Goal: Task Accomplishment & Management: Complete application form

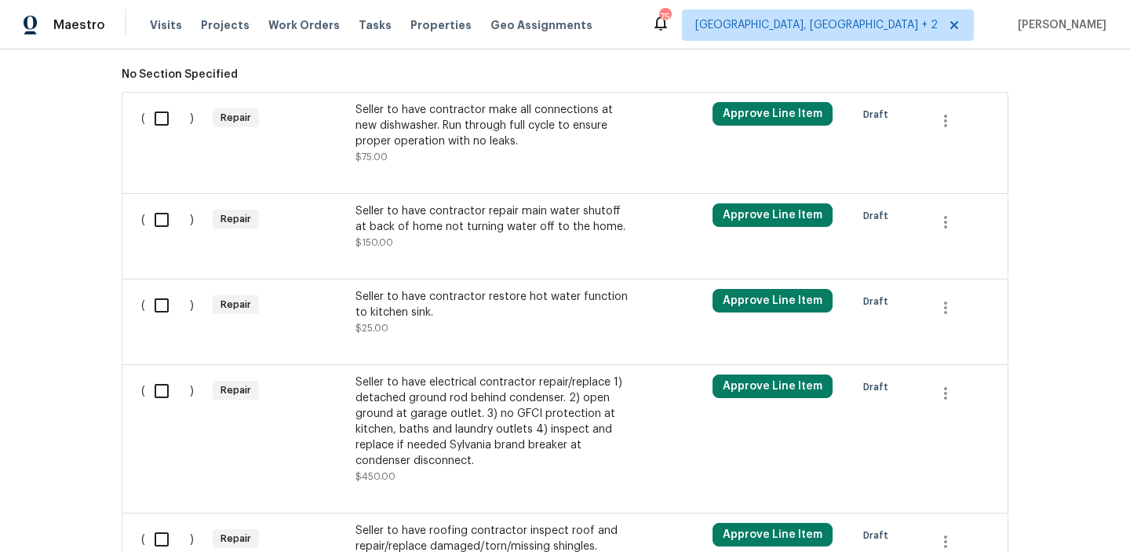
scroll to position [472, 0]
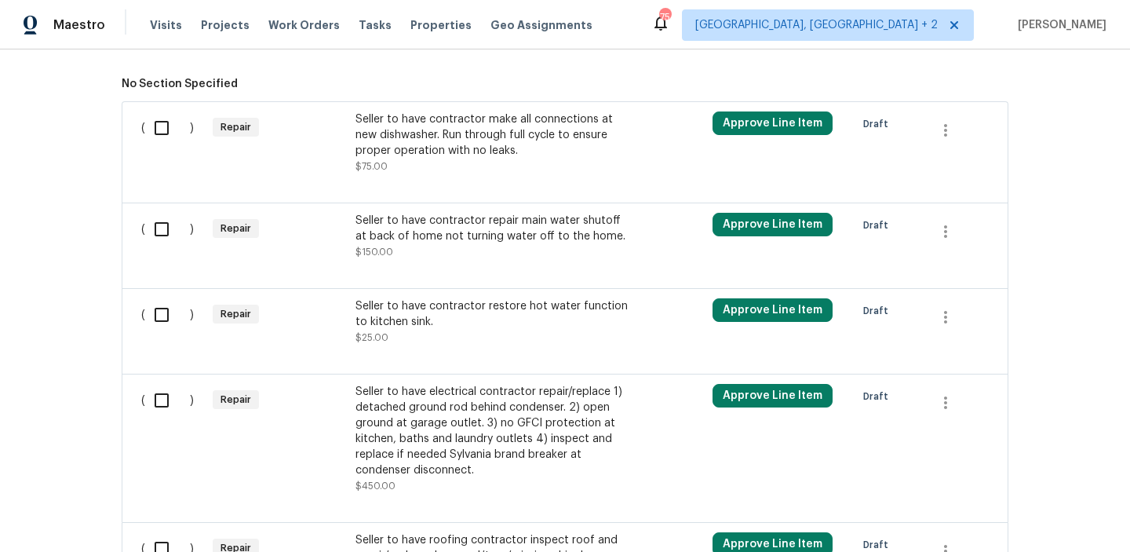
click at [444, 133] on div "Seller to have contractor make all connections at new dishwasher. Run through f…" at bounding box center [493, 134] width 276 height 47
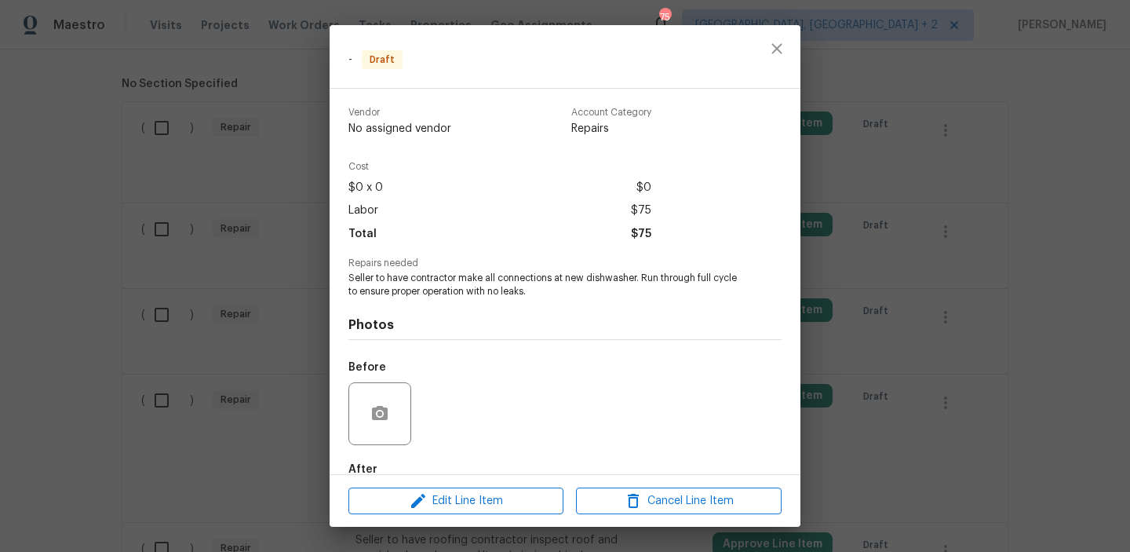
scroll to position [89, 0]
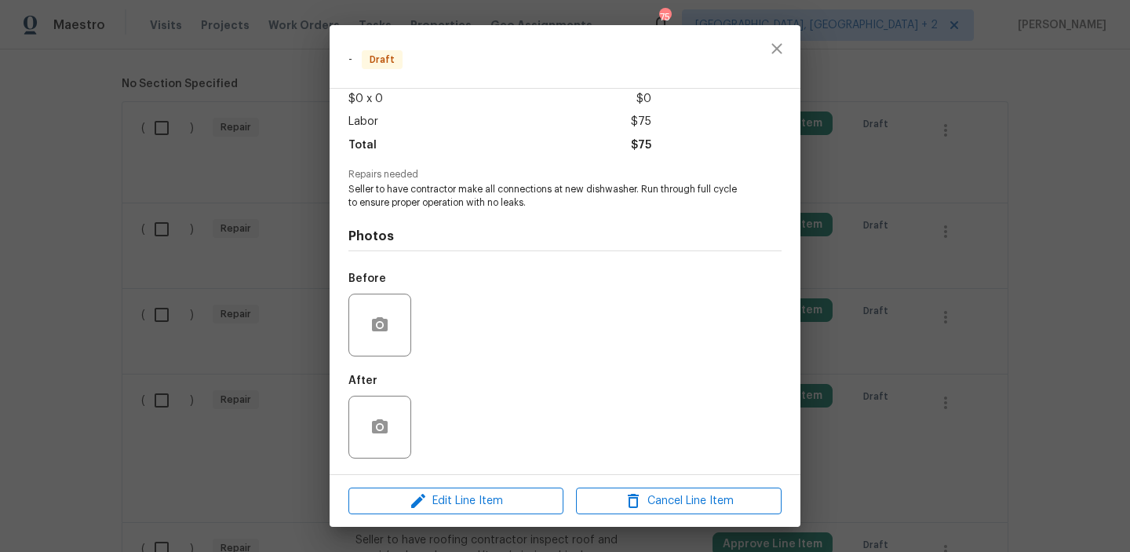
click at [421, 483] on div "Edit Line Item Cancel Line Item" at bounding box center [565, 501] width 471 height 53
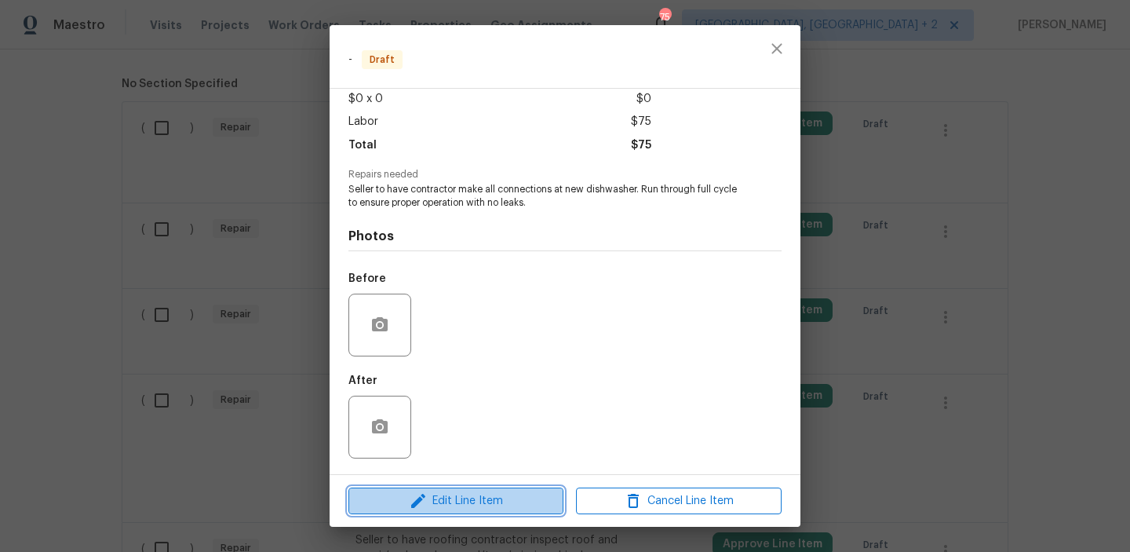
click at [411, 495] on icon "button" at bounding box center [418, 500] width 19 height 19
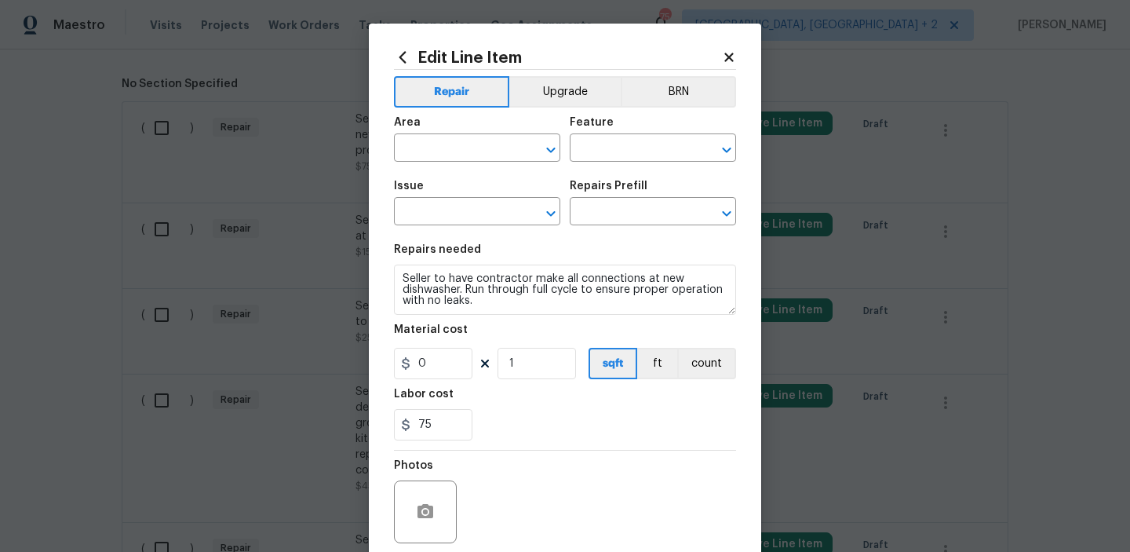
click at [666, 111] on div "Area ​ Feature ​" at bounding box center [565, 139] width 342 height 64
click at [666, 104] on button "BRN" at bounding box center [678, 91] width 115 height 31
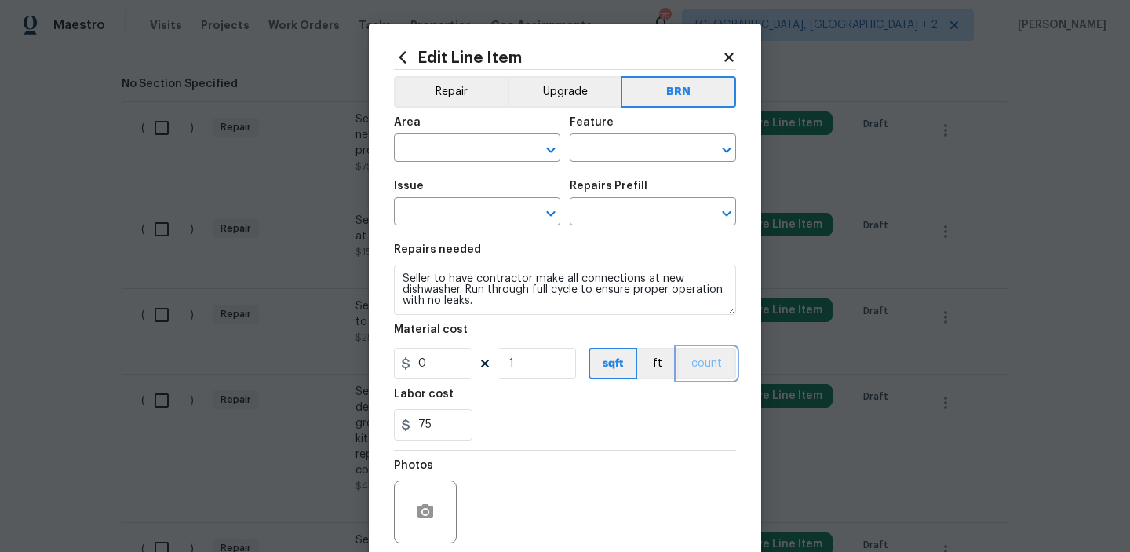
click at [703, 349] on button "count" at bounding box center [706, 363] width 59 height 31
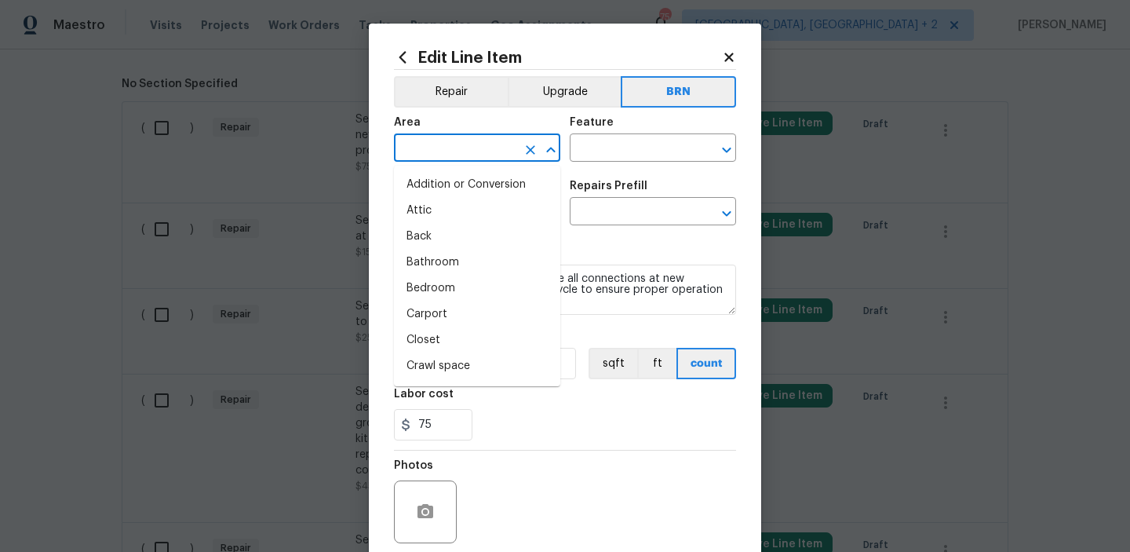
click at [427, 149] on input "text" at bounding box center [455, 149] width 122 height 24
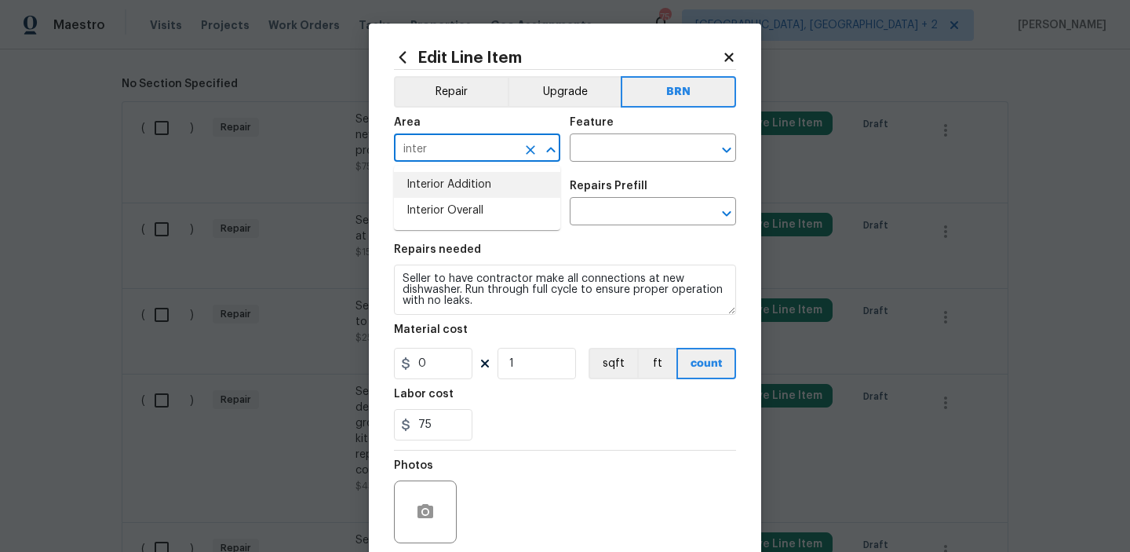
click at [446, 189] on li "Interior Addition" at bounding box center [477, 185] width 166 height 26
type input "Interior Addition"
click at [612, 157] on input "text" at bounding box center [631, 149] width 122 height 24
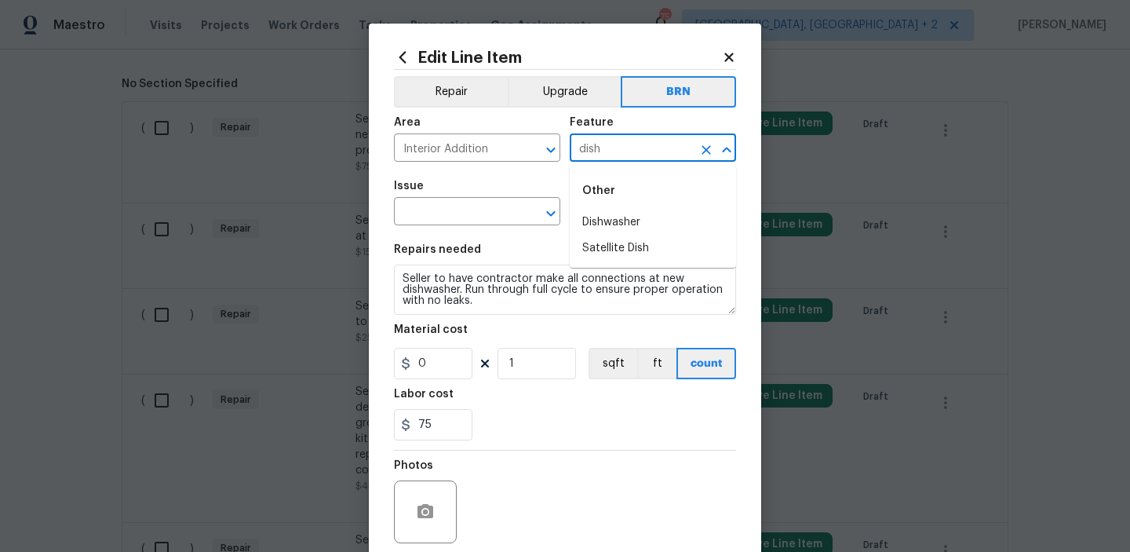
click at [614, 213] on li "Dishwasher" at bounding box center [653, 222] width 166 height 26
type input "Dishwasher"
click at [435, 189] on div "Issue" at bounding box center [477, 190] width 166 height 20
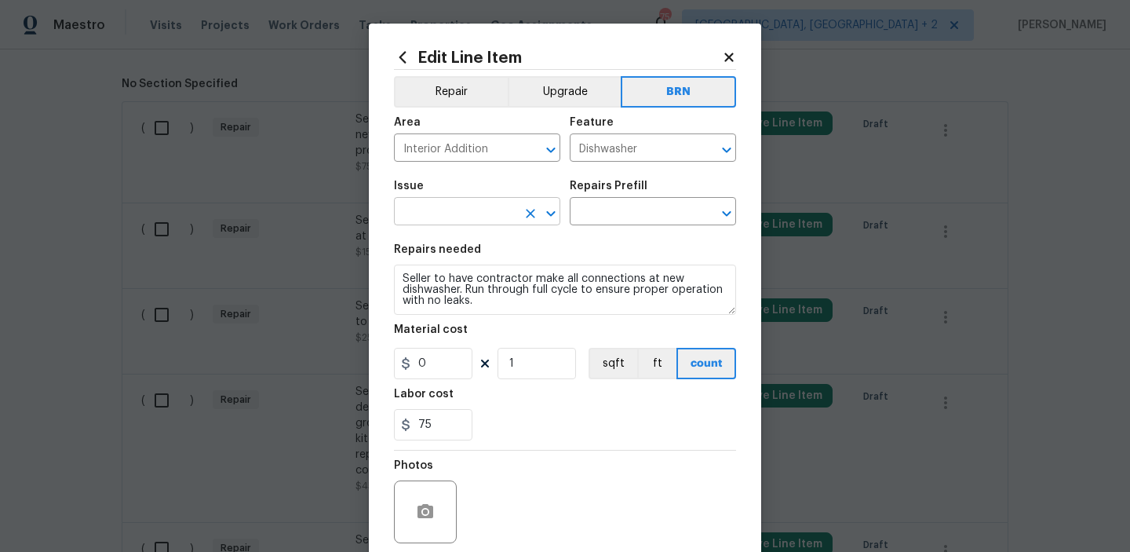
click at [418, 213] on input "text" at bounding box center [455, 213] width 122 height 24
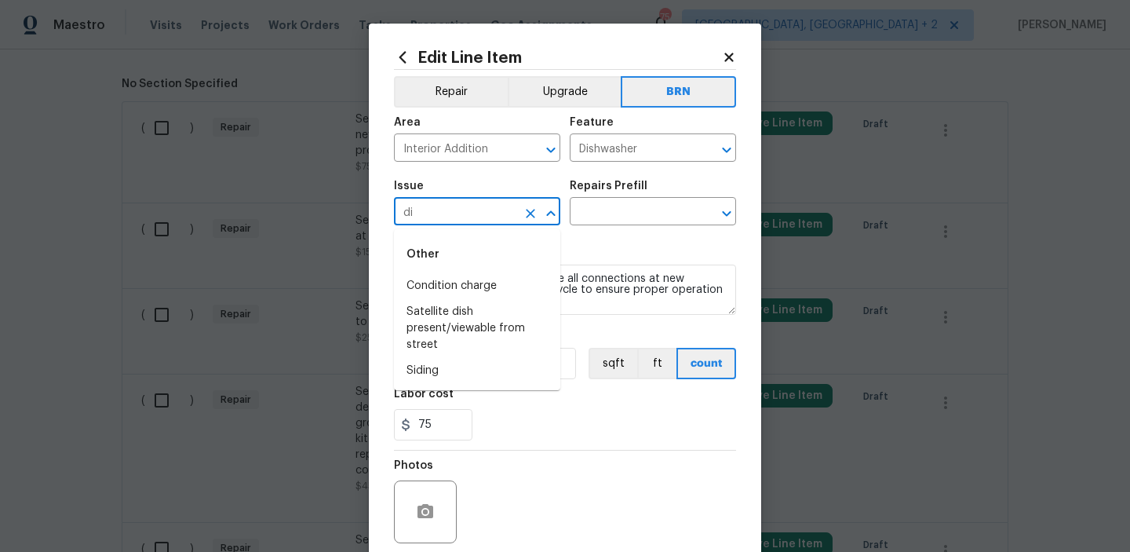
type input "d"
click at [462, 312] on li "Appliances" at bounding box center [477, 312] width 166 height 26
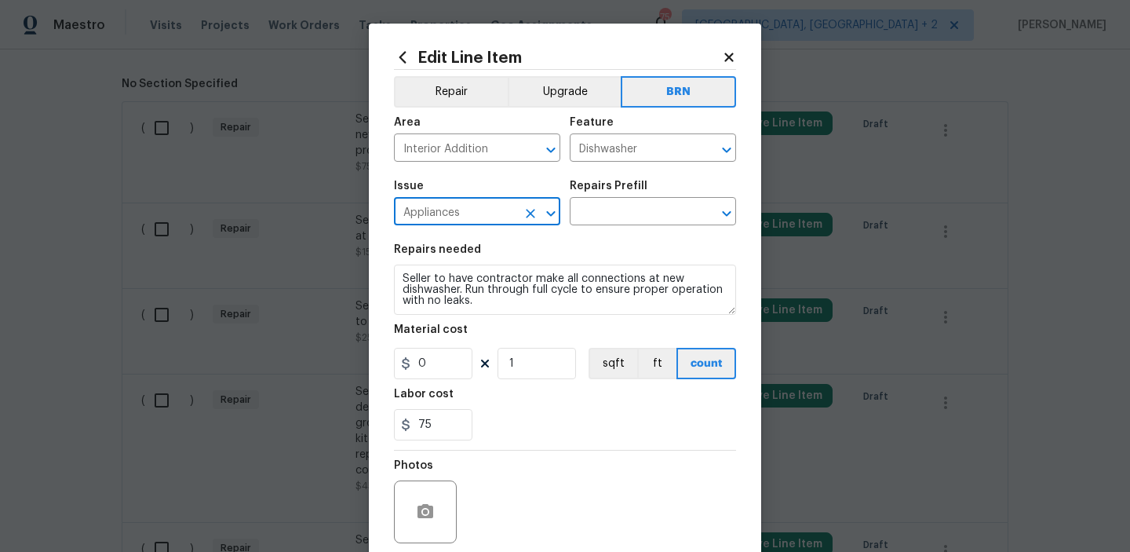
type input "Appliances"
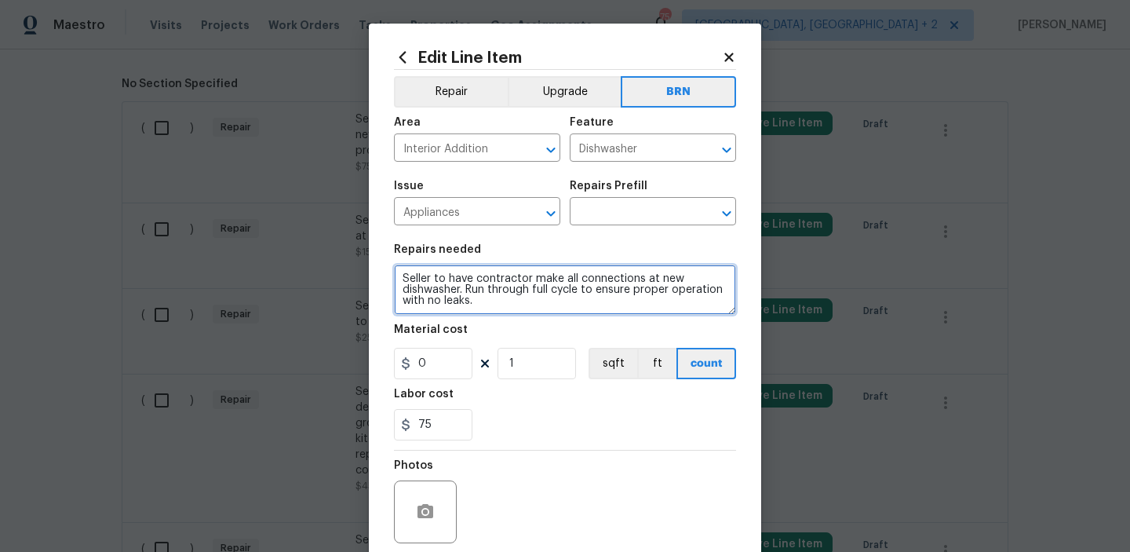
click at [457, 302] on textarea "Seller to have contractor make all connections at new dishwasher. Run through f…" at bounding box center [565, 289] width 342 height 50
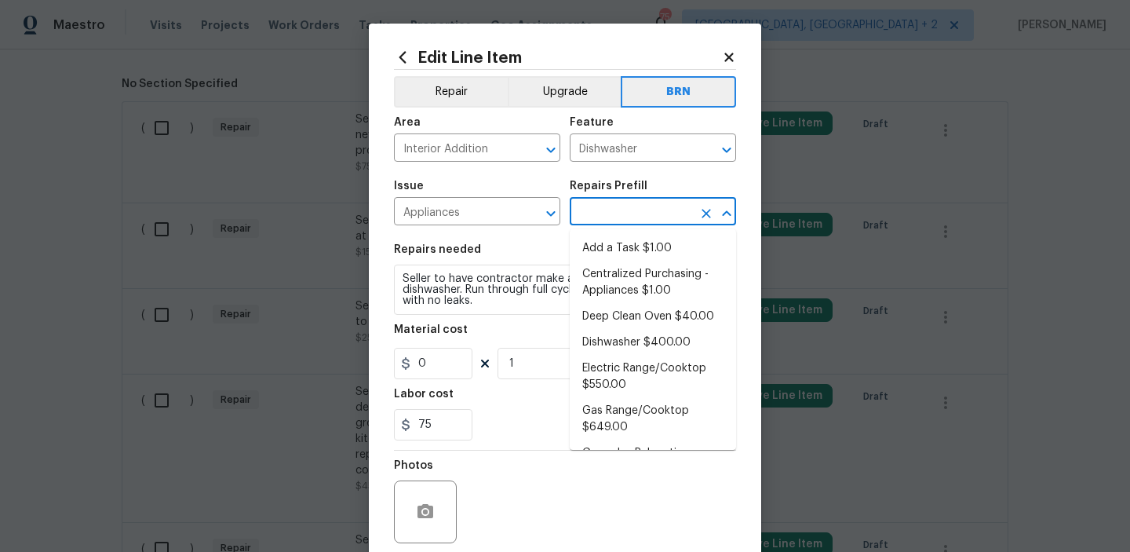
click at [602, 208] on input "text" at bounding box center [631, 213] width 122 height 24
click at [599, 253] on li "Add a Task $1.00" at bounding box center [653, 248] width 166 height 26
type input "Appliances"
type input "Add a Task $1.00"
type textarea "HPM to detail"
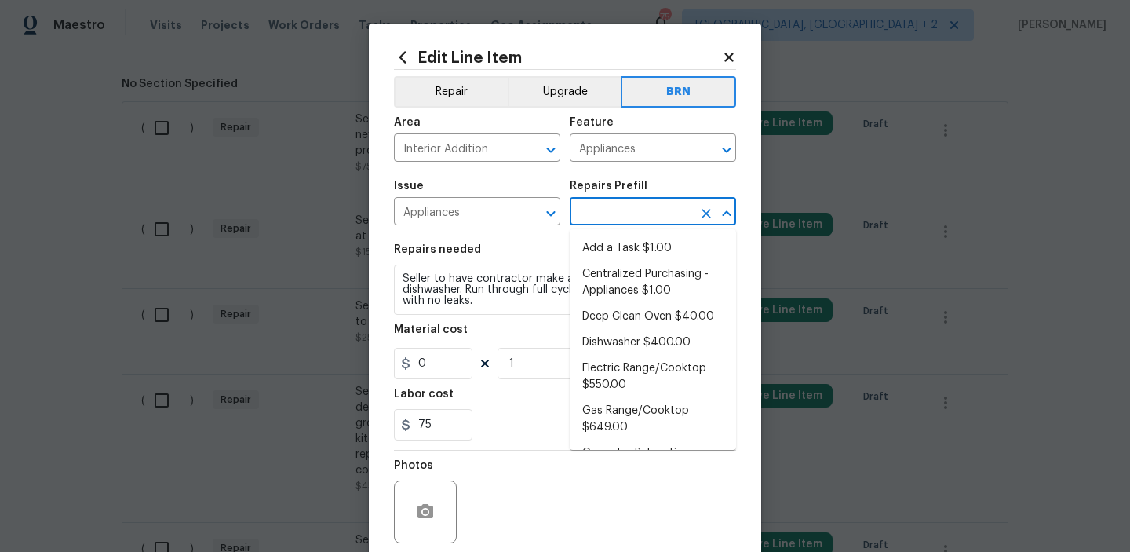
type input "1"
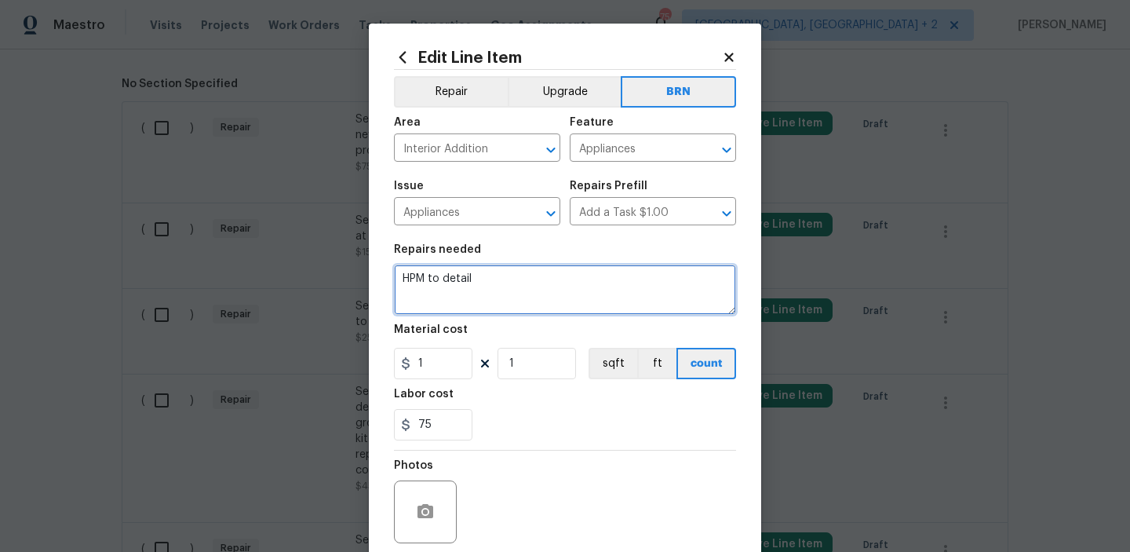
click at [480, 274] on textarea "HPM to detail" at bounding box center [565, 289] width 342 height 50
paste textarea "Seller to have contractor make all connections at new dishwasher. Run through f…"
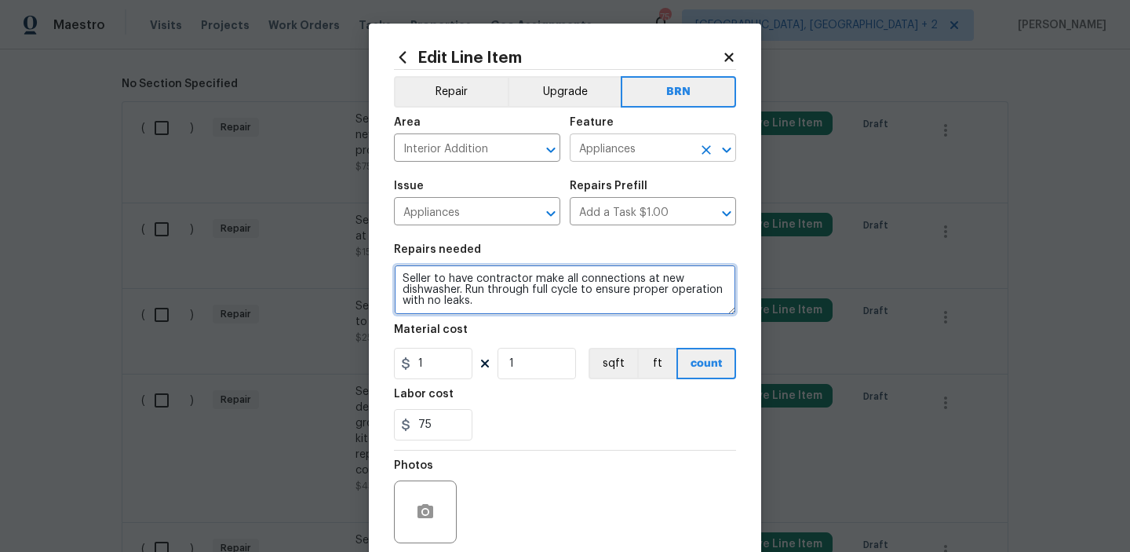
type textarea "Seller to have contractor make all connections at new dishwasher. Run through f…"
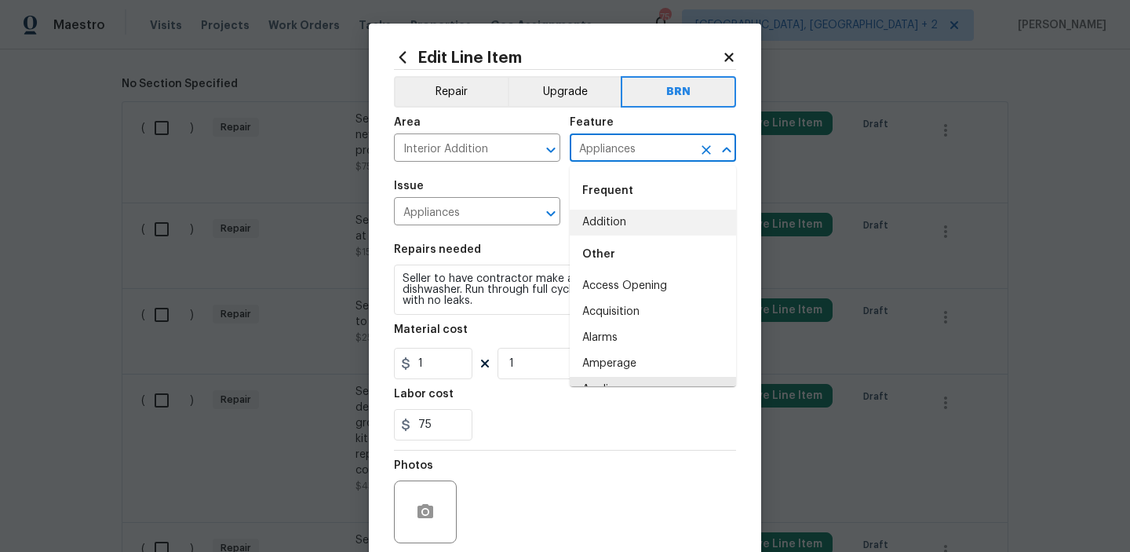
click at [605, 140] on input "Appliances" at bounding box center [631, 149] width 122 height 24
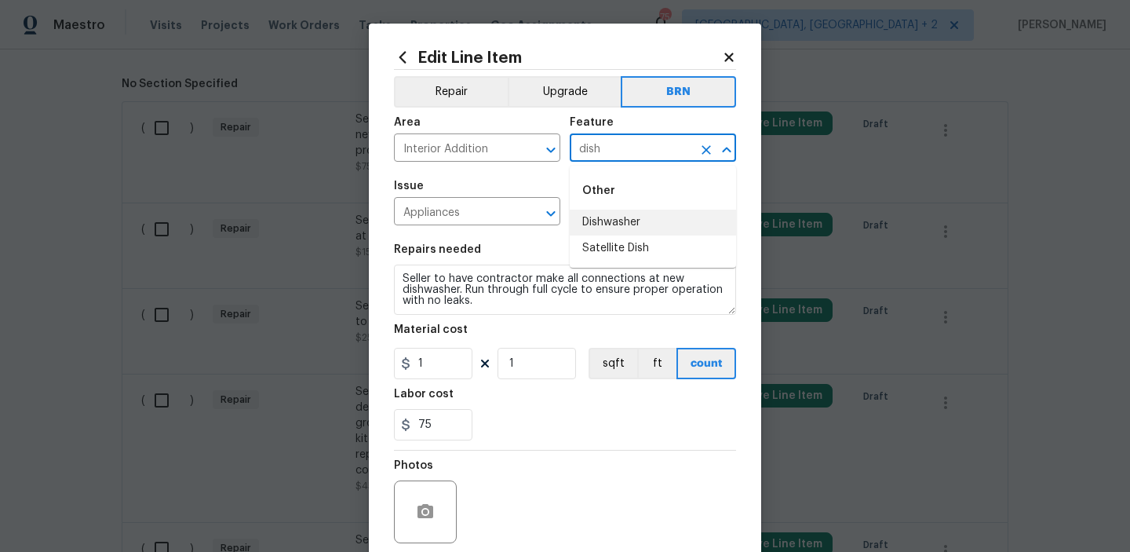
click at [621, 220] on li "Dishwasher" at bounding box center [653, 222] width 166 height 26
type input "Dishwasher"
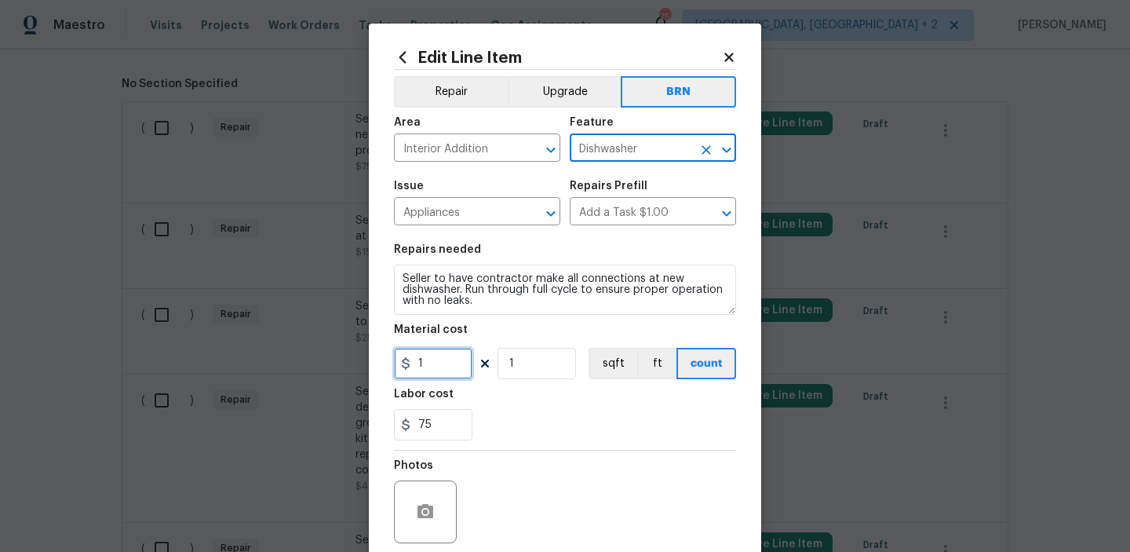
click at [451, 355] on input "1" at bounding box center [433, 363] width 78 height 31
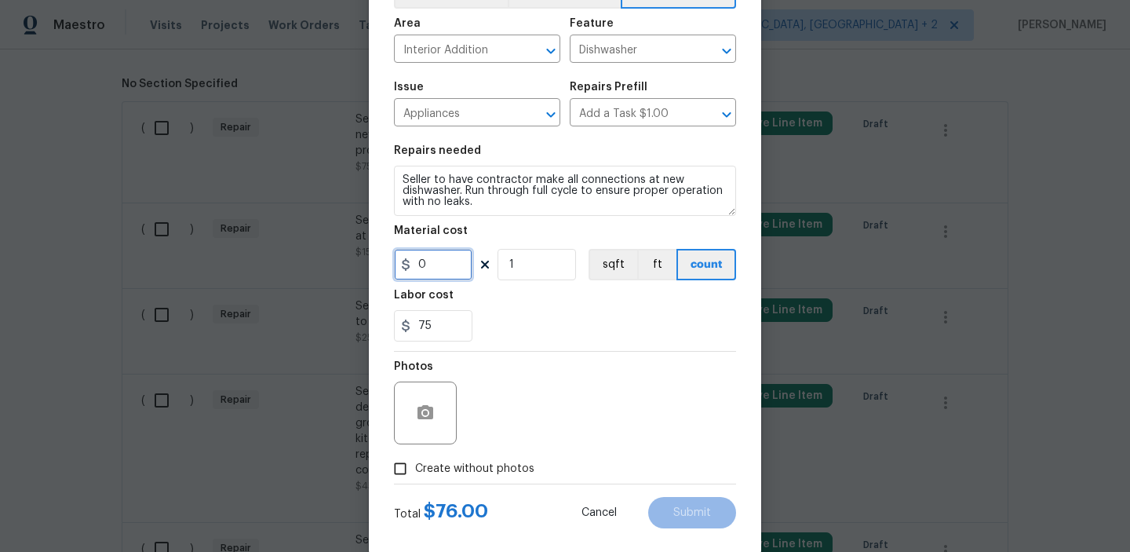
scroll to position [125, 0]
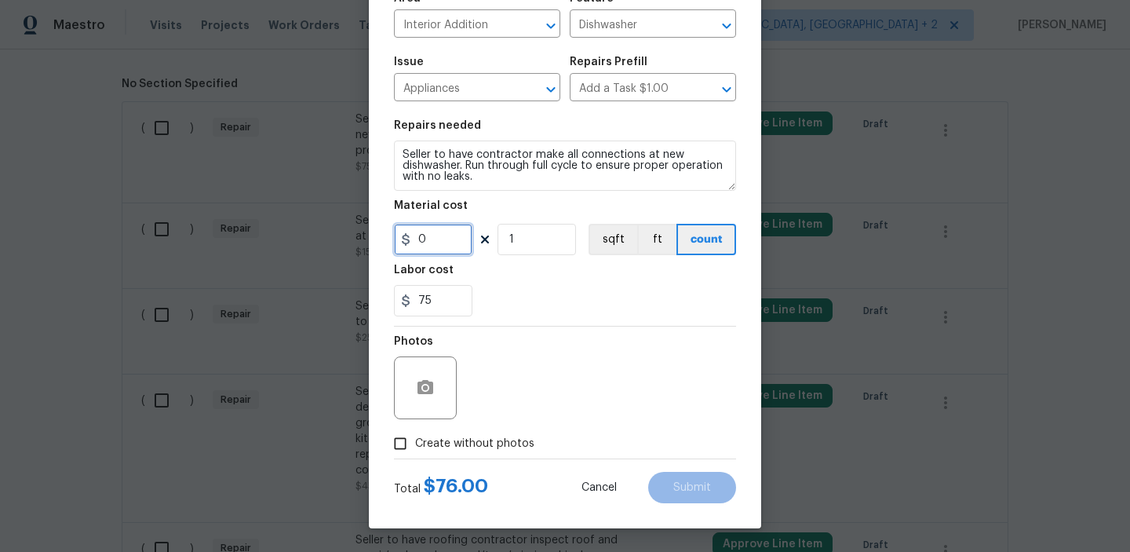
type input "0"
click at [404, 439] on input "Create without photos" at bounding box center [400, 443] width 30 height 30
checkbox input "true"
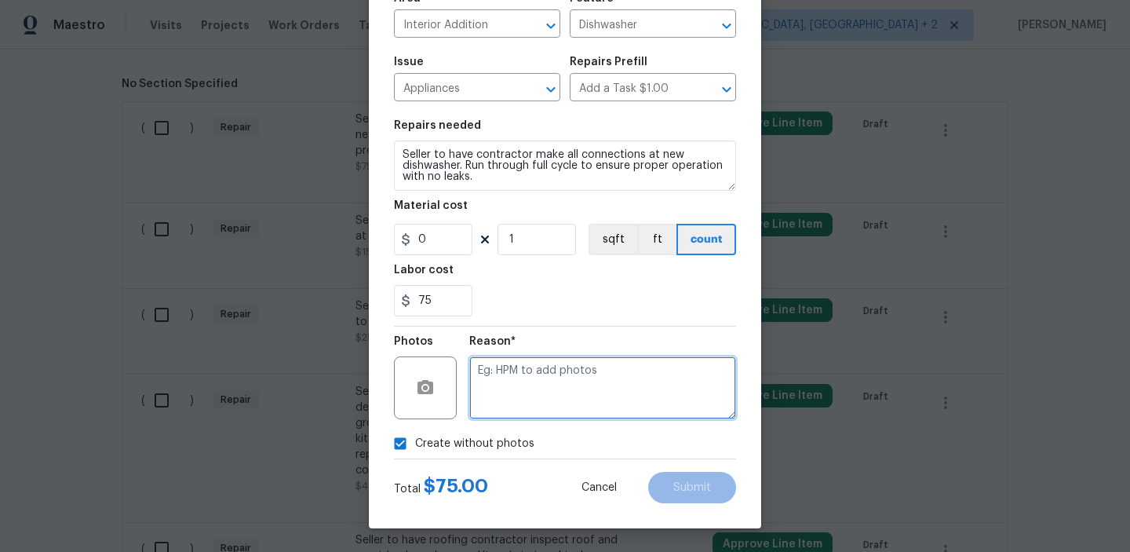
click at [541, 384] on textarea at bounding box center [602, 387] width 267 height 63
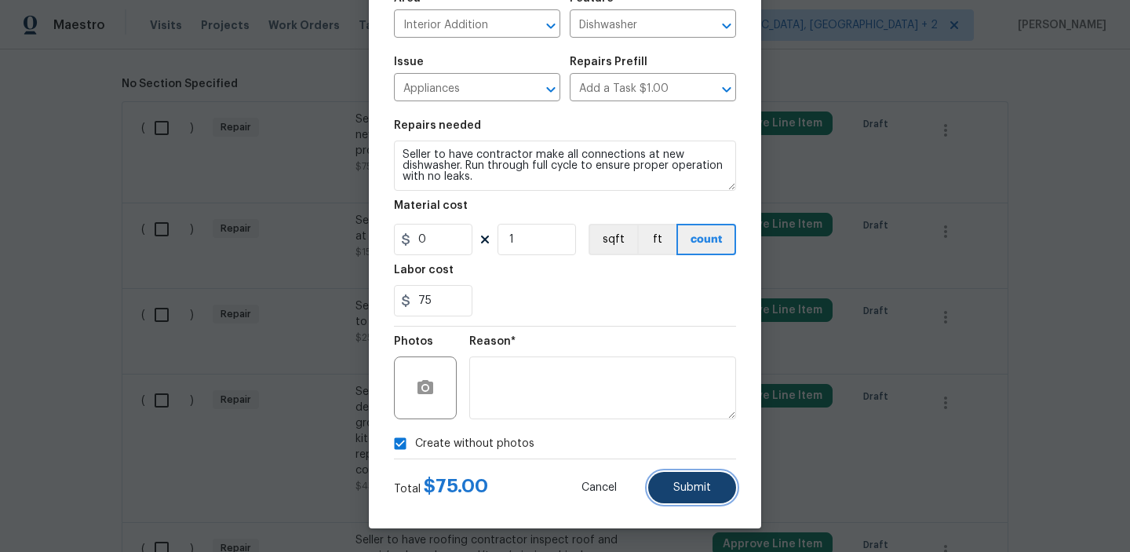
click at [683, 480] on button "Submit" at bounding box center [692, 487] width 88 height 31
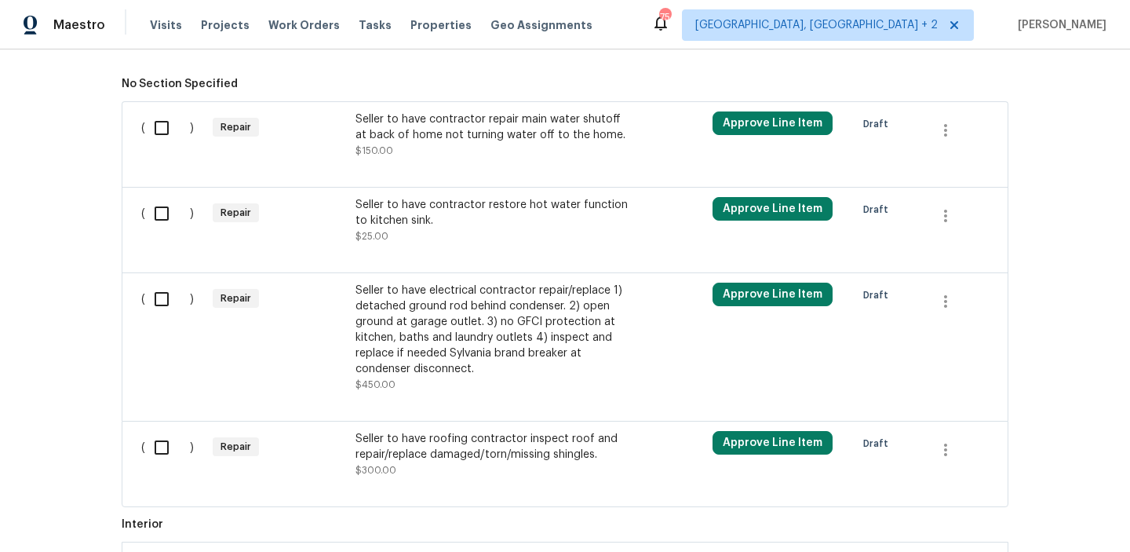
scroll to position [508, 0]
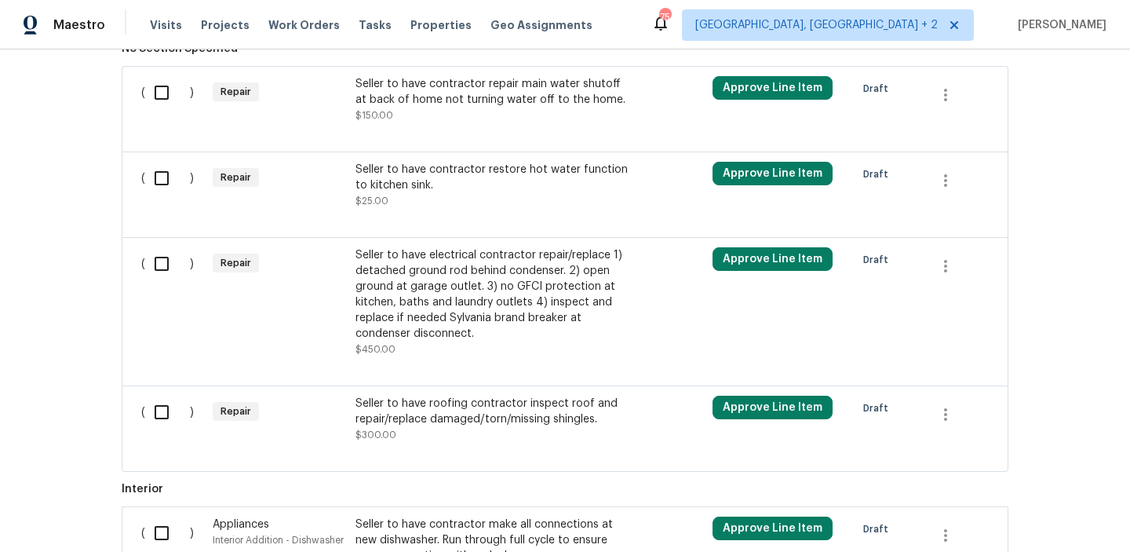
click at [408, 309] on div "Seller to have electrical contractor repair/replace 1) detached ground rod behi…" at bounding box center [493, 294] width 276 height 94
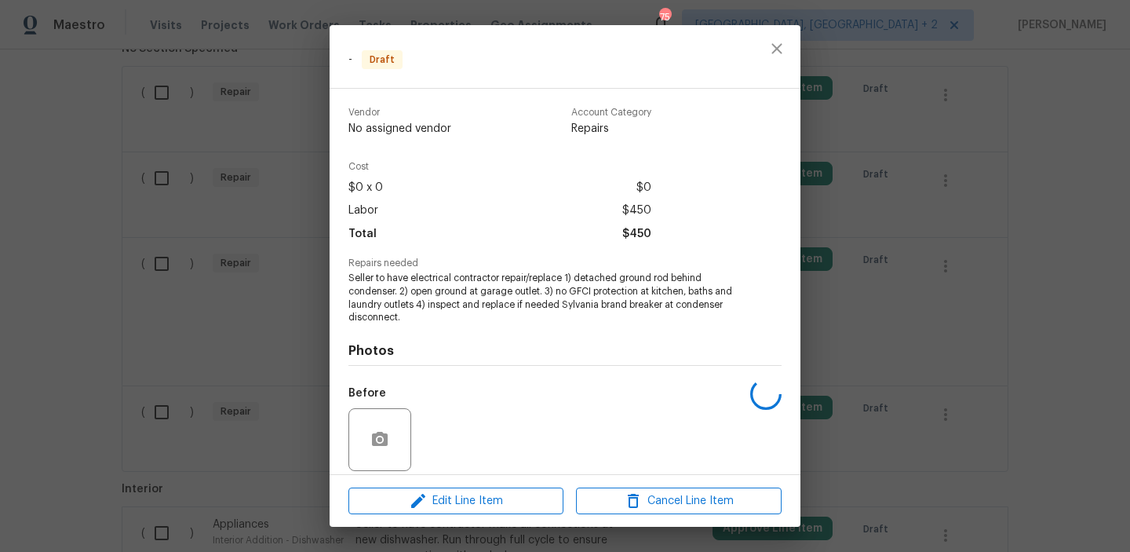
scroll to position [115, 0]
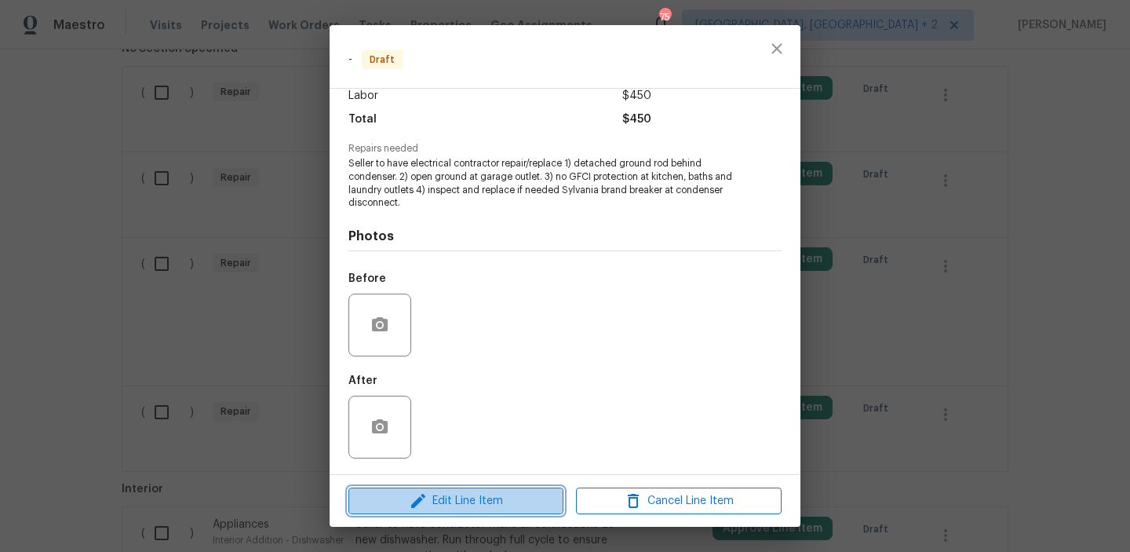
click at [435, 494] on span "Edit Line Item" at bounding box center [456, 501] width 206 height 20
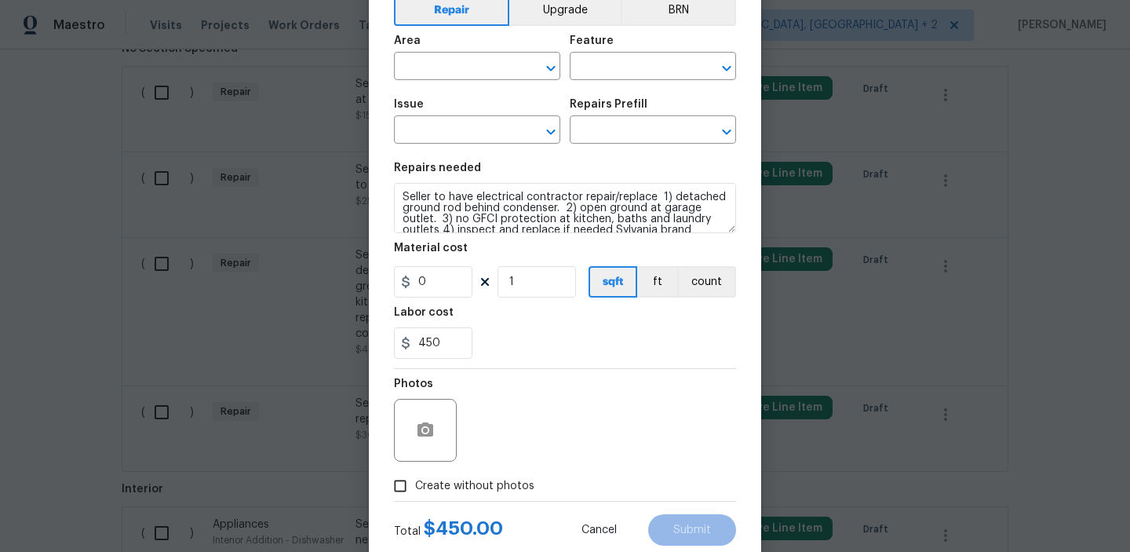
scroll to position [0, 0]
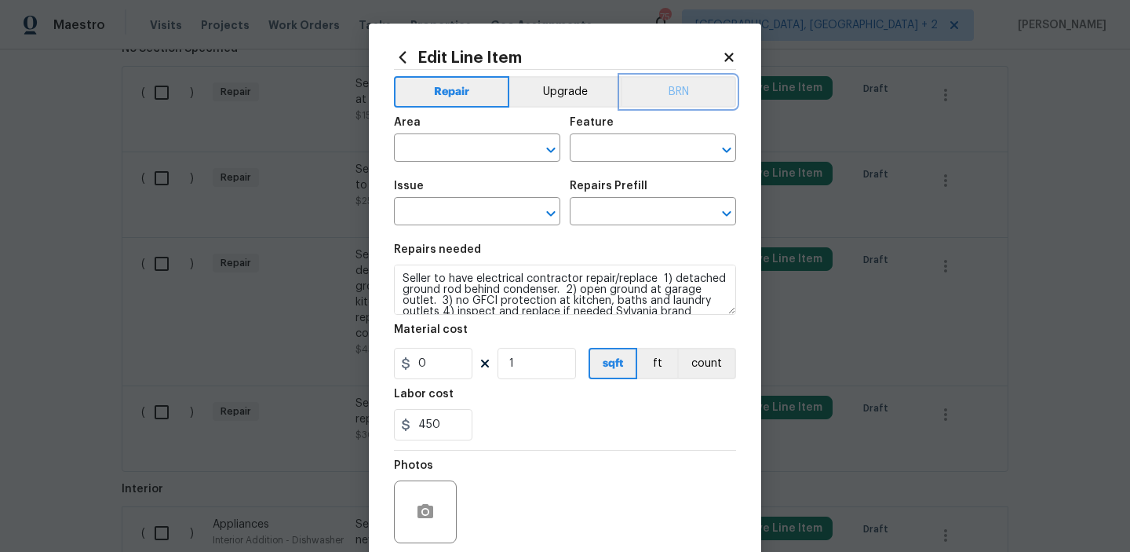
click at [678, 87] on button "BRN" at bounding box center [678, 91] width 115 height 31
click at [670, 368] on button "ft" at bounding box center [657, 363] width 40 height 31
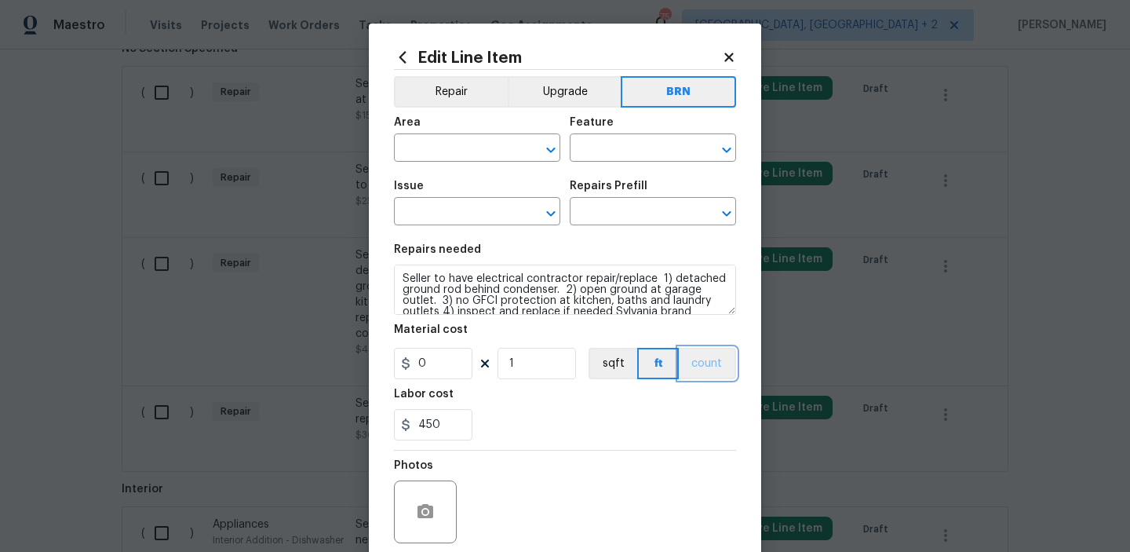
click at [694, 366] on button "count" at bounding box center [707, 363] width 57 height 31
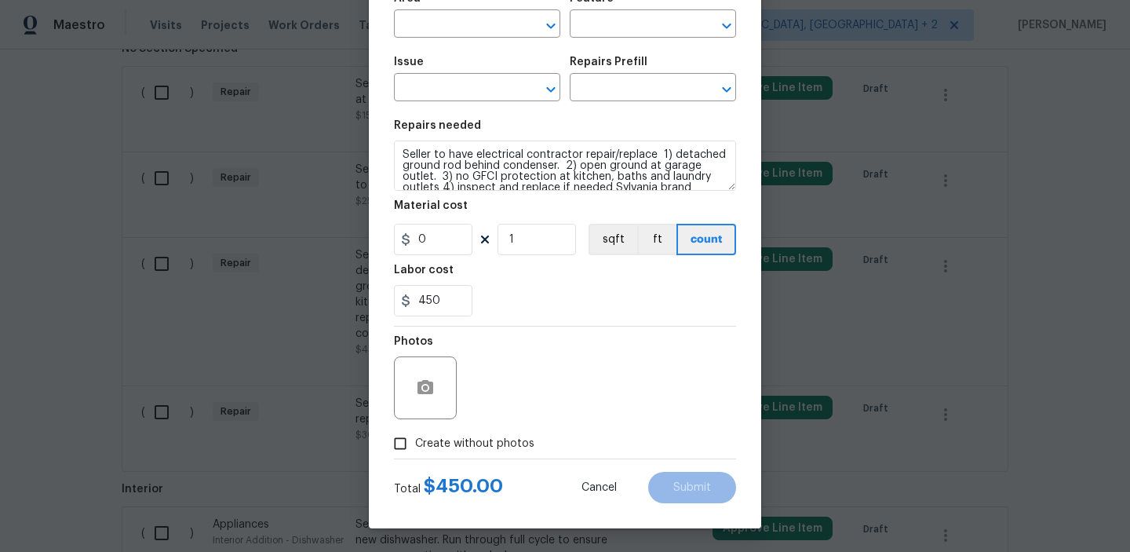
click at [446, 388] on div at bounding box center [425, 387] width 63 height 63
click at [426, 384] on icon "button" at bounding box center [425, 387] width 19 height 19
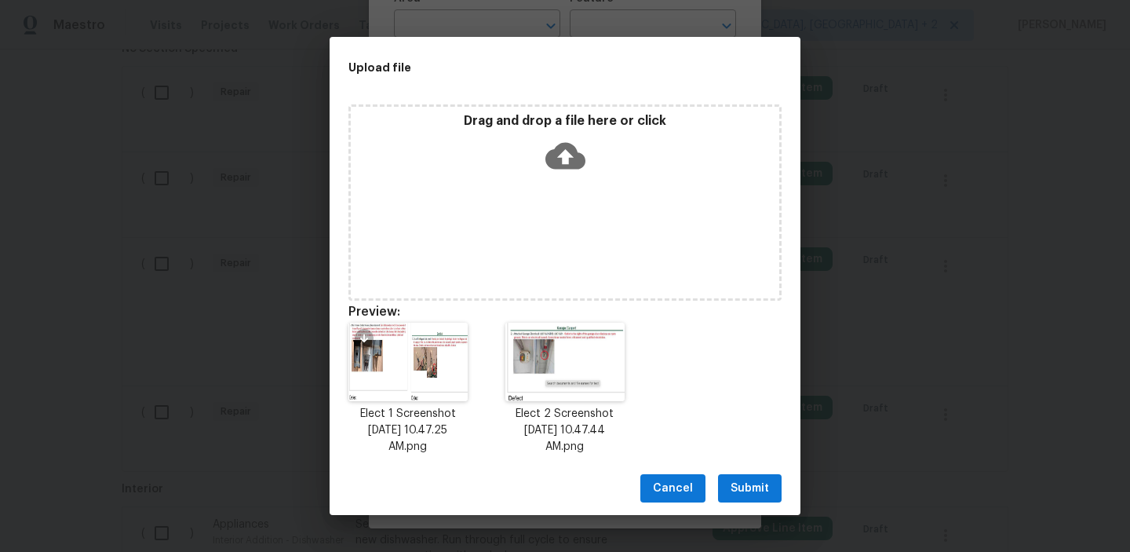
click at [750, 483] on span "Submit" at bounding box center [749, 489] width 38 height 20
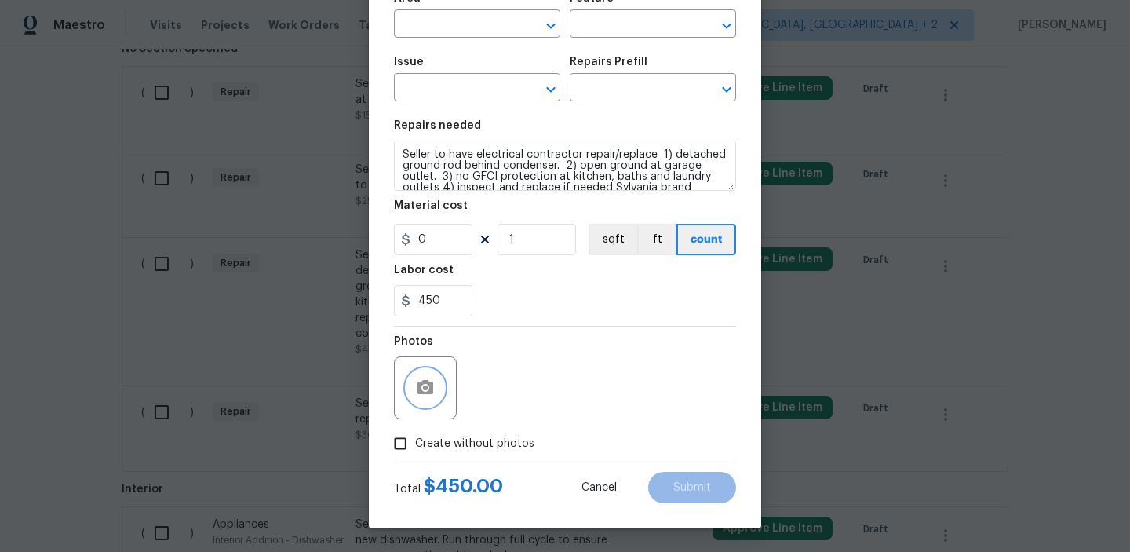
scroll to position [0, 0]
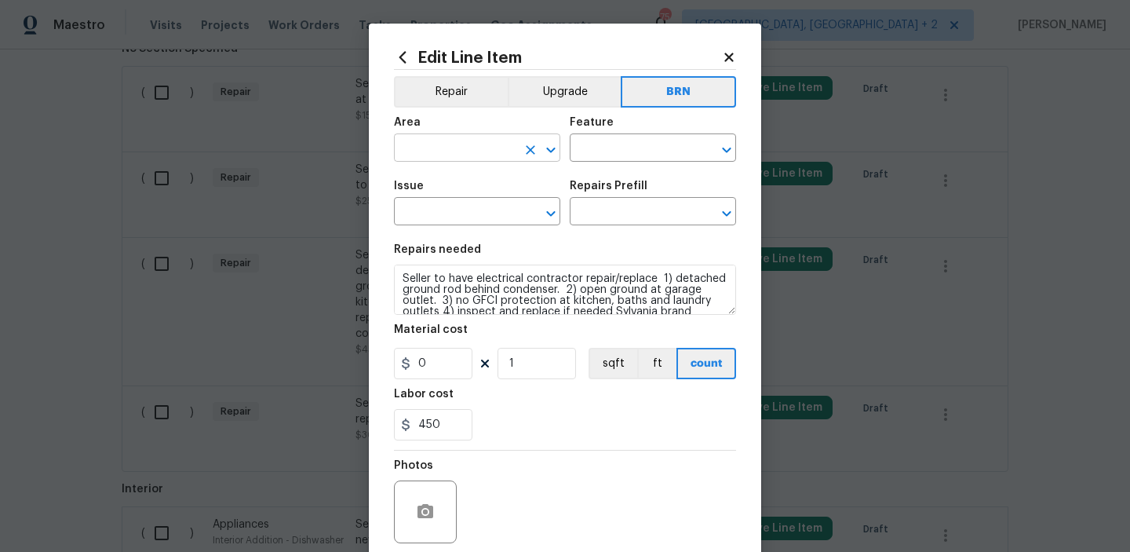
click at [454, 159] on input "text" at bounding box center [455, 149] width 122 height 24
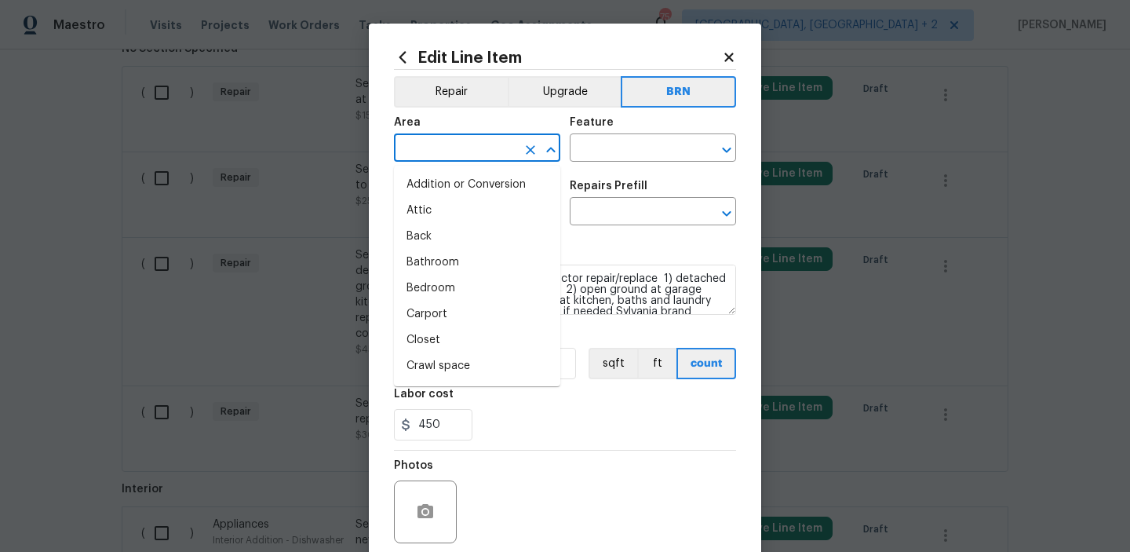
type input "r"
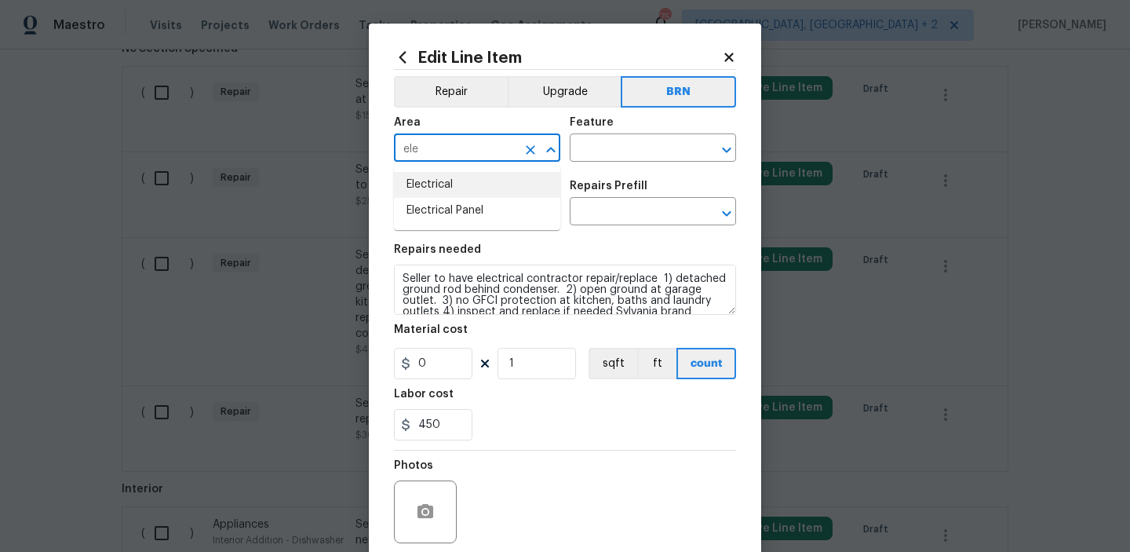
click at [443, 188] on li "Electrical" at bounding box center [477, 185] width 166 height 26
type input "Electrical"
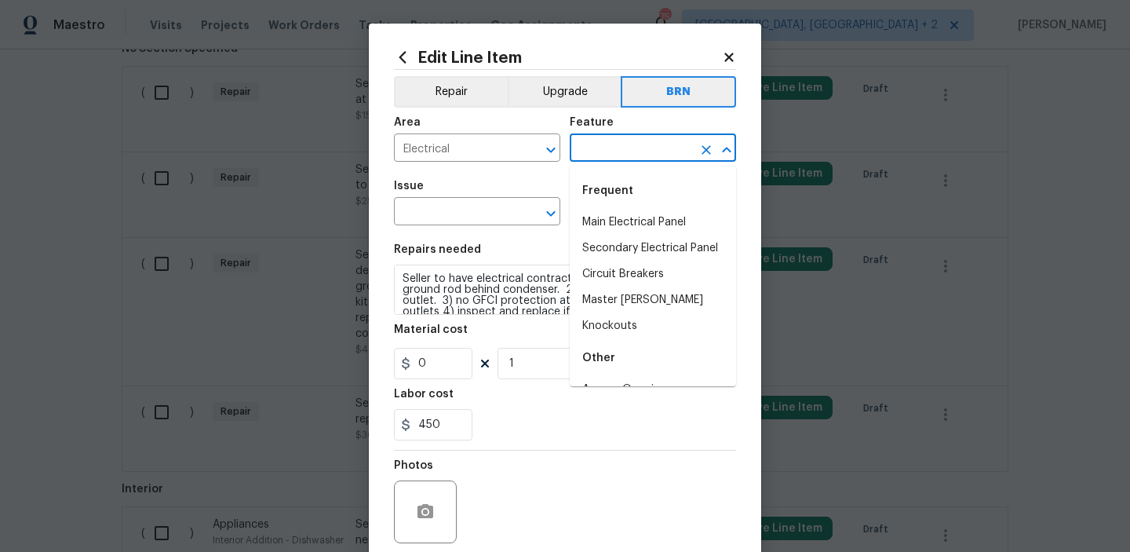
click at [582, 155] on input "text" at bounding box center [631, 149] width 122 height 24
type input "el"
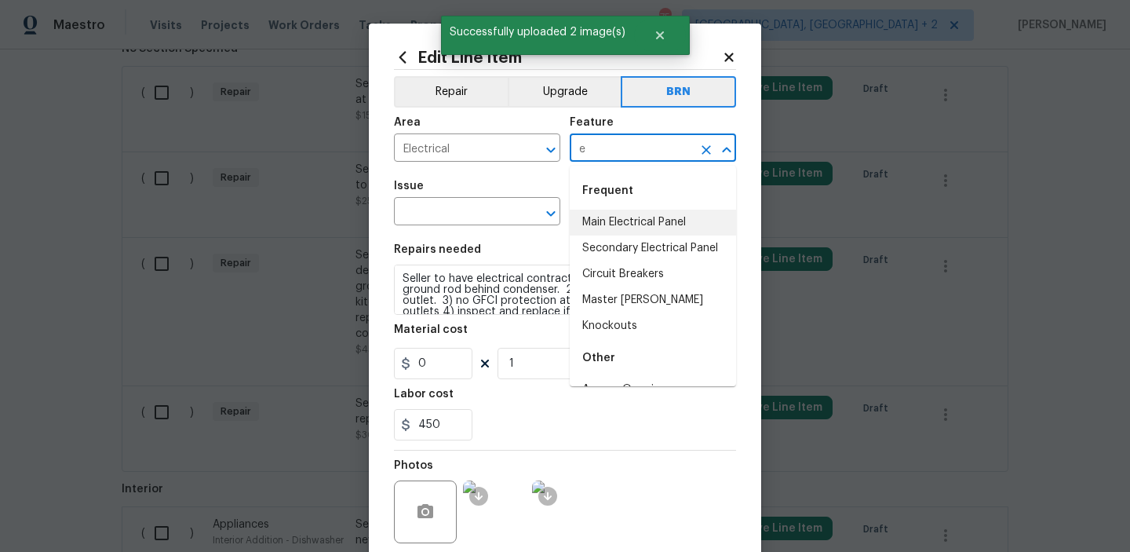
click at [595, 219] on li "Main Electrical Panel" at bounding box center [653, 222] width 166 height 26
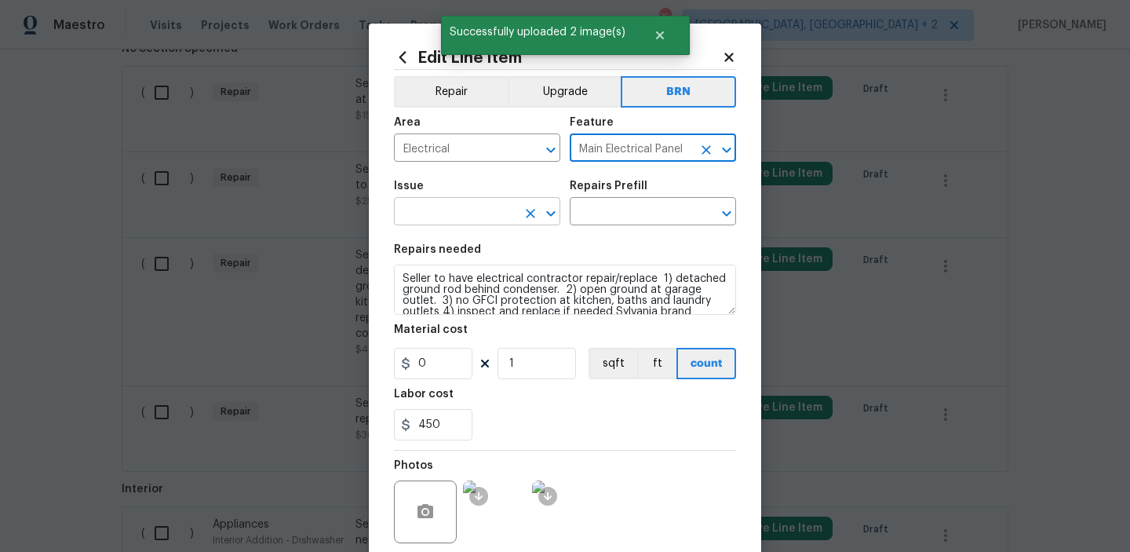
type input "Main Electrical Panel"
click at [509, 206] on input "text" at bounding box center [455, 213] width 122 height 24
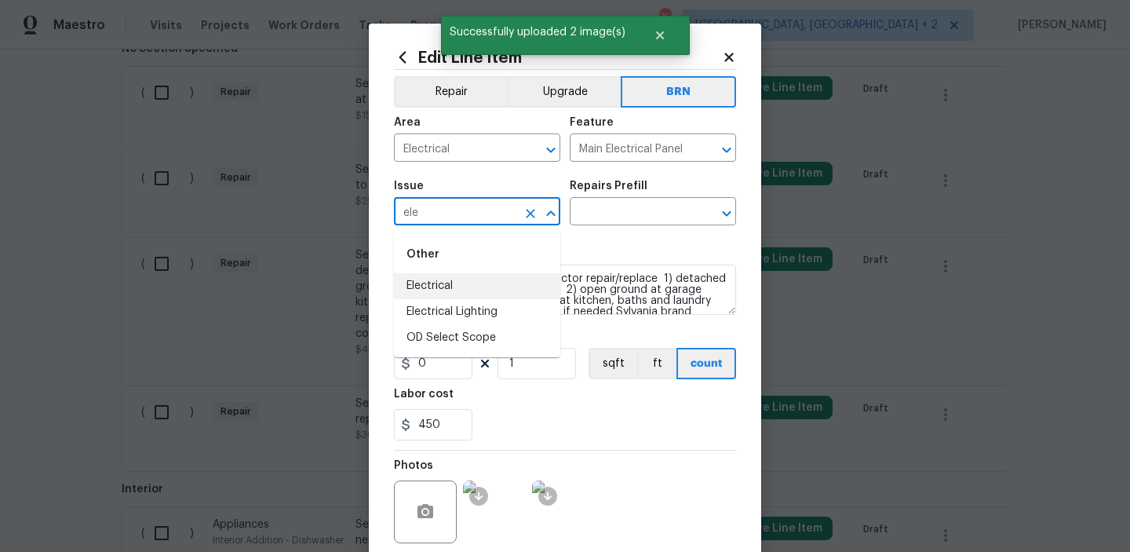
click at [474, 282] on li "Electrical" at bounding box center [477, 286] width 166 height 26
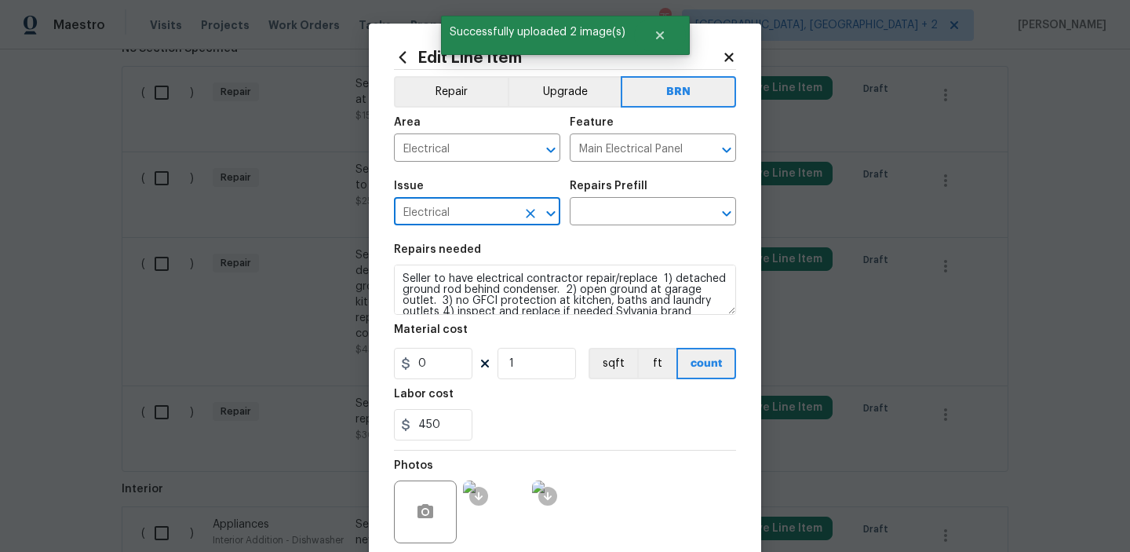
type input "Electrical"
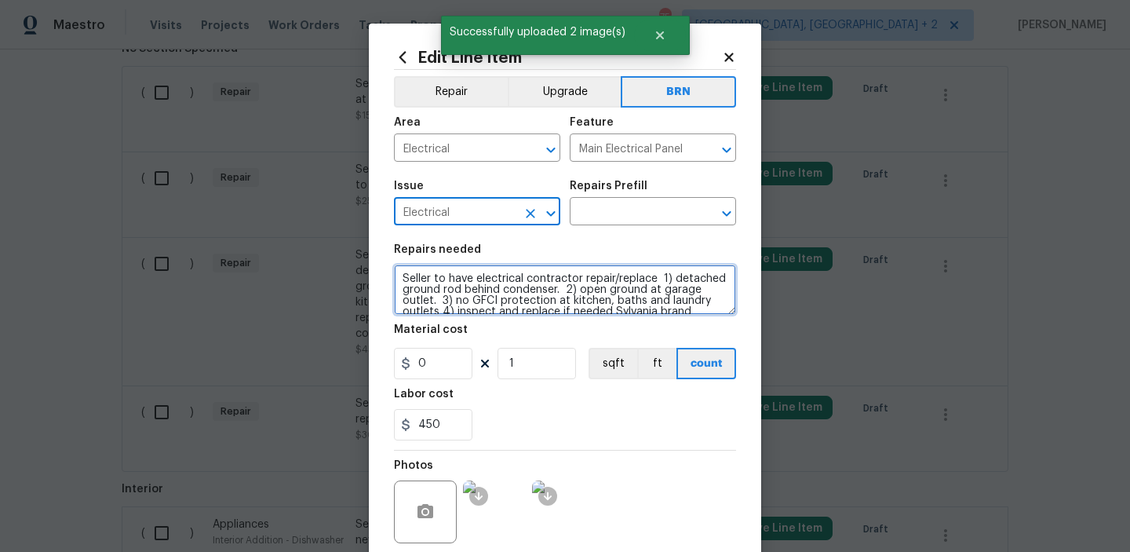
click at [474, 282] on textarea "Seller to have electrical contractor repair/replace 1) detached ground rod behi…" at bounding box center [565, 289] width 342 height 50
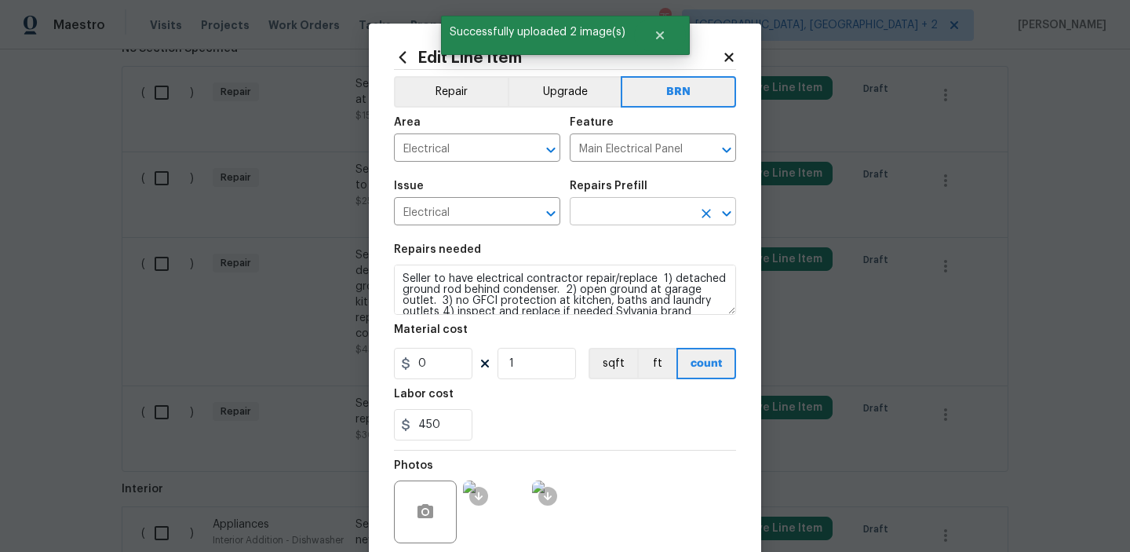
click at [604, 201] on input "text" at bounding box center [631, 213] width 122 height 24
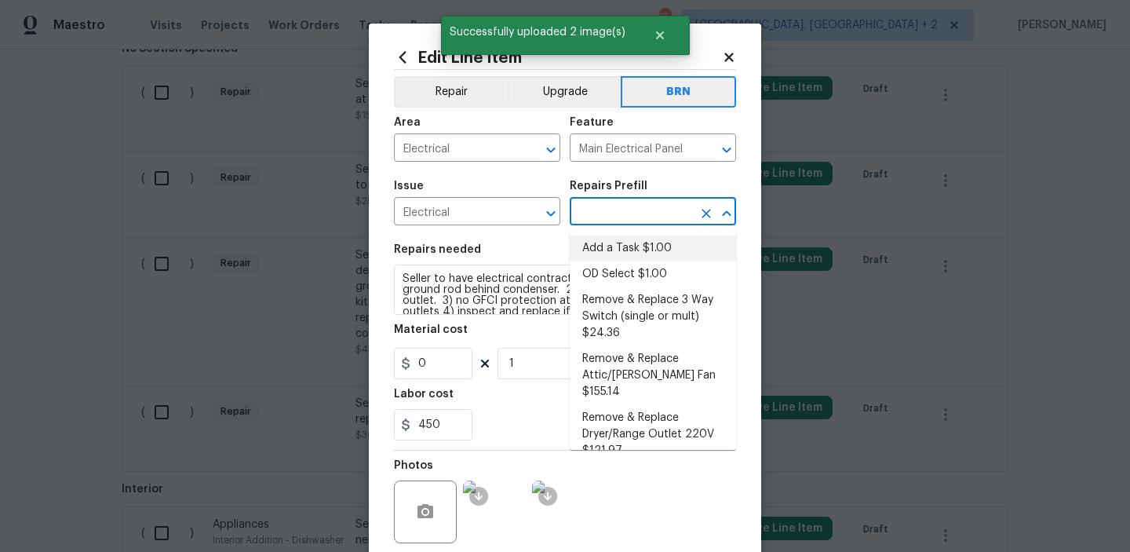
click at [603, 246] on li "Add a Task $1.00" at bounding box center [653, 248] width 166 height 26
type input "Add a Task $1.00"
type textarea "HPM to detail"
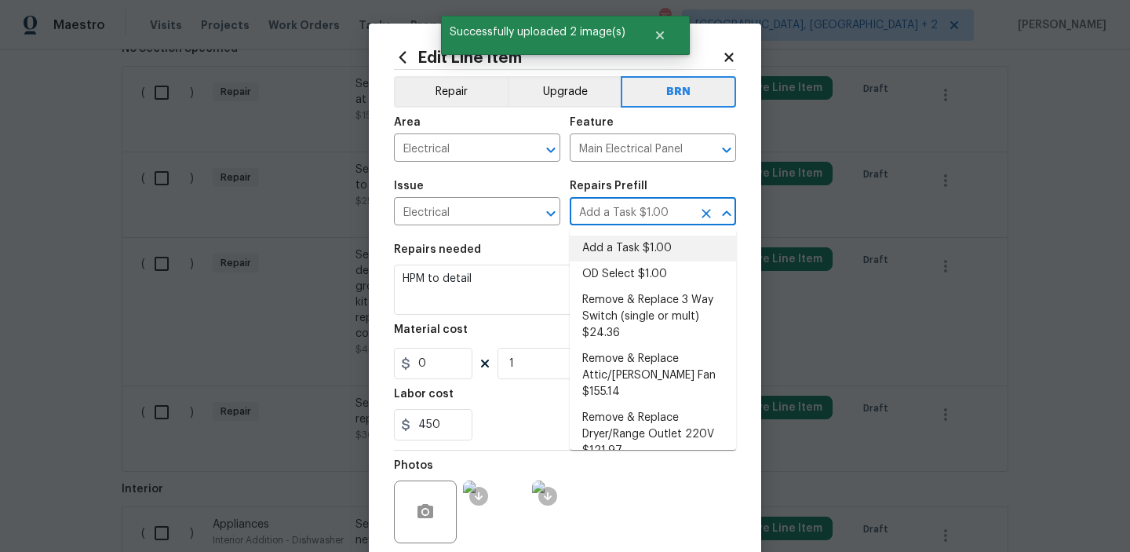
type input "1"
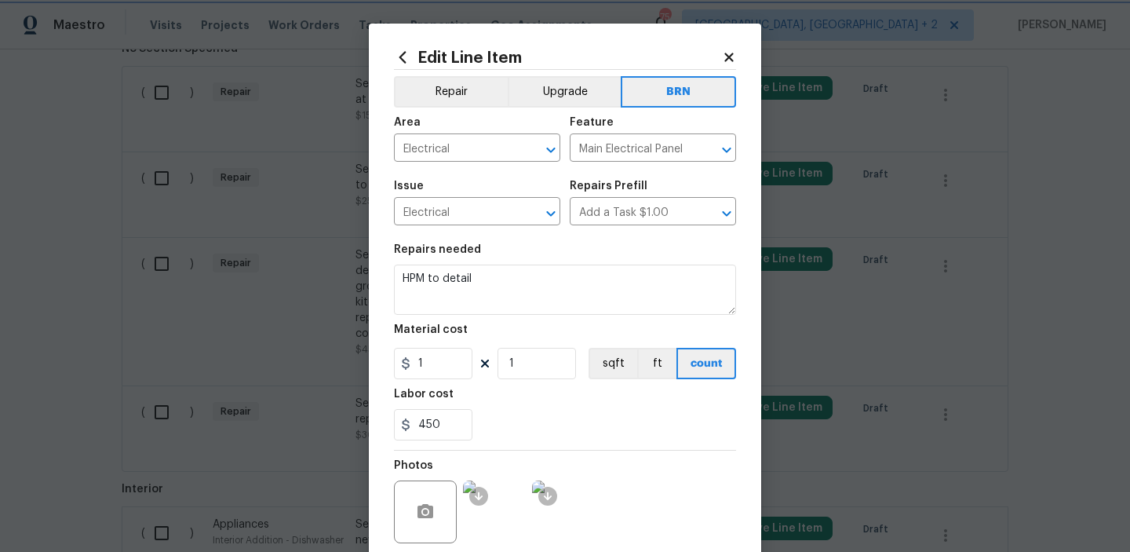
click at [551, 251] on div "Repairs needed" at bounding box center [565, 254] width 342 height 20
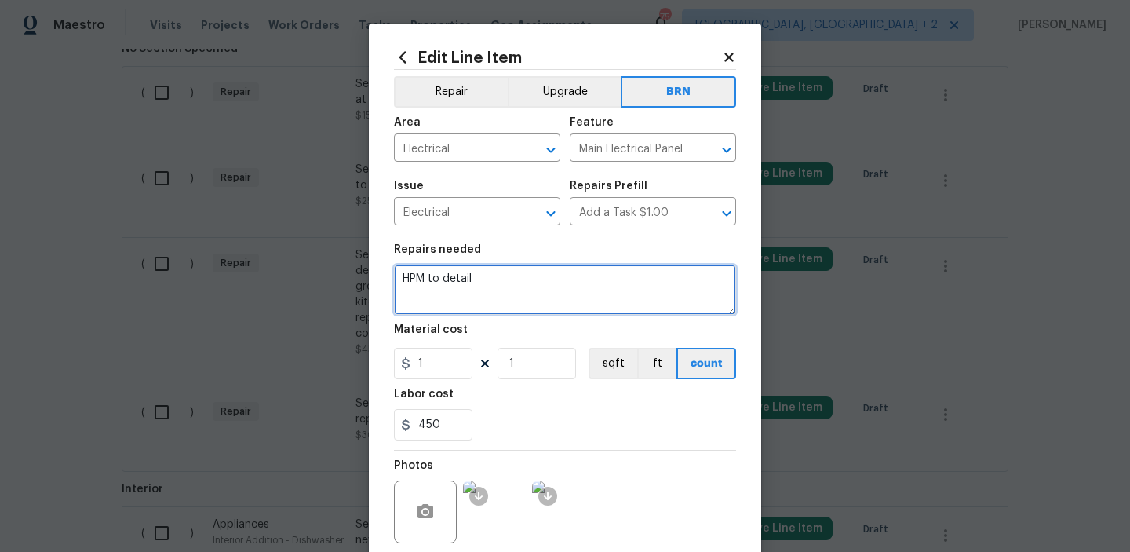
click at [487, 294] on textarea "HPM to detail" at bounding box center [565, 289] width 342 height 50
paste textarea "Seller to have electrical contractor repair/replace 1) detached ground rod behi…"
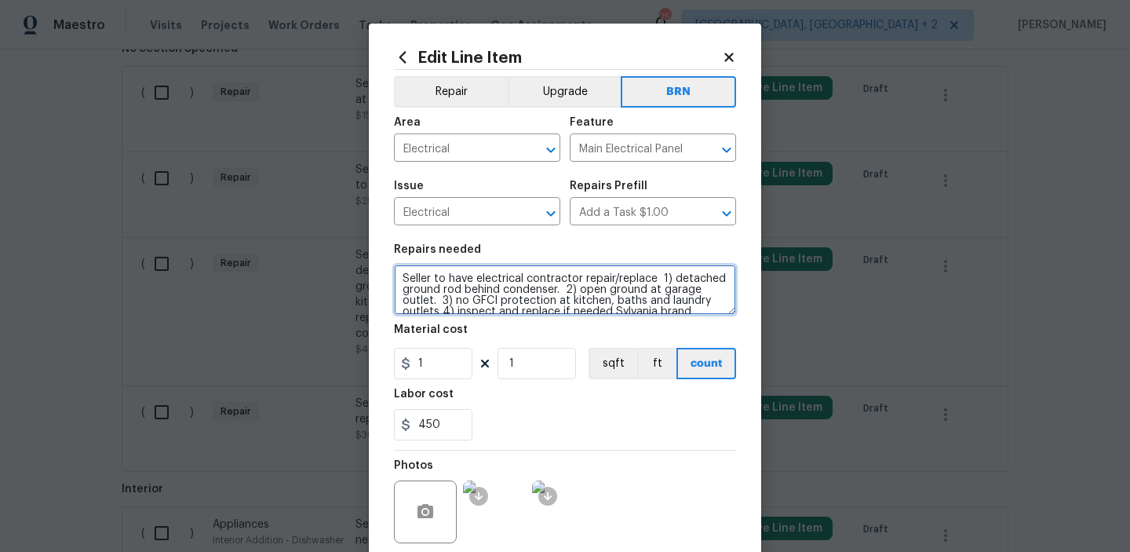
scroll to position [14, 0]
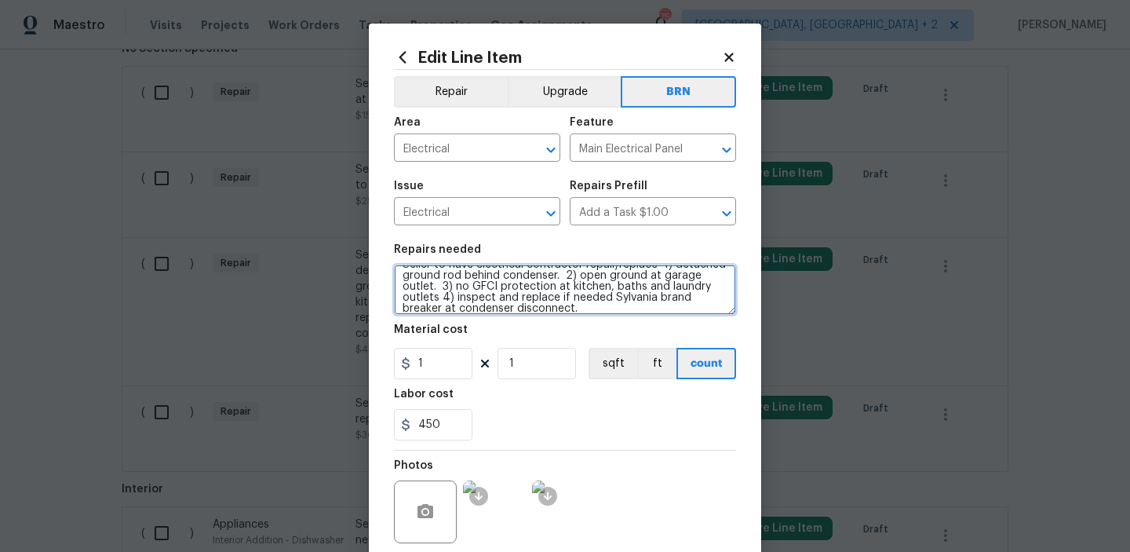
type textarea "Seller to have electrical contractor repair/replace 1) detached ground rod behi…"
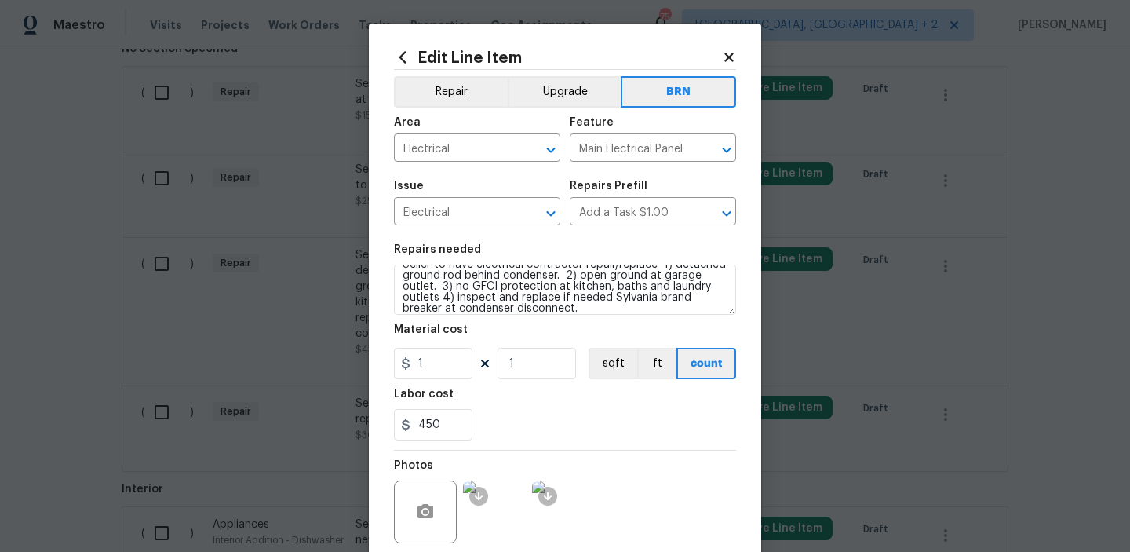
click at [461, 339] on div "Material cost" at bounding box center [565, 334] width 342 height 20
click at [448, 355] on input "1" at bounding box center [433, 363] width 78 height 31
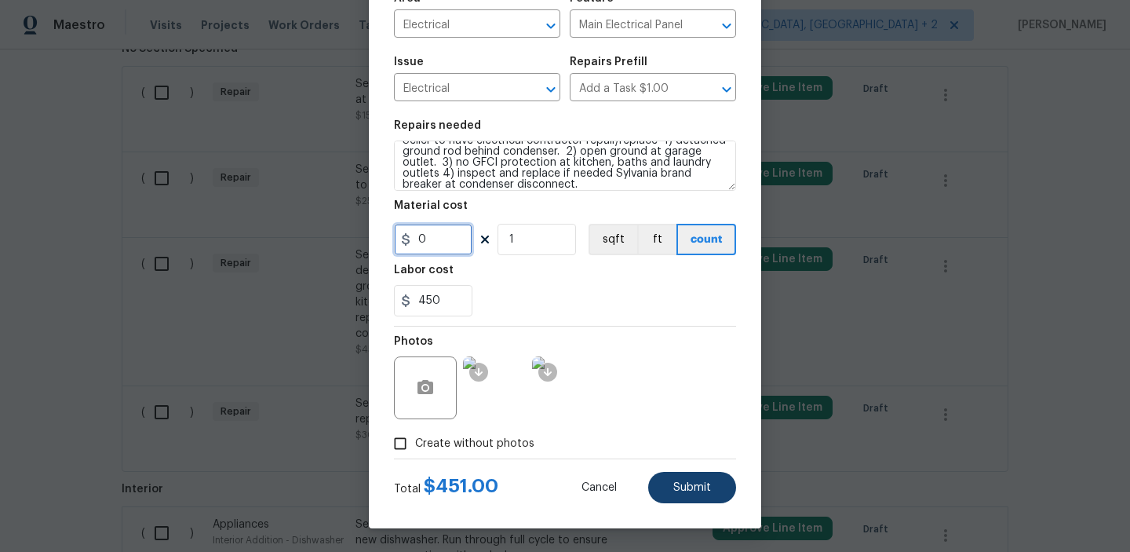
type input "0"
click at [691, 476] on button "Submit" at bounding box center [692, 487] width 88 height 31
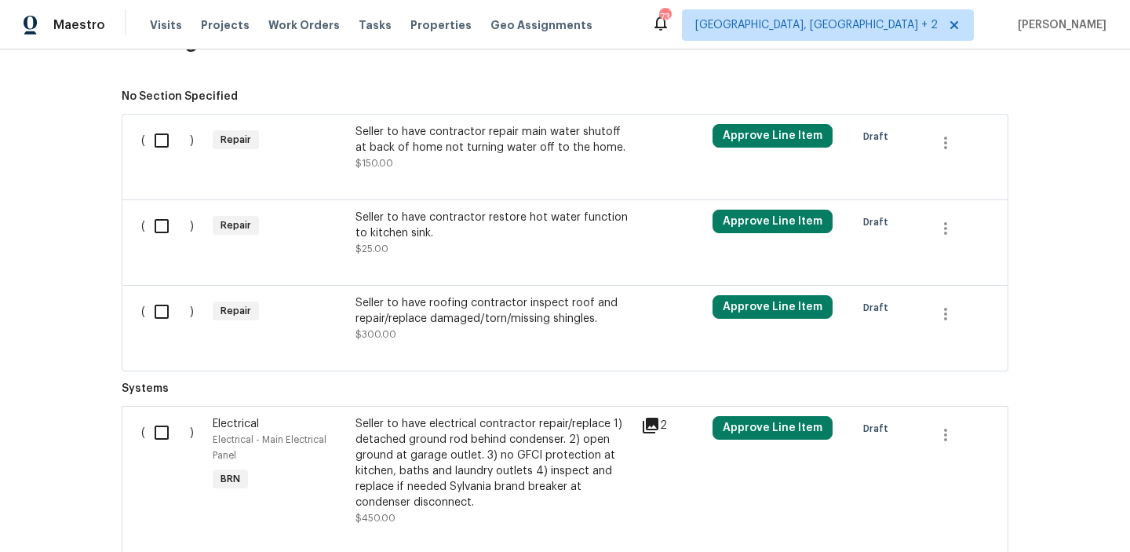
scroll to position [508, 0]
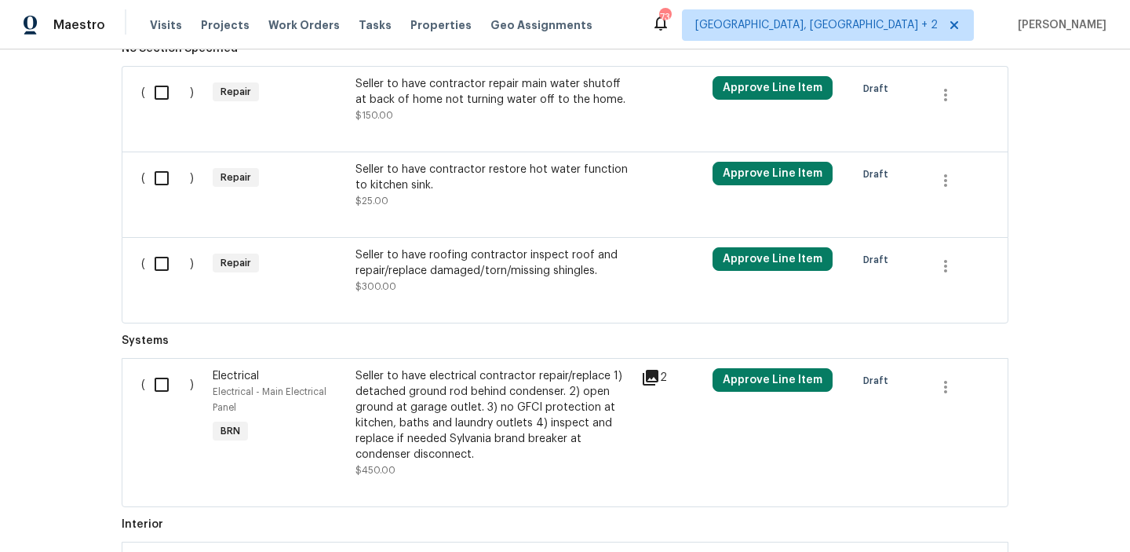
click at [389, 271] on div "Seller to have roofing contractor inspect roof and repair/replace damaged/torn/…" at bounding box center [493, 262] width 276 height 31
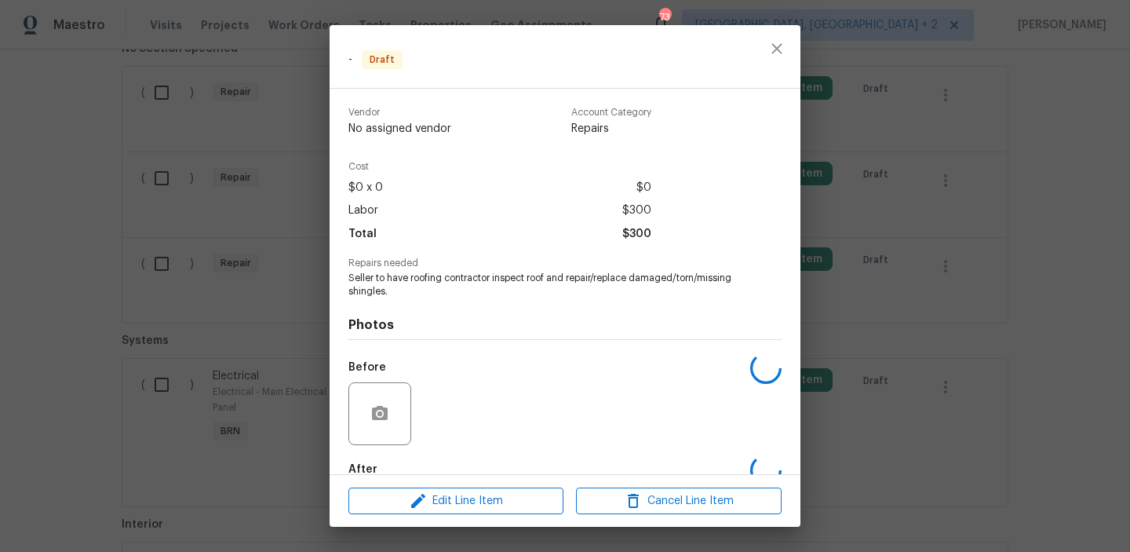
scroll to position [89, 0]
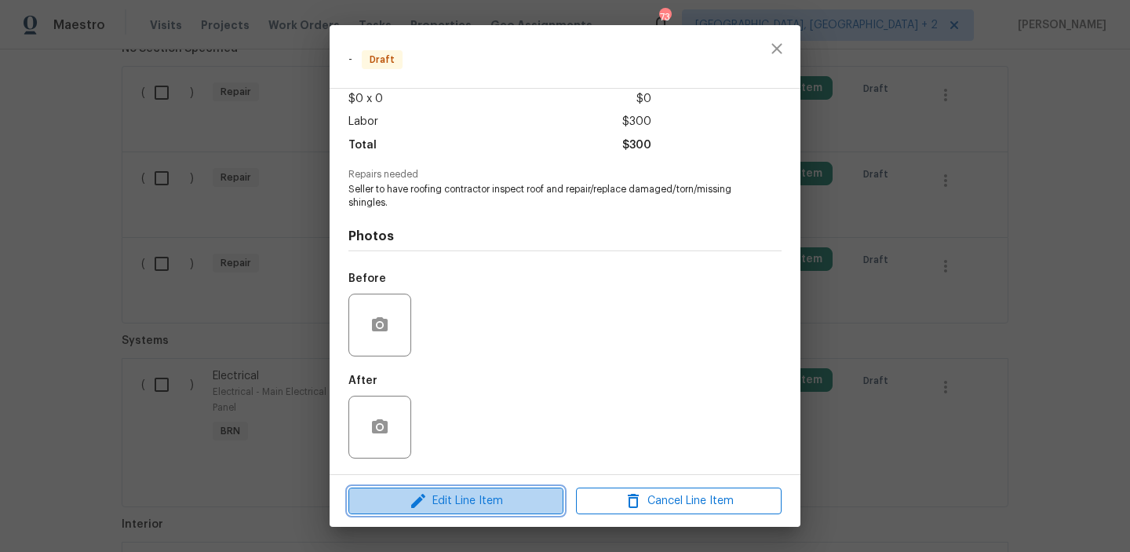
click at [414, 506] on icon "button" at bounding box center [418, 501] width 14 height 14
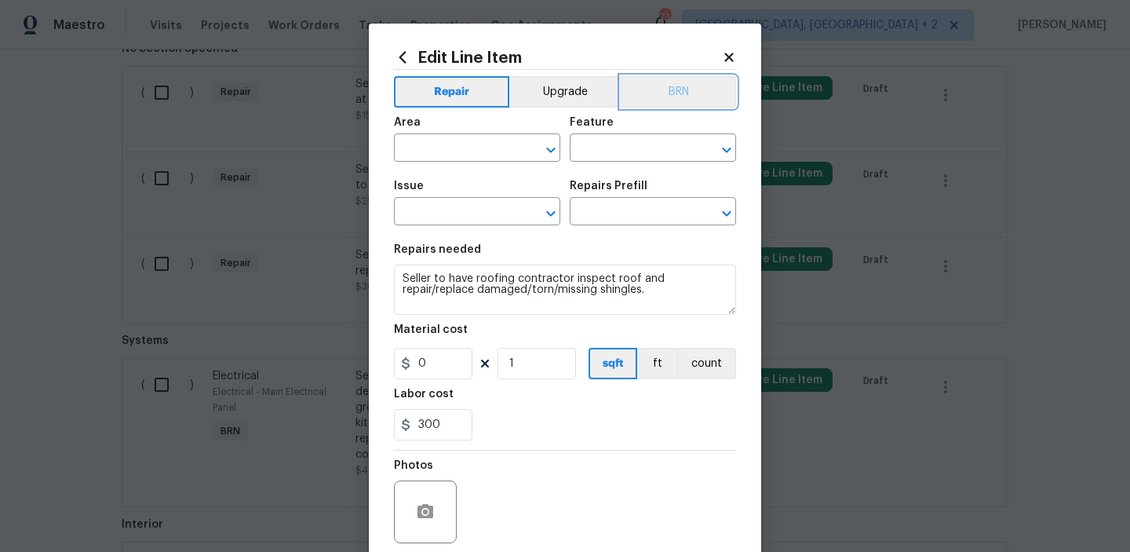
click at [689, 77] on button "BRN" at bounding box center [678, 91] width 115 height 31
click at [694, 348] on figure "Material cost 0 1 sqft ft count" at bounding box center [565, 351] width 342 height 55
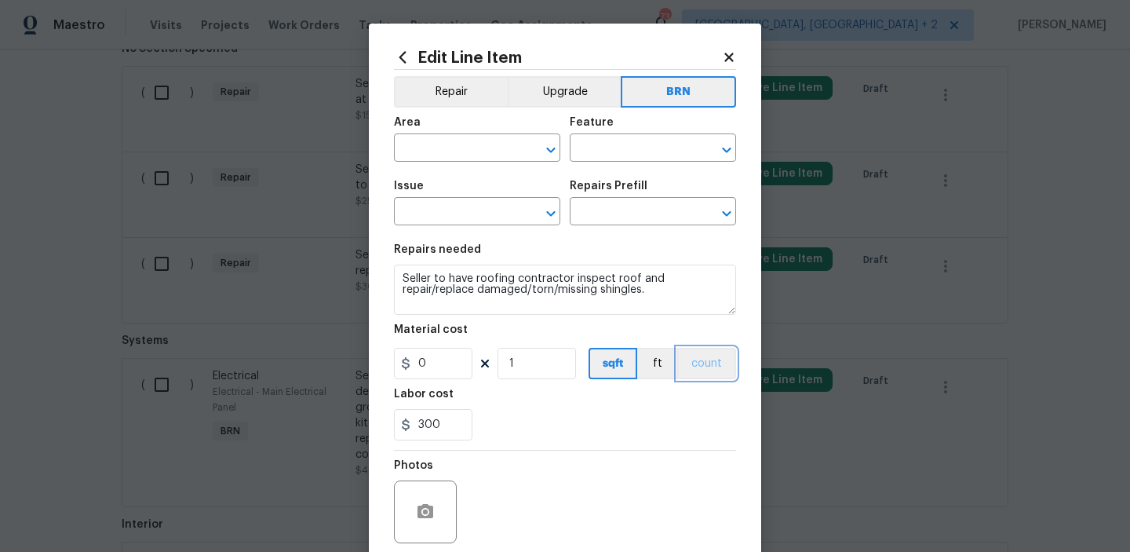
click at [694, 357] on button "count" at bounding box center [706, 363] width 59 height 31
click at [448, 162] on span "Area ​" at bounding box center [477, 139] width 166 height 64
click at [437, 156] on input "text" at bounding box center [455, 149] width 122 height 24
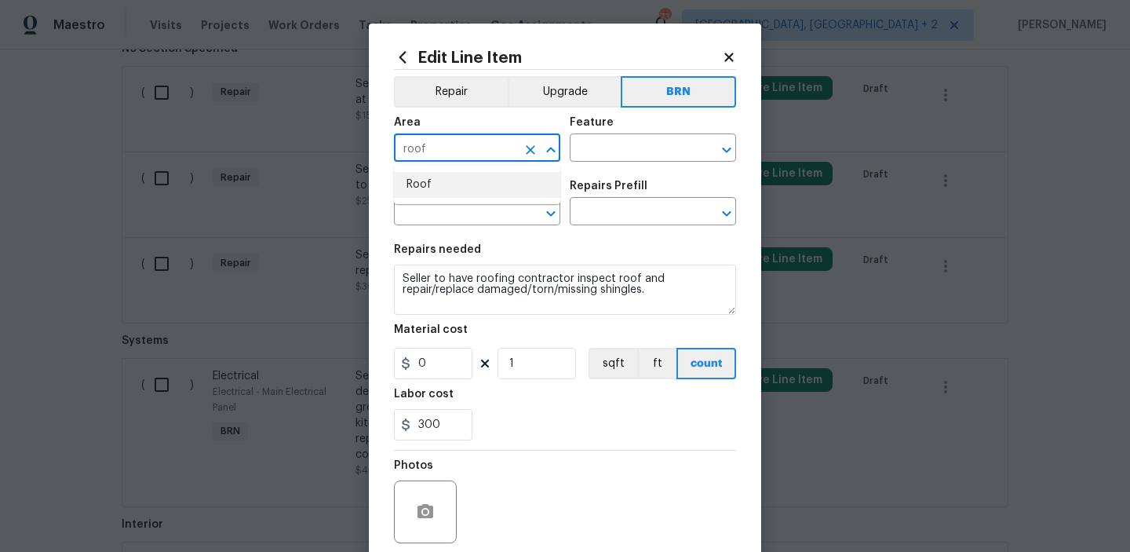
click at [445, 177] on li "Roof" at bounding box center [477, 185] width 166 height 26
type input "Roof"
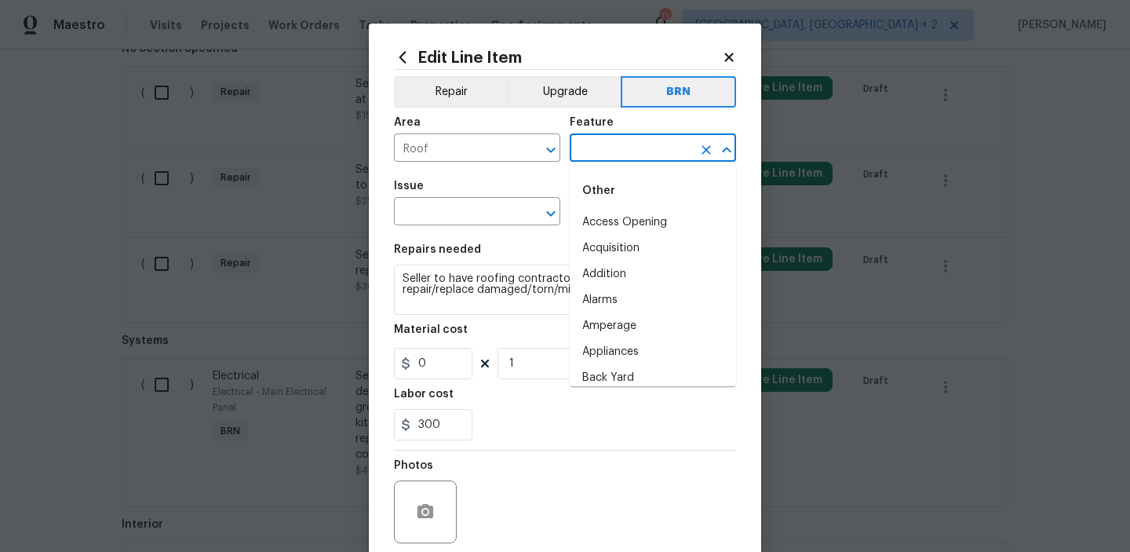
click at [600, 157] on input "text" at bounding box center [631, 149] width 122 height 24
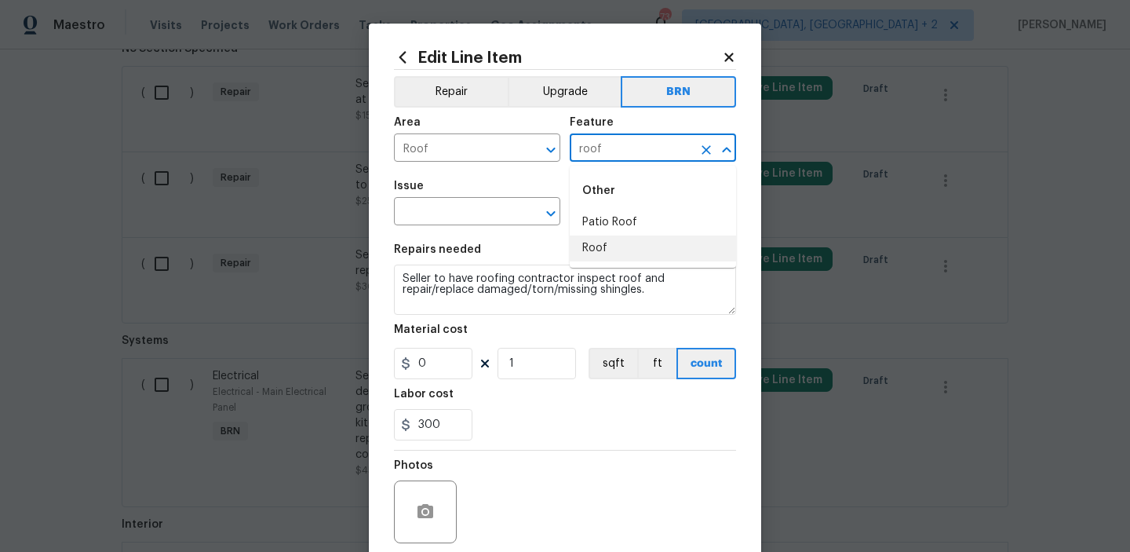
click at [600, 236] on li "Roof" at bounding box center [653, 248] width 166 height 26
type input "Roof"
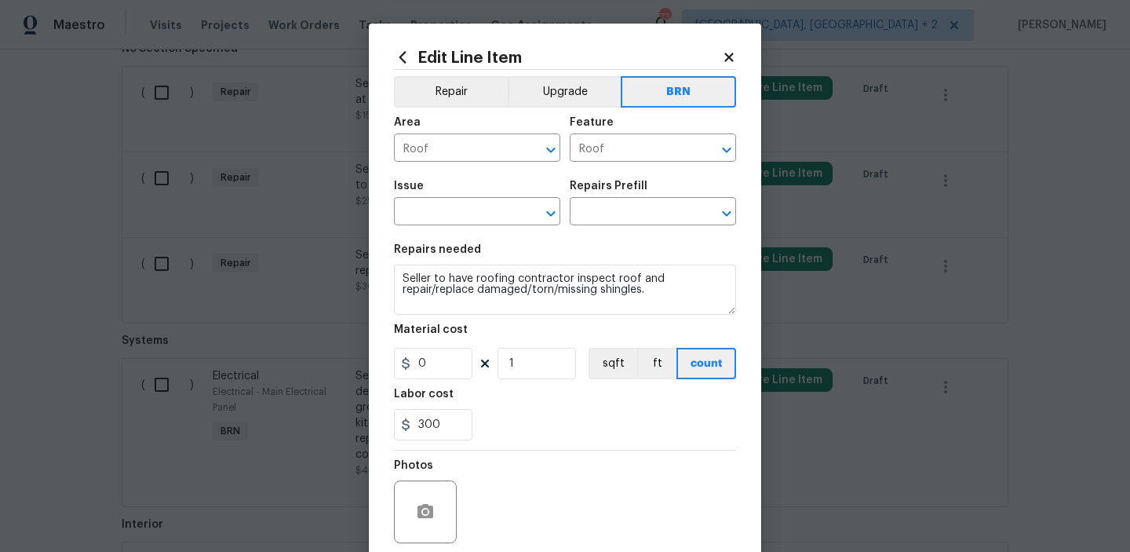
click at [450, 196] on div "Issue" at bounding box center [477, 190] width 166 height 20
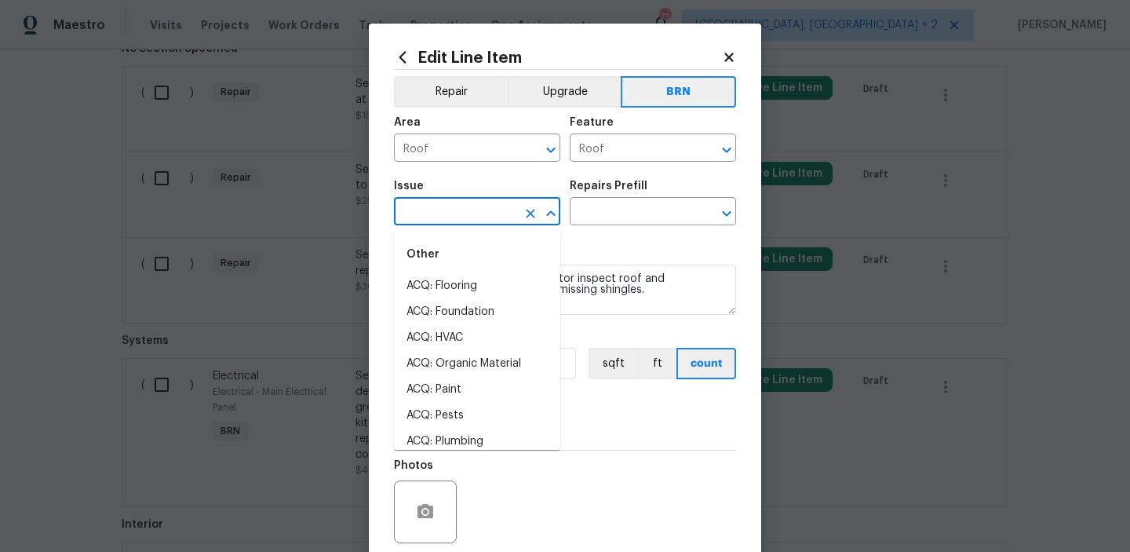
click at [439, 202] on input "text" at bounding box center [455, 213] width 122 height 24
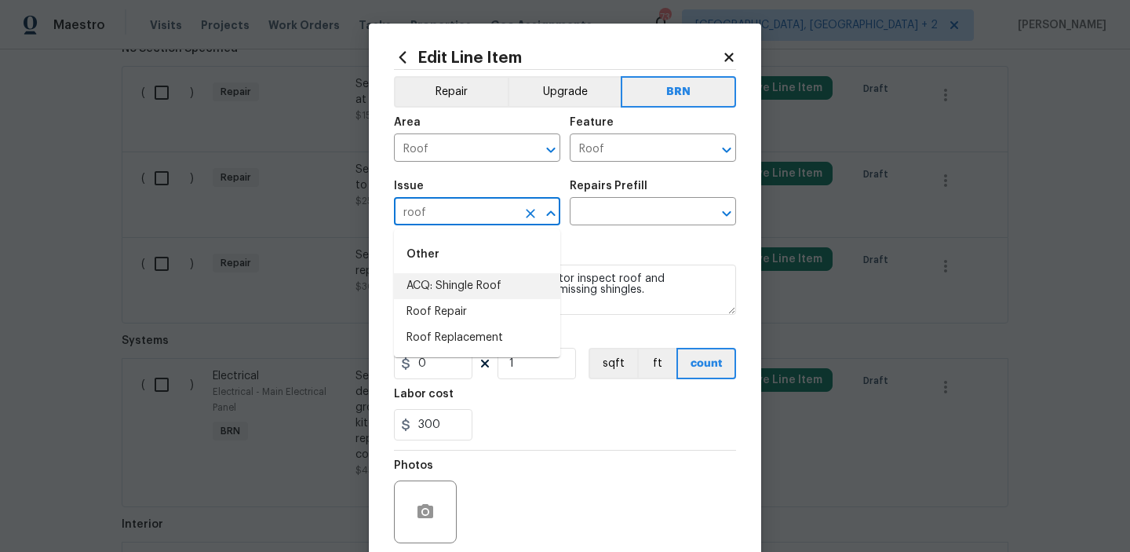
click at [435, 303] on li "Roof Repair" at bounding box center [477, 312] width 166 height 26
type input "Roof Repair"
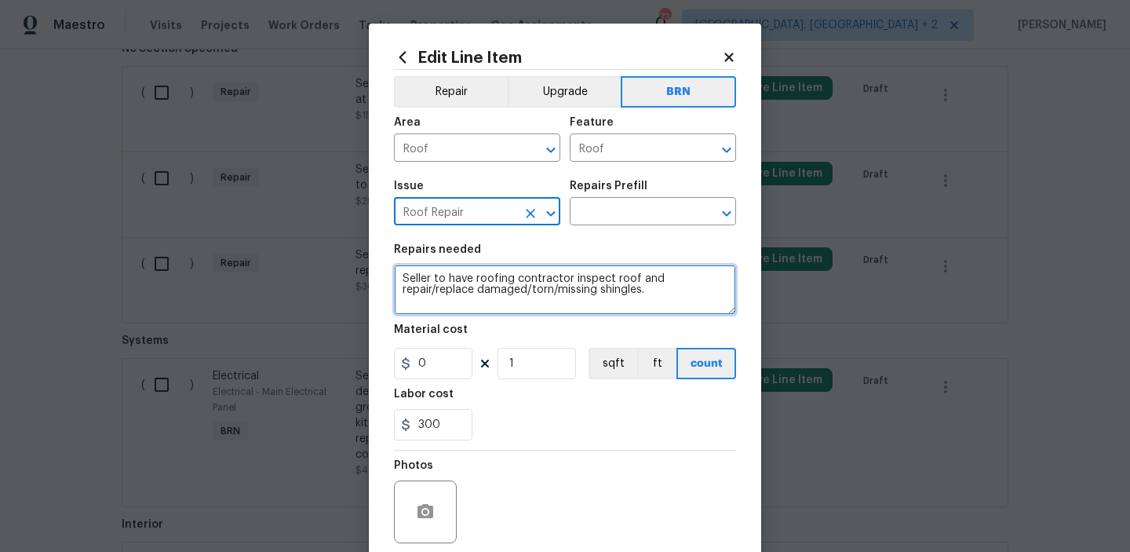
click at [435, 303] on textarea "Seller to have roofing contractor inspect roof and repair/replace damaged/torn/…" at bounding box center [565, 289] width 342 height 50
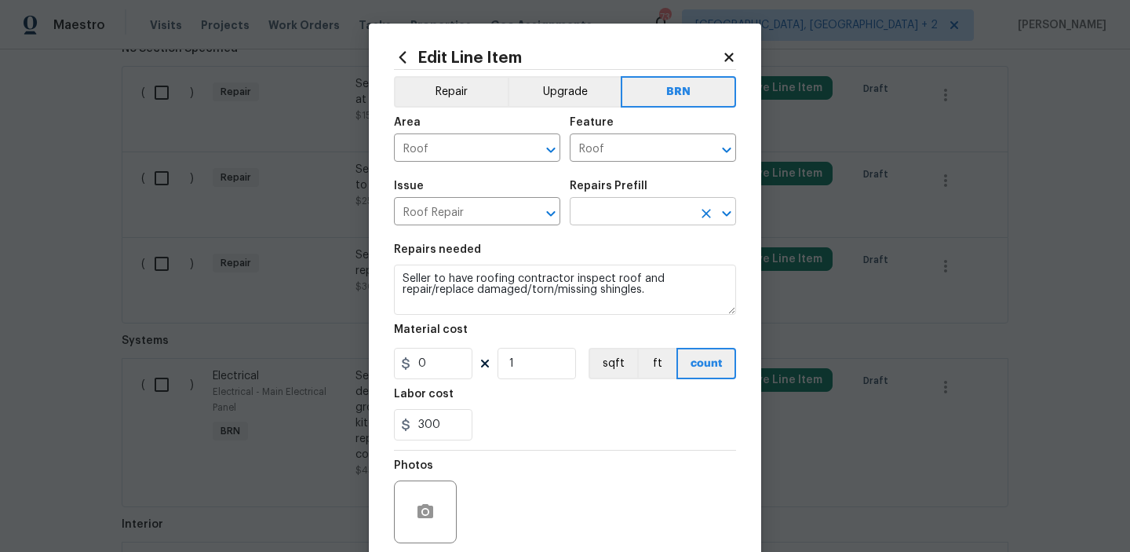
click at [581, 202] on input "text" at bounding box center [631, 213] width 122 height 24
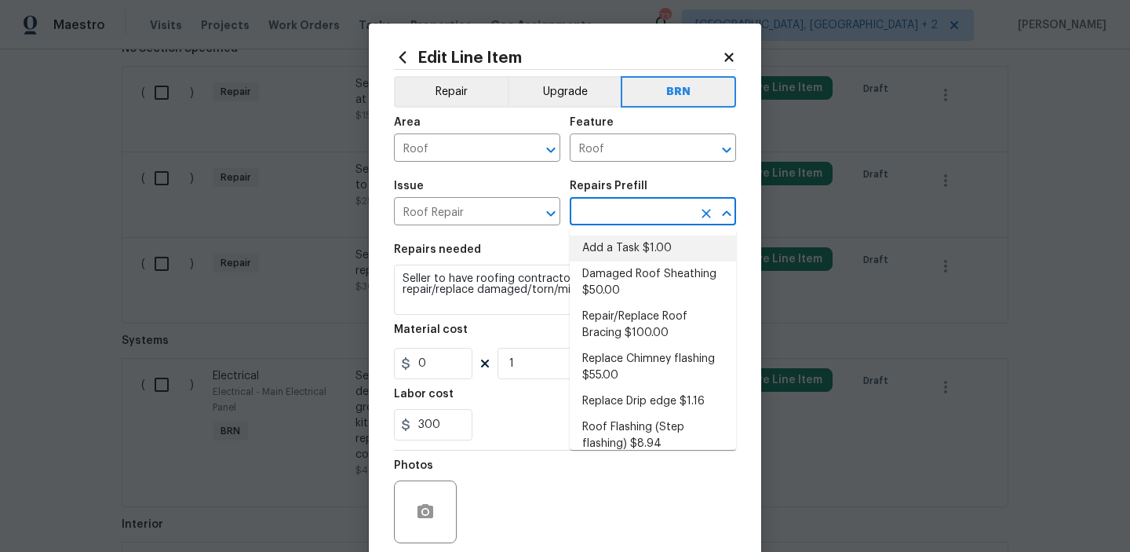
click at [591, 239] on li "Add a Task $1.00" at bounding box center [653, 248] width 166 height 26
type input "[PERSON_NAME] and Trim"
type input "Add a Task $1.00"
type textarea "HPM to detail"
type input "1"
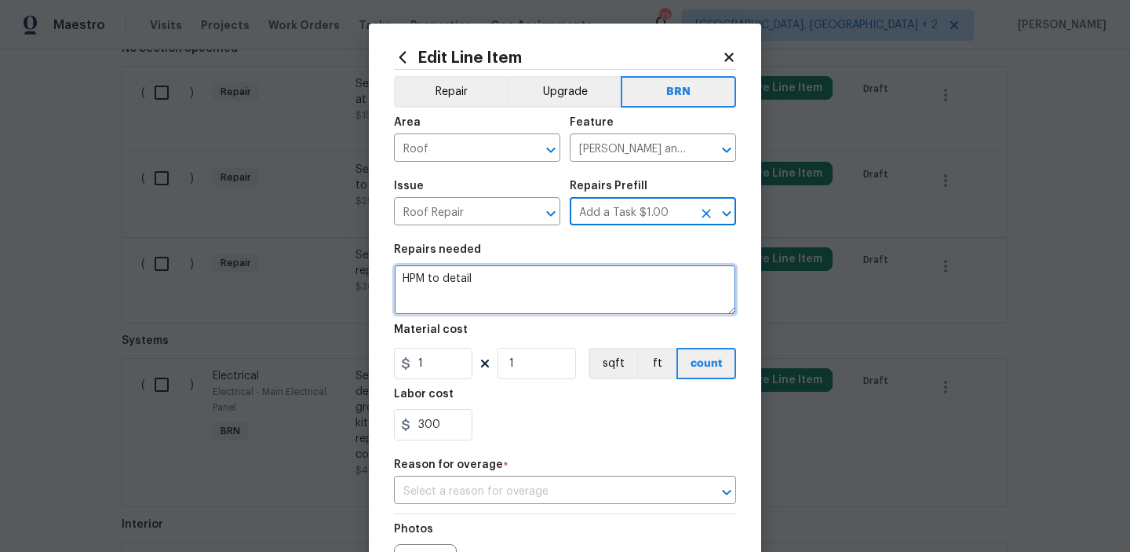
click at [496, 273] on textarea "HPM to detail" at bounding box center [565, 289] width 342 height 50
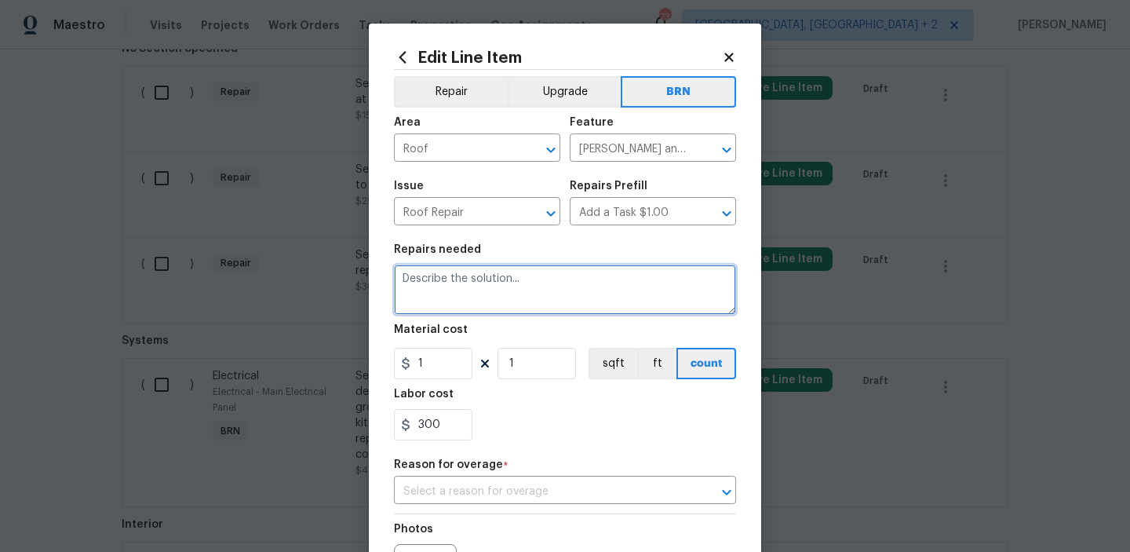
paste textarea "Seller to have roofing contractor inspect roof and repair/replace damaged/torn/…"
type textarea "Seller to have roofing contractor inspect roof and repair/replace damaged/torn/…"
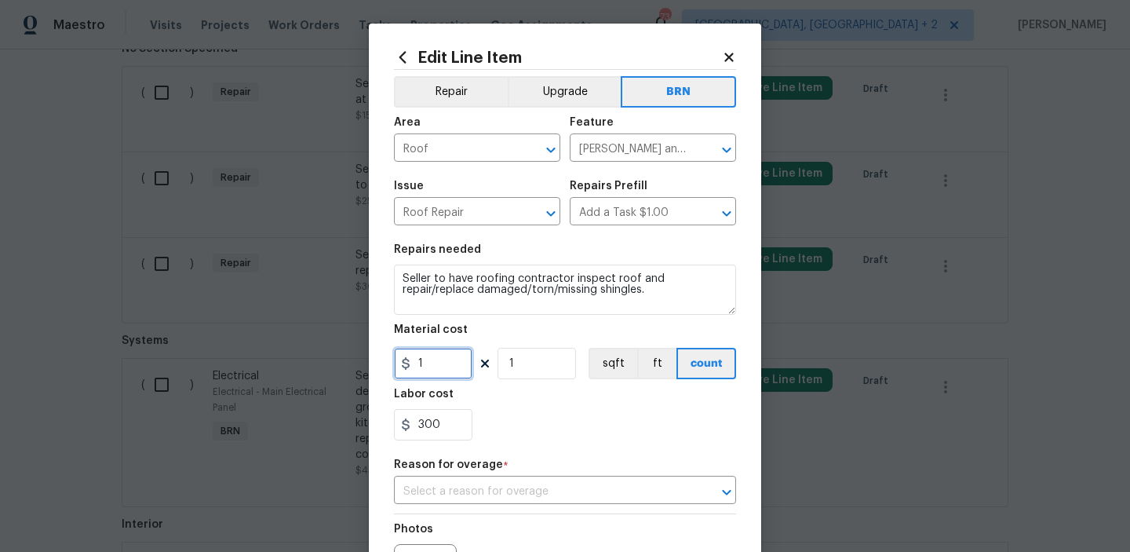
click at [448, 363] on input "1" at bounding box center [433, 363] width 78 height 31
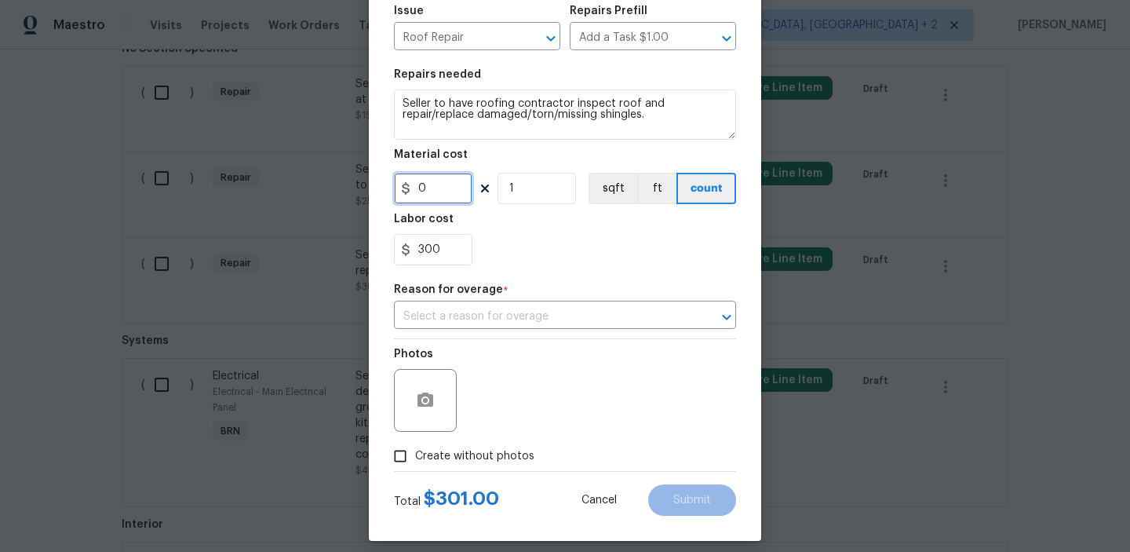
type input "0"
click at [403, 450] on input "Create without photos" at bounding box center [400, 456] width 30 height 30
checkbox input "true"
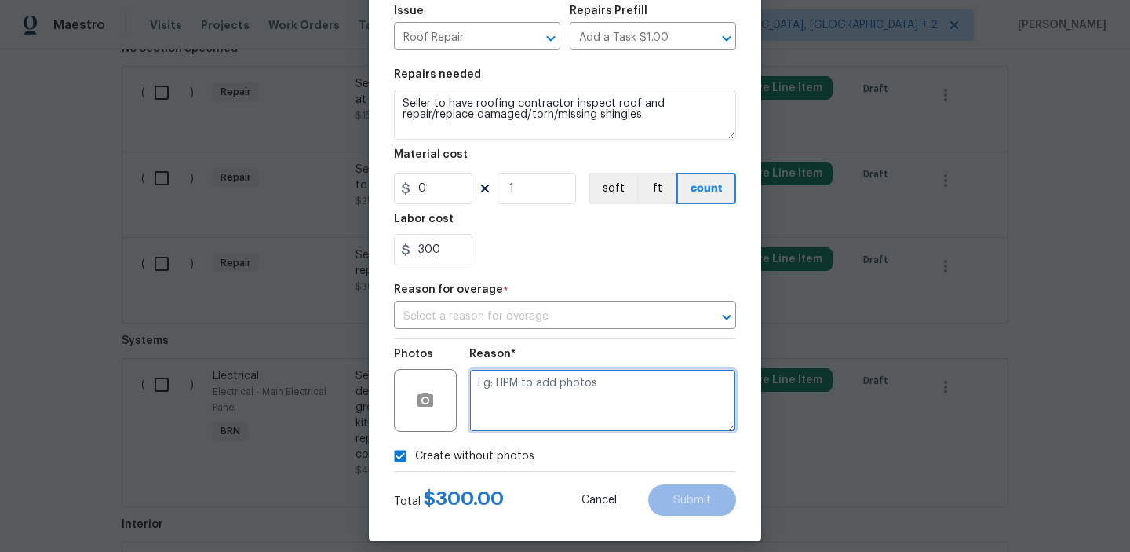
click at [557, 382] on textarea at bounding box center [602, 400] width 267 height 63
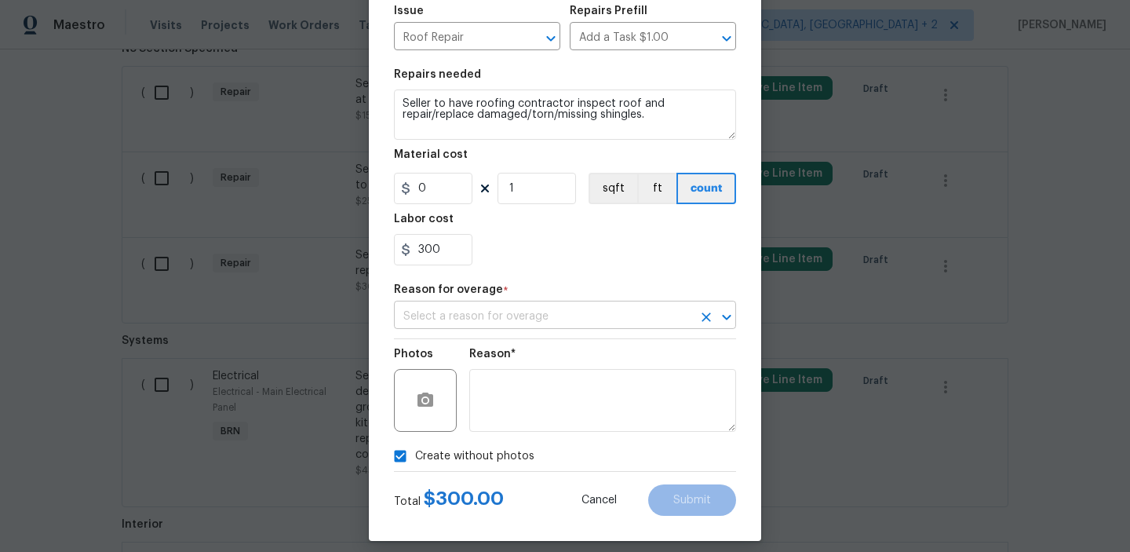
click at [516, 325] on input "text" at bounding box center [543, 316] width 298 height 24
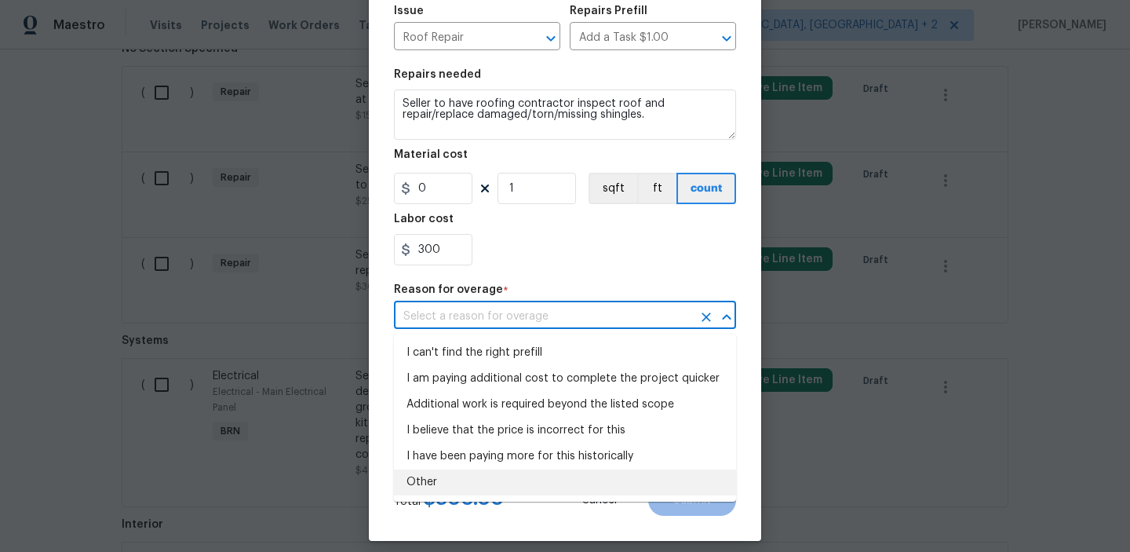
click at [440, 482] on li "Other" at bounding box center [565, 482] width 342 height 26
type input "Other"
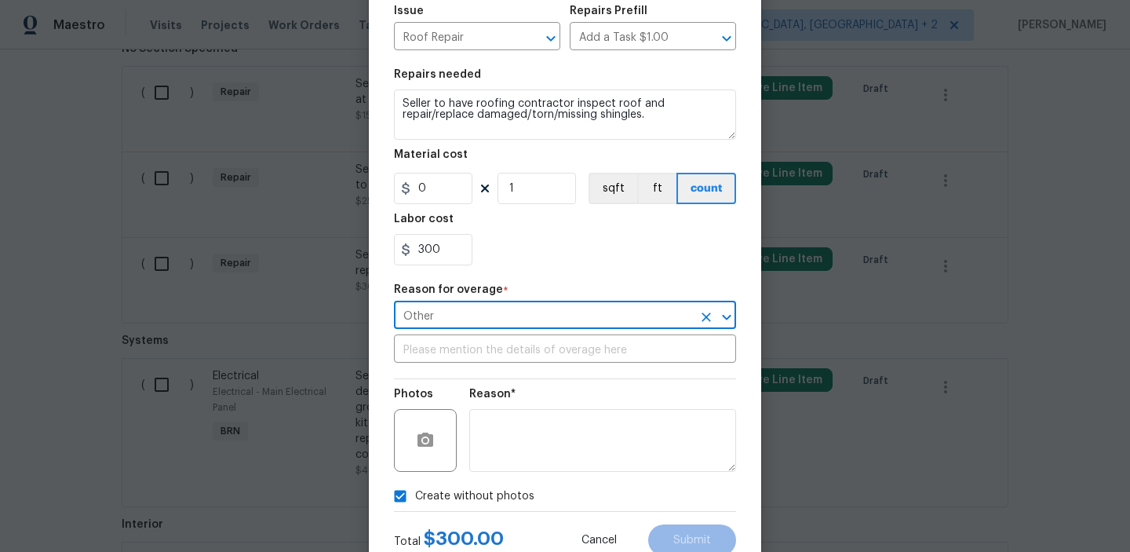
click at [446, 335] on div "Repair Upgrade BRN Area Roof ​ Feature [PERSON_NAME] and Trim ​ Issue Roof Repa…" at bounding box center [565, 203] width 342 height 616
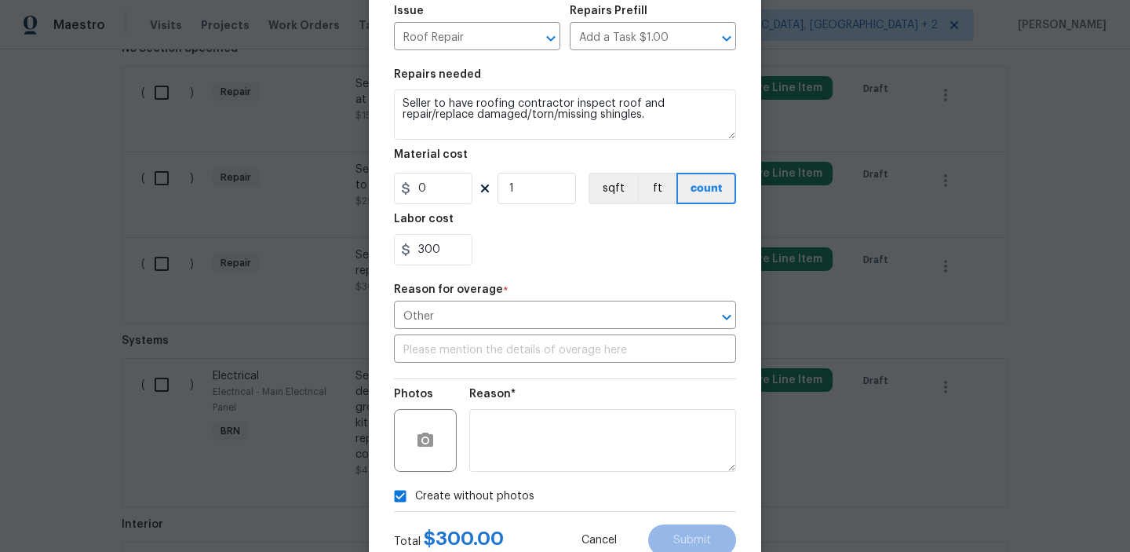
click at [446, 338] on div "Repair Upgrade BRN Area Roof ​ Feature [PERSON_NAME] and Trim ​ Issue Roof Repa…" at bounding box center [565, 203] width 342 height 616
click at [422, 352] on input "text" at bounding box center [565, 350] width 342 height 24
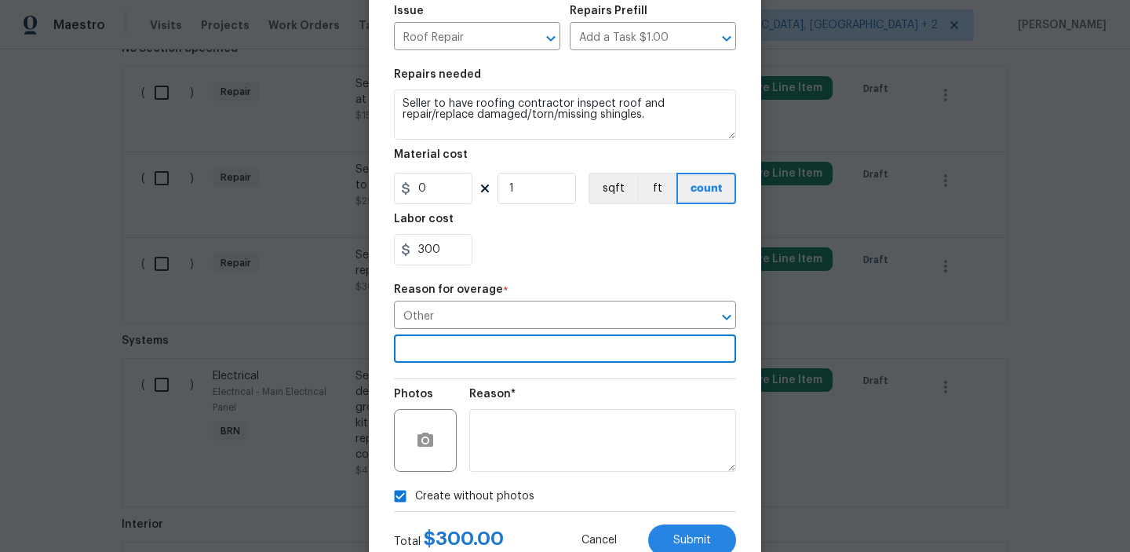
scroll to position [229, 0]
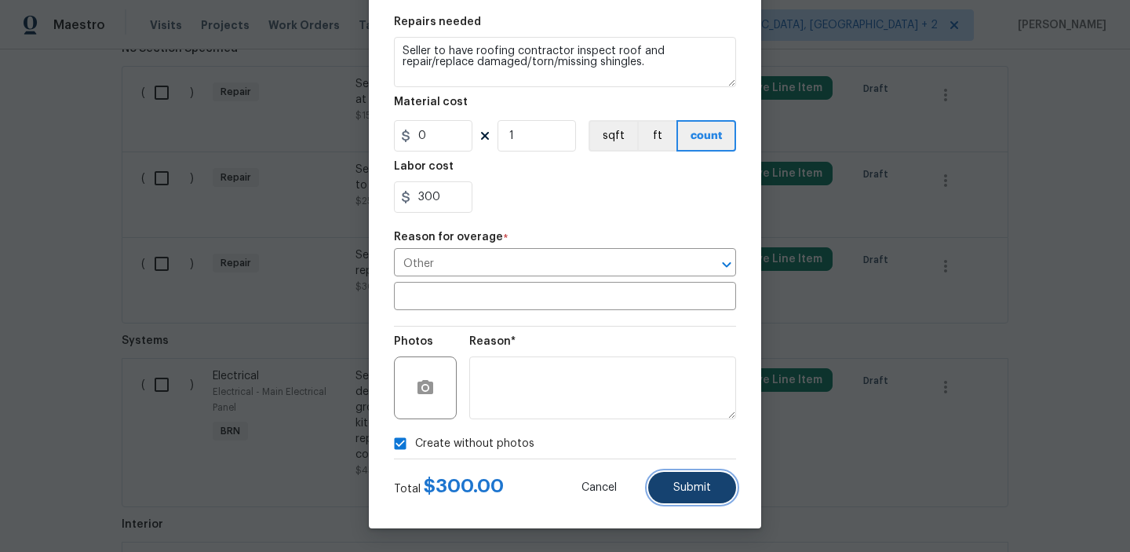
click at [693, 483] on span "Submit" at bounding box center [692, 488] width 38 height 12
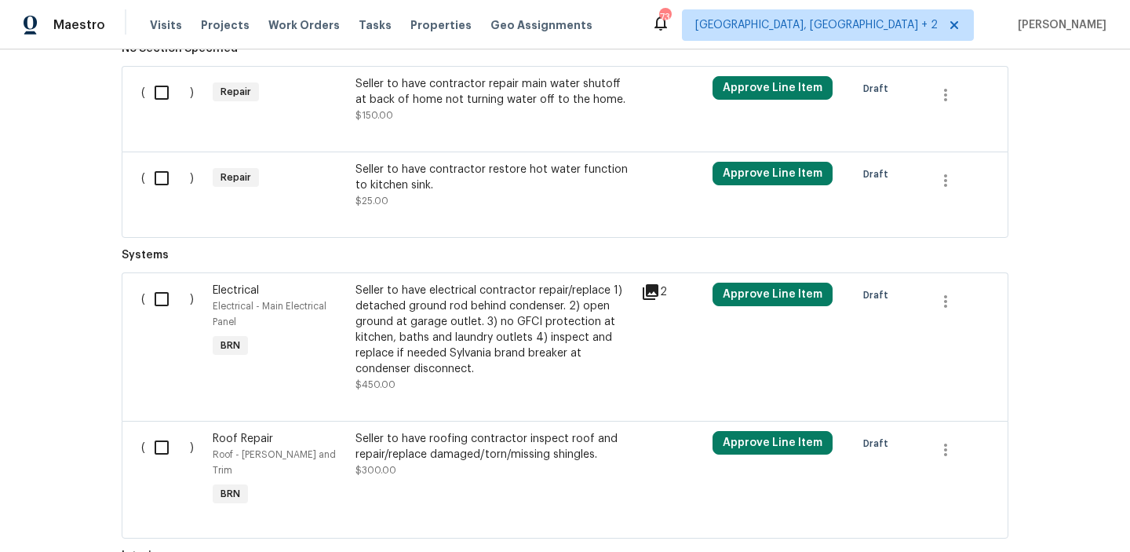
scroll to position [483, 0]
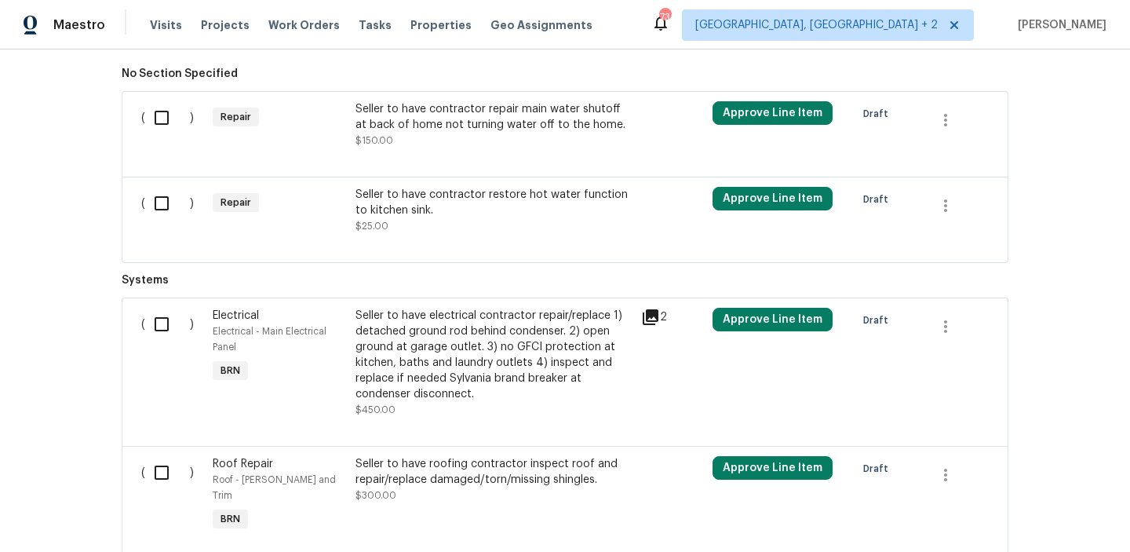
click at [385, 230] on span "$25.00" at bounding box center [371, 225] width 33 height 9
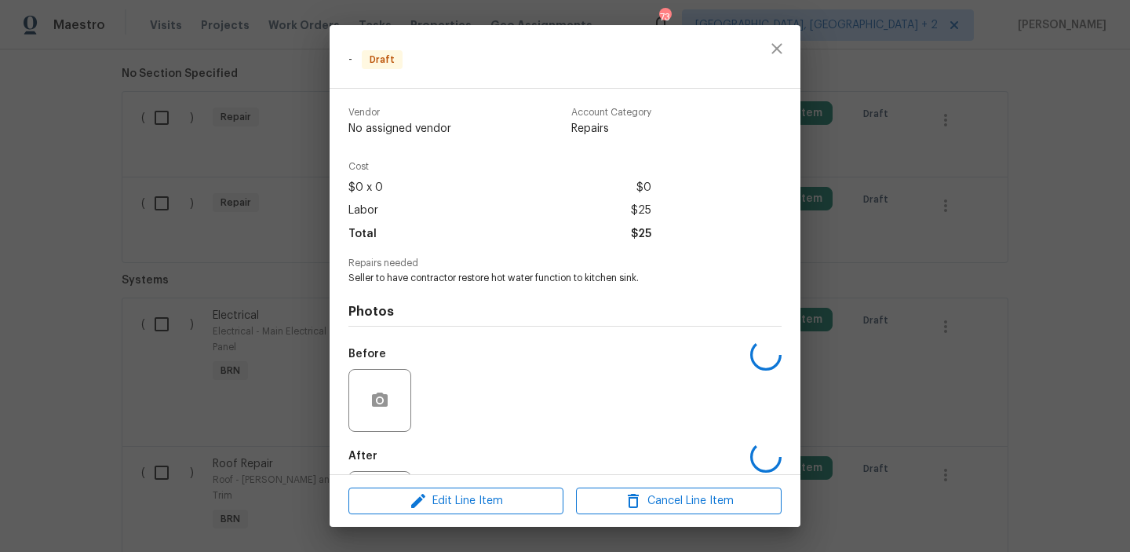
scroll to position [75, 0]
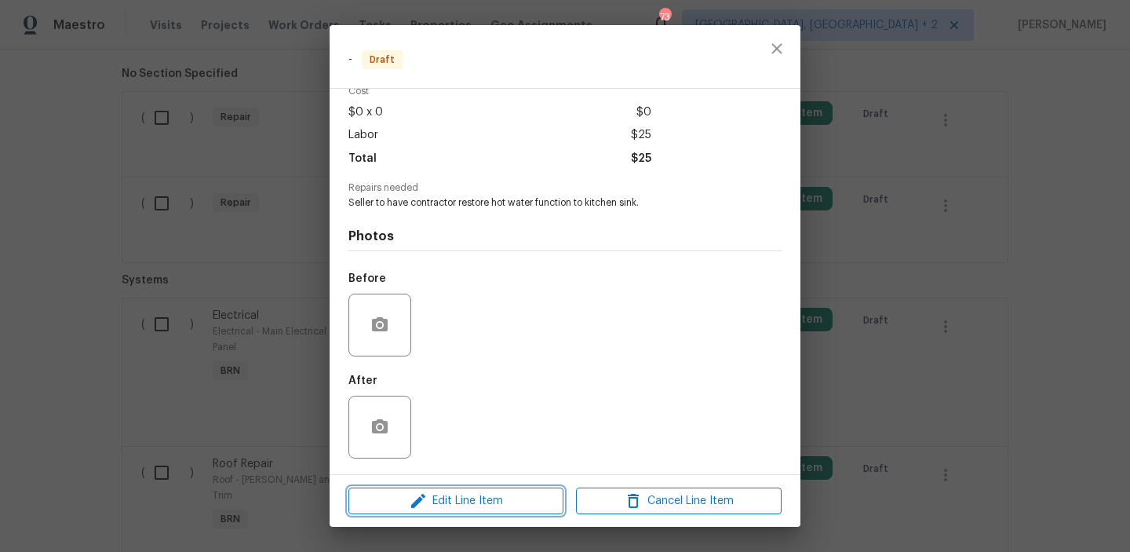
click at [435, 501] on span "Edit Line Item" at bounding box center [456, 501] width 206 height 20
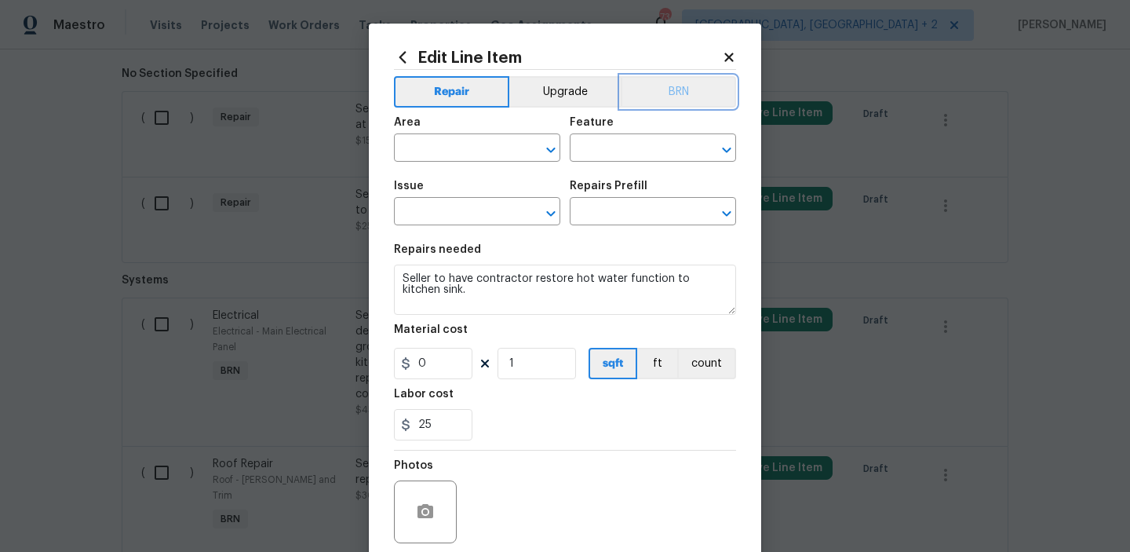
click at [666, 103] on button "BRN" at bounding box center [678, 91] width 115 height 31
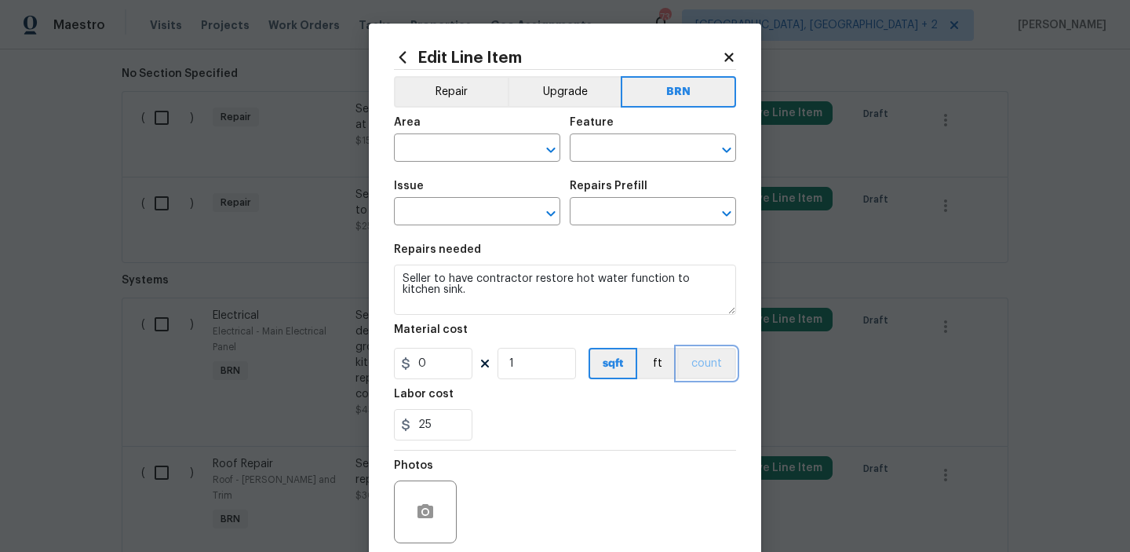
click at [712, 370] on button "count" at bounding box center [706, 363] width 59 height 31
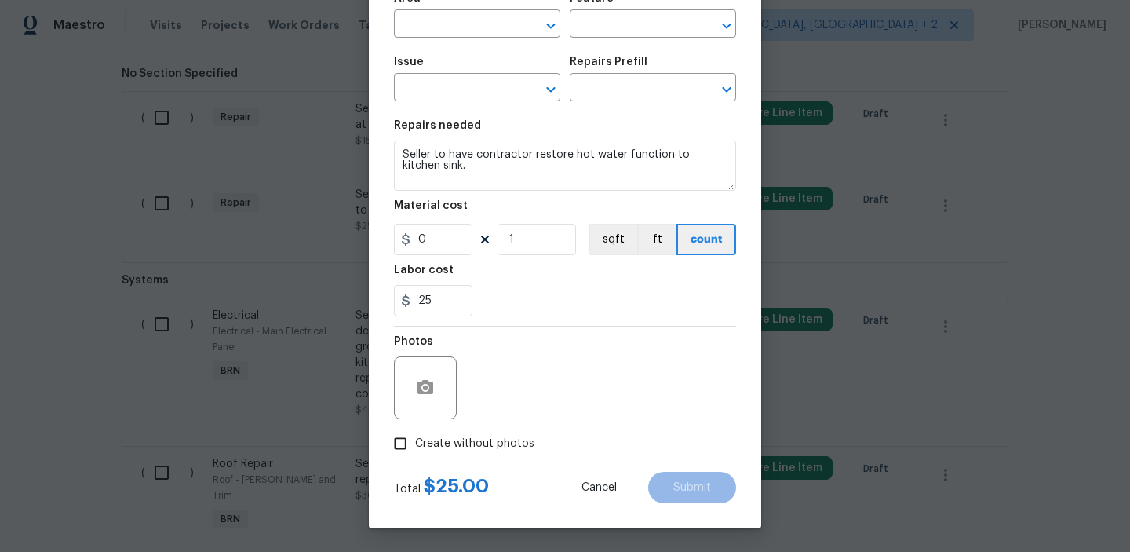
click at [423, 367] on div at bounding box center [425, 387] width 63 height 63
click at [422, 389] on icon "button" at bounding box center [425, 387] width 19 height 19
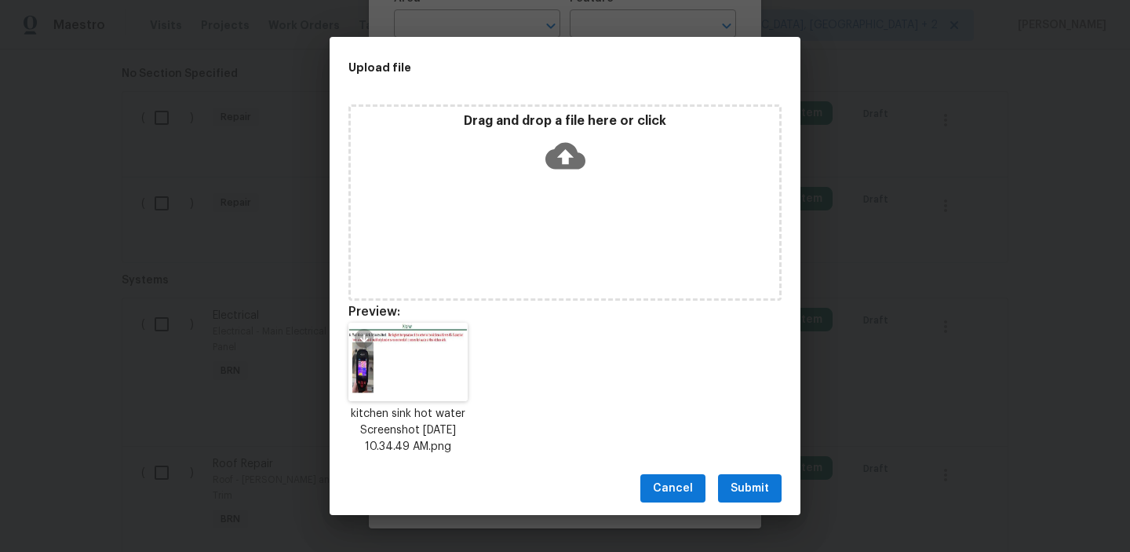
click at [734, 486] on span "Submit" at bounding box center [749, 489] width 38 height 20
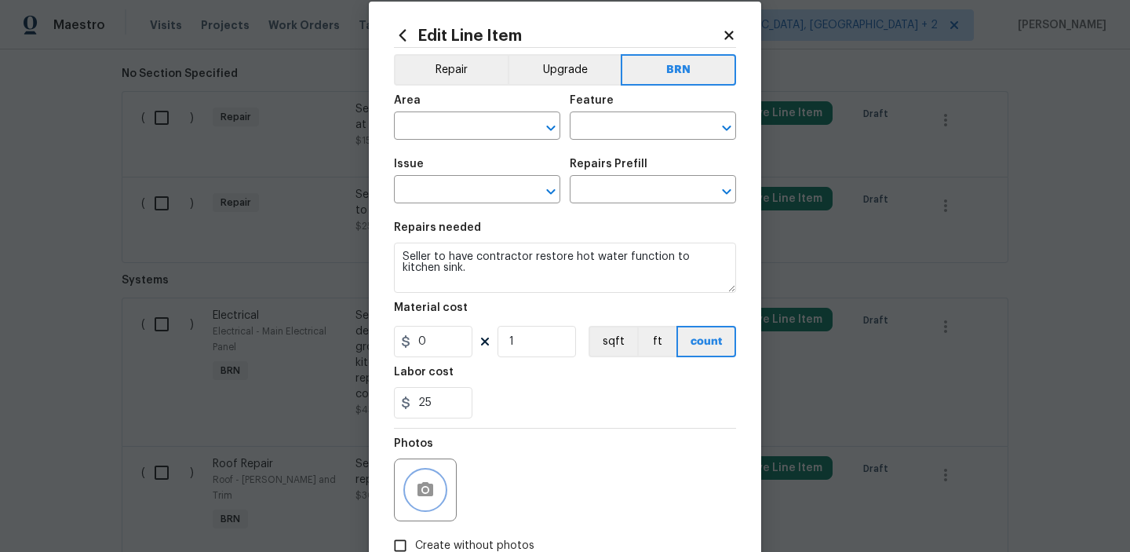
scroll to position [0, 0]
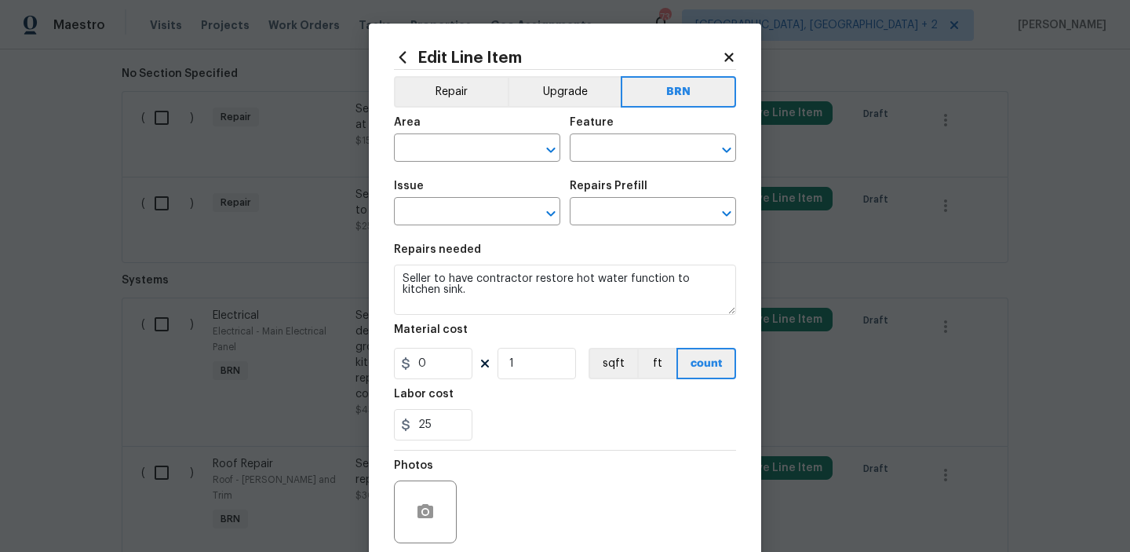
click at [432, 163] on span "Area ​" at bounding box center [477, 139] width 166 height 64
click at [428, 152] on input "text" at bounding box center [455, 149] width 122 height 24
type input "kit"
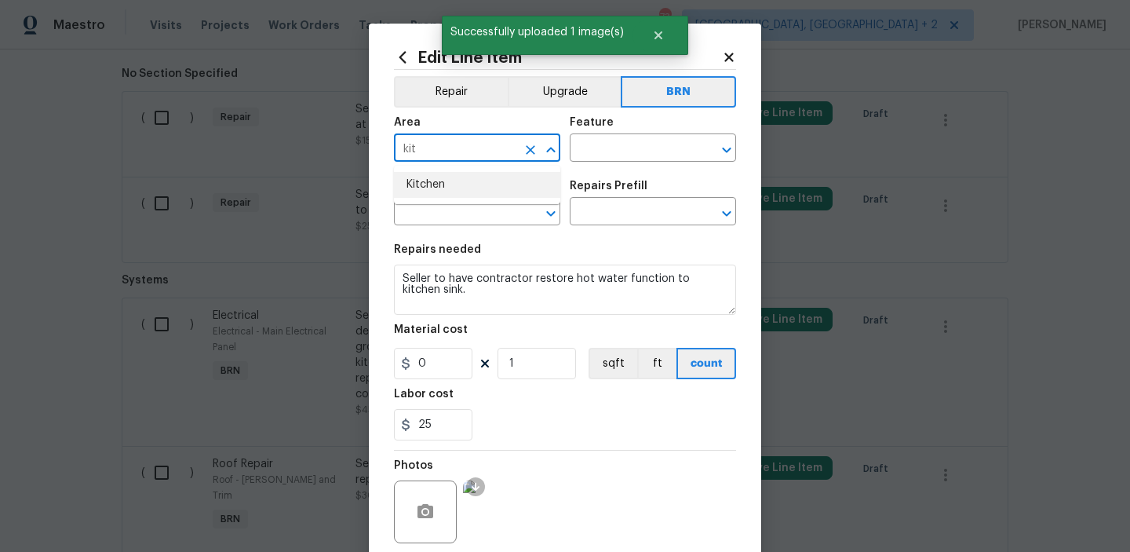
click at [445, 185] on li "Kitchen" at bounding box center [477, 185] width 166 height 26
type input "Kitchen"
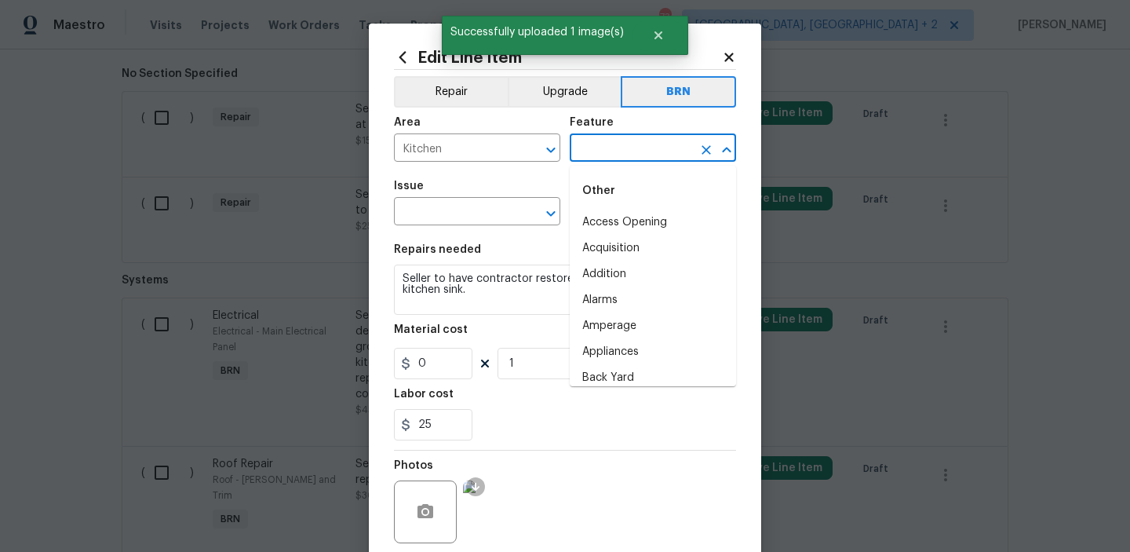
click at [600, 151] on input "text" at bounding box center [631, 149] width 122 height 24
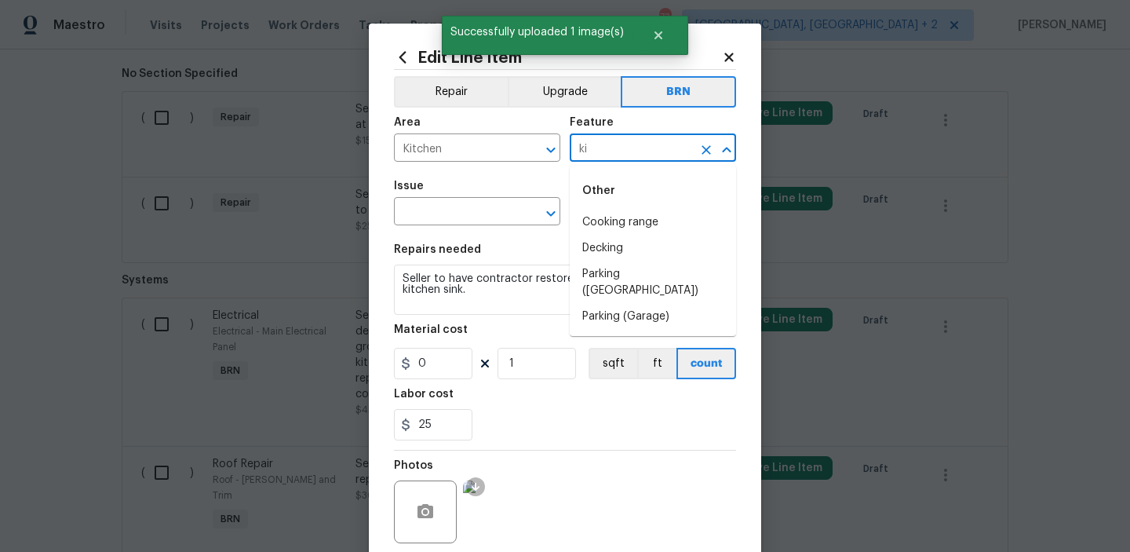
type input "k"
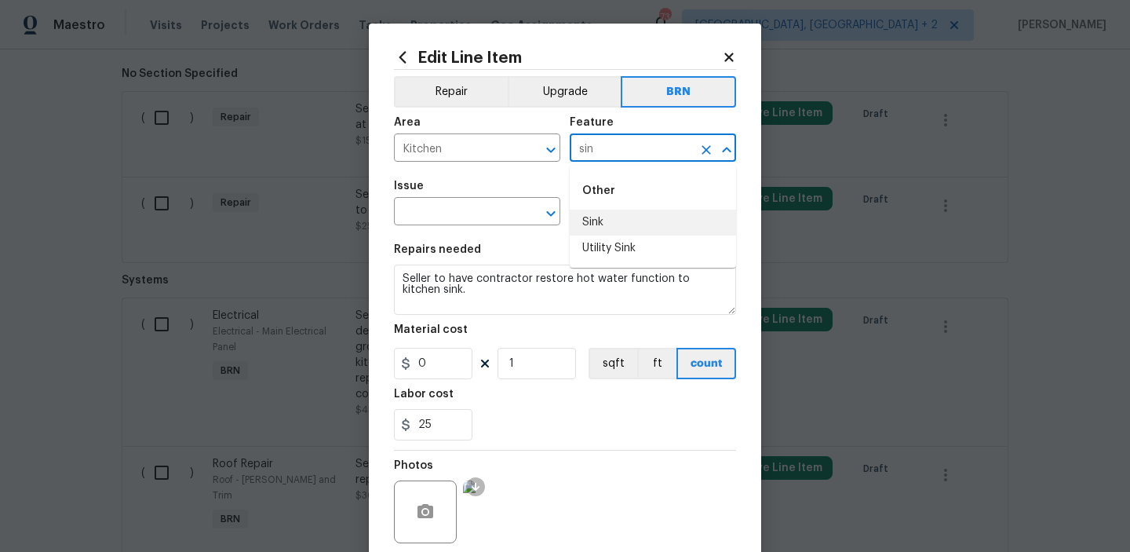
click at [607, 214] on li "Sink" at bounding box center [653, 222] width 166 height 26
type input "Sink"
click at [458, 206] on input "text" at bounding box center [455, 213] width 122 height 24
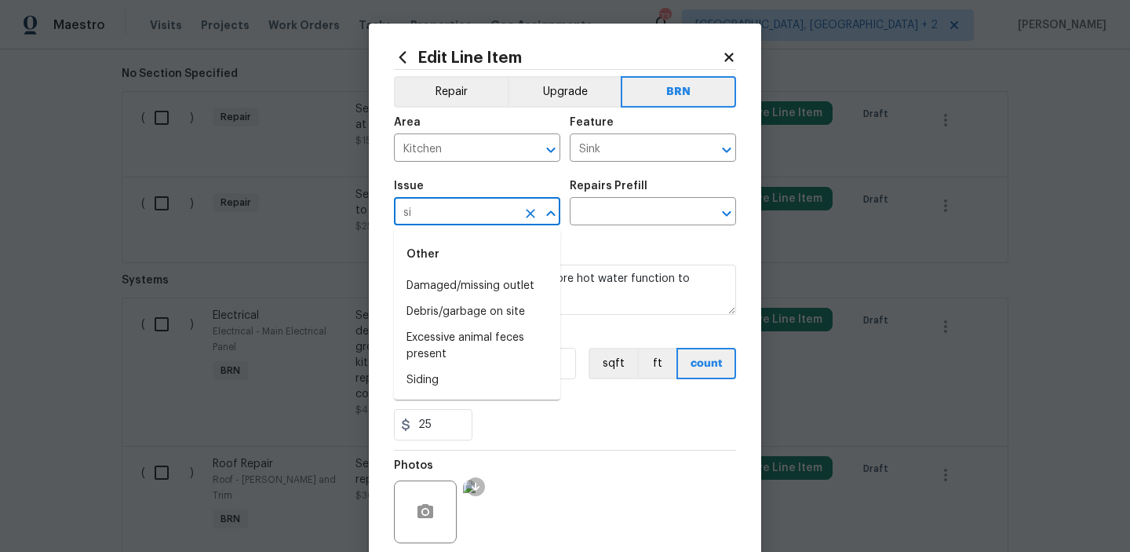
type input "s"
click at [437, 365] on li "Kitchen Plumbing" at bounding box center [477, 364] width 166 height 26
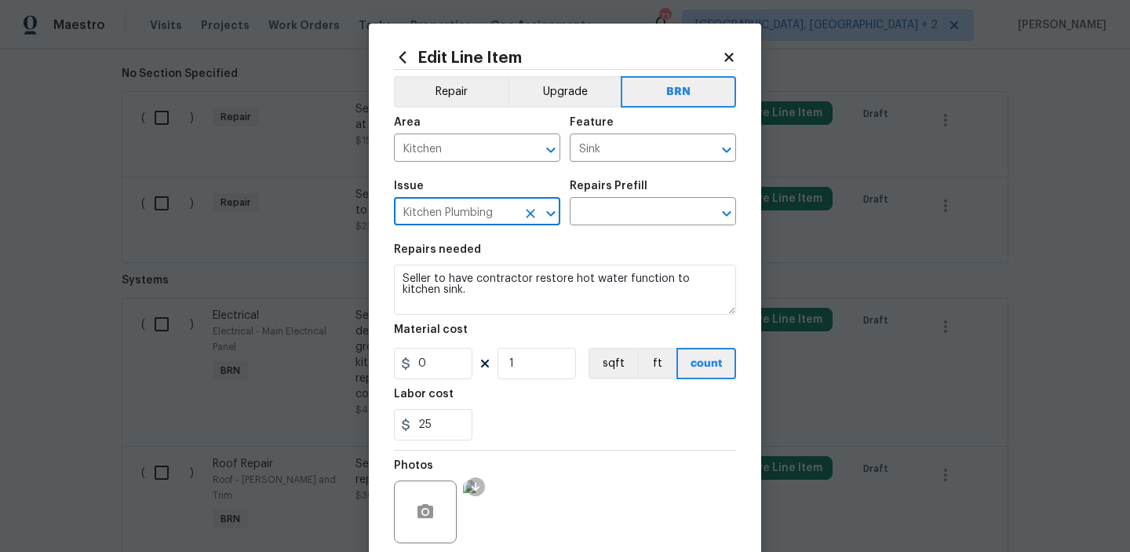
type input "Kitchen Plumbing"
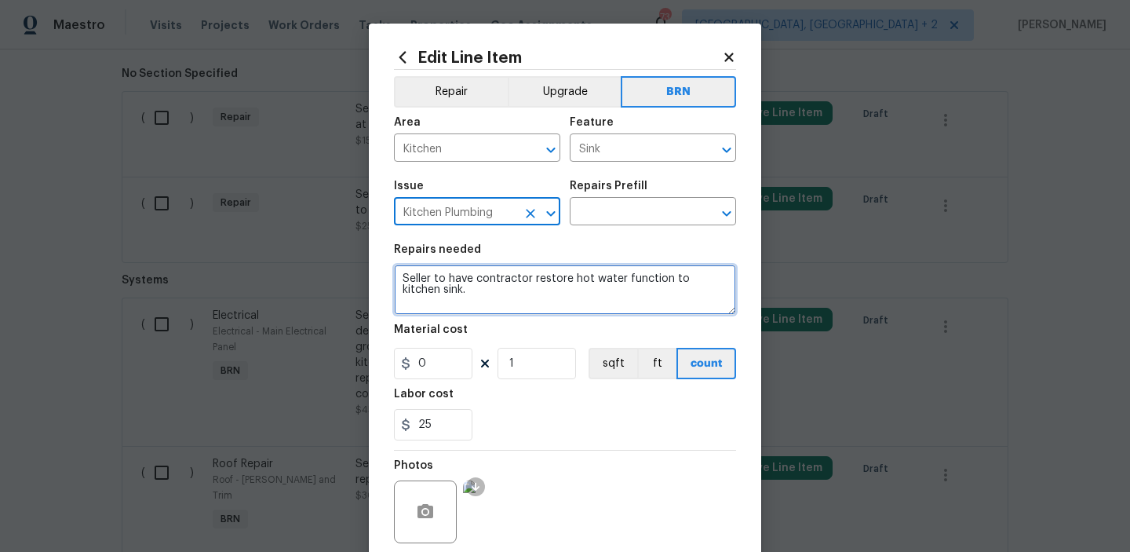
click at [466, 267] on textarea "Seller to have contractor restore hot water function to kitchen sink." at bounding box center [565, 289] width 342 height 50
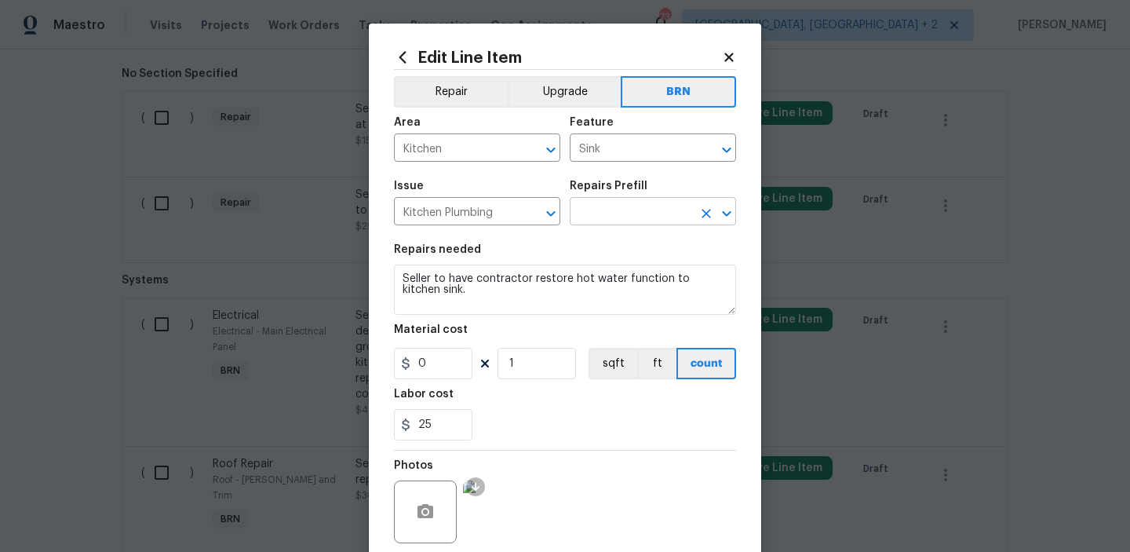
click at [582, 214] on input "text" at bounding box center [631, 213] width 122 height 24
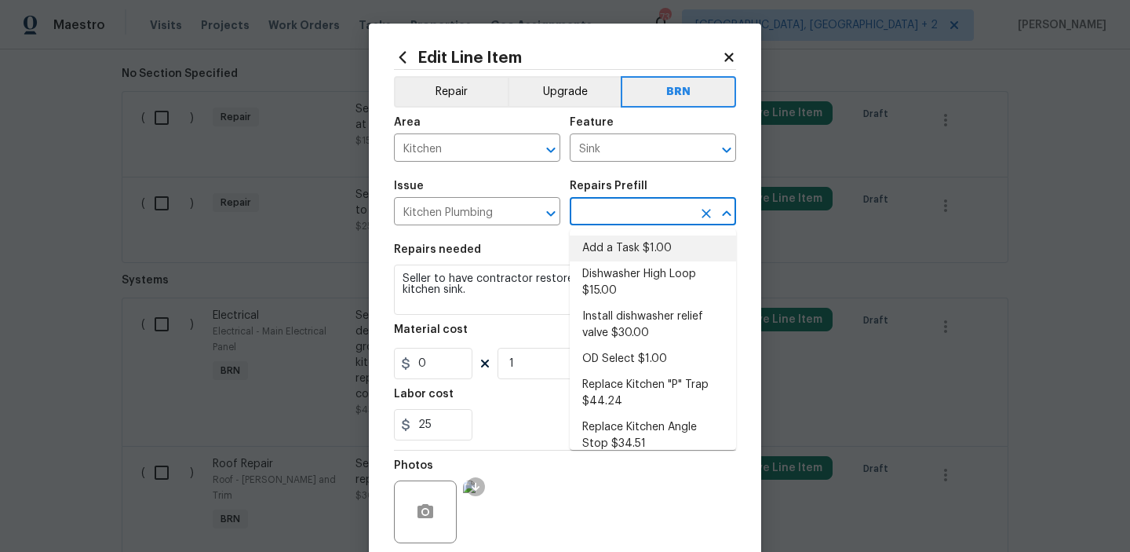
click at [599, 239] on li "Add a Task $1.00" at bounding box center [653, 248] width 166 height 26
type input "Plumbing"
type input "Add a Task $1.00"
type textarea "HPM to detail"
type input "1"
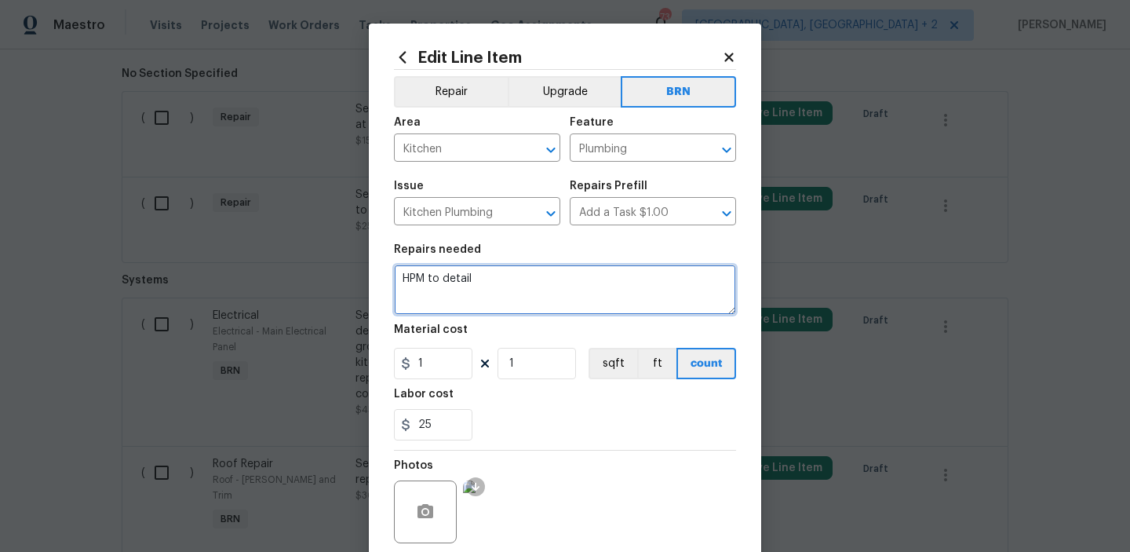
click at [493, 297] on textarea "HPM to detail" at bounding box center [565, 289] width 342 height 50
paste textarea "Seller to have contractor restore hot water function to kitchen sink."
type textarea "Seller to have contractor restore hot water function to kitchen sink."
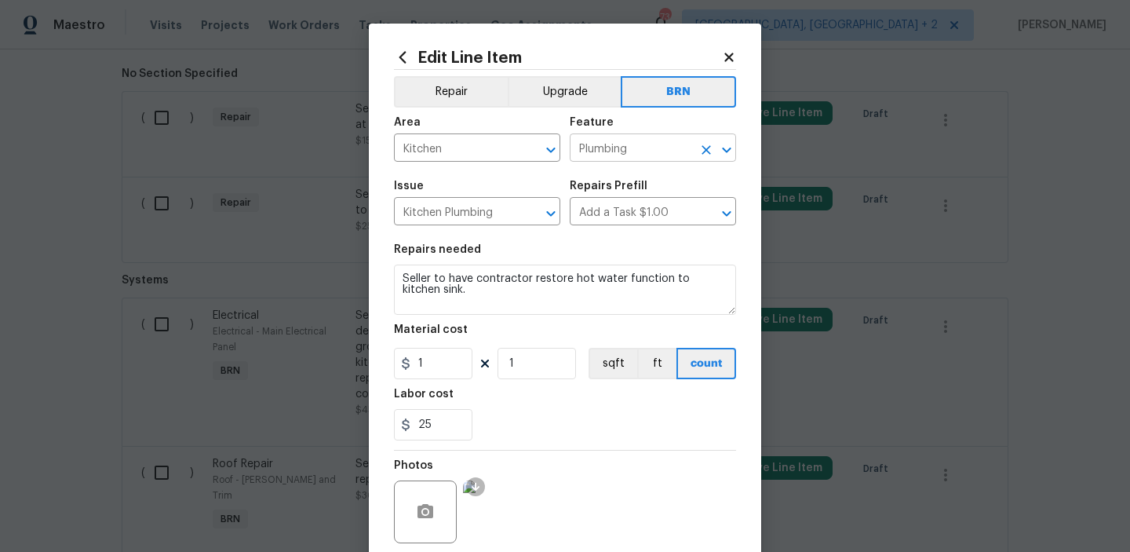
click at [589, 160] on input "Plumbing" at bounding box center [631, 149] width 122 height 24
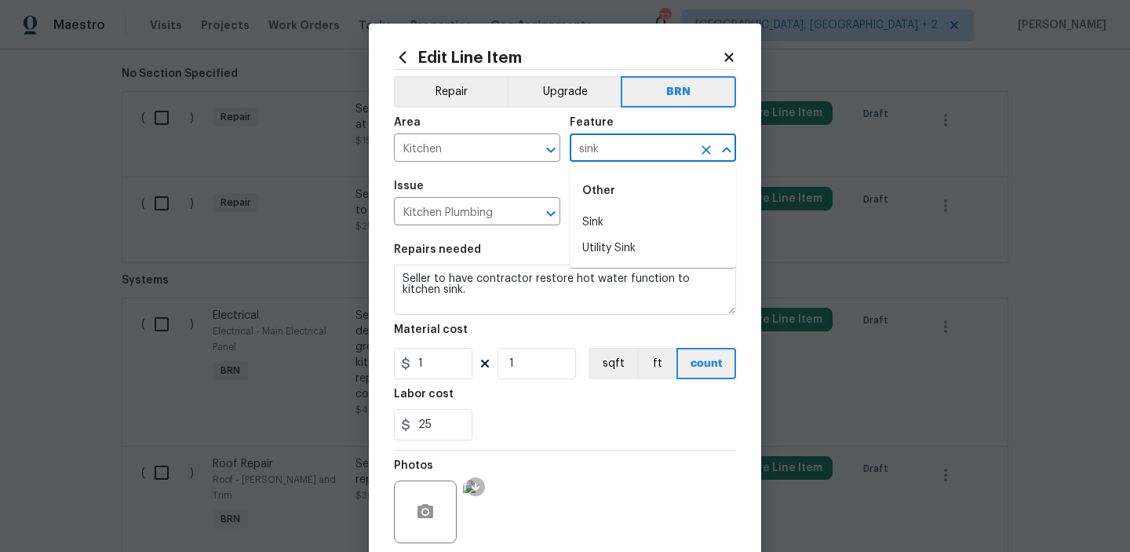
click at [599, 212] on li "Sink" at bounding box center [653, 222] width 166 height 26
type input "Sink"
click at [440, 370] on input "1" at bounding box center [433, 363] width 78 height 31
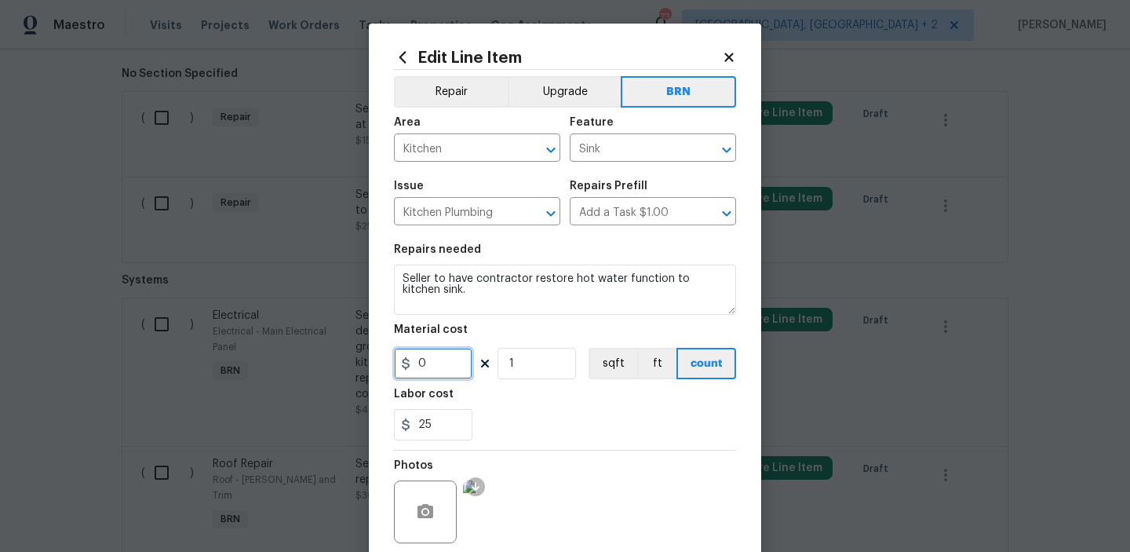
scroll to position [125, 0]
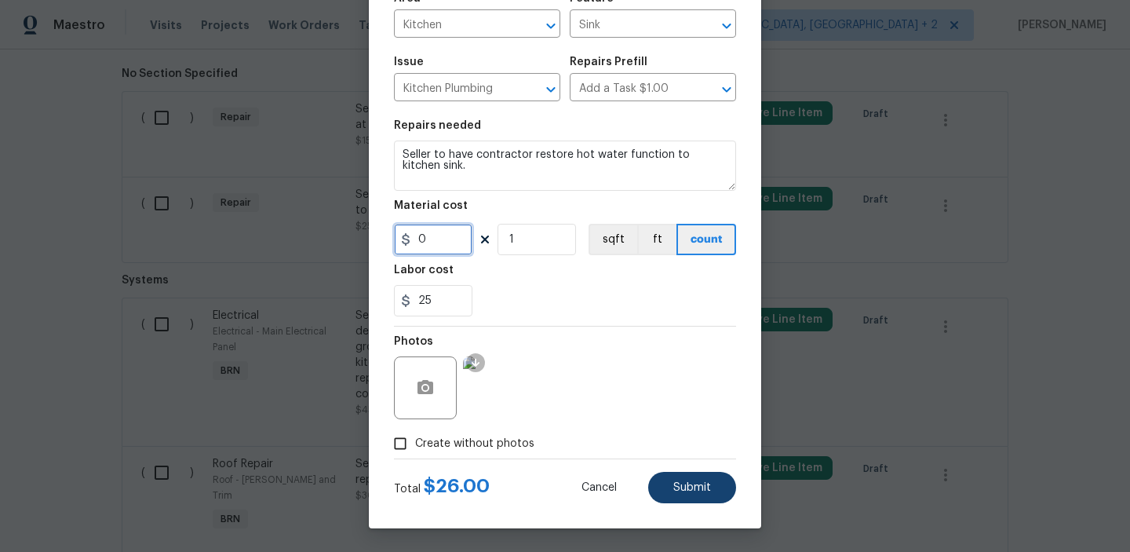
type input "0"
click at [695, 475] on button "Submit" at bounding box center [692, 487] width 88 height 31
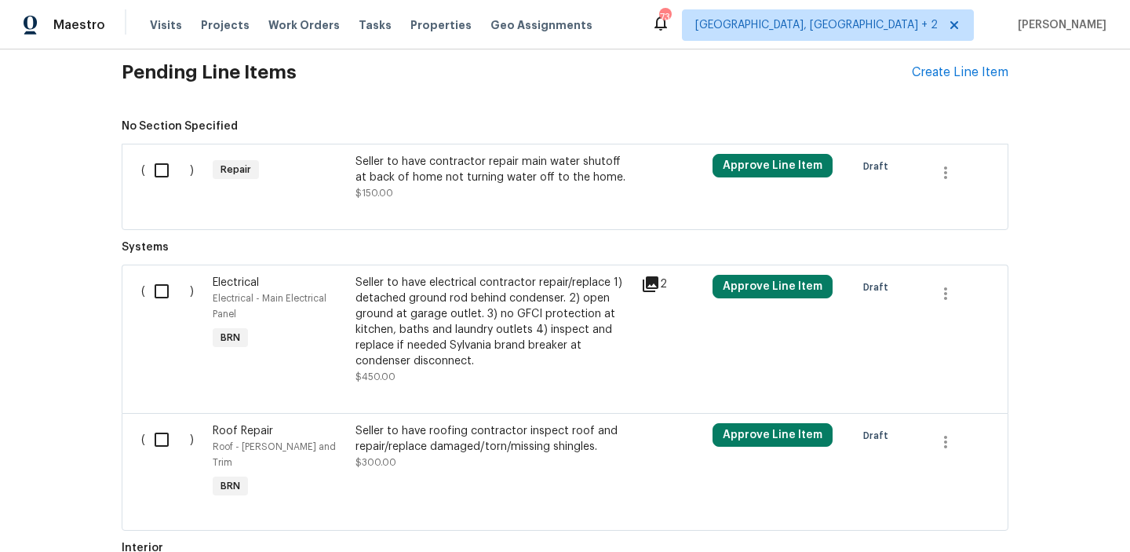
scroll to position [483, 0]
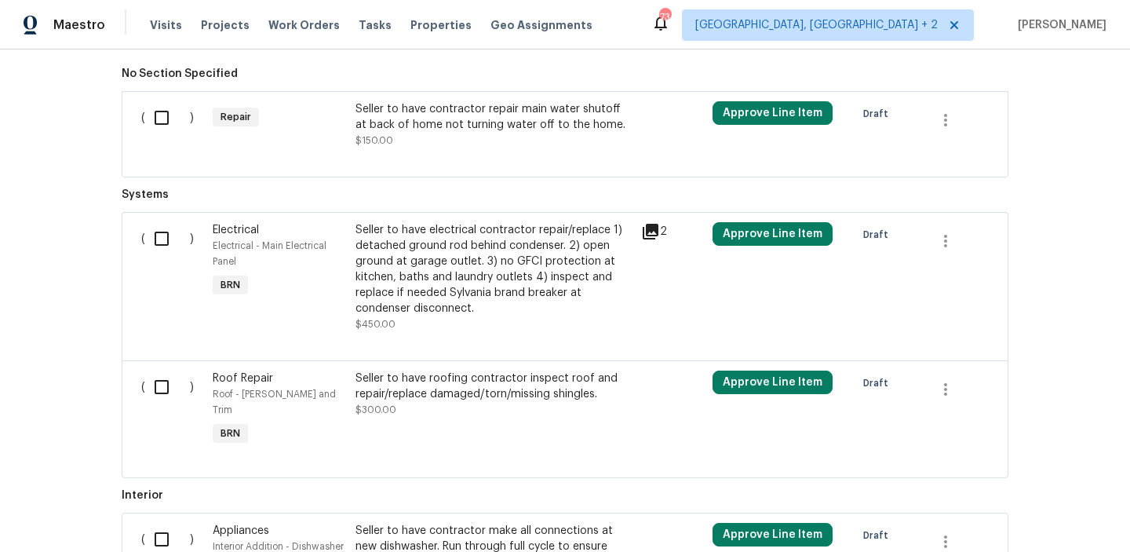
click at [402, 108] on div "Seller to have contractor repair main water shutoff at back of home not turning…" at bounding box center [493, 116] width 276 height 31
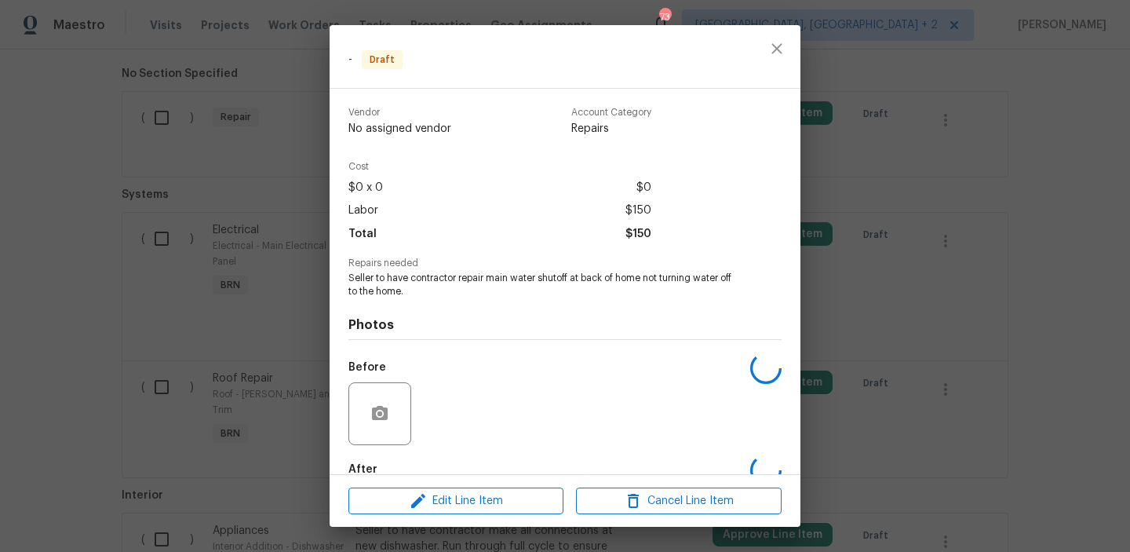
scroll to position [89, 0]
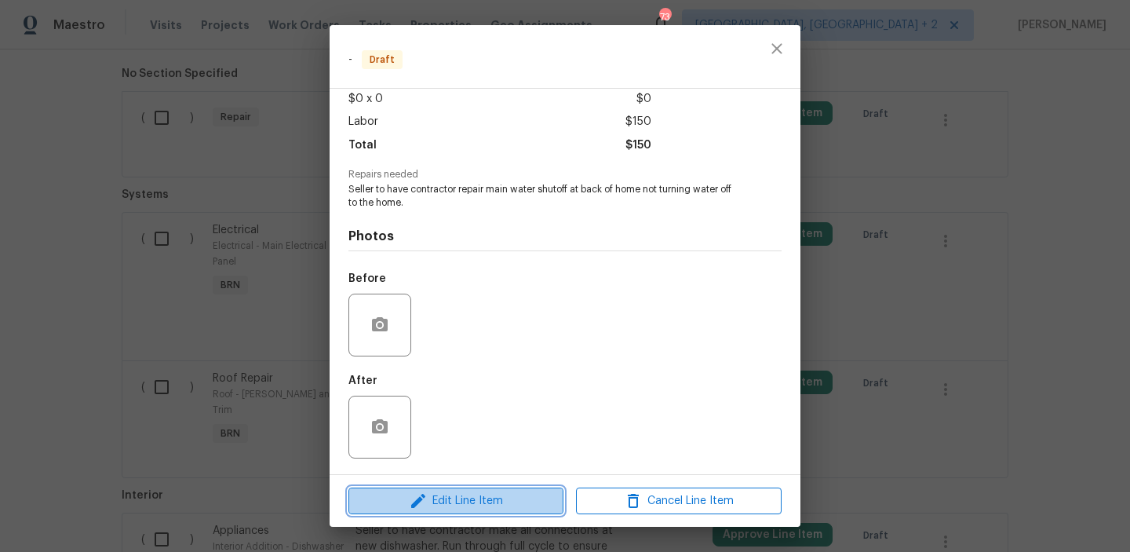
click at [431, 495] on span "Edit Line Item" at bounding box center [456, 501] width 206 height 20
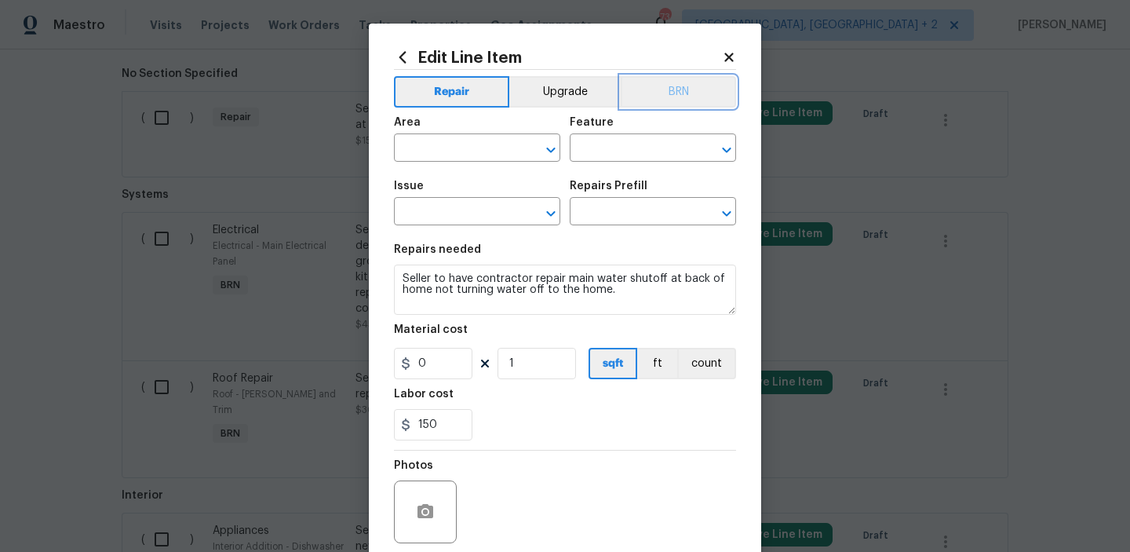
click at [674, 104] on button "BRN" at bounding box center [678, 91] width 115 height 31
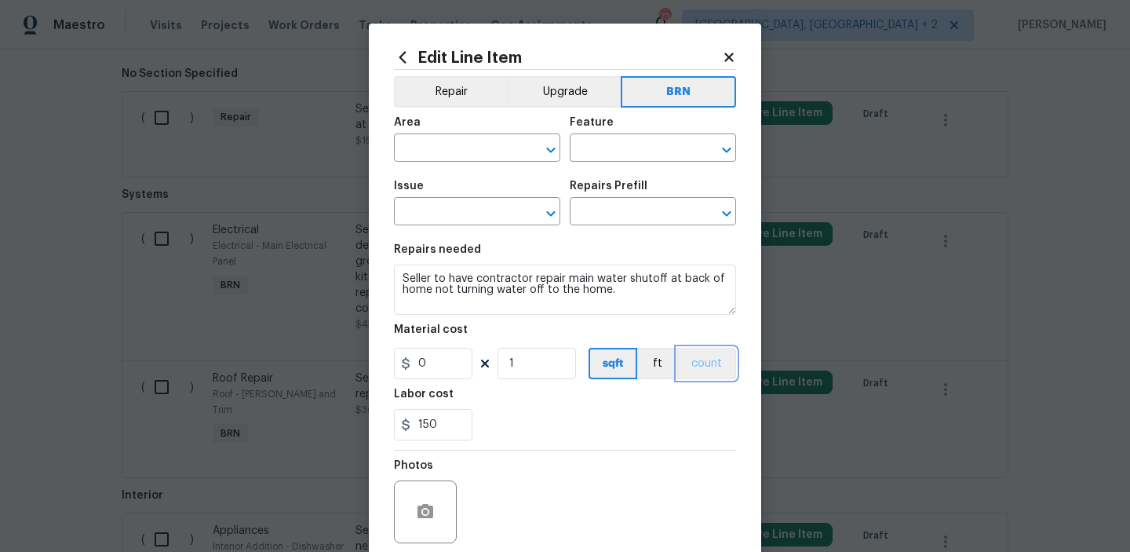
click at [701, 375] on button "count" at bounding box center [706, 363] width 59 height 31
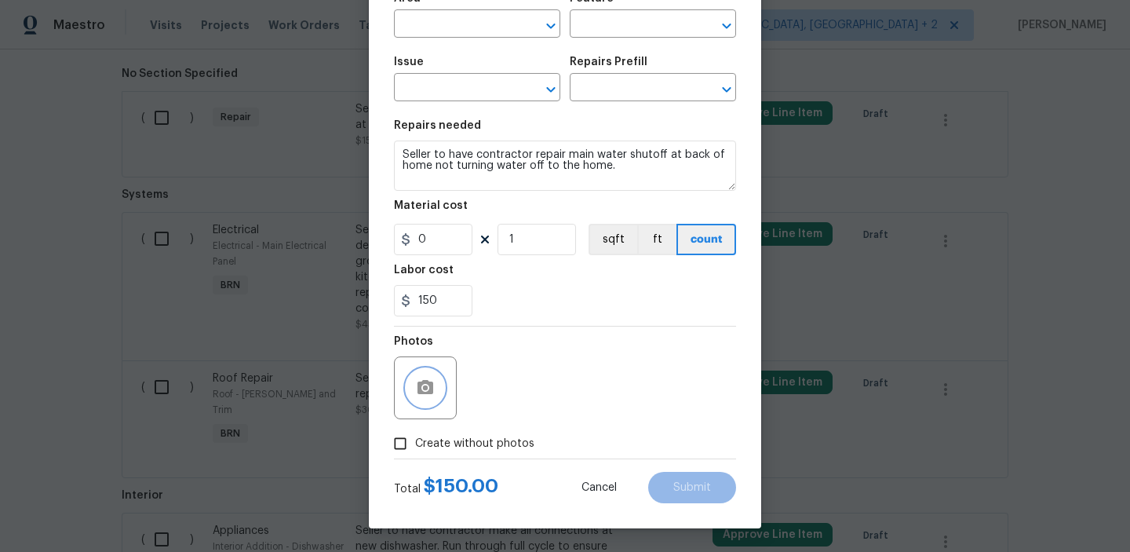
click at [421, 391] on icon "button" at bounding box center [425, 387] width 16 height 14
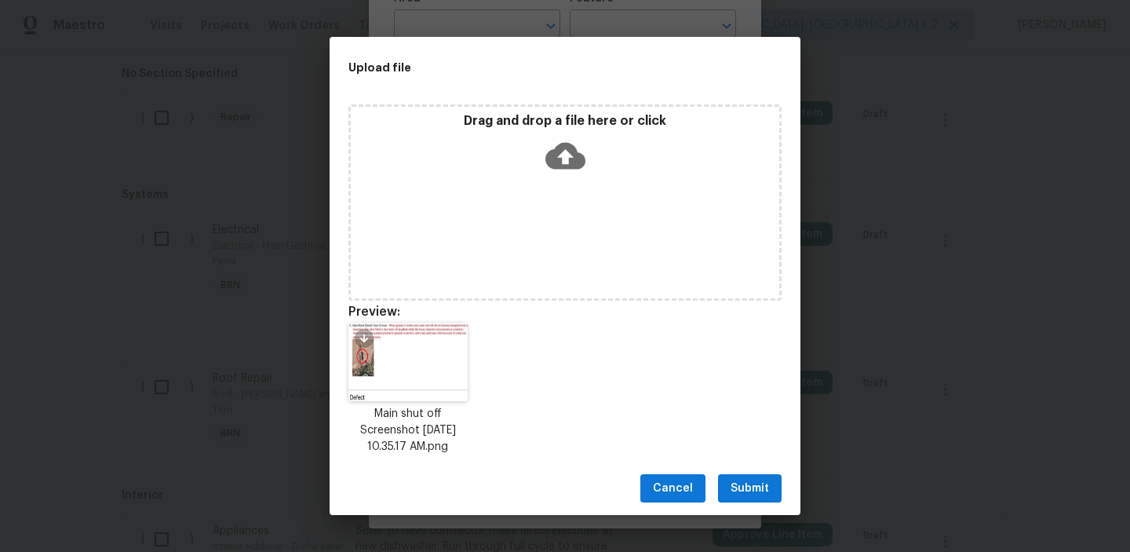
click at [747, 482] on span "Submit" at bounding box center [749, 489] width 38 height 20
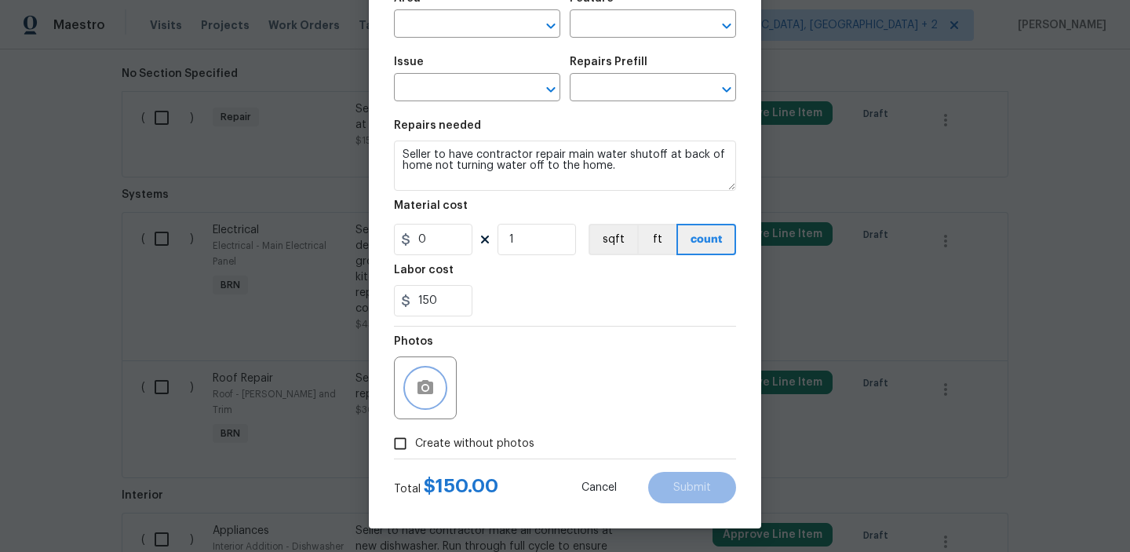
scroll to position [0, 0]
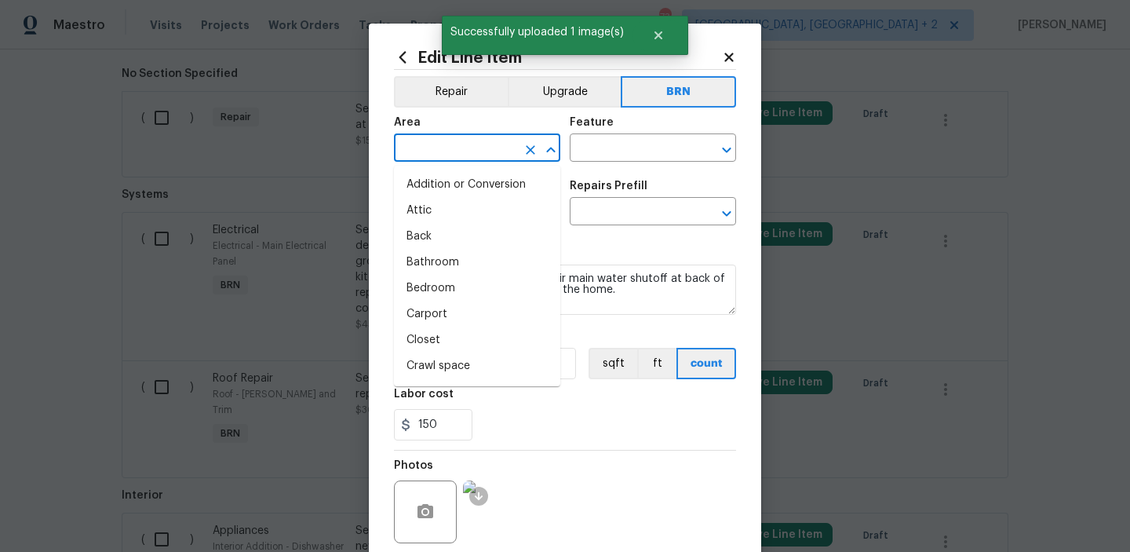
click at [455, 150] on input "text" at bounding box center [455, 149] width 122 height 24
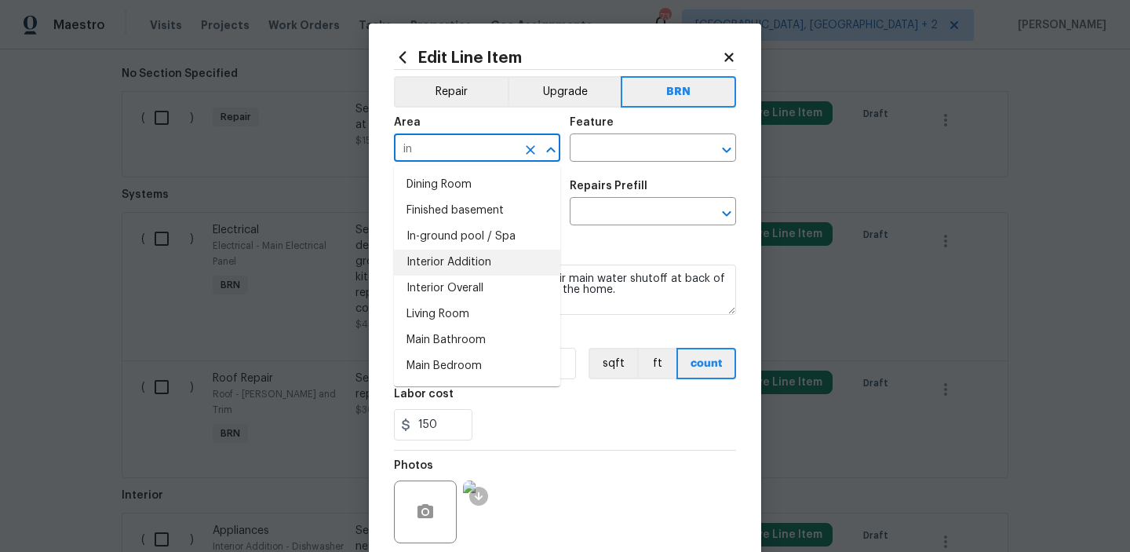
click at [457, 269] on li "Interior Addition" at bounding box center [477, 263] width 166 height 26
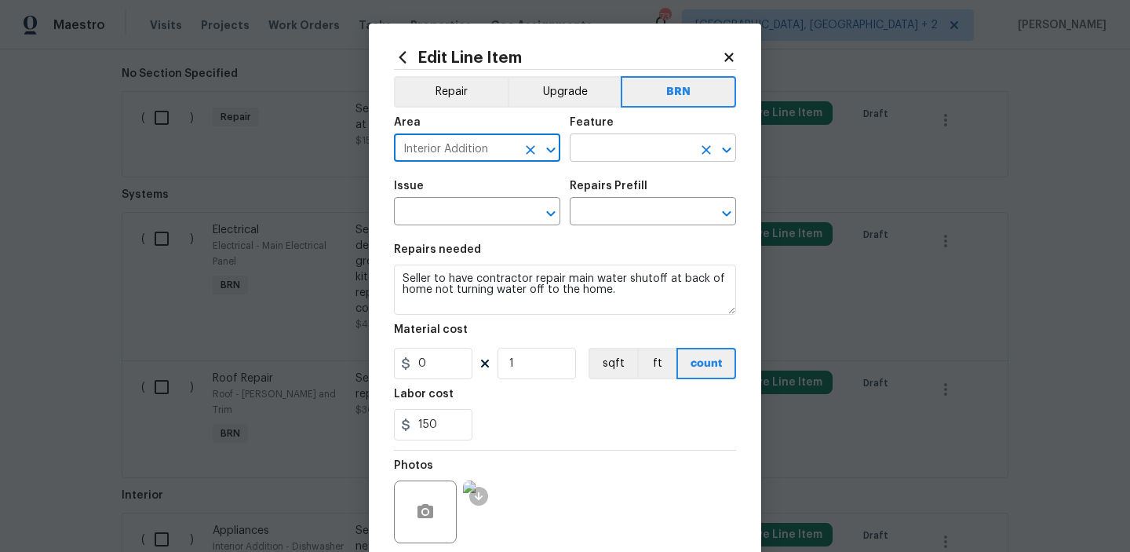
type input "Interior Addition"
click at [607, 151] on input "text" at bounding box center [631, 149] width 122 height 24
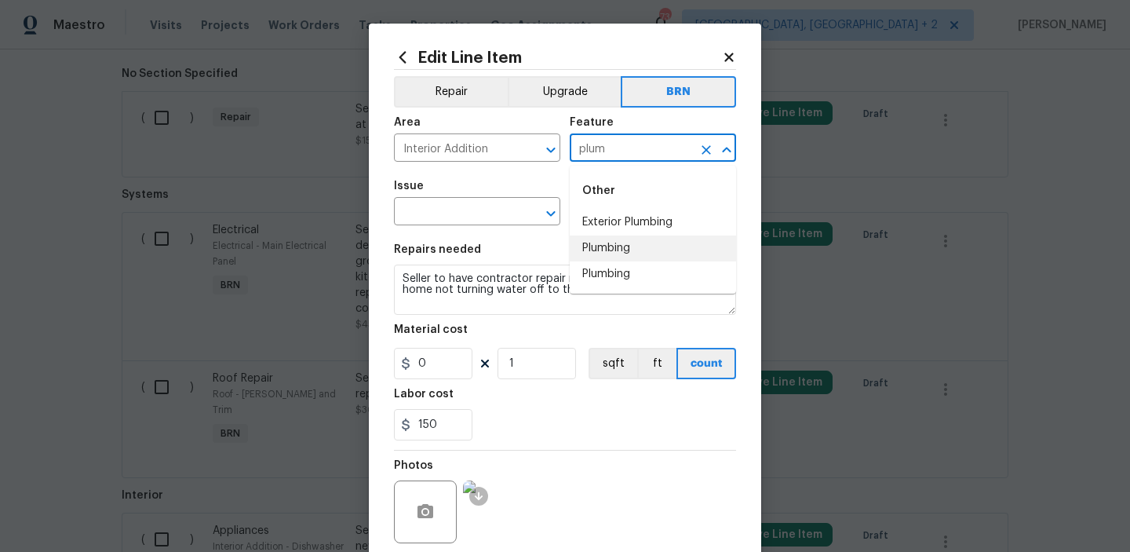
click at [614, 253] on li "Plumbing" at bounding box center [653, 248] width 166 height 26
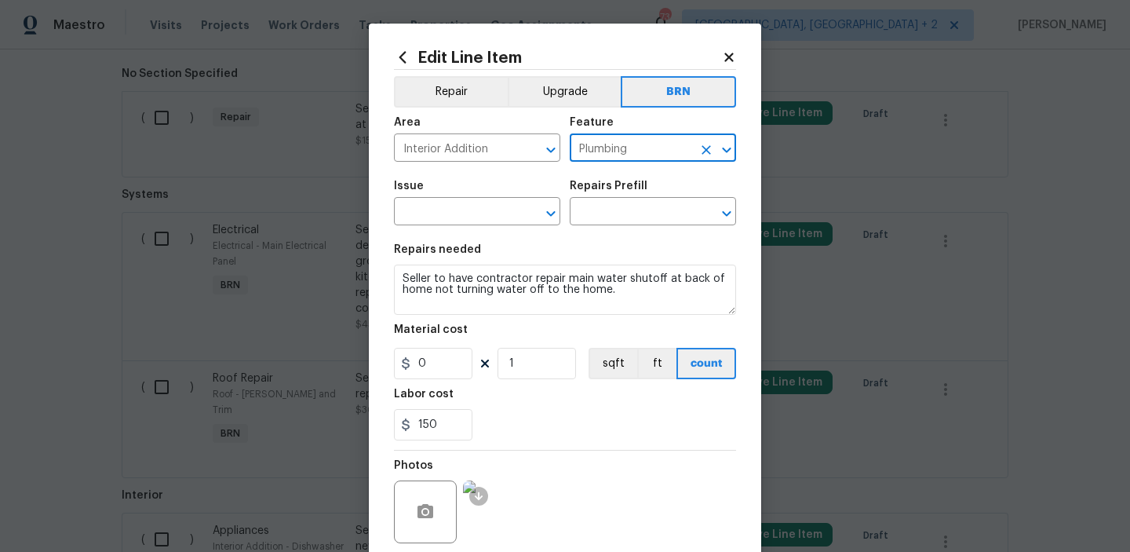
type input "Plumbing"
click at [467, 195] on div "Issue" at bounding box center [477, 190] width 166 height 20
click at [457, 206] on input "text" at bounding box center [455, 213] width 122 height 24
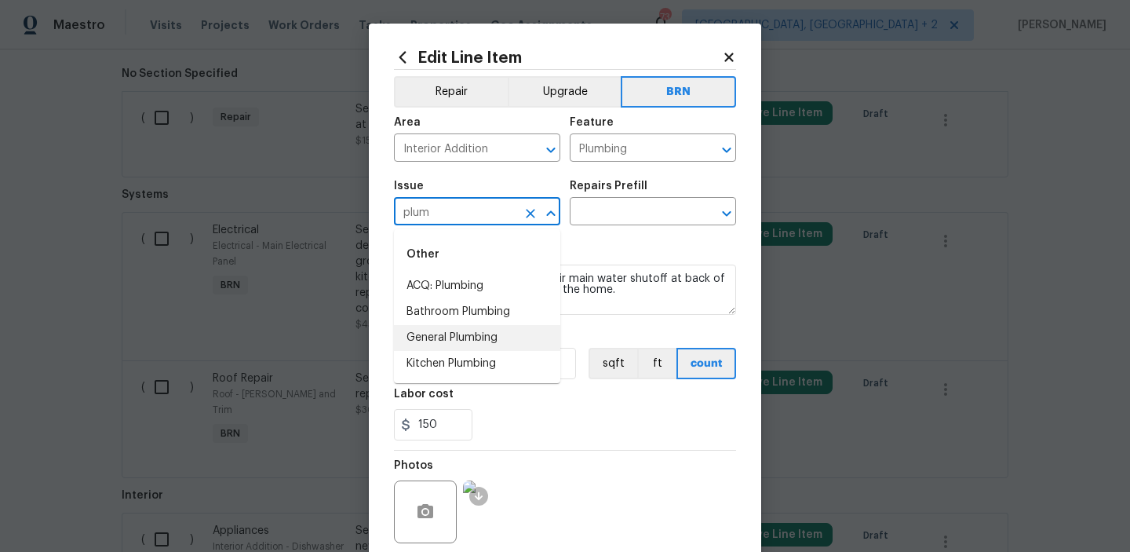
click at [446, 335] on li "General Plumbing" at bounding box center [477, 338] width 166 height 26
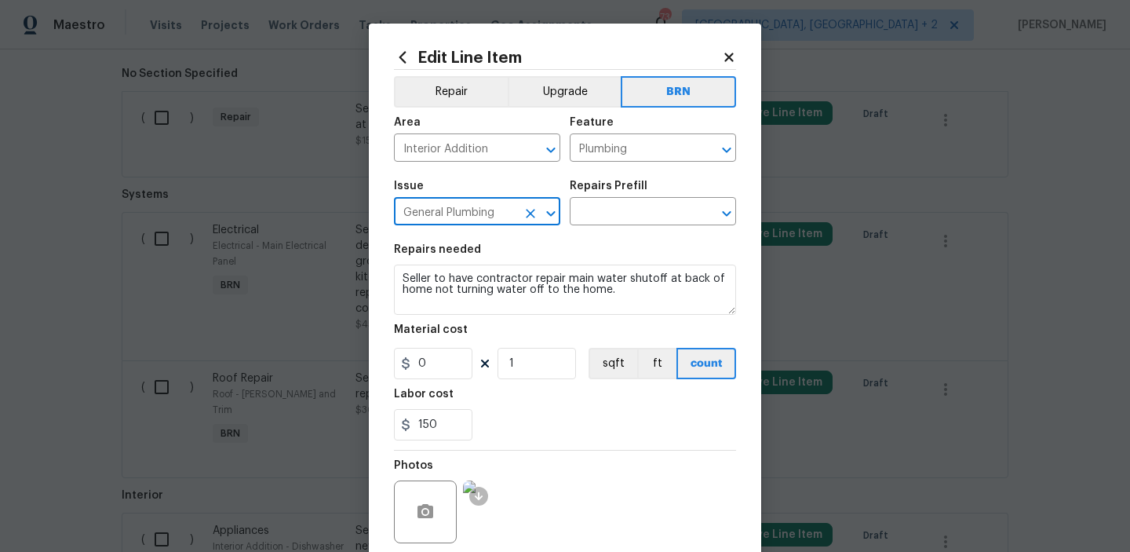
type input "General Plumbing"
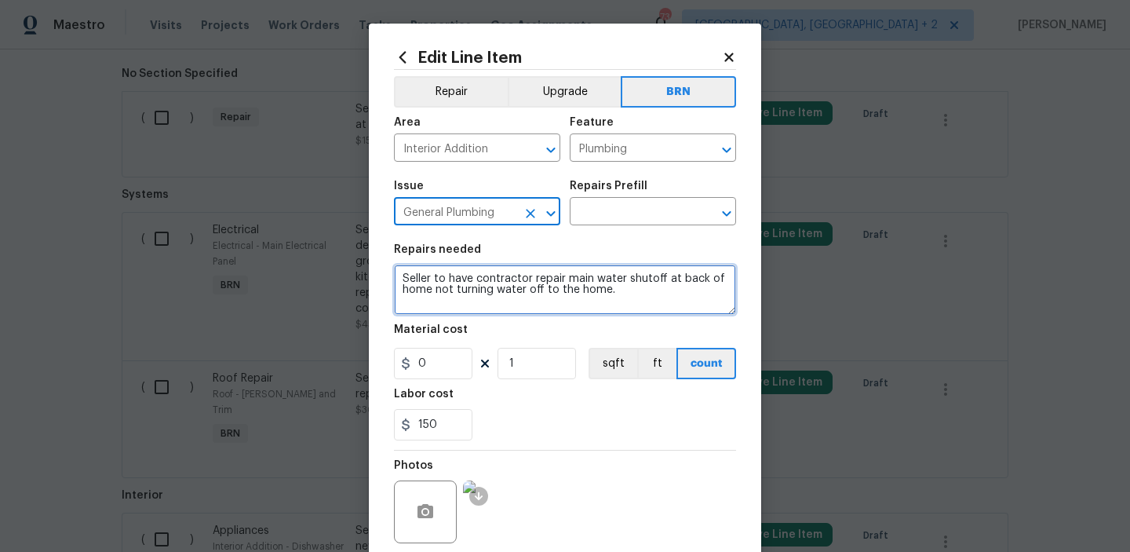
click at [443, 293] on textarea "Seller to have contractor repair main water shutoff at back of home not turning…" at bounding box center [565, 289] width 342 height 50
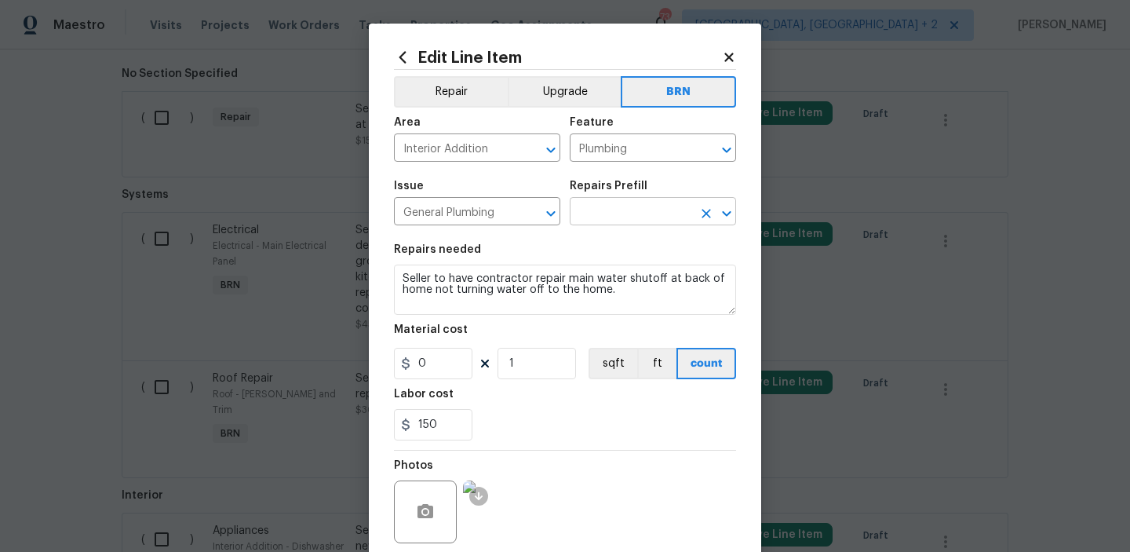
click at [599, 215] on input "text" at bounding box center [631, 213] width 122 height 24
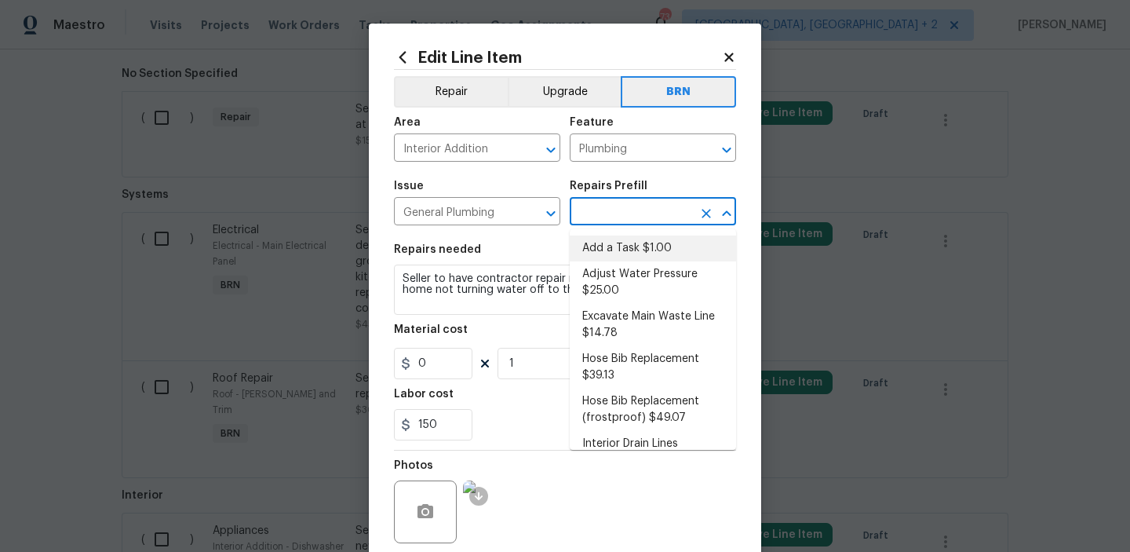
click at [603, 250] on li "Add a Task $1.00" at bounding box center [653, 248] width 166 height 26
type input "Add a Task $1.00"
type textarea "HPM to detail"
type input "1"
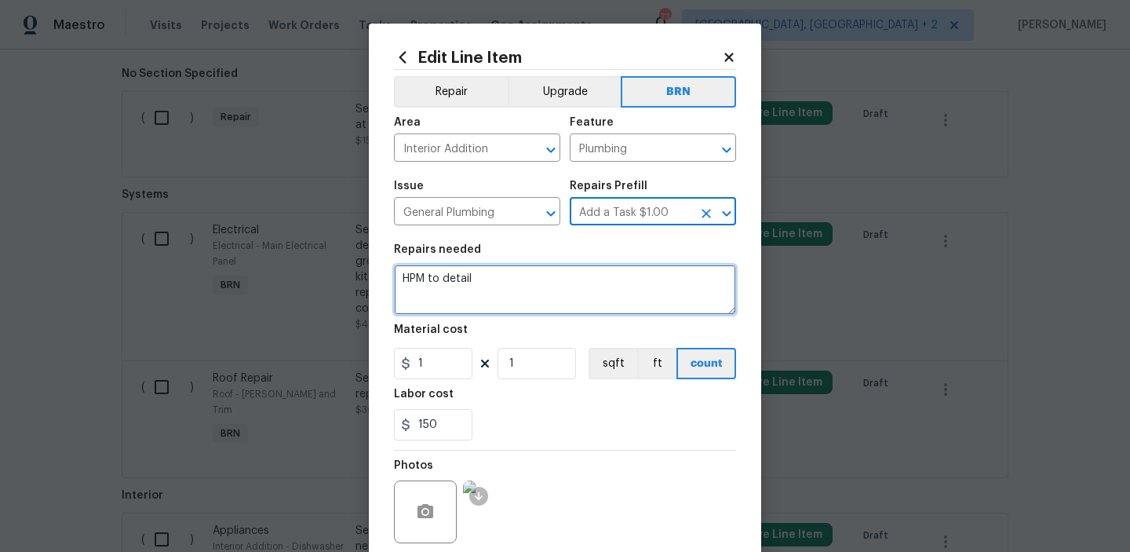
click at [490, 293] on textarea "HPM to detail" at bounding box center [565, 289] width 342 height 50
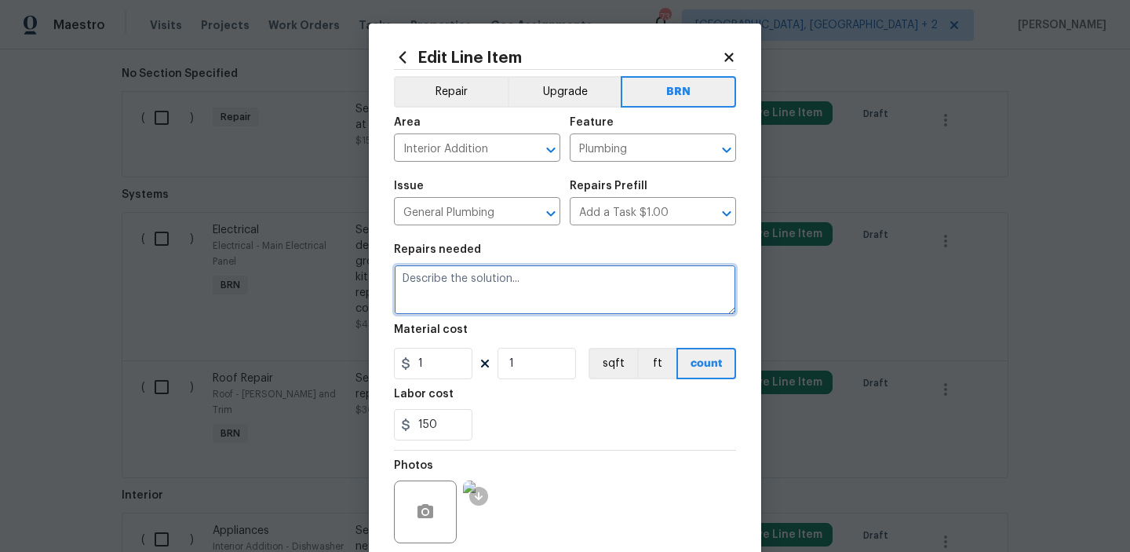
paste textarea "Seller to have contractor repair main water shutoff at back of home not turning…"
type textarea "Seller to have contractor repair main water shutoff at back of home not turning…"
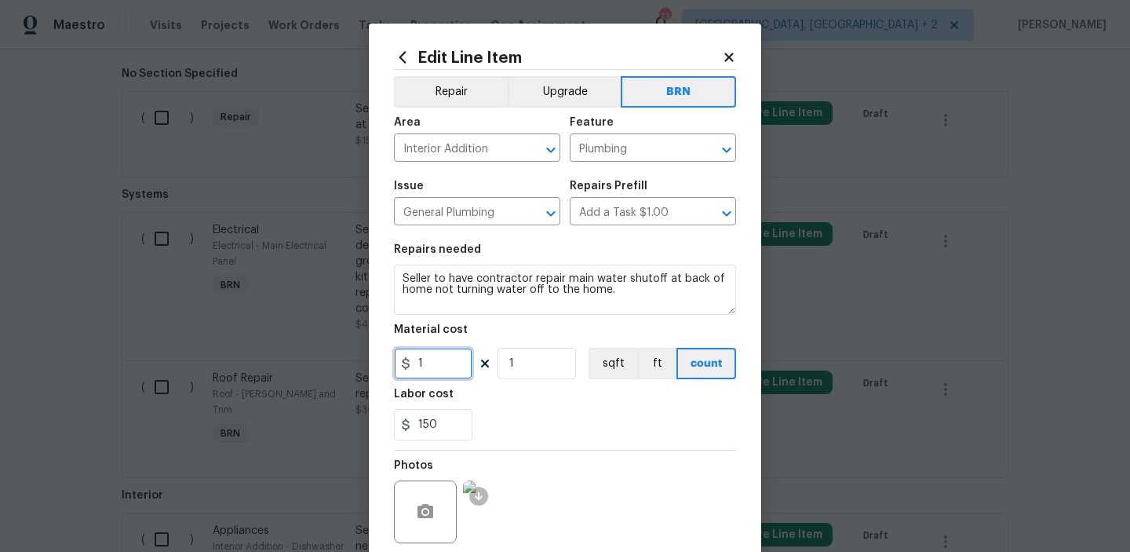
click at [442, 364] on input "1" at bounding box center [433, 363] width 78 height 31
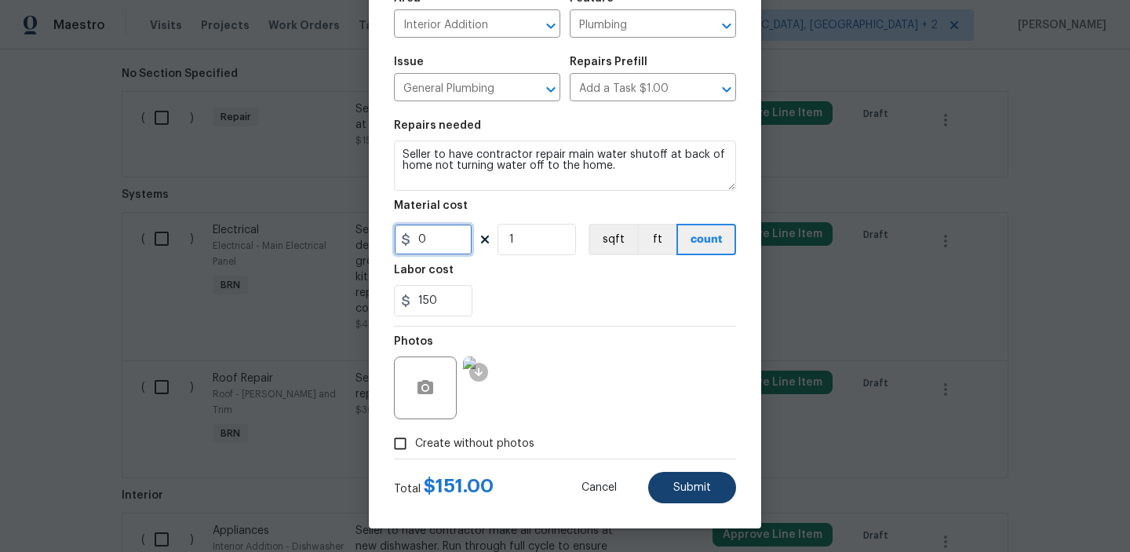
type input "0"
click at [684, 487] on span "Submit" at bounding box center [692, 488] width 38 height 12
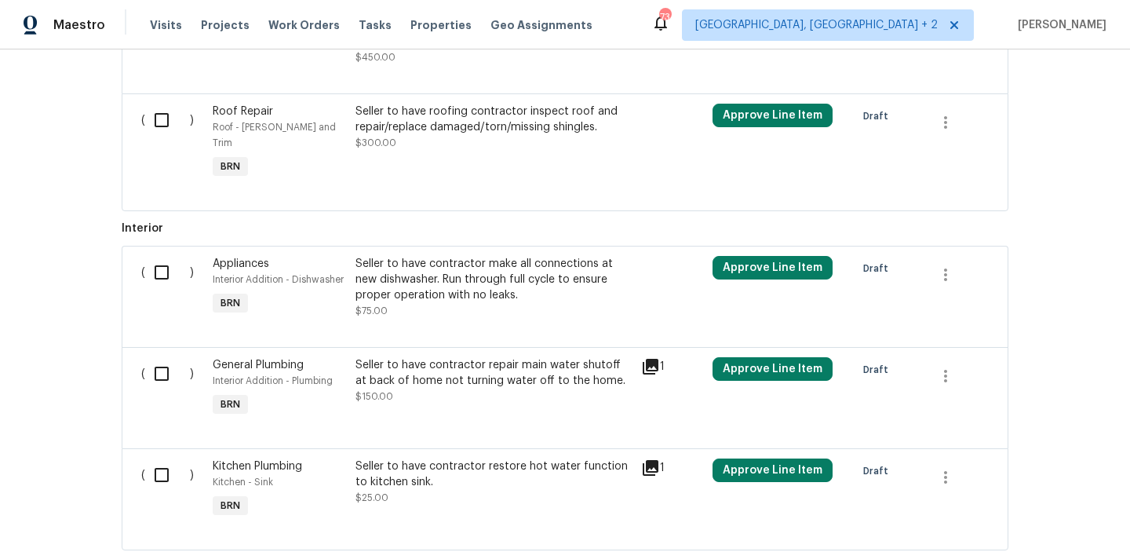
scroll to position [720, 0]
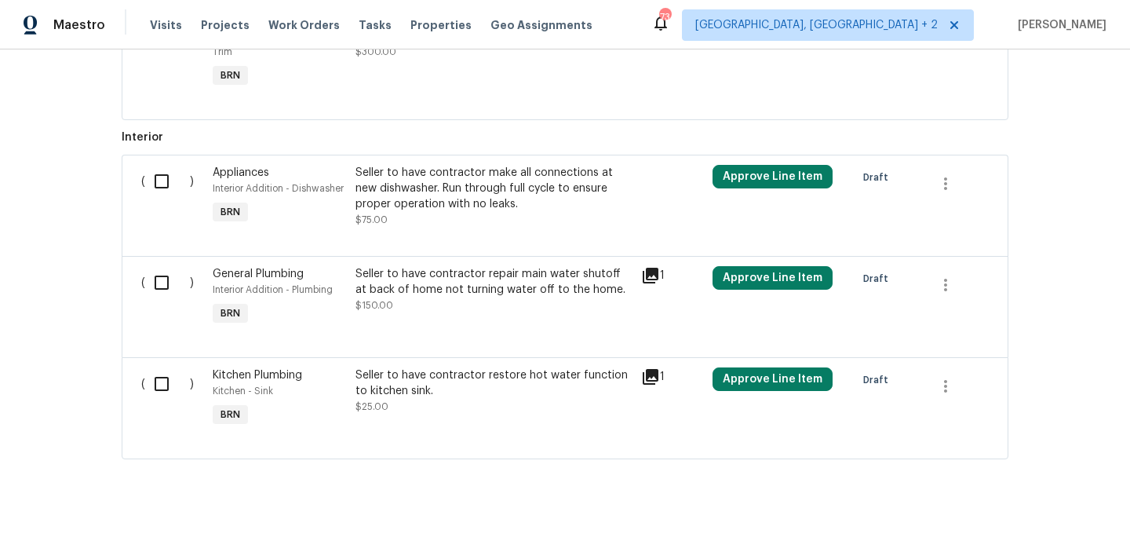
click at [167, 167] on input "checkbox" at bounding box center [167, 181] width 45 height 33
checkbox input "true"
click at [162, 367] on input "checkbox" at bounding box center [167, 383] width 45 height 33
checkbox input "true"
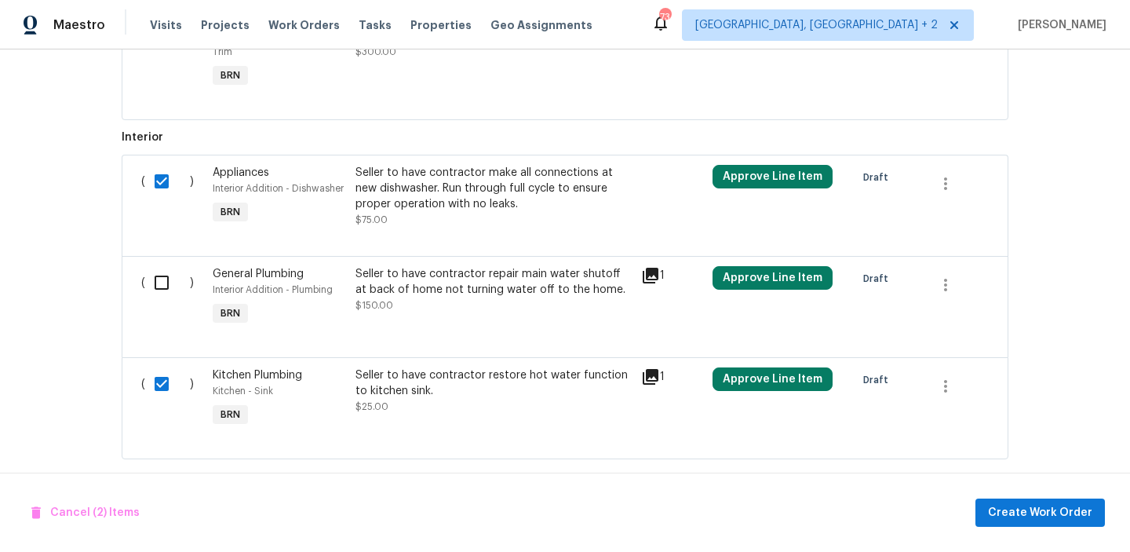
click at [165, 271] on input "checkbox" at bounding box center [167, 282] width 45 height 33
checkbox input "true"
click at [1024, 509] on span "Create Work Order" at bounding box center [1040, 513] width 104 height 20
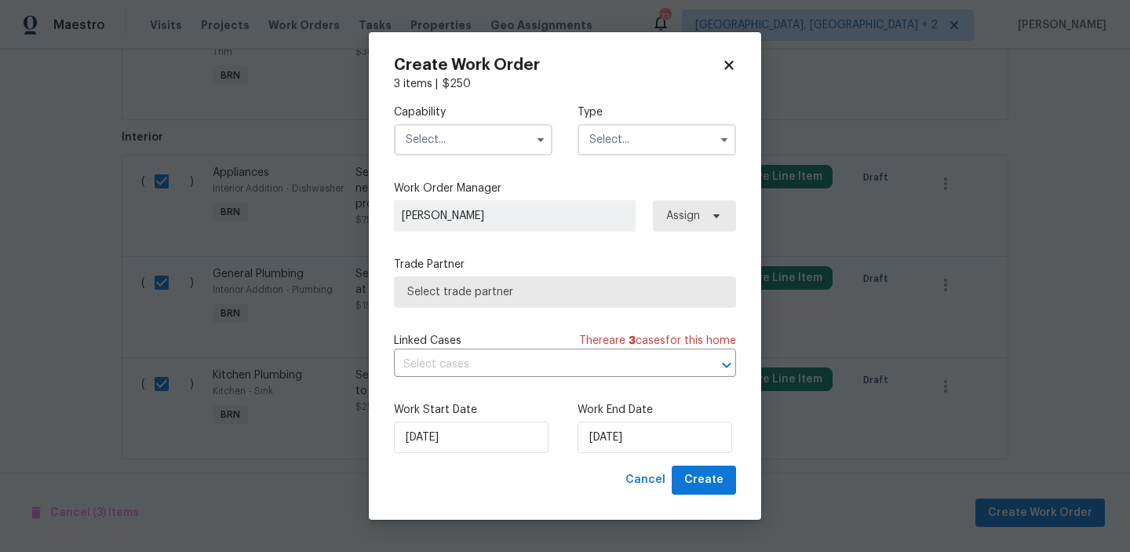
click at [463, 150] on input "text" at bounding box center [473, 139] width 158 height 31
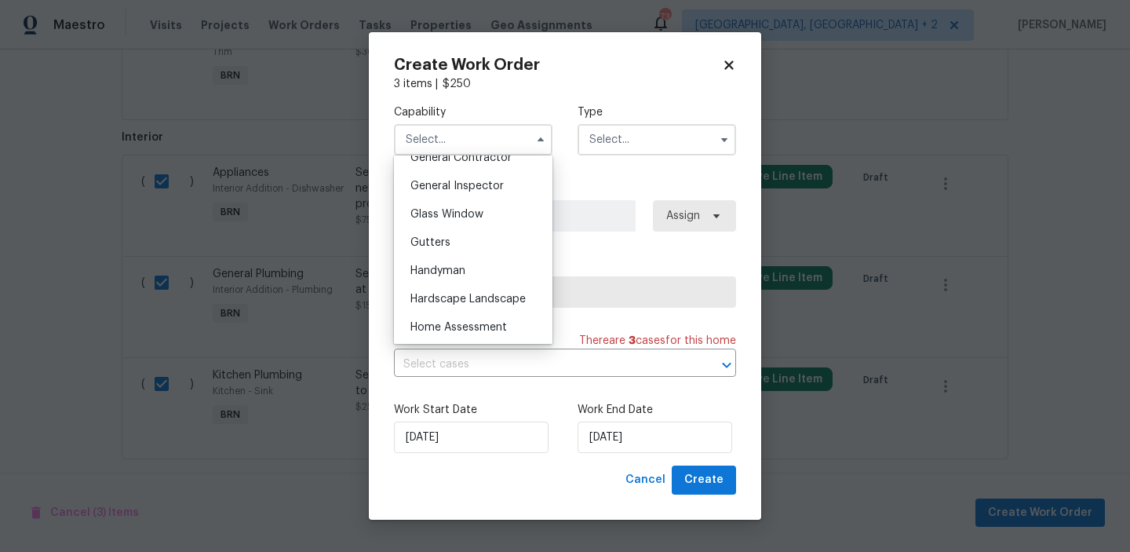
scroll to position [831, 0]
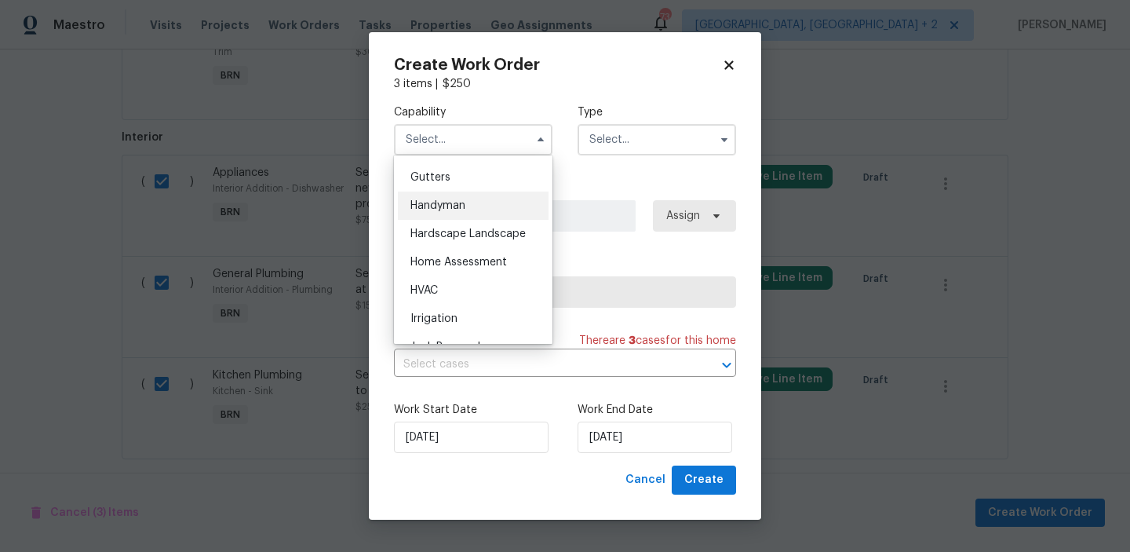
click at [457, 202] on span "Handyman" at bounding box center [437, 205] width 55 height 11
type input "Handyman"
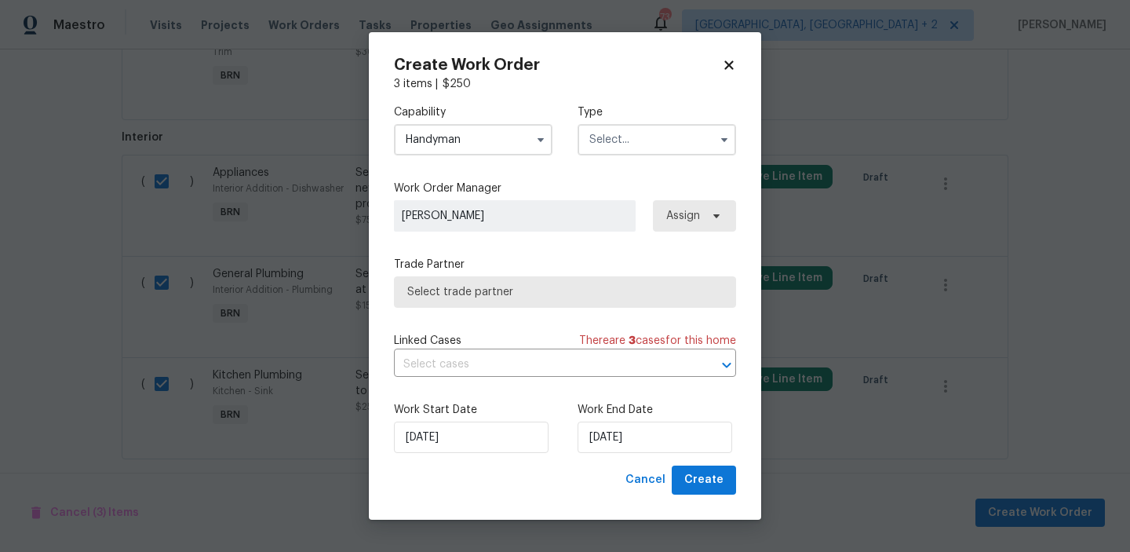
click at [614, 136] on input "text" at bounding box center [656, 139] width 158 height 31
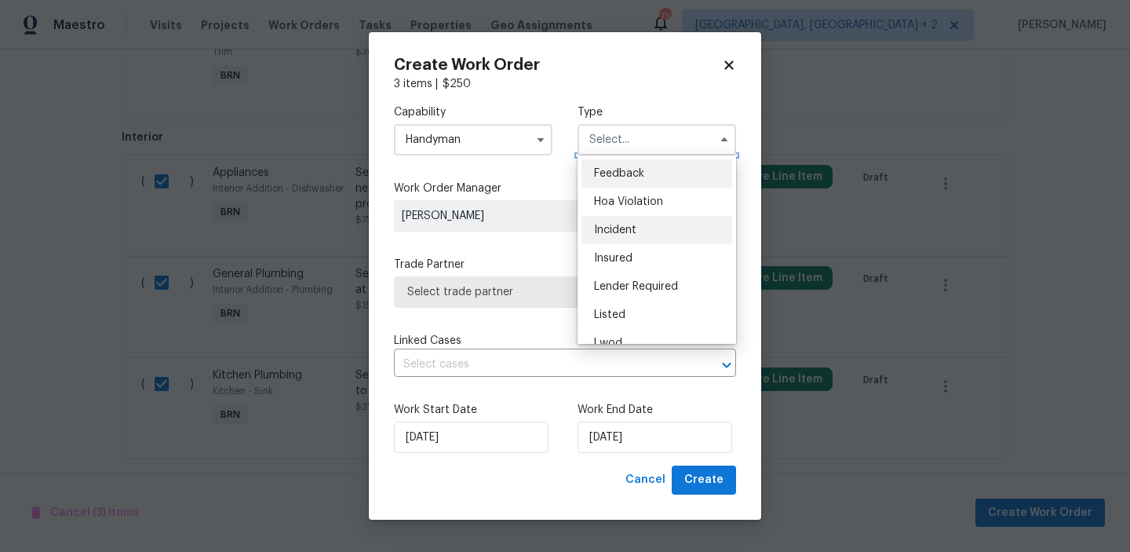
scroll to position [187, 0]
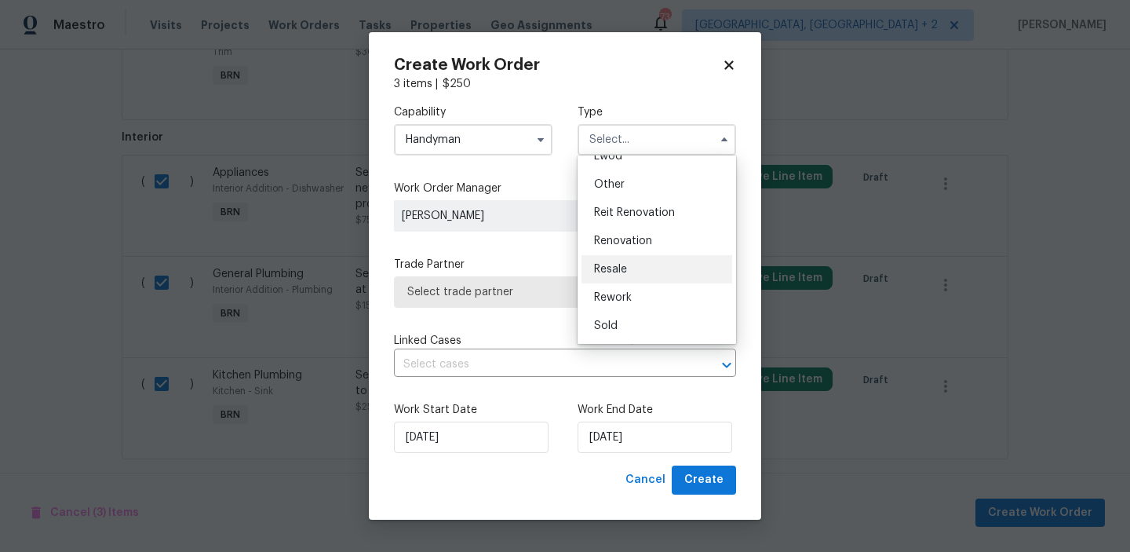
click at [629, 274] on div "Resale" at bounding box center [656, 269] width 151 height 28
type input "Resale"
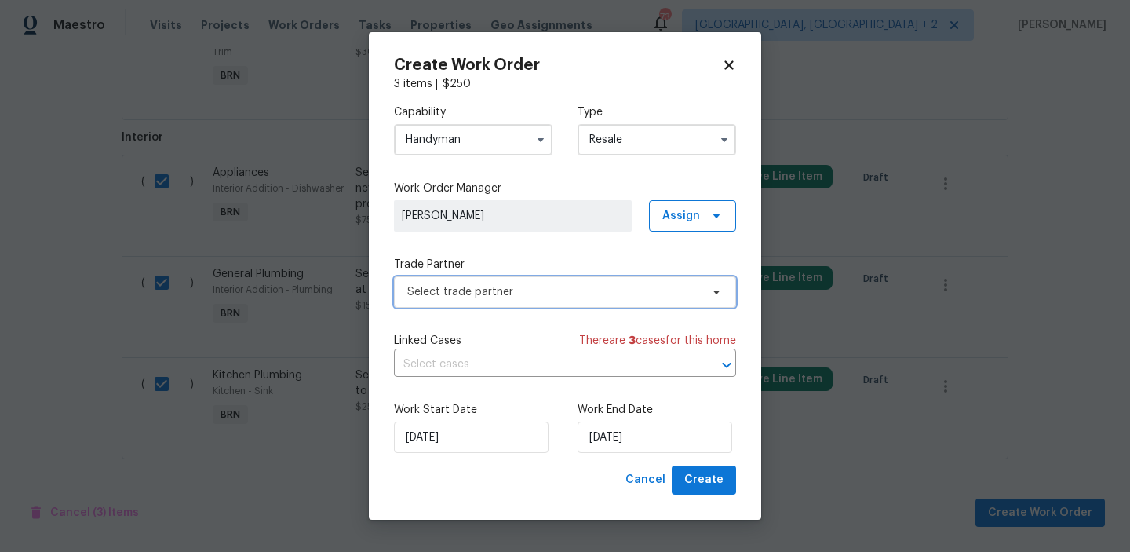
click at [443, 294] on span "Select trade partner" at bounding box center [553, 292] width 293 height 16
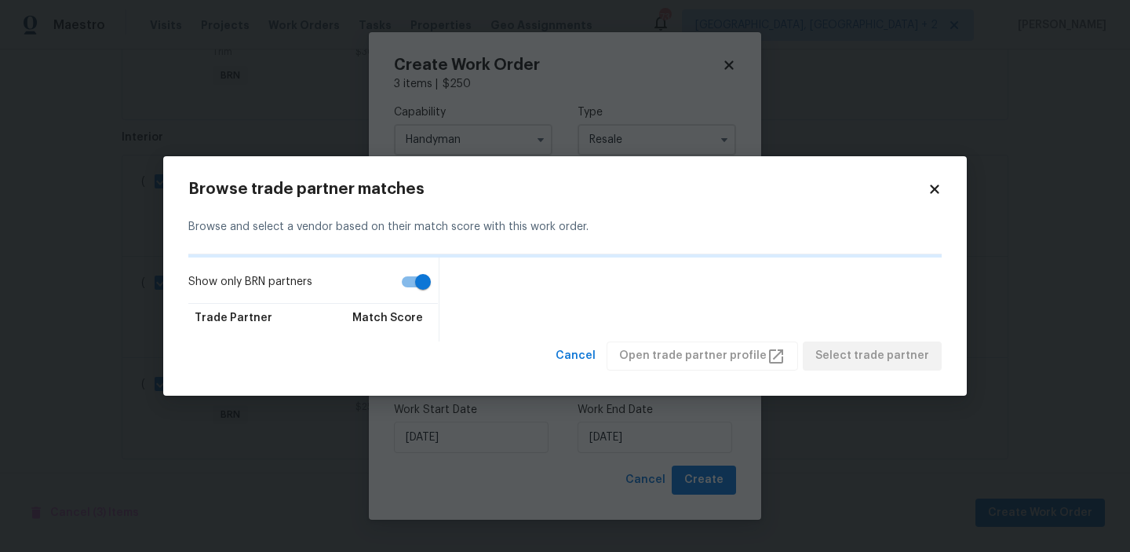
click at [407, 275] on input "Show only BRN partners" at bounding box center [422, 282] width 89 height 30
checkbox input "false"
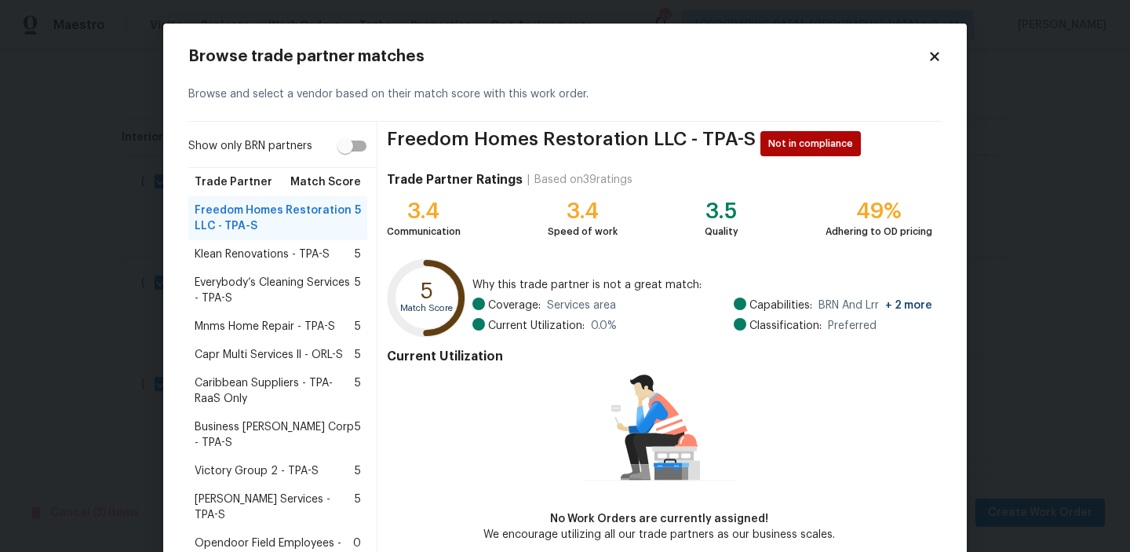
scroll to position [104, 0]
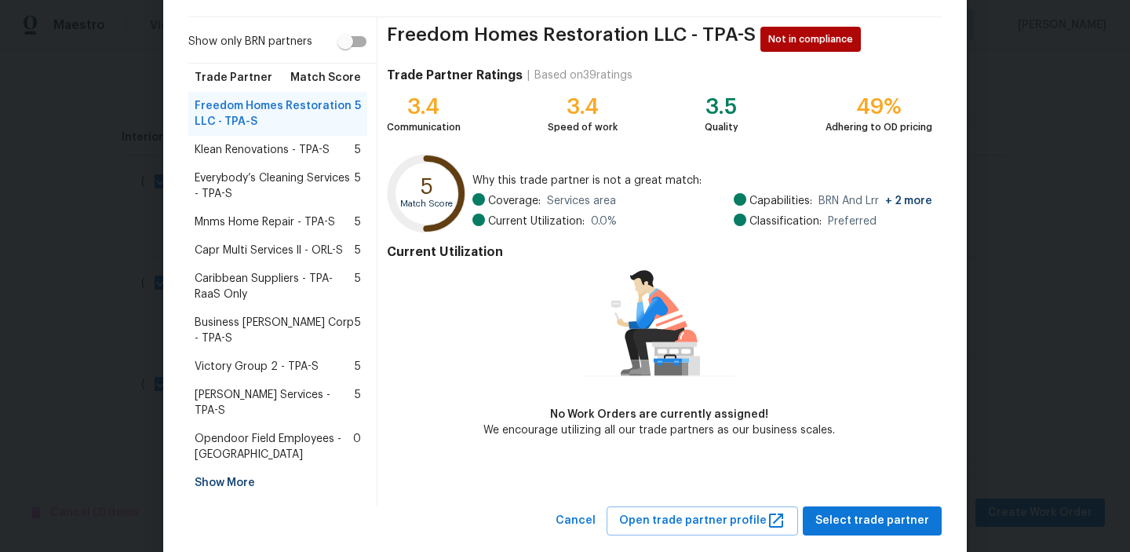
click at [235, 217] on span "Mnms Home Repair - TPA-S" at bounding box center [265, 222] width 140 height 16
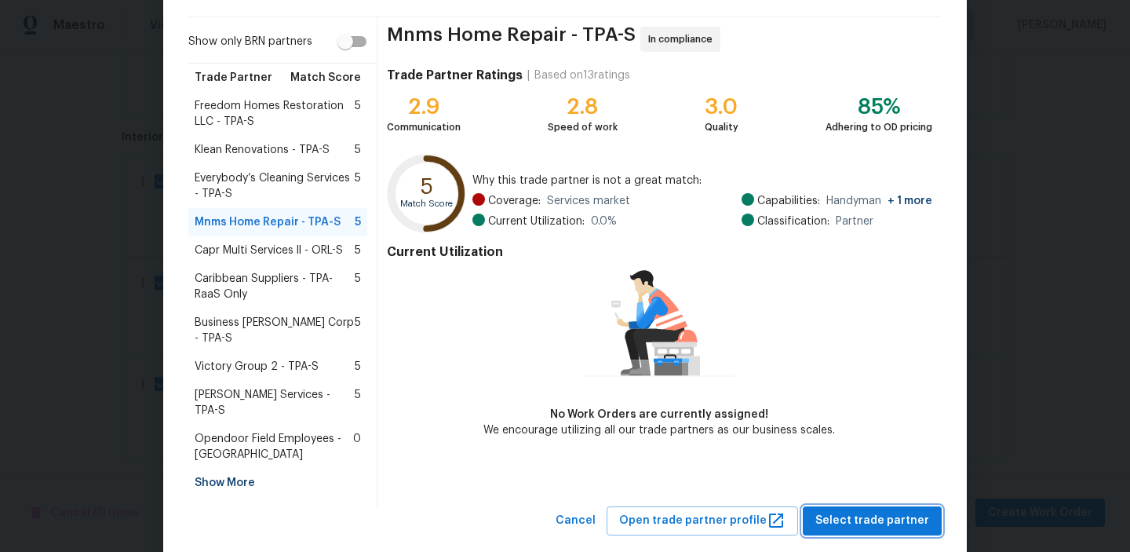
click at [847, 511] on span "Select trade partner" at bounding box center [872, 521] width 114 height 20
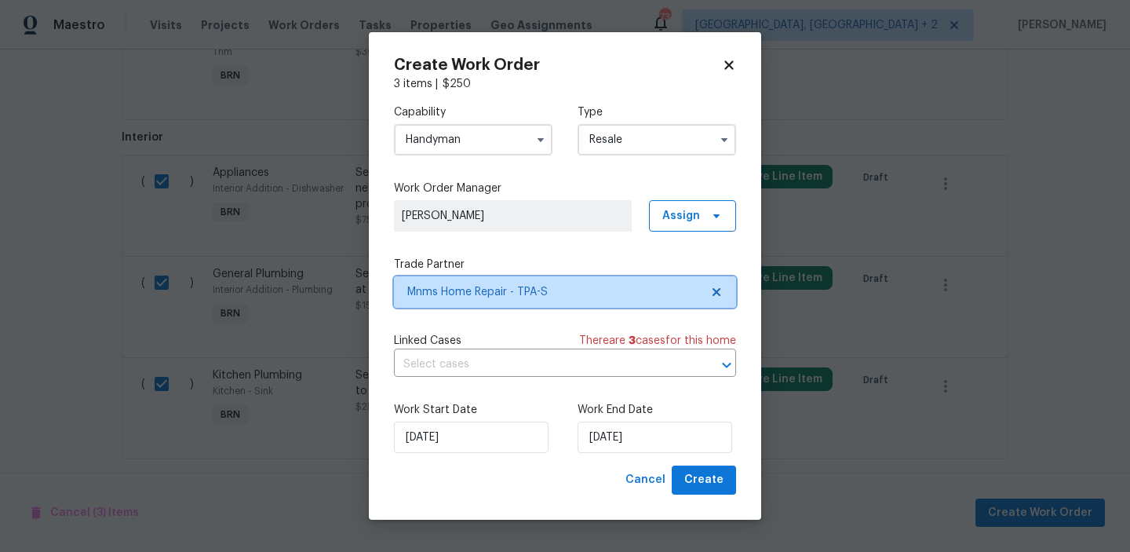
scroll to position [0, 0]
click at [455, 358] on input "text" at bounding box center [543, 364] width 298 height 24
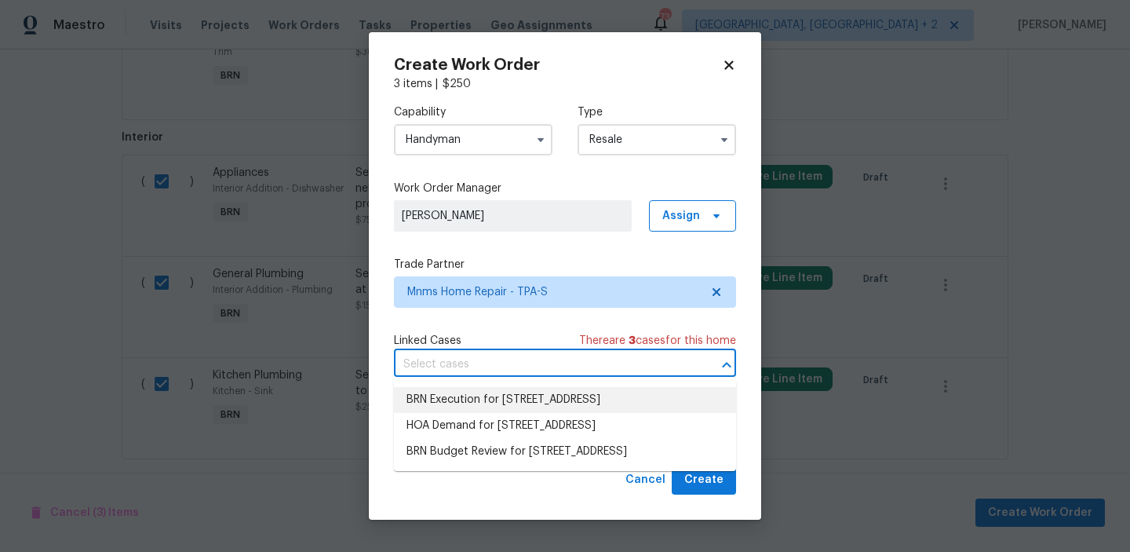
click at [439, 406] on li "BRN Execution for [STREET_ADDRESS]" at bounding box center [565, 400] width 342 height 26
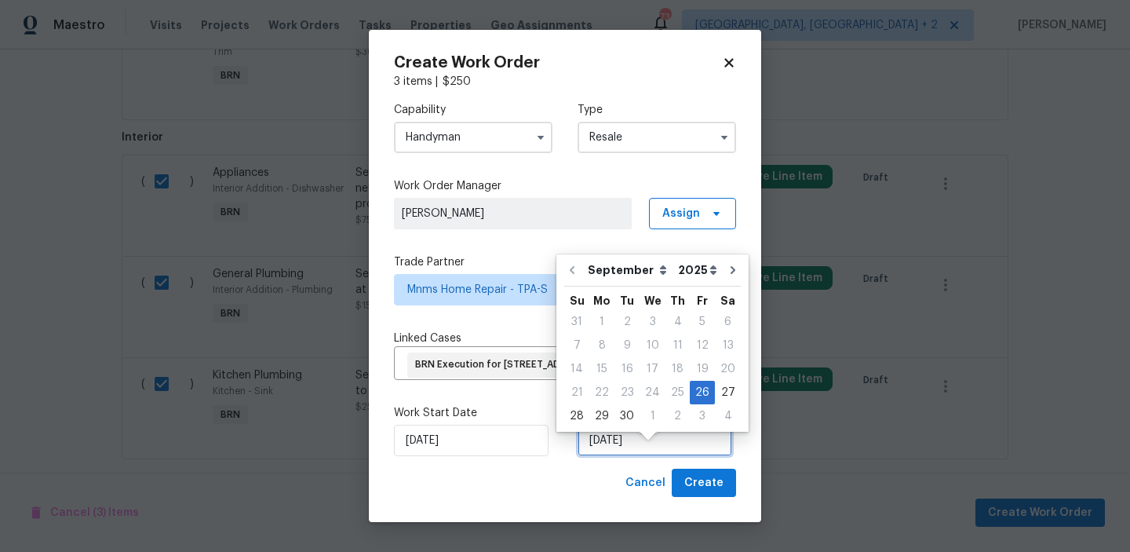
click at [628, 456] on input "[DATE]" at bounding box center [654, 439] width 155 height 31
click at [634, 411] on div "30" at bounding box center [626, 416] width 25 height 22
type input "[DATE]"
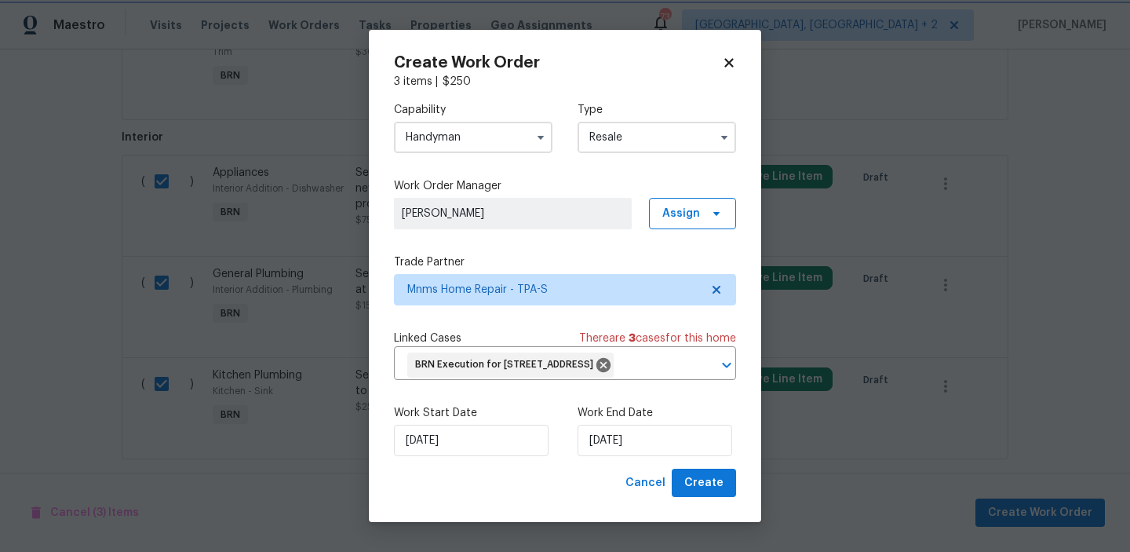
scroll to position [13, 0]
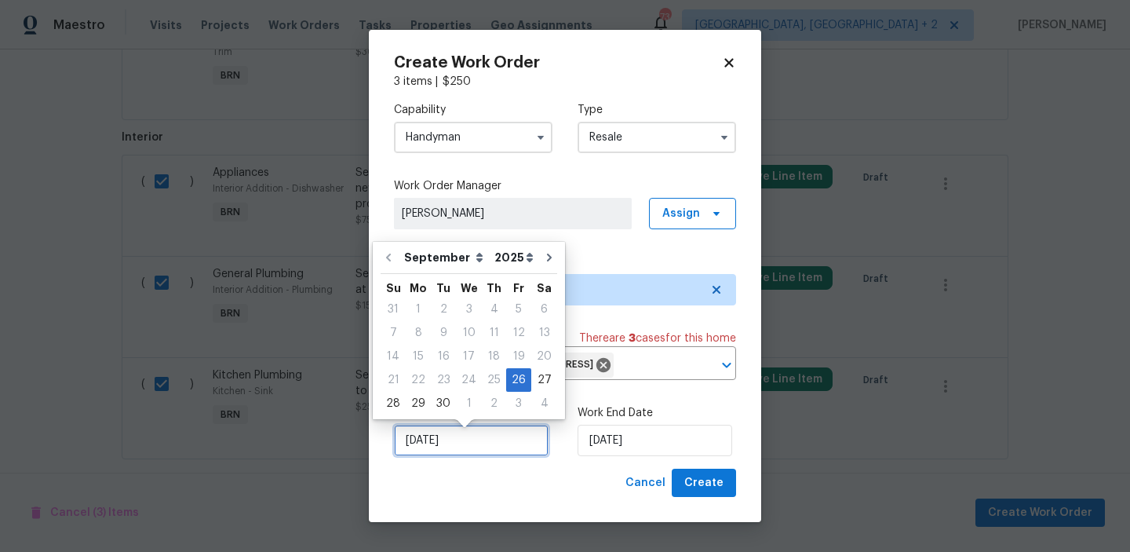
click at [440, 441] on input "[DATE]" at bounding box center [471, 439] width 155 height 31
click at [696, 483] on span "Create" at bounding box center [703, 483] width 39 height 20
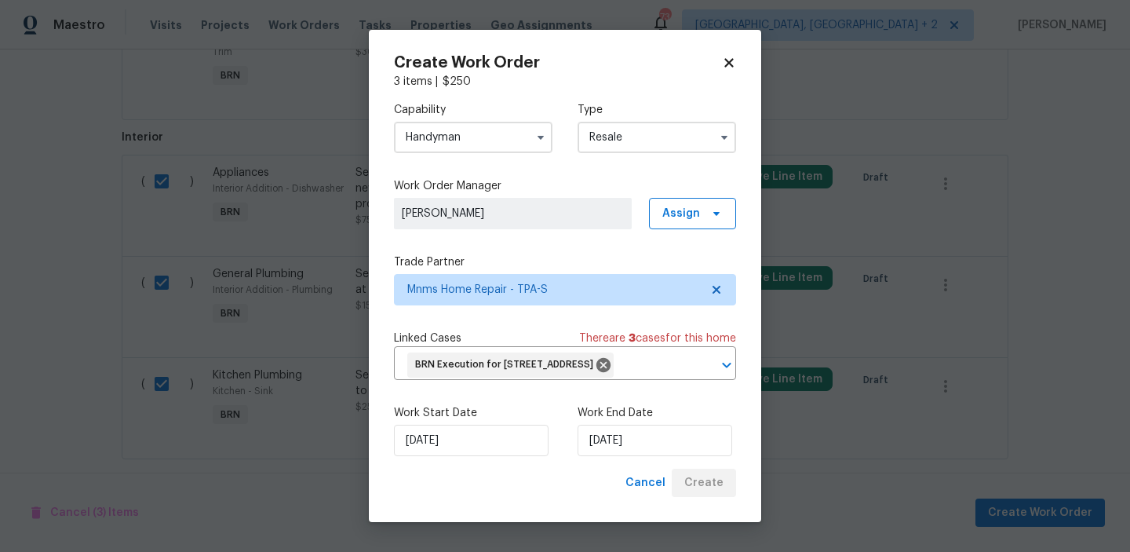
checkbox input "false"
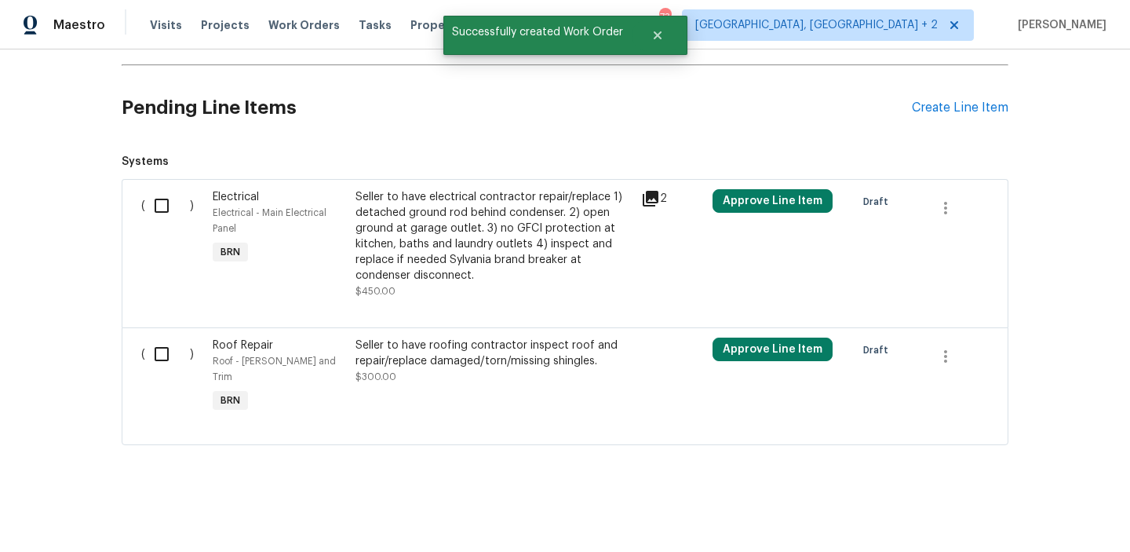
scroll to position [421, 0]
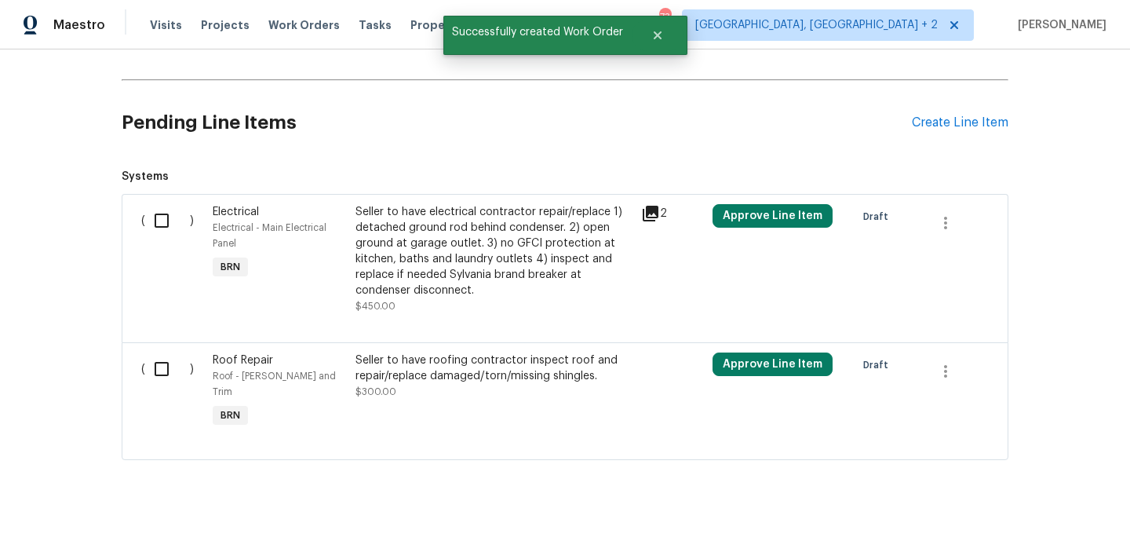
click at [161, 366] on input "checkbox" at bounding box center [167, 368] width 45 height 33
checkbox input "true"
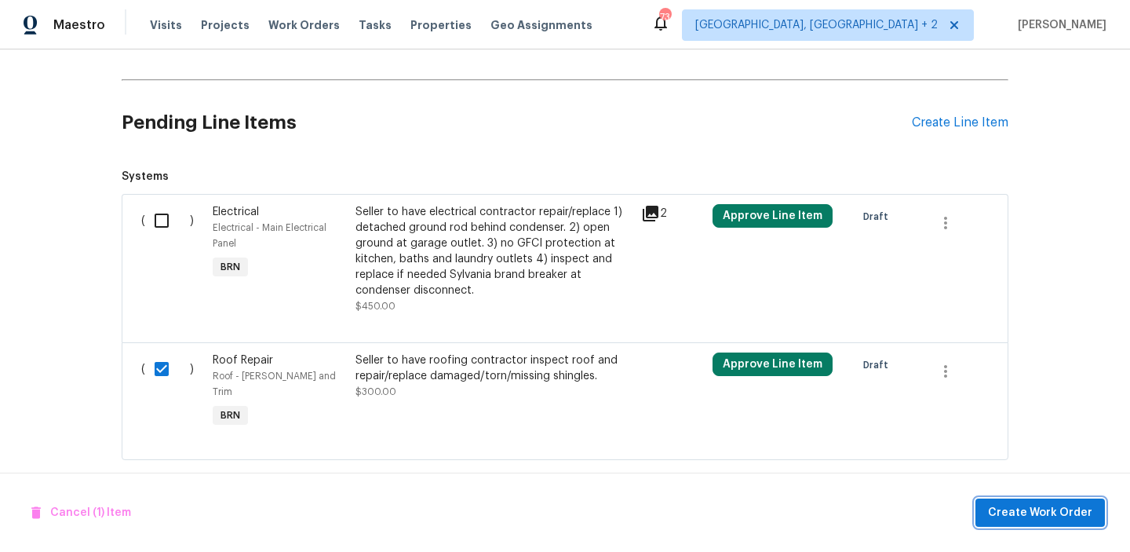
click at [1035, 510] on span "Create Work Order" at bounding box center [1040, 513] width 104 height 20
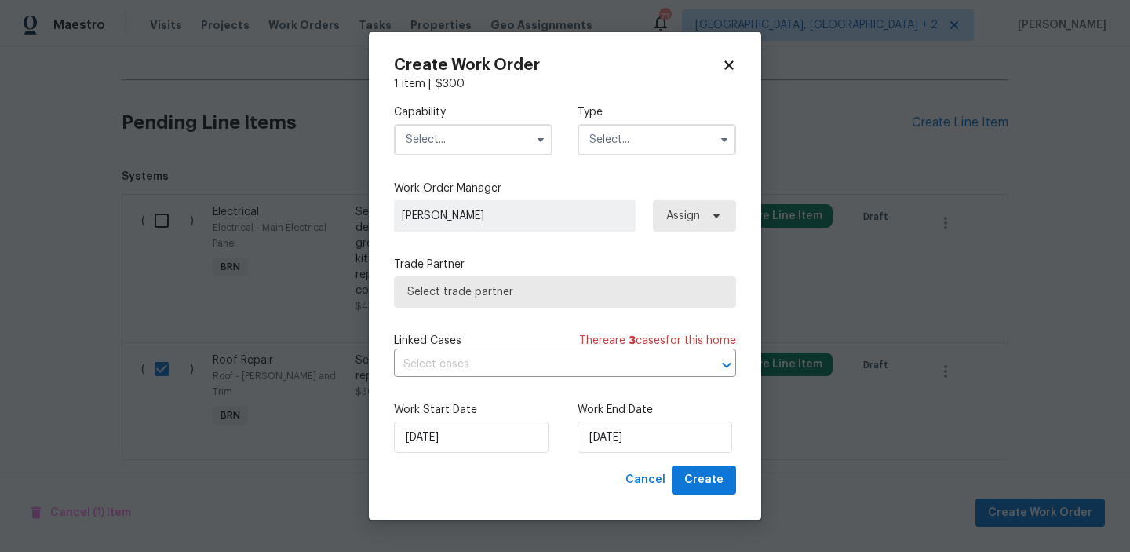
click at [480, 135] on input "text" at bounding box center [473, 139] width 158 height 31
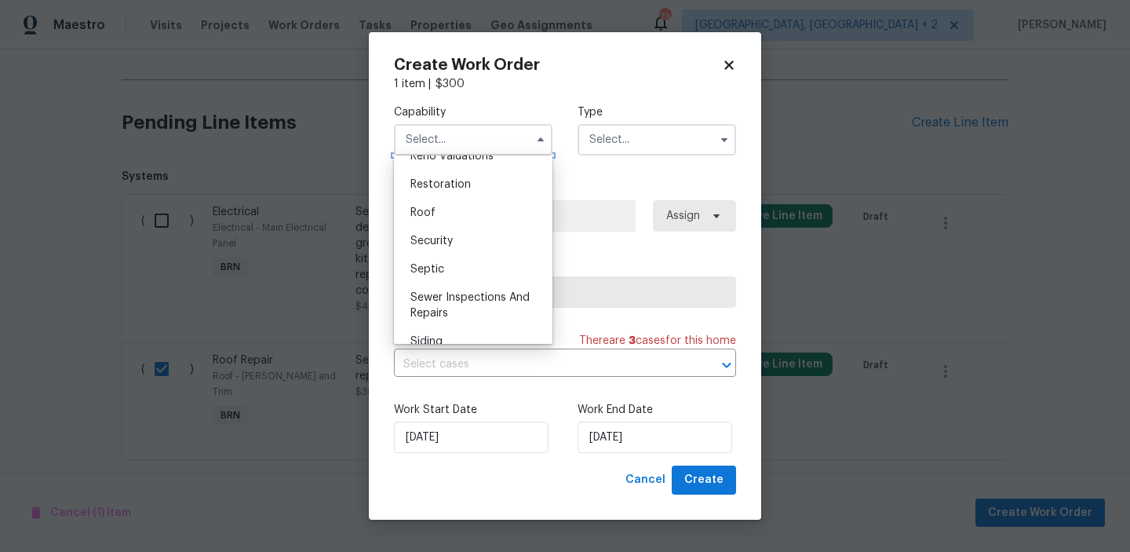
scroll to position [1582, 0]
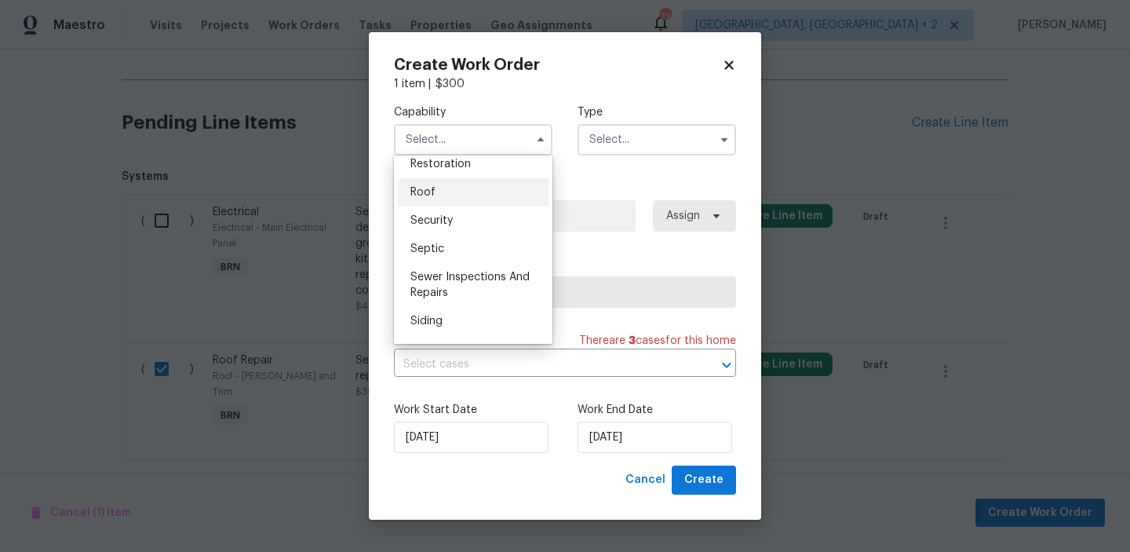
click at [438, 191] on div "Roof" at bounding box center [473, 192] width 151 height 28
type input "Roof"
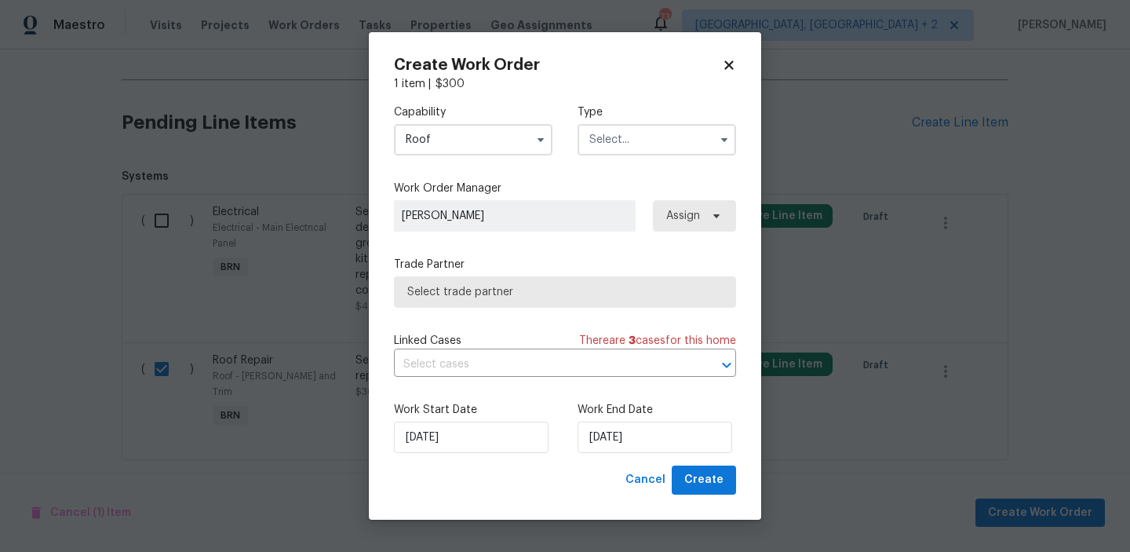
click at [585, 135] on input "text" at bounding box center [656, 139] width 158 height 31
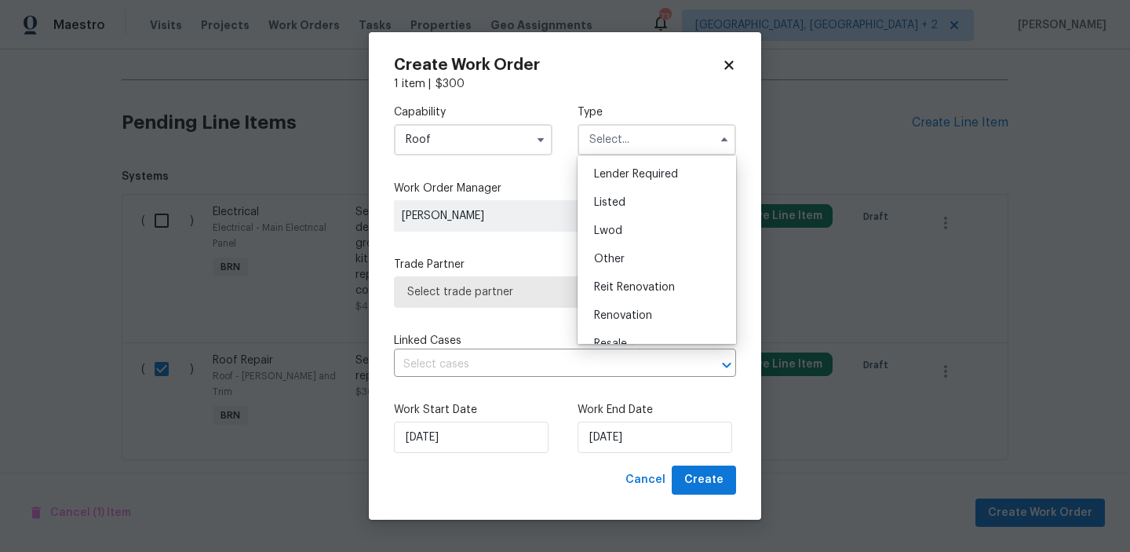
scroll to position [187, 0]
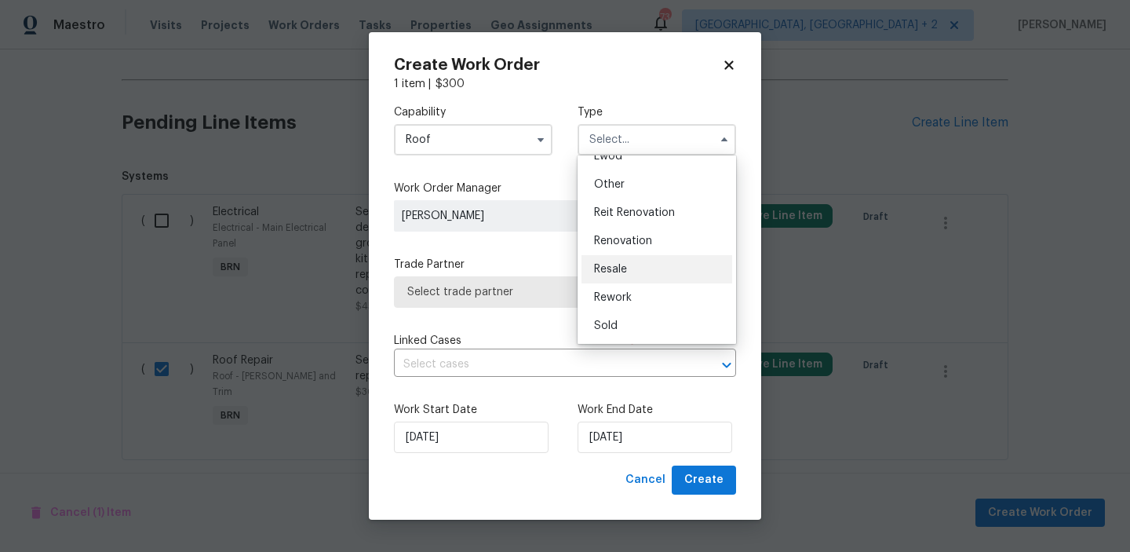
click at [624, 264] on span "Resale" at bounding box center [610, 269] width 33 height 11
type input "Resale"
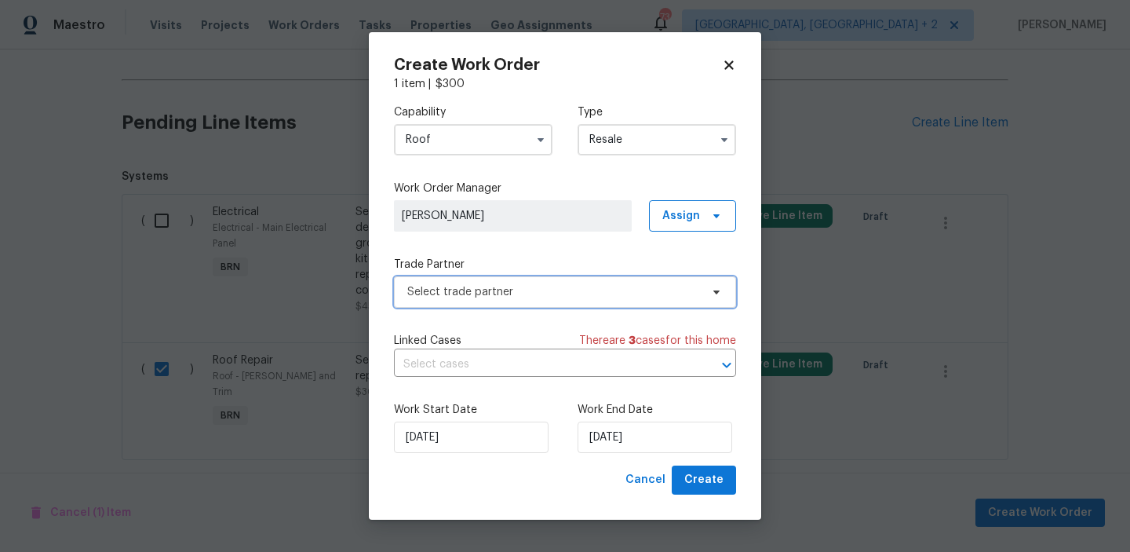
click at [492, 286] on span "Select trade partner" at bounding box center [553, 292] width 293 height 16
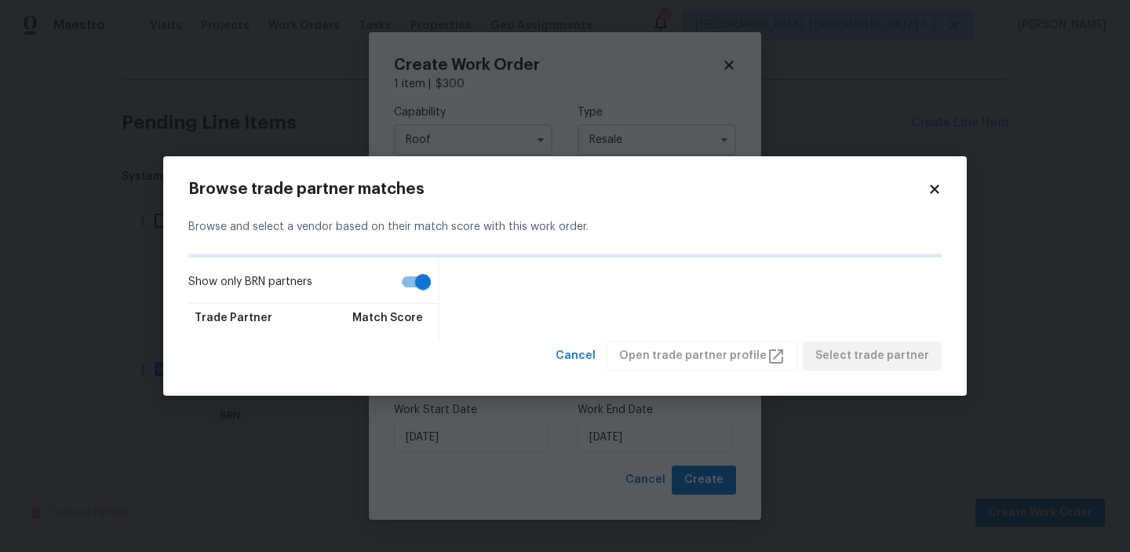
click at [439, 280] on div "Show only BRN partners Trade Partner Match Score" at bounding box center [564, 299] width 753 height 84
click at [418, 280] on input "Show only BRN partners" at bounding box center [422, 282] width 89 height 30
checkbox input "false"
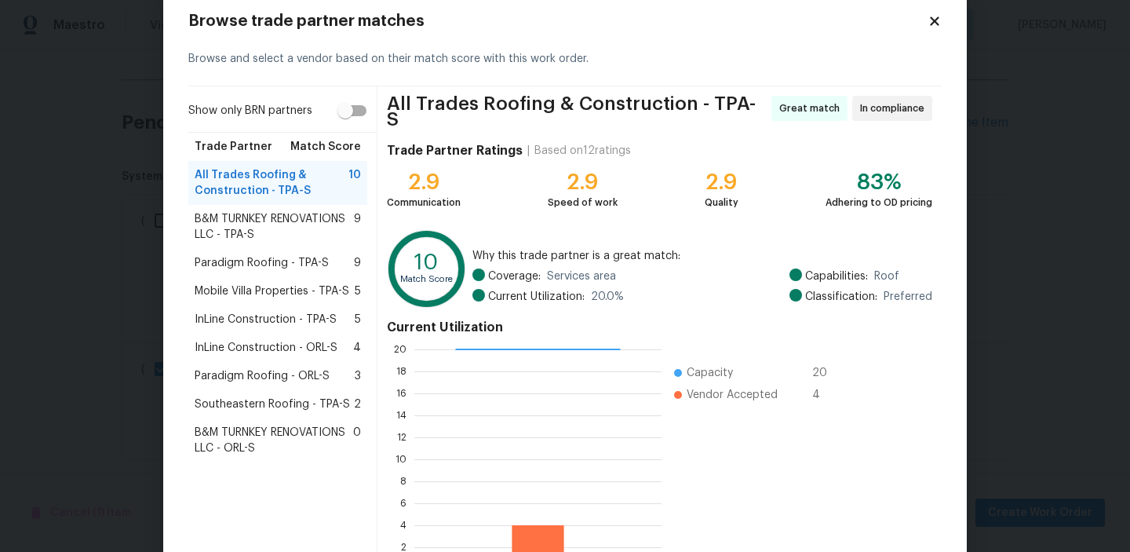
scroll to position [42, 0]
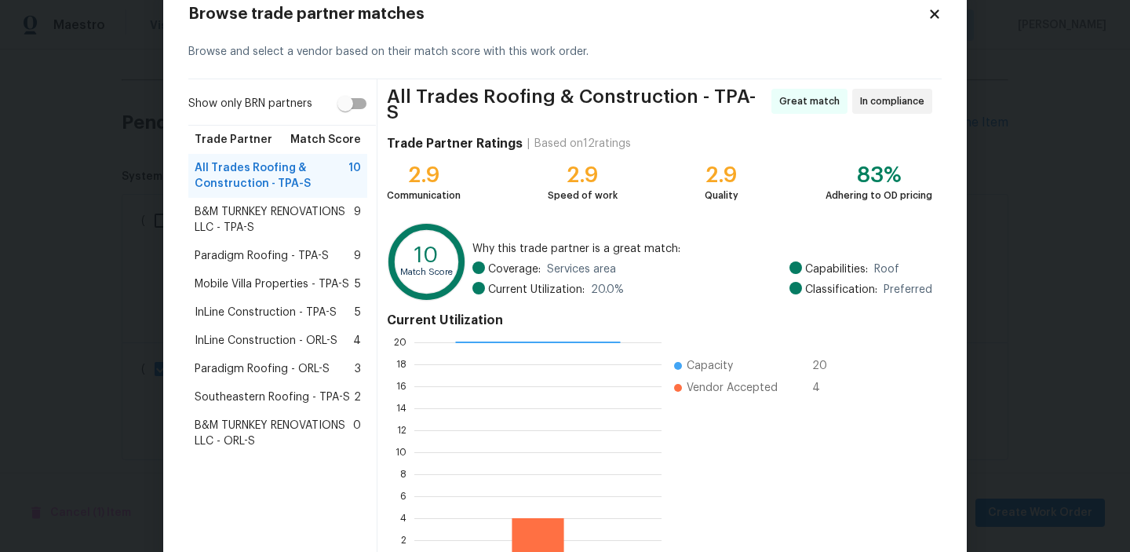
click at [218, 261] on span "Paradigm Roofing - TPA-S" at bounding box center [262, 256] width 134 height 16
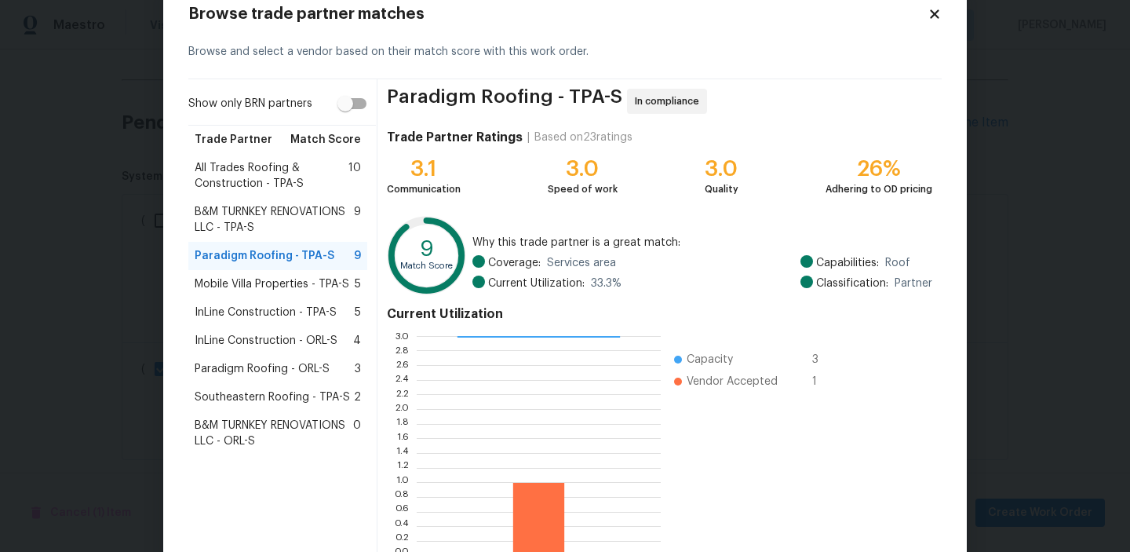
scroll to position [115, 0]
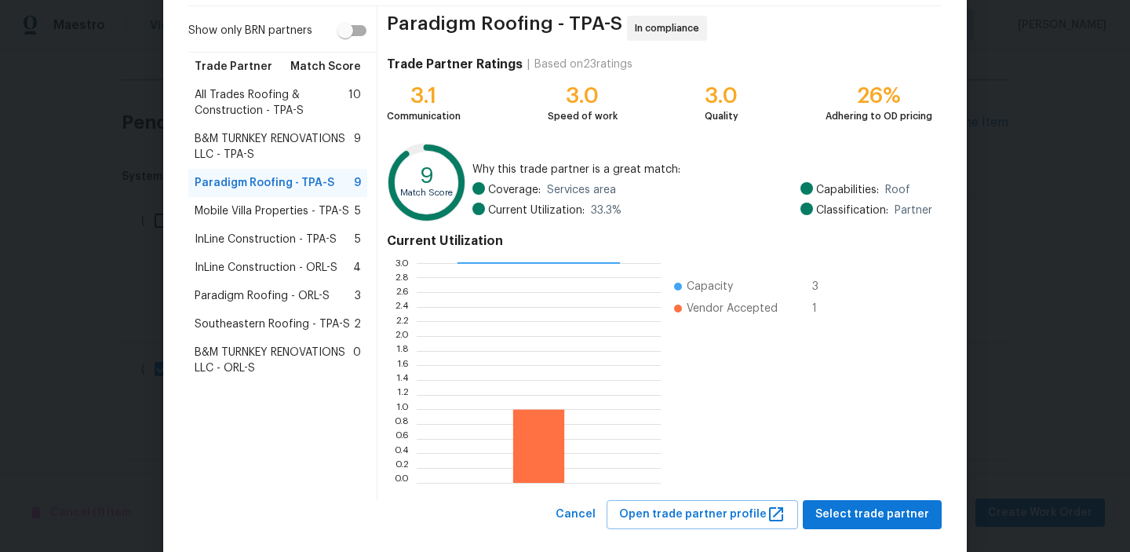
click at [249, 102] on span "All Trades Roofing & Construction - TPA-S" at bounding box center [272, 102] width 154 height 31
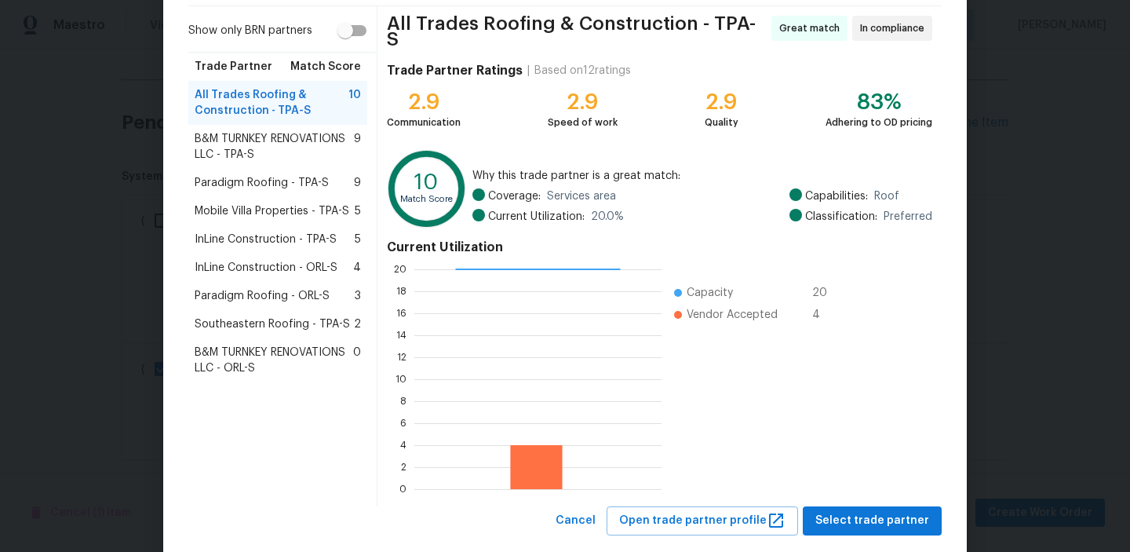
scroll to position [140, 0]
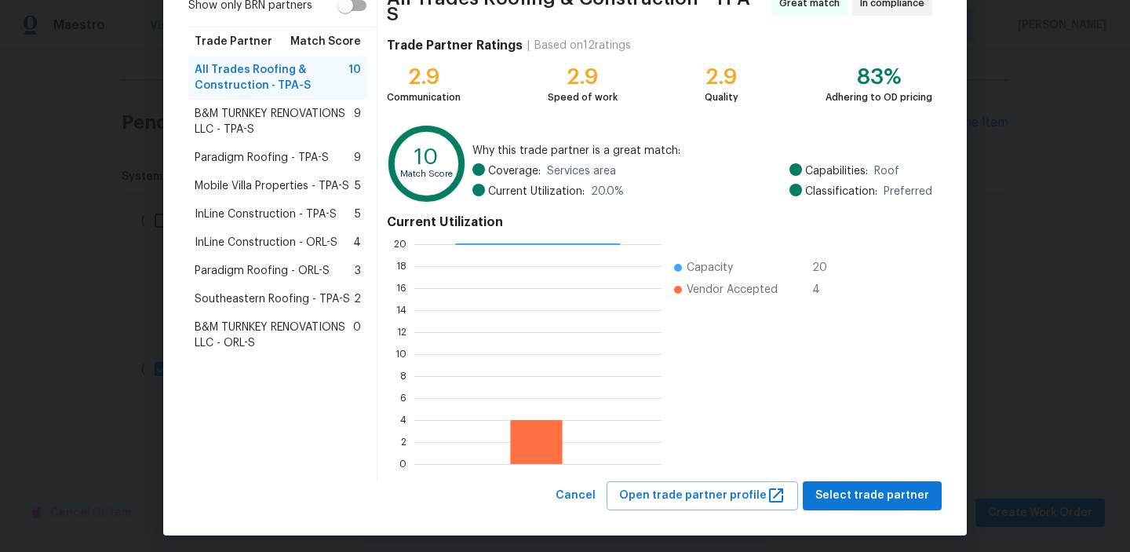
click at [247, 162] on span "Paradigm Roofing - TPA-S" at bounding box center [262, 158] width 134 height 16
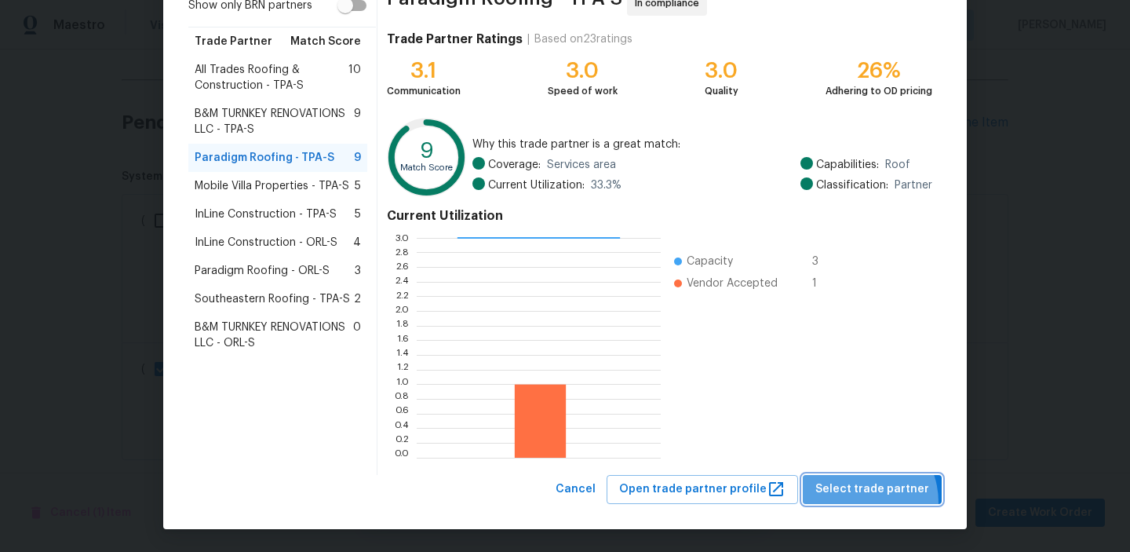
click at [860, 502] on button "Select trade partner" at bounding box center [872, 489] width 139 height 29
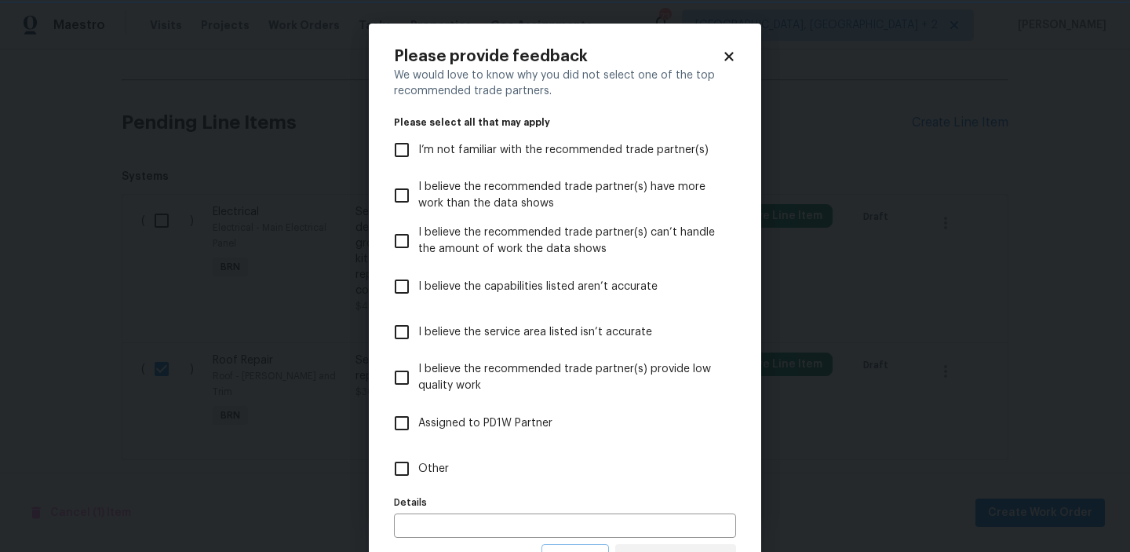
scroll to position [0, 0]
click at [446, 473] on span "Other" at bounding box center [433, 469] width 31 height 16
click at [418, 473] on input "Other" at bounding box center [401, 468] width 33 height 33
checkbox input "true"
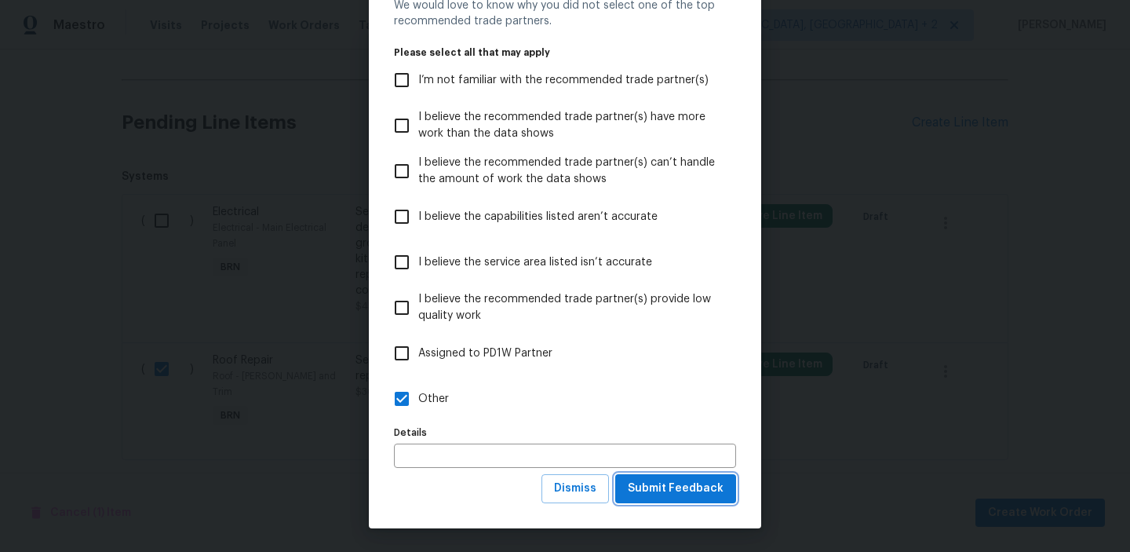
click at [679, 486] on span "Submit Feedback" at bounding box center [676, 489] width 96 height 20
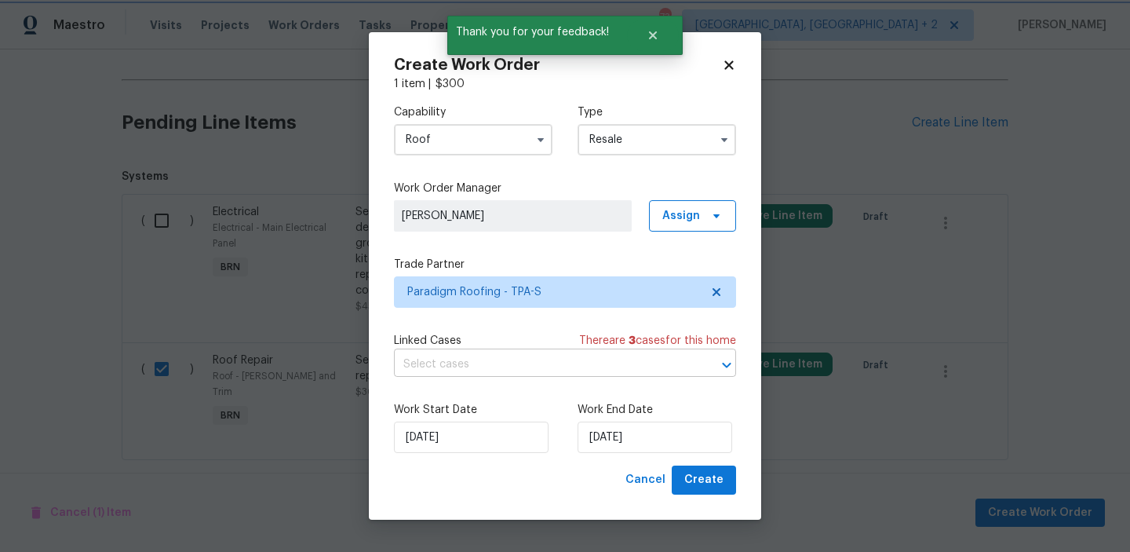
scroll to position [0, 0]
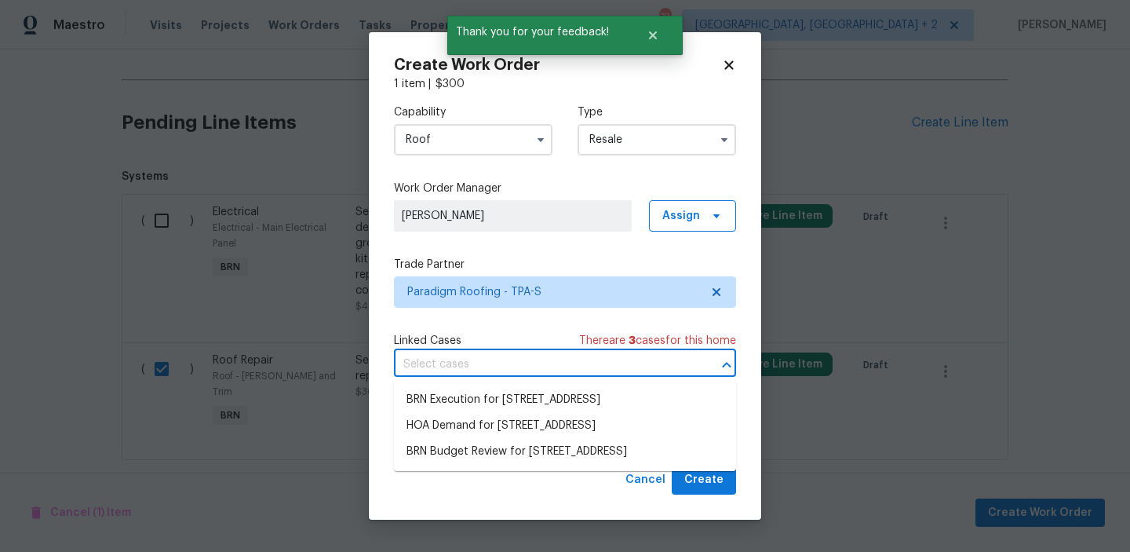
click at [483, 361] on input "text" at bounding box center [543, 364] width 298 height 24
click at [424, 403] on li "BRN Execution for [STREET_ADDRESS]" at bounding box center [565, 400] width 342 height 26
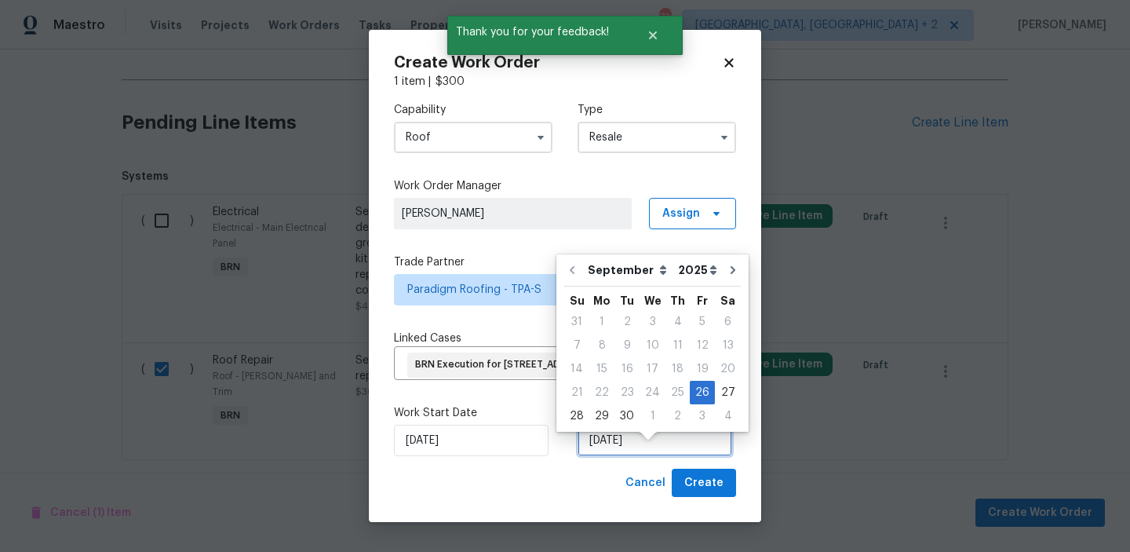
click at [595, 456] on input "[DATE]" at bounding box center [654, 439] width 155 height 31
click at [631, 409] on div "30" at bounding box center [626, 416] width 25 height 22
type input "[DATE]"
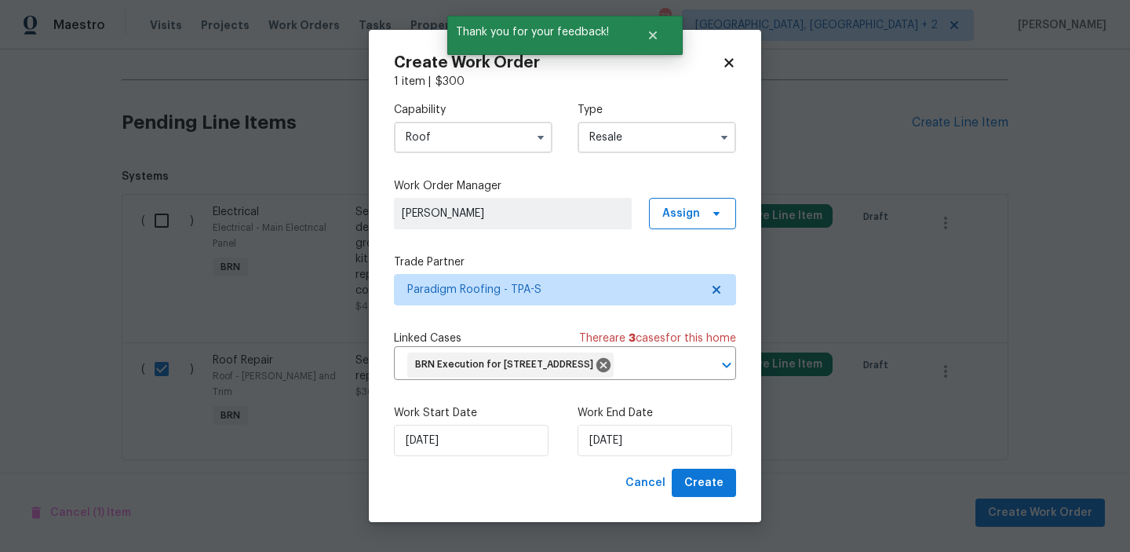
click at [721, 519] on div "Create Work Order 1 item | $ 300 Capability Roof Type Resale Work Order Manager…" at bounding box center [565, 276] width 392 height 493
click at [701, 493] on span "Create" at bounding box center [703, 483] width 39 height 20
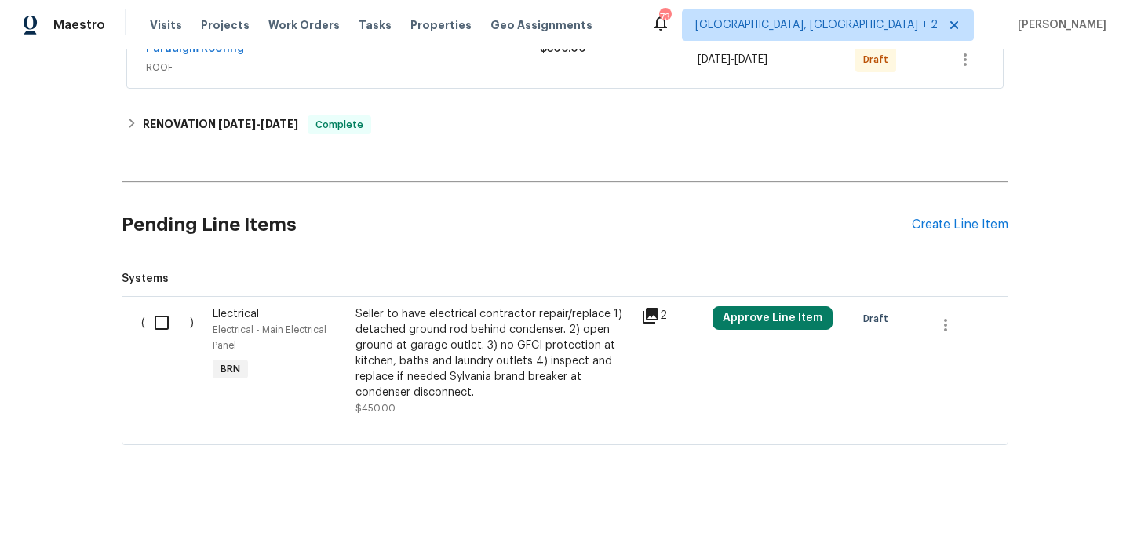
scroll to position [377, 0]
click at [180, 335] on input "checkbox" at bounding box center [167, 322] width 45 height 33
checkbox input "true"
click at [1042, 512] on span "Create Work Order" at bounding box center [1040, 513] width 104 height 20
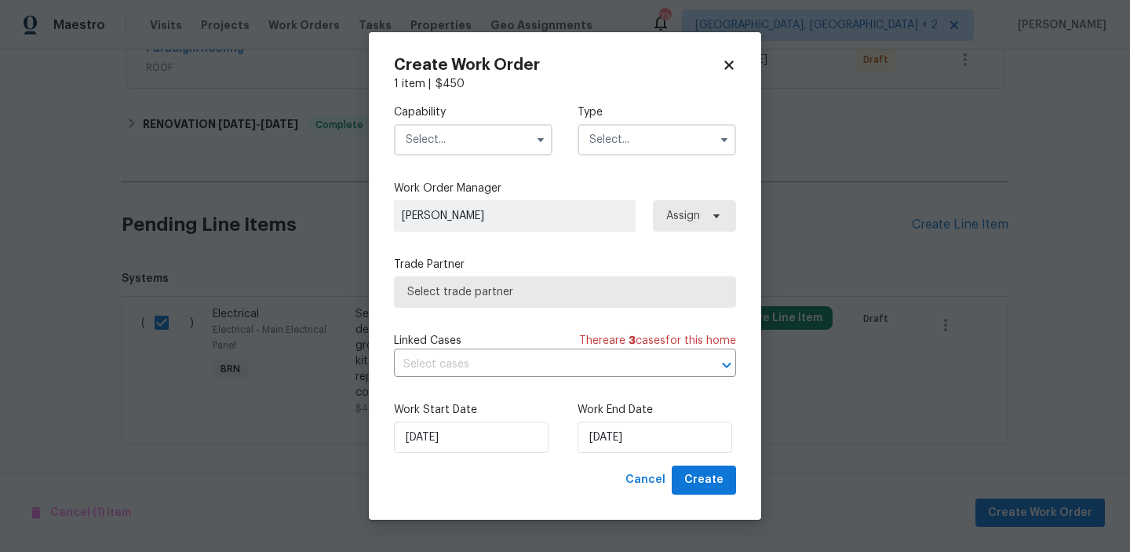
click at [465, 140] on input "text" at bounding box center [473, 139] width 158 height 31
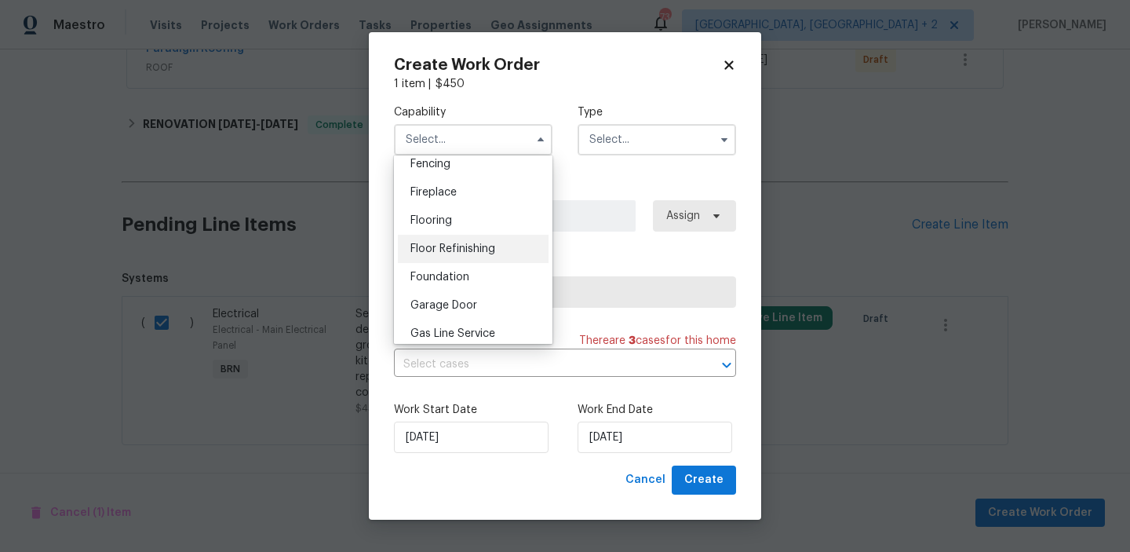
scroll to position [438, 0]
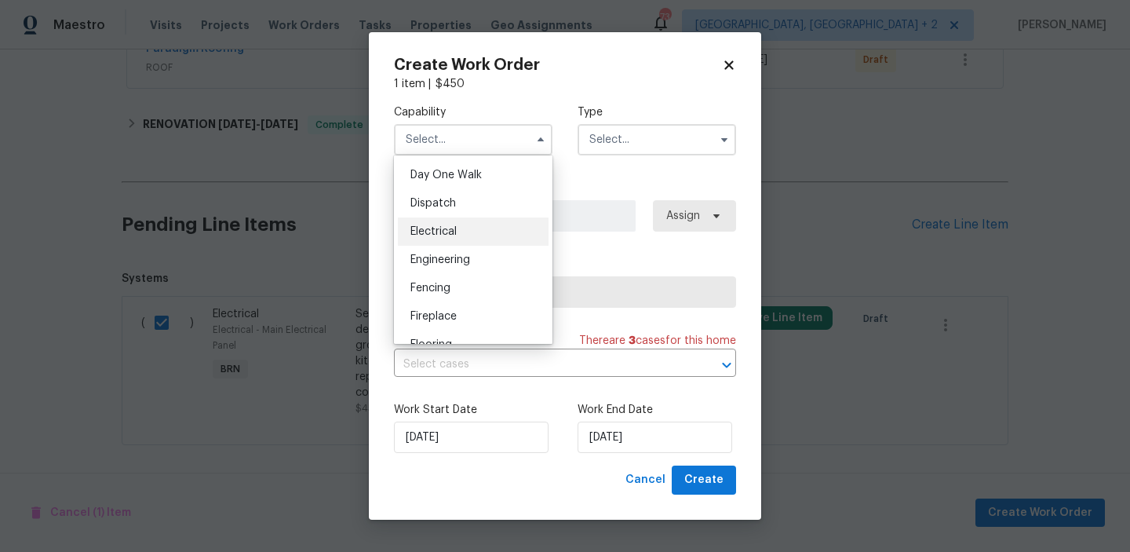
click at [452, 231] on span "Electrical" at bounding box center [433, 231] width 46 height 11
type input "Electrical"
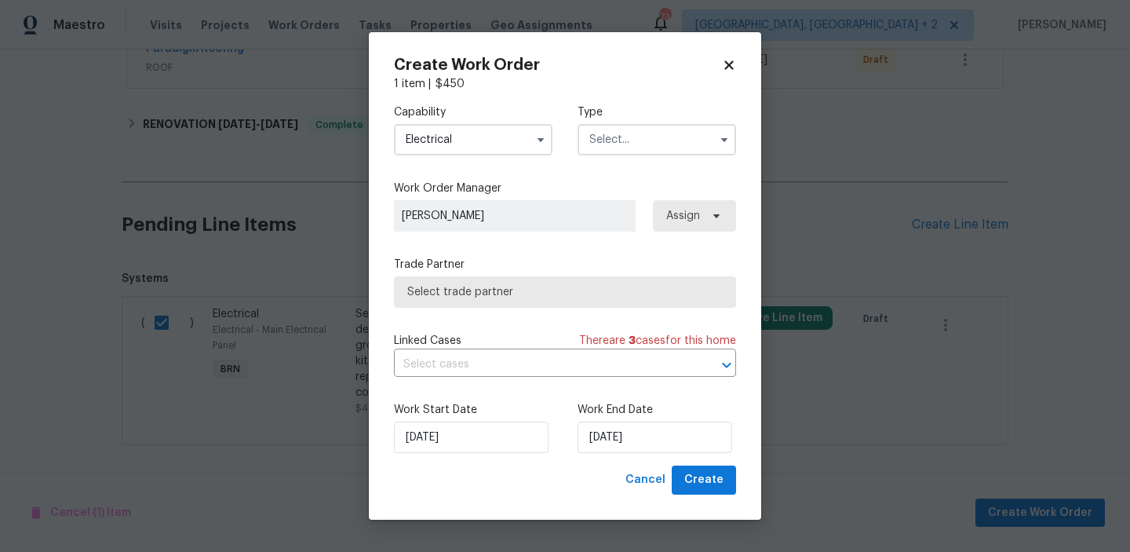
click at [646, 137] on input "text" at bounding box center [656, 139] width 158 height 31
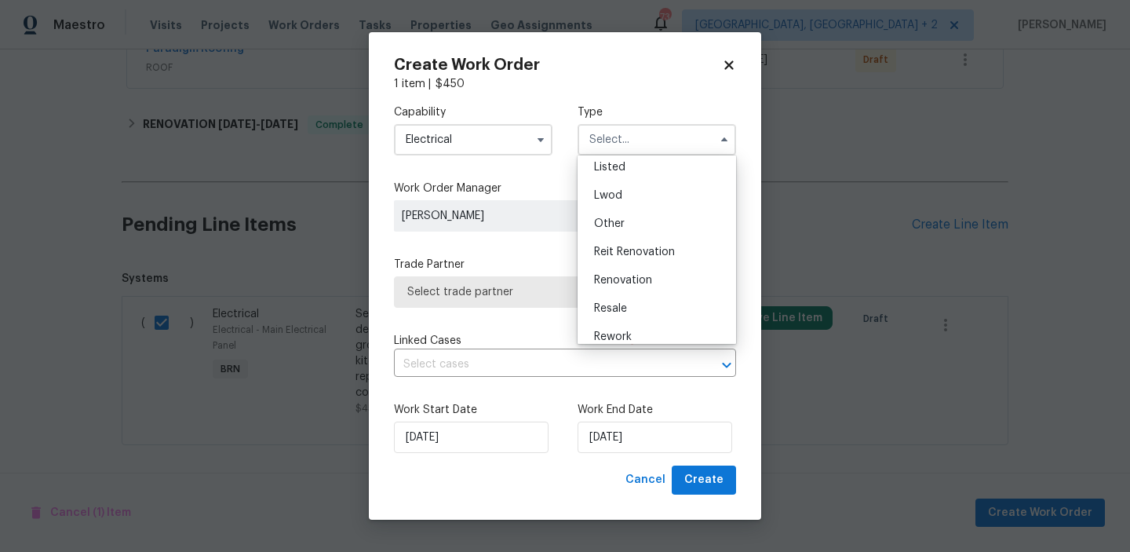
scroll to position [187, 0]
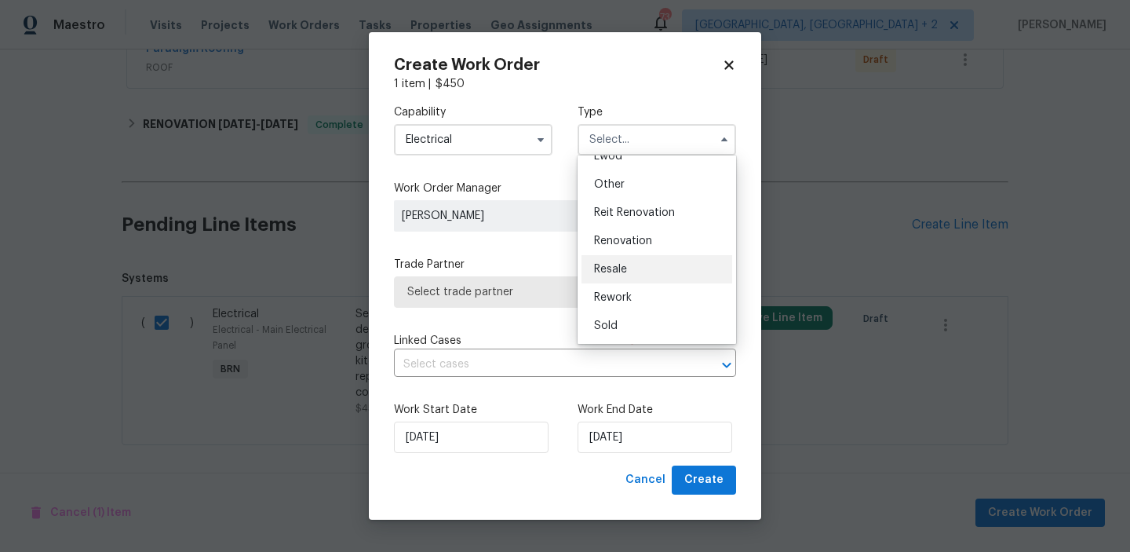
click at [626, 261] on div "Resale" at bounding box center [656, 269] width 151 height 28
type input "Resale"
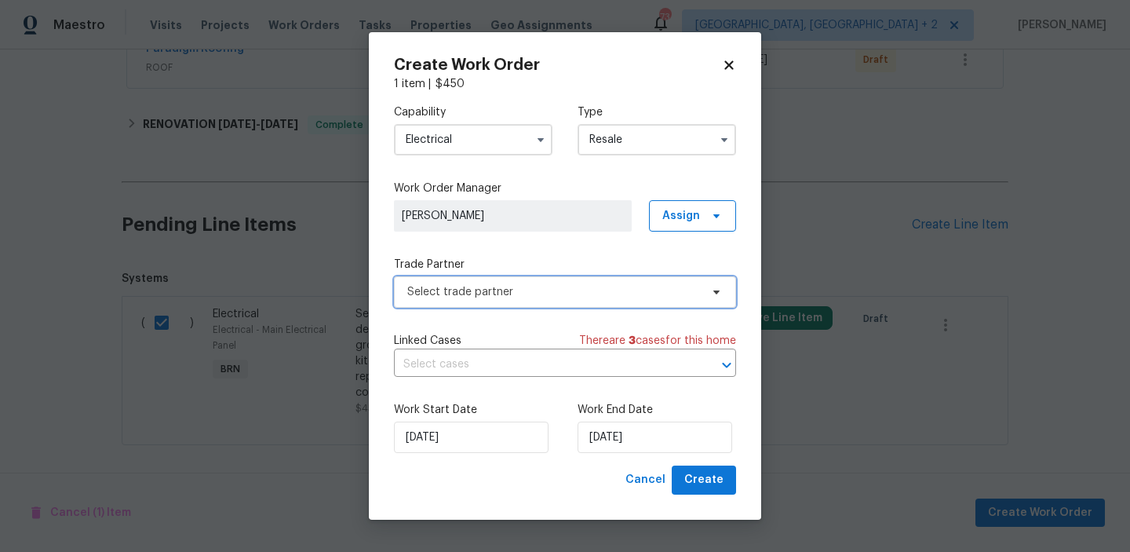
click at [435, 278] on span "Select trade partner" at bounding box center [565, 291] width 342 height 31
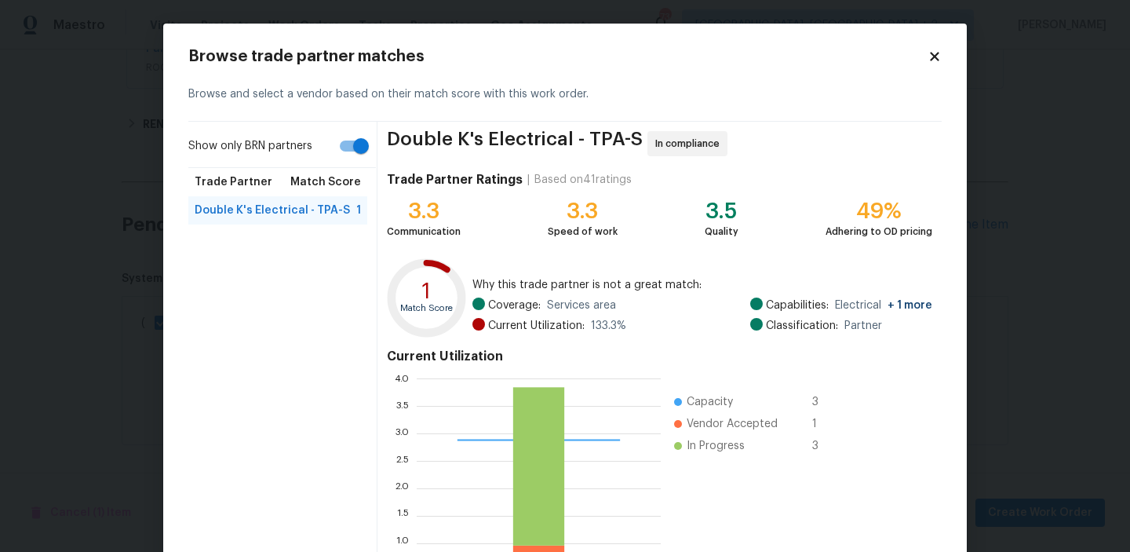
scroll to position [140, 0]
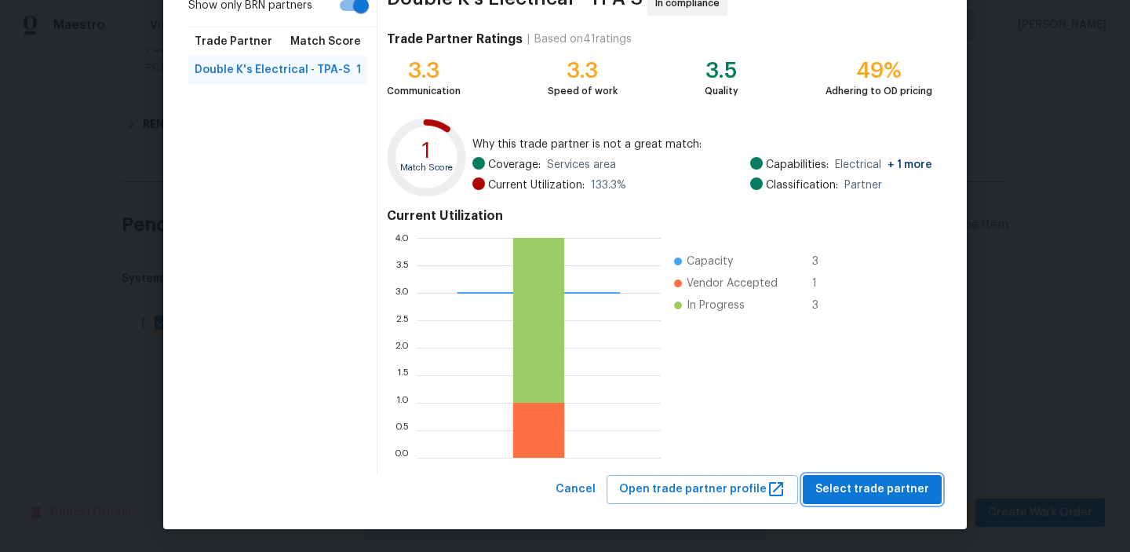
click at [838, 475] on button "Select trade partner" at bounding box center [872, 489] width 139 height 29
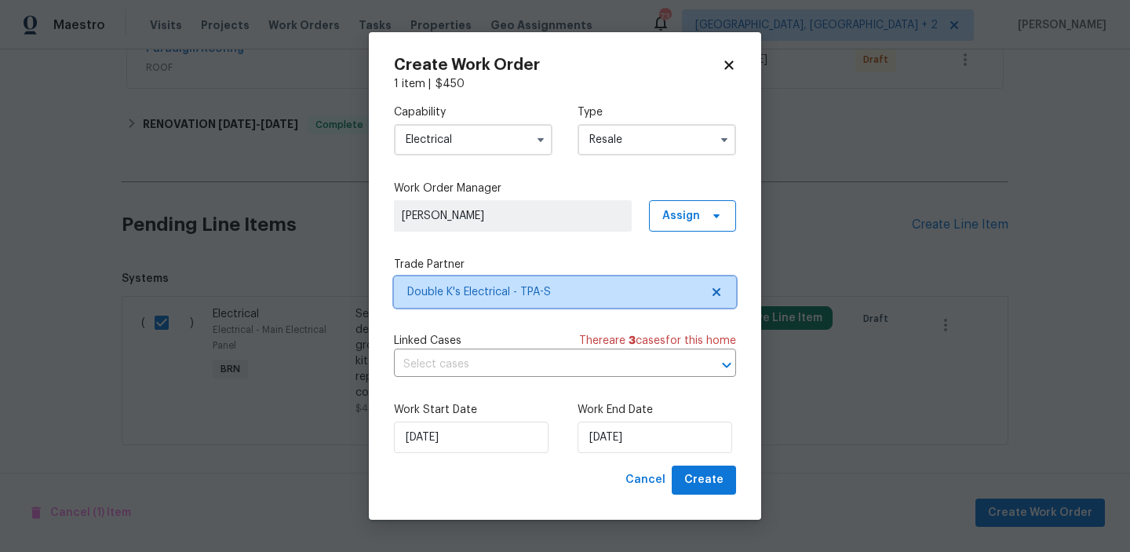
scroll to position [0, 0]
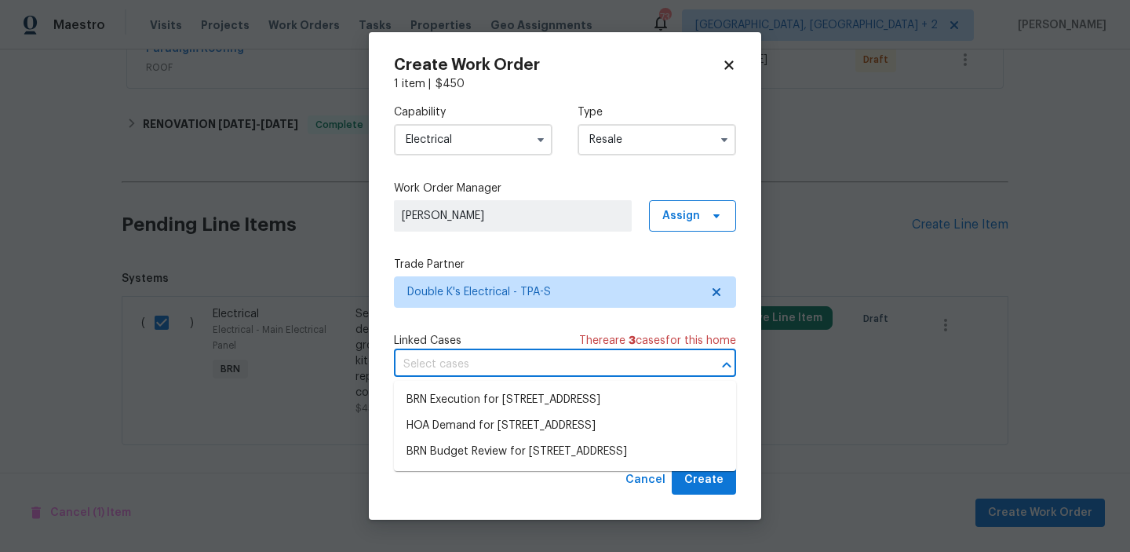
click at [510, 363] on input "text" at bounding box center [543, 364] width 298 height 24
click at [457, 411] on li "BRN Execution for [STREET_ADDRESS]" at bounding box center [565, 400] width 342 height 26
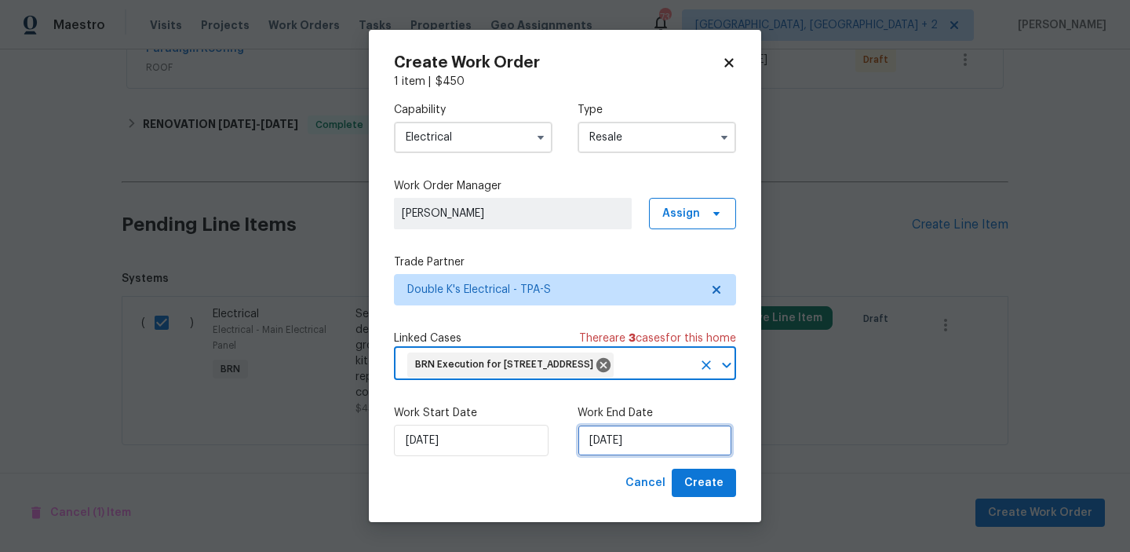
click at [647, 456] on input "[DATE]" at bounding box center [654, 439] width 155 height 31
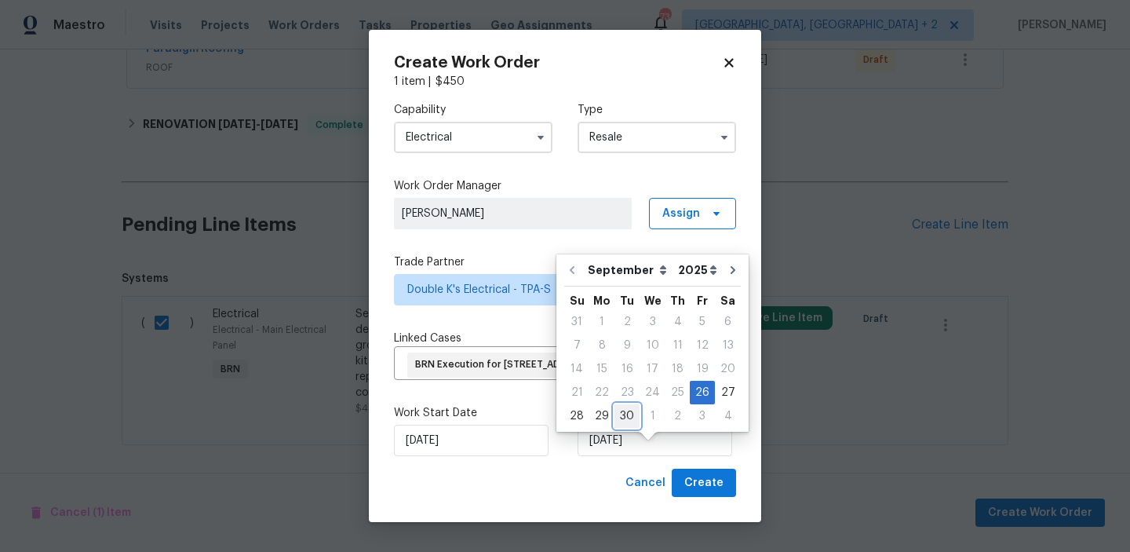
click at [623, 417] on div "30" at bounding box center [626, 416] width 25 height 22
type input "[DATE]"
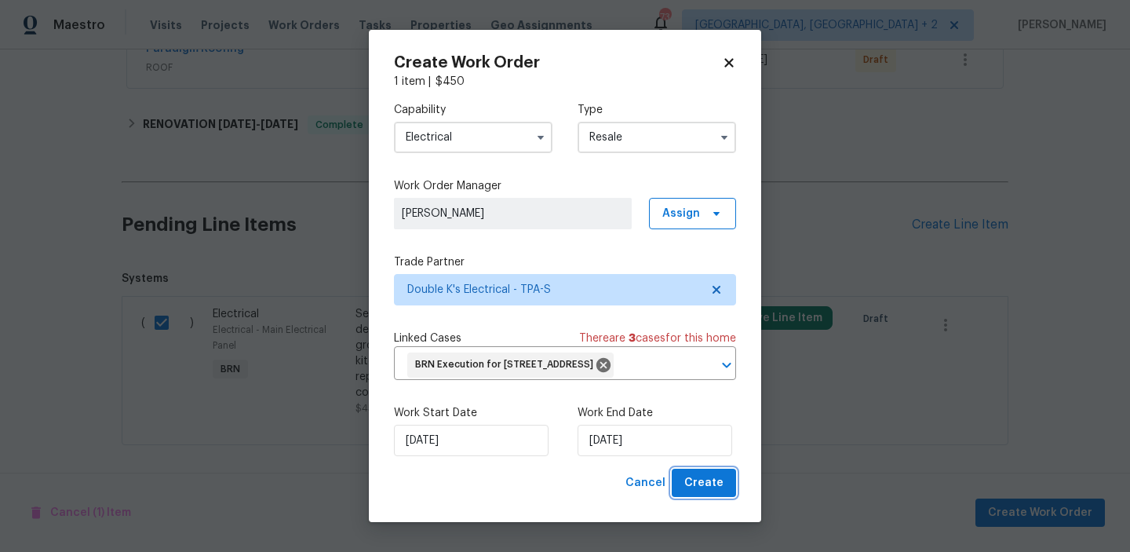
click at [690, 491] on button "Create" at bounding box center [704, 482] width 64 height 29
checkbox input "false"
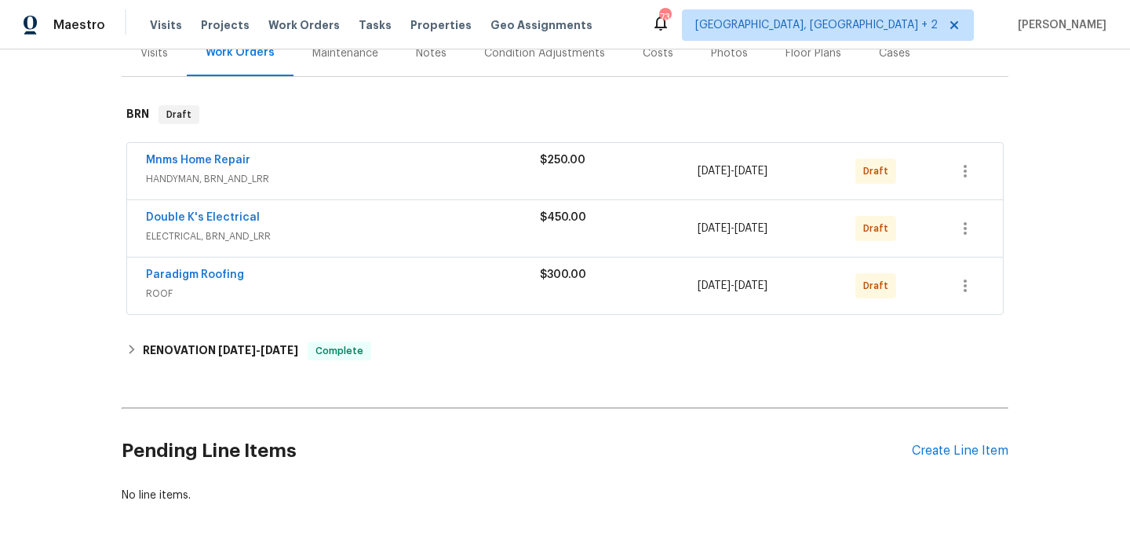
scroll to position [184, 0]
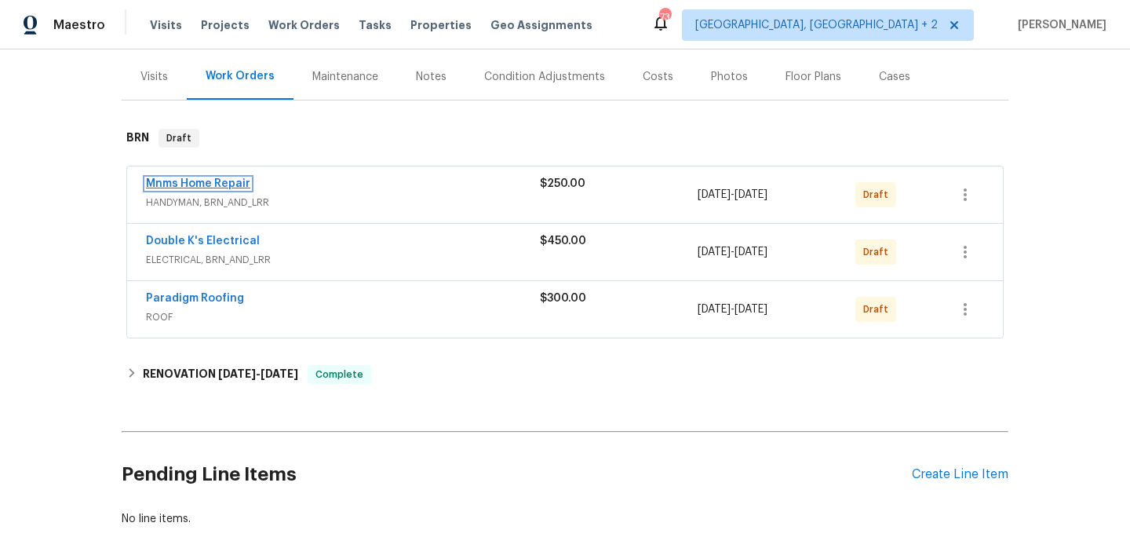
click at [195, 187] on link "Mnms Home Repair" at bounding box center [198, 183] width 104 height 11
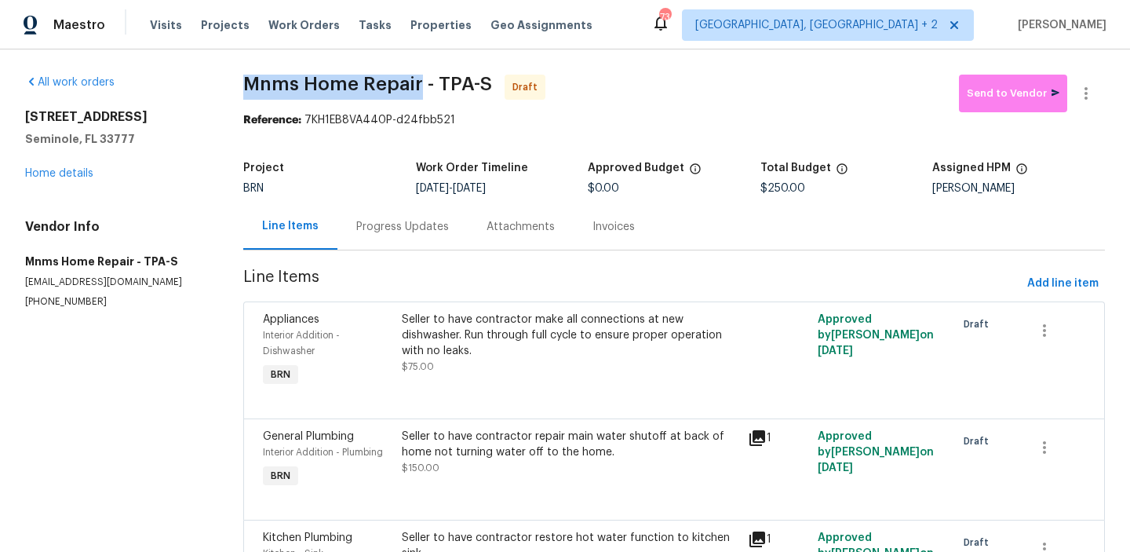
drag, startPoint x: 235, startPoint y: 88, endPoint x: 413, endPoint y: 78, distance: 178.4
click at [413, 78] on div "All work orders [STREET_ADDRESS] Home details Vendor Info Mnms Home Repair - TP…" at bounding box center [565, 357] width 1130 height 616
copy span "Mnms Home Repair"
click at [269, 90] on span "Mnms Home Repair - TPA-S" at bounding box center [367, 84] width 249 height 19
click at [373, 211] on div "Progress Updates" at bounding box center [402, 226] width 130 height 46
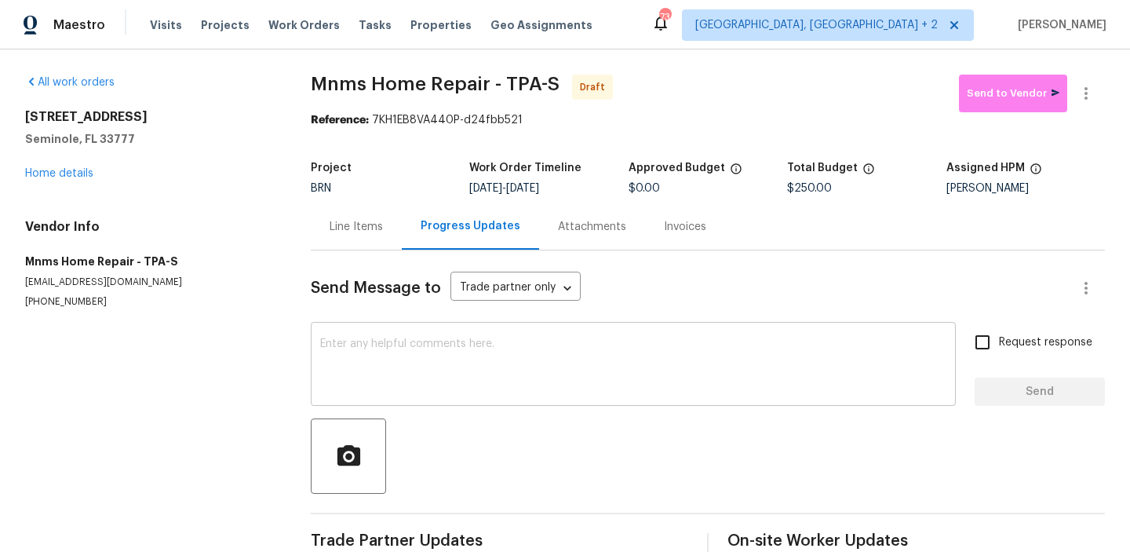
click at [439, 370] on textarea at bounding box center [633, 365] width 626 height 55
paste textarea "Hi, I'm Ananthi from Opendoor. Just wanted to check if you received the WO for …"
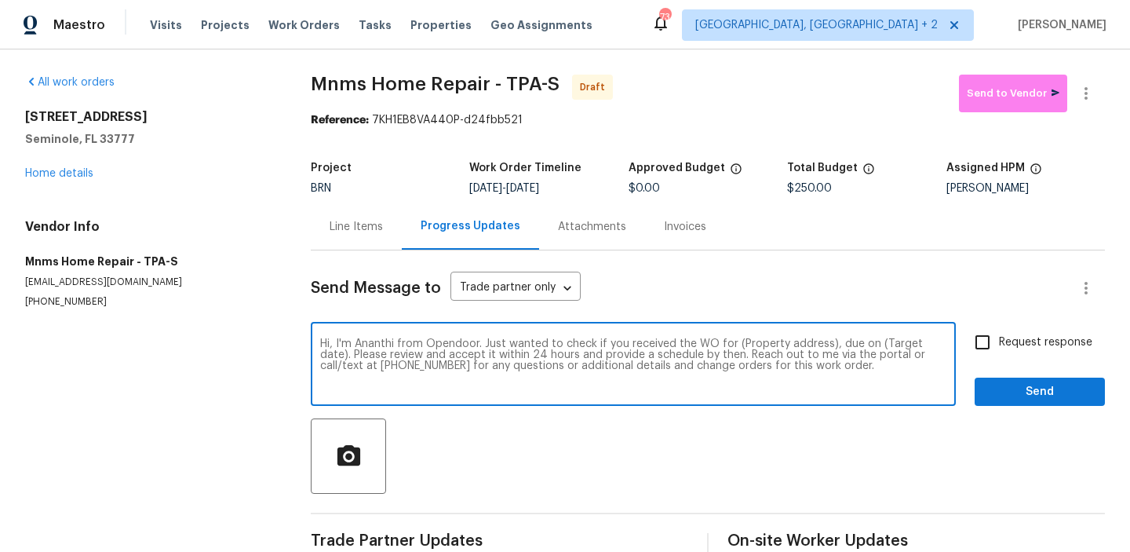
drag, startPoint x: 825, startPoint y: 344, endPoint x: 730, endPoint y: 341, distance: 95.0
click at [730, 341] on textarea "Hi, I'm Ananthi from Opendoor. Just wanted to check if you received the WO for …" at bounding box center [633, 365] width 626 height 55
paste textarea "[STREET_ADDRESS]"
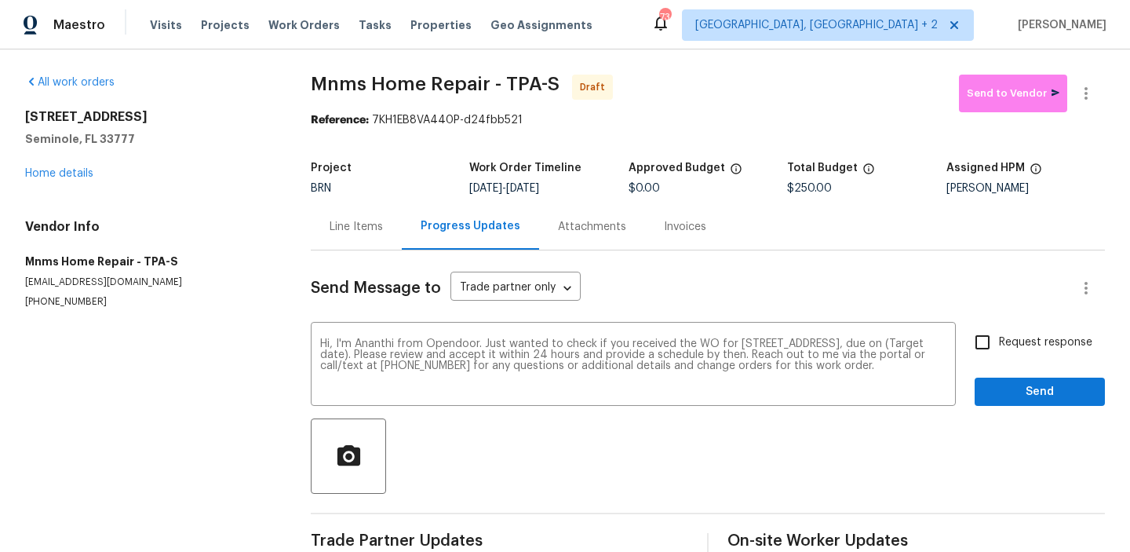
drag, startPoint x: 532, startPoint y: 190, endPoint x: 599, endPoint y: 190, distance: 66.7
click at [599, 190] on div "[DATE] - [DATE]" at bounding box center [548, 188] width 158 height 11
copy span "[DATE]"
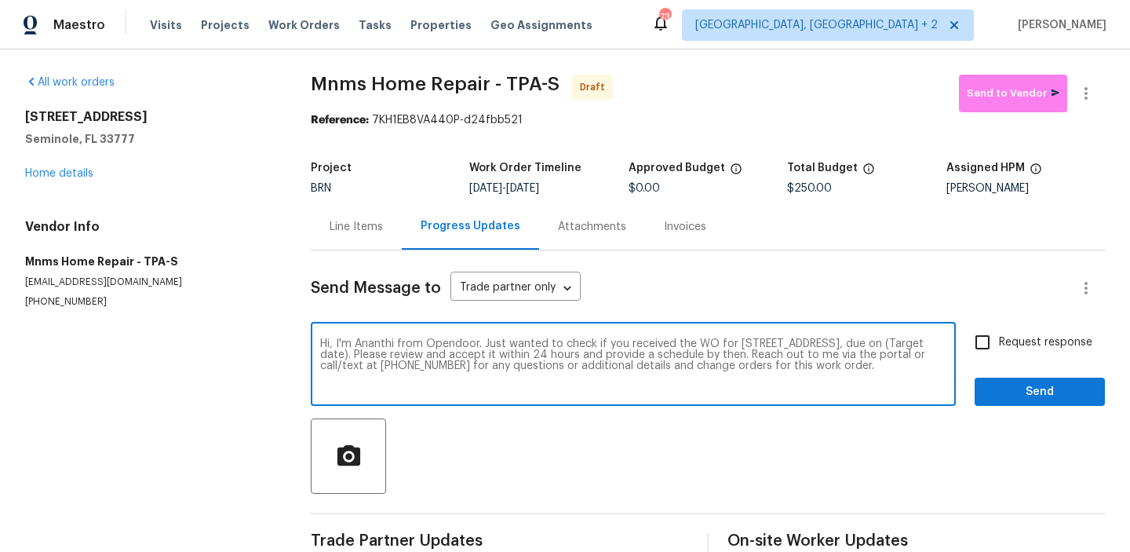
drag, startPoint x: 460, startPoint y: 353, endPoint x: 394, endPoint y: 353, distance: 65.9
click at [395, 353] on textarea "Hi, I'm Ananthi from Opendoor. Just wanted to check if you received the WO for …" at bounding box center [633, 365] width 626 height 55
paste textarea "[DATE]"
type textarea "Hi, I'm Ananthi from Opendoor. Just wanted to check if you received the WO for …"
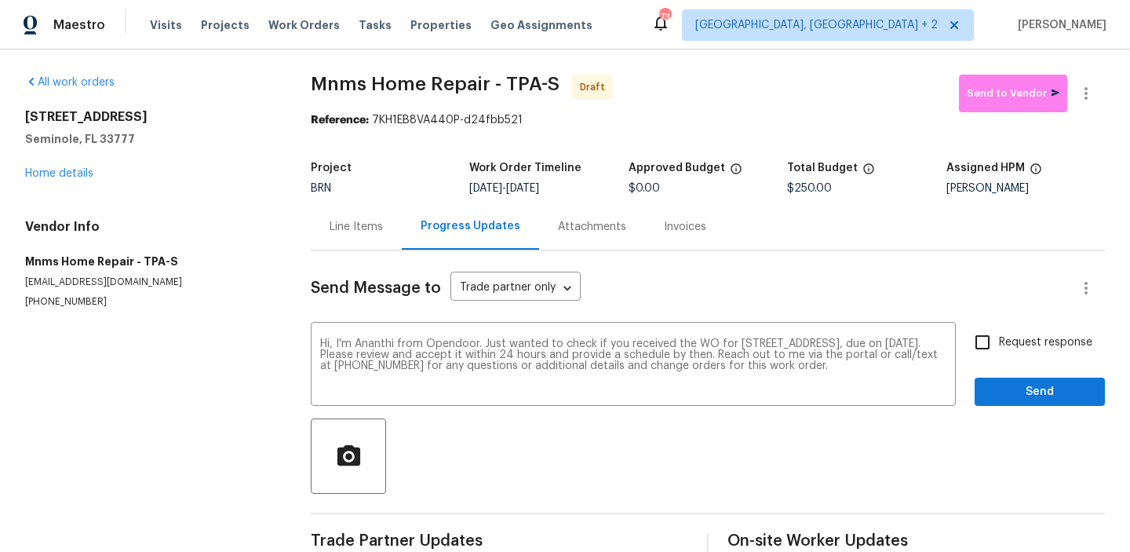
click at [1018, 335] on span "Request response" at bounding box center [1045, 342] width 93 height 16
click at [999, 335] on input "Request response" at bounding box center [982, 342] width 33 height 33
checkbox input "true"
click at [1004, 373] on div "Request response Send" at bounding box center [1040, 366] width 130 height 80
click at [1000, 380] on button "Send" at bounding box center [1040, 391] width 130 height 29
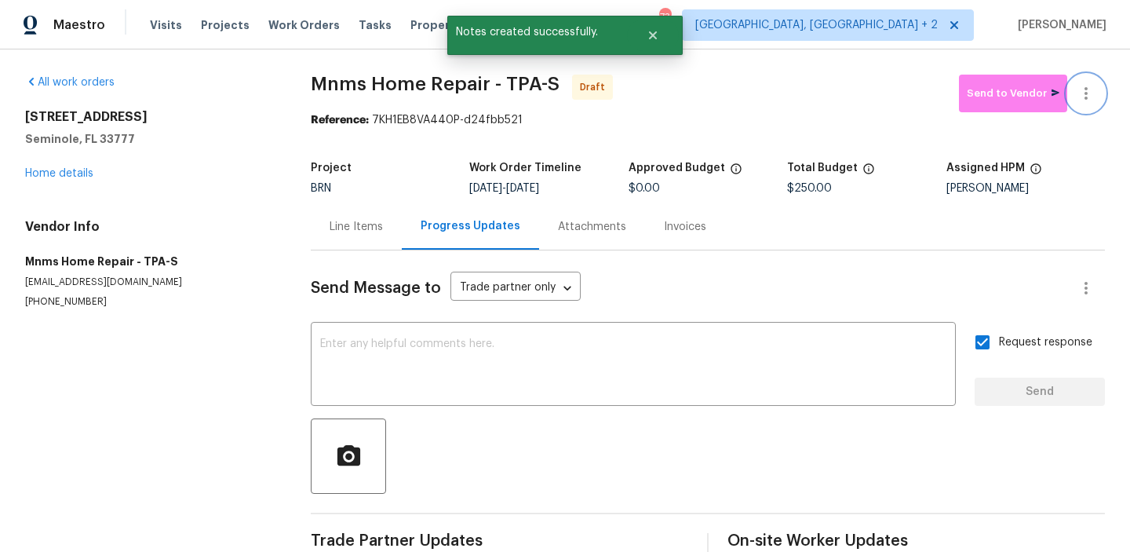
click at [1088, 78] on button "button" at bounding box center [1086, 94] width 38 height 38
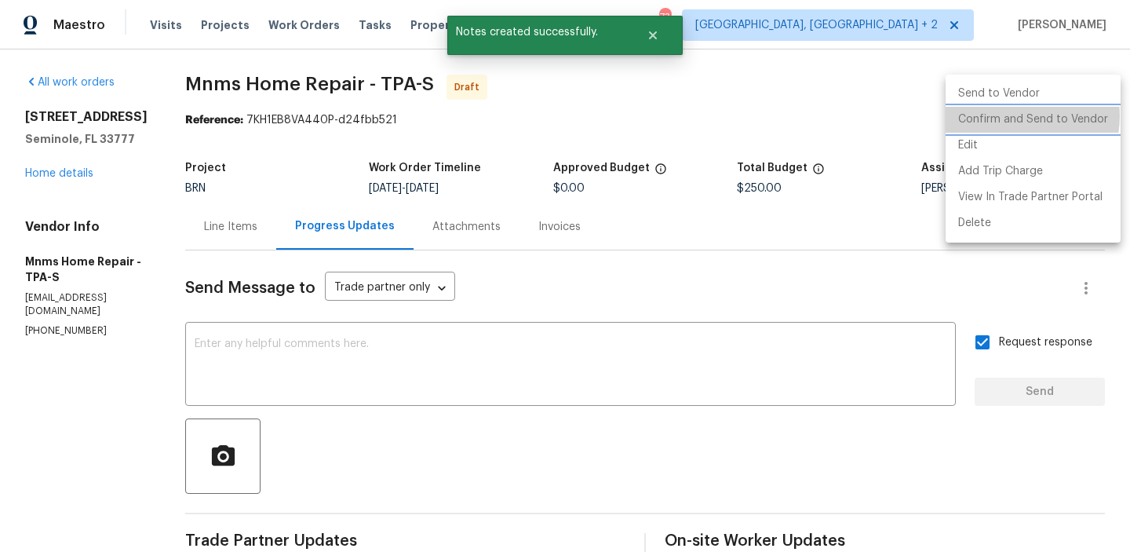
click at [1018, 116] on li "Confirm and Send to Vendor" at bounding box center [1032, 120] width 175 height 26
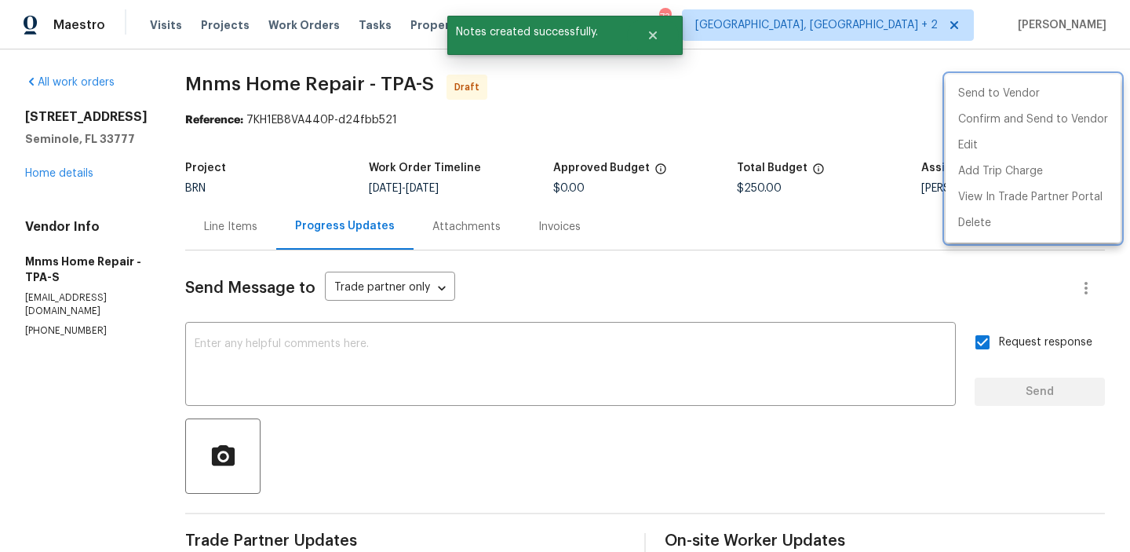
click at [531, 207] on div at bounding box center [565, 276] width 1130 height 552
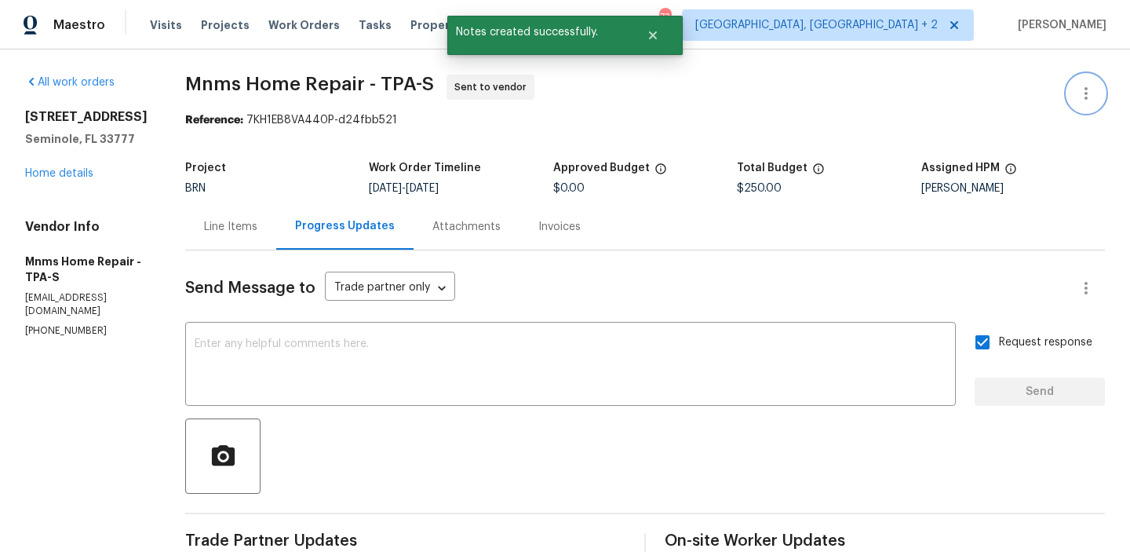
scroll to position [155, 0]
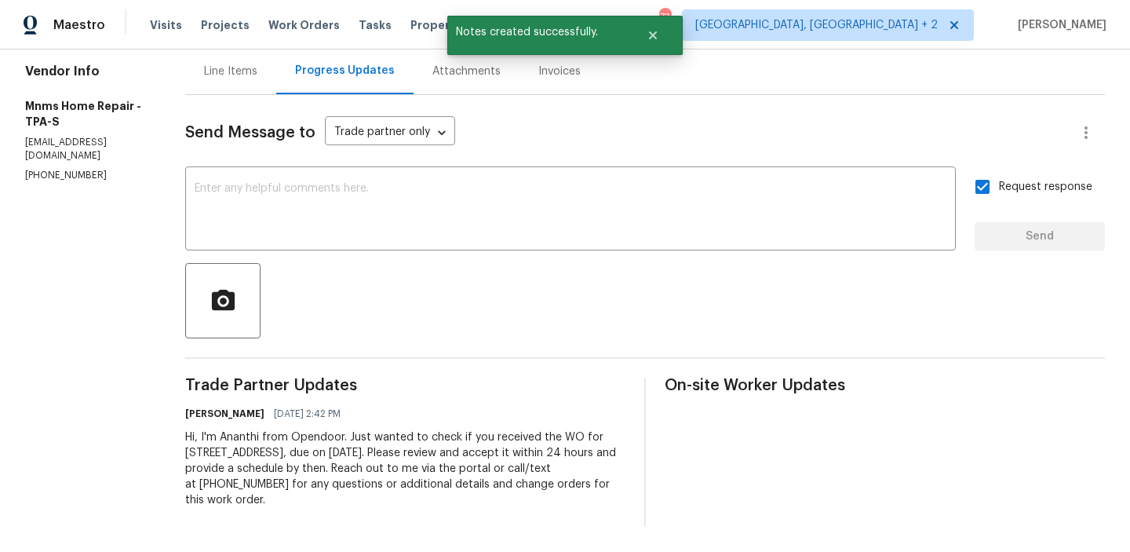
click at [359, 424] on div "[PERSON_NAME] [DATE] 2:42 PM Hi, I'm Ananthi from Opendoor. Just wanted to chec…" at bounding box center [405, 455] width 440 height 105
click at [334, 443] on div "Hi, I'm Ananthi from Opendoor. Just wanted to check if you received the WO for …" at bounding box center [405, 468] width 440 height 78
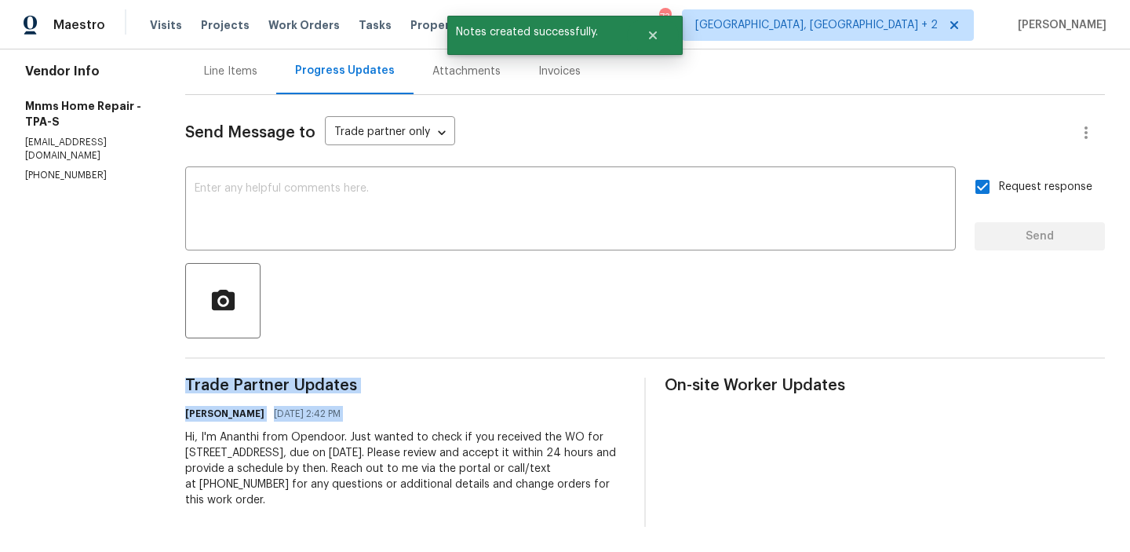
copy div "Trade Partner Updates [PERSON_NAME] [DATE] 2:42 PM"
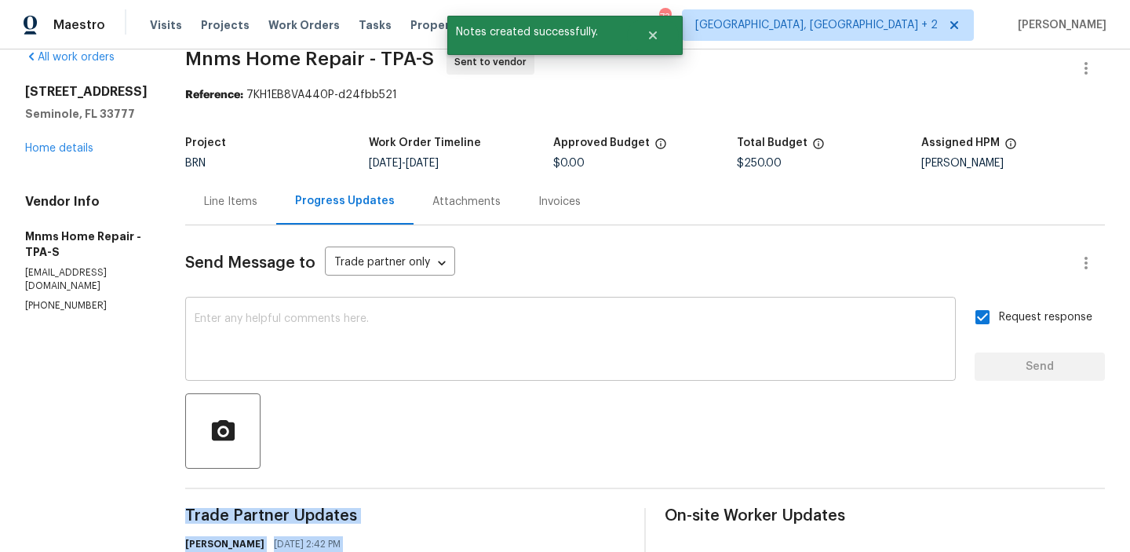
scroll to position [0, 0]
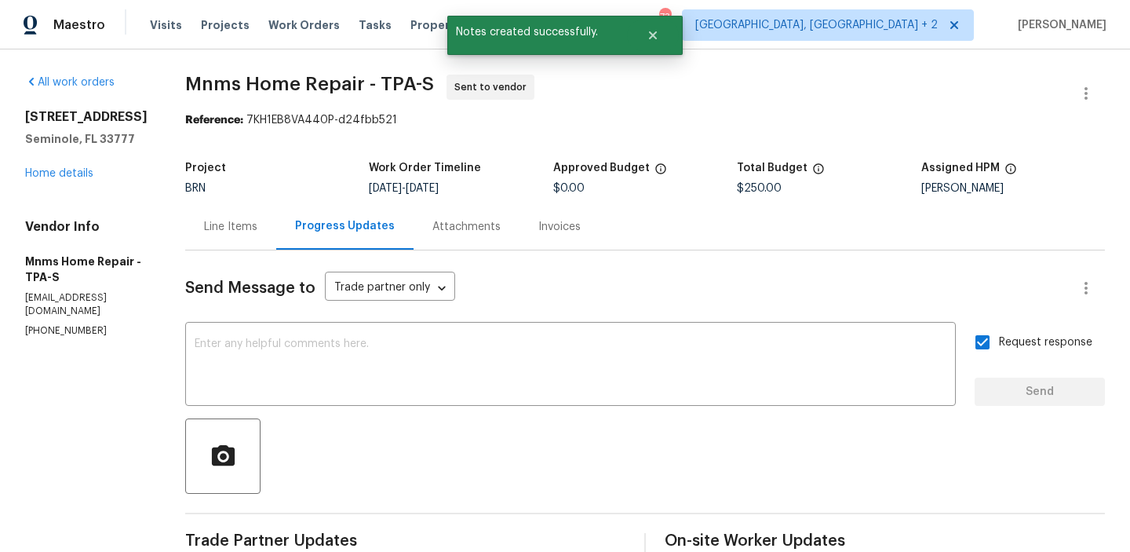
click at [65, 181] on div "[STREET_ADDRESS] Home details" at bounding box center [86, 145] width 122 height 72
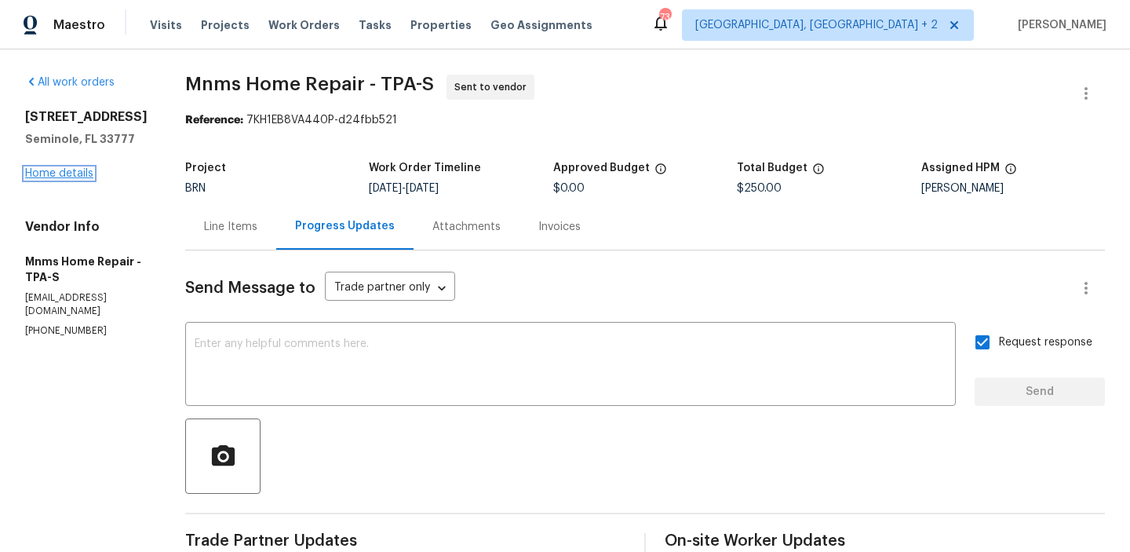
click at [60, 179] on link "Home details" at bounding box center [59, 173] width 68 height 11
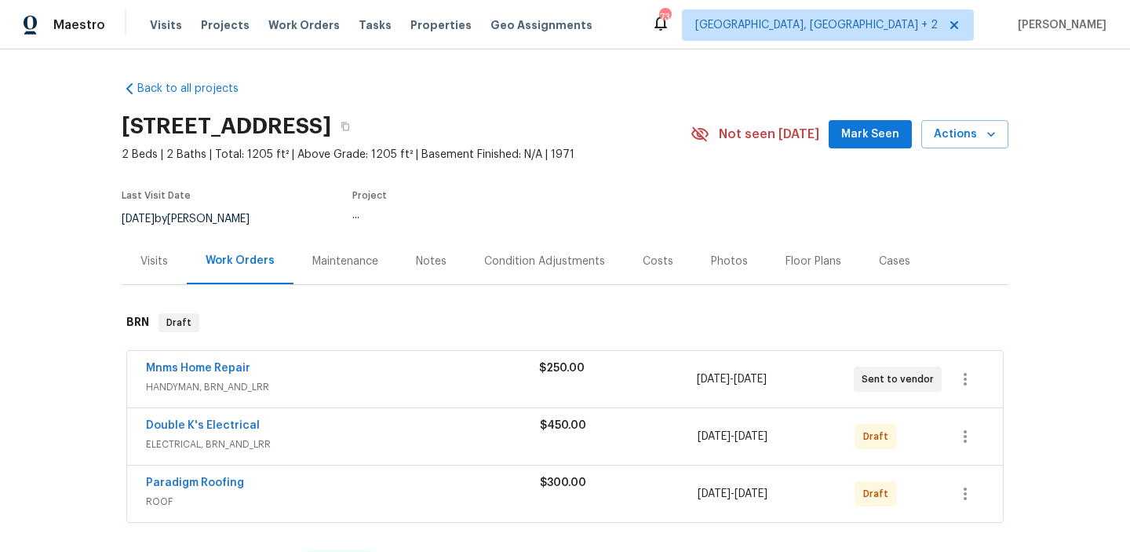
scroll to position [60, 0]
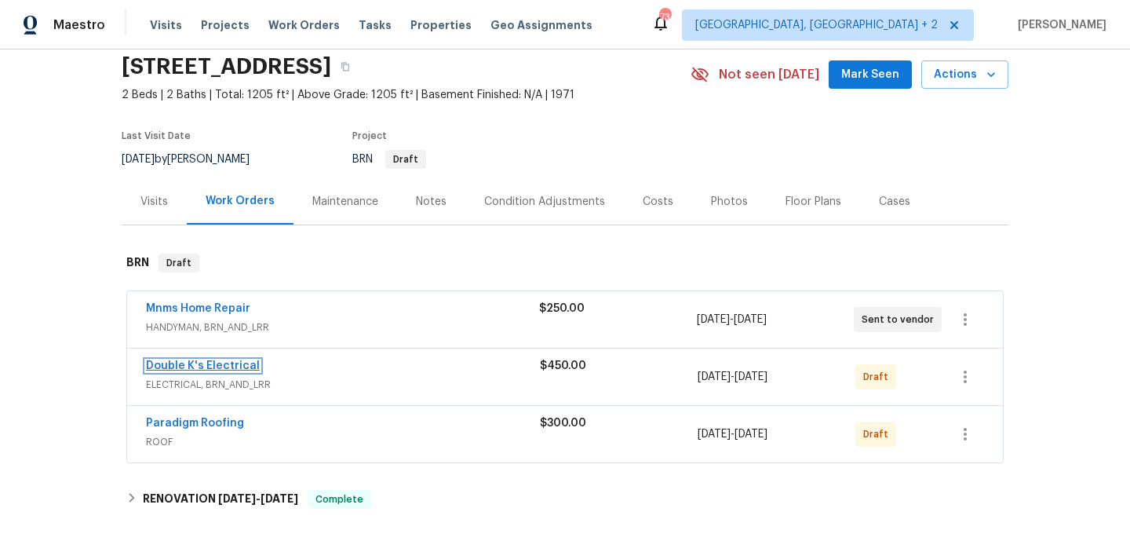
click at [213, 362] on link "Double K's Electrical" at bounding box center [203, 365] width 114 height 11
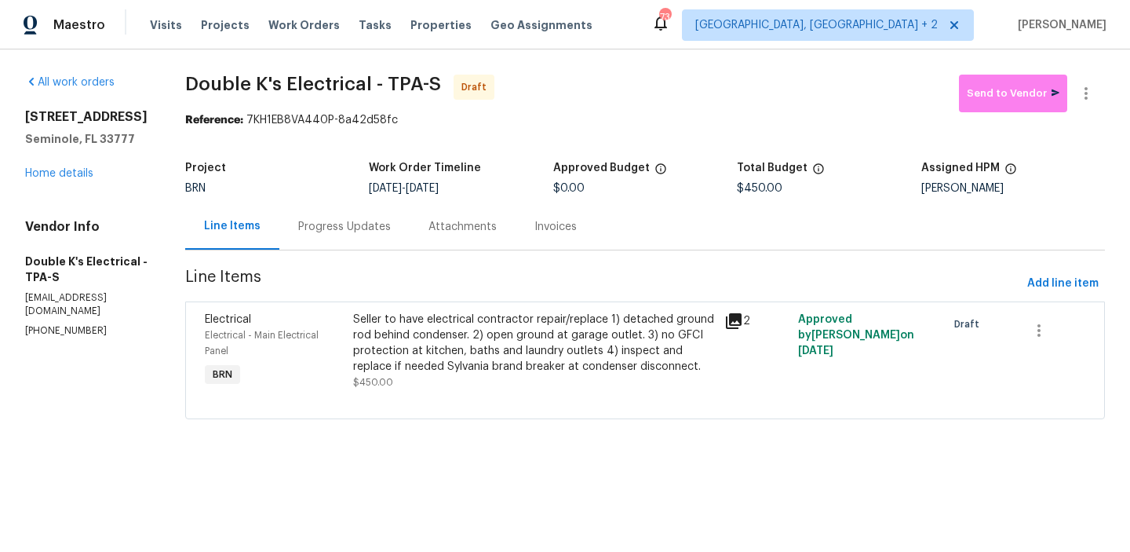
click at [367, 246] on div "Progress Updates" at bounding box center [344, 226] width 130 height 46
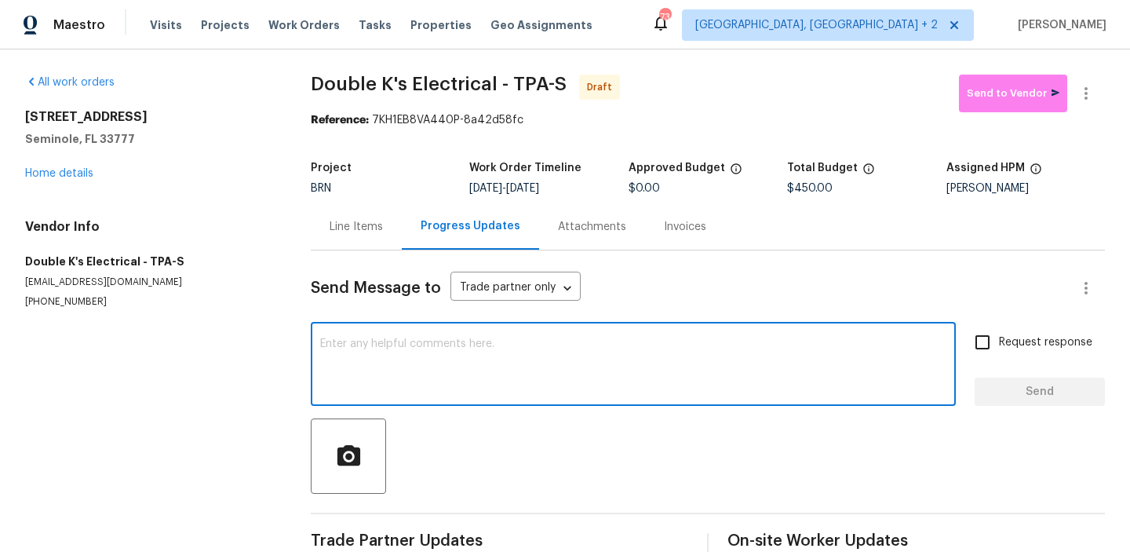
click at [385, 361] on textarea at bounding box center [633, 365] width 626 height 55
paste textarea "Hi, I'm Ananthi from Opendoor. Just wanted to check if you received the WO for …"
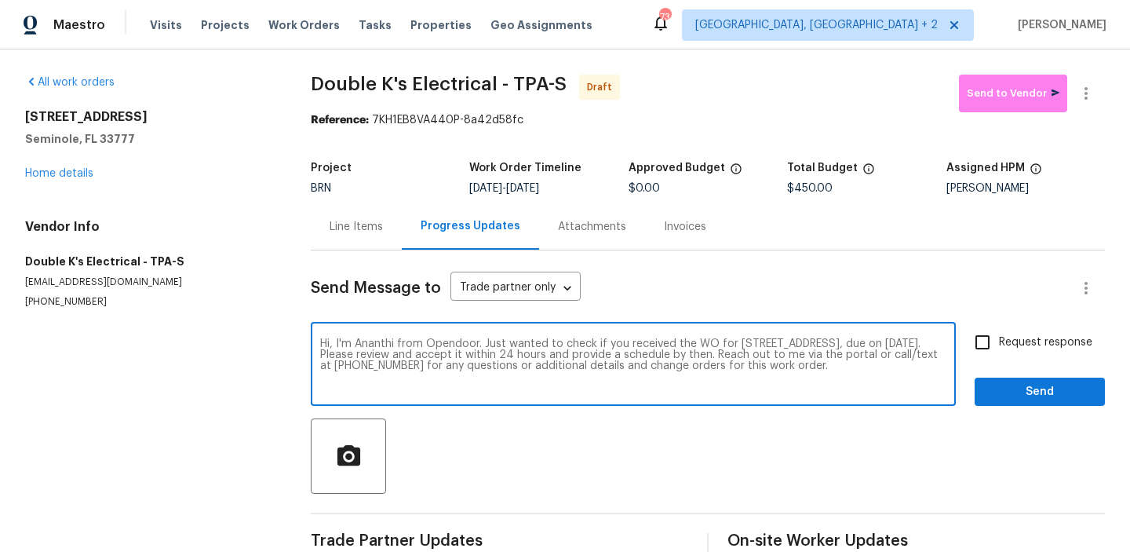
type textarea "Hi, I'm Ananthi from Opendoor. Just wanted to check if you received the WO for …"
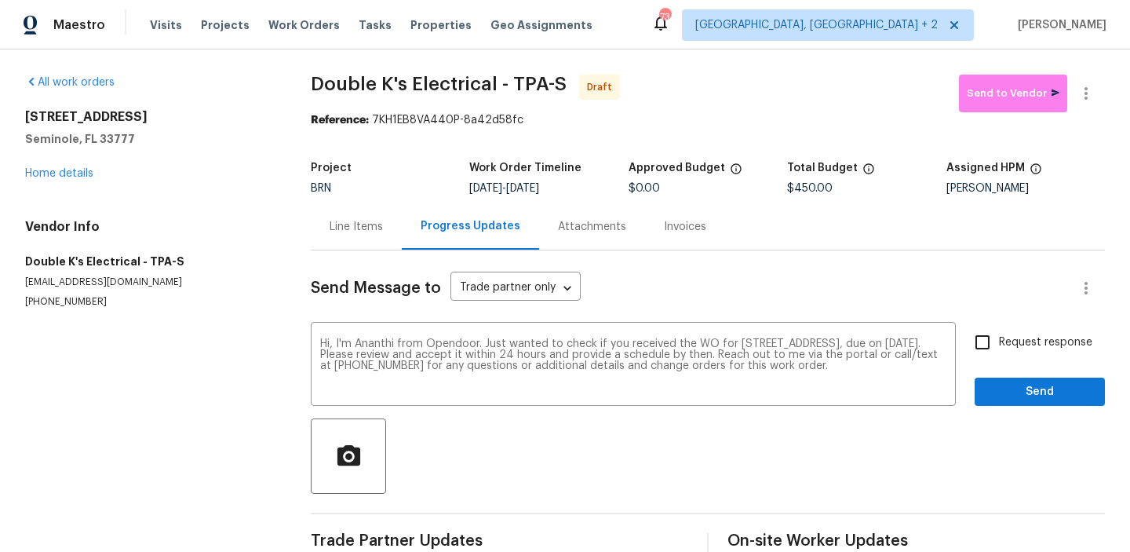
click at [1026, 333] on label "Request response" at bounding box center [1029, 342] width 126 height 33
click at [999, 333] on input "Request response" at bounding box center [982, 342] width 33 height 33
checkbox input "true"
click at [1003, 387] on span "Send" at bounding box center [1039, 392] width 105 height 20
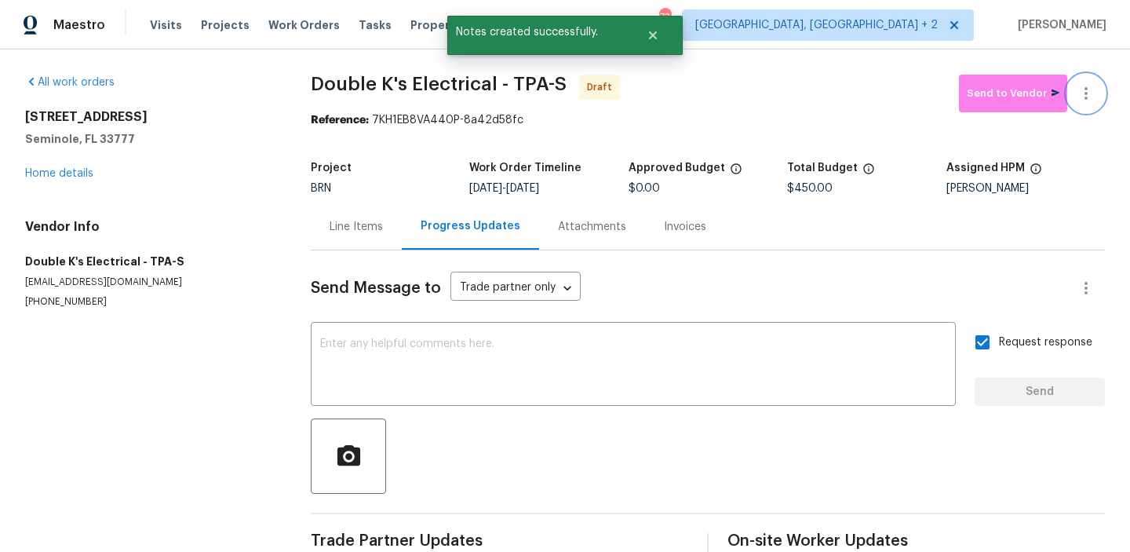
click at [1092, 83] on button "button" at bounding box center [1086, 94] width 38 height 38
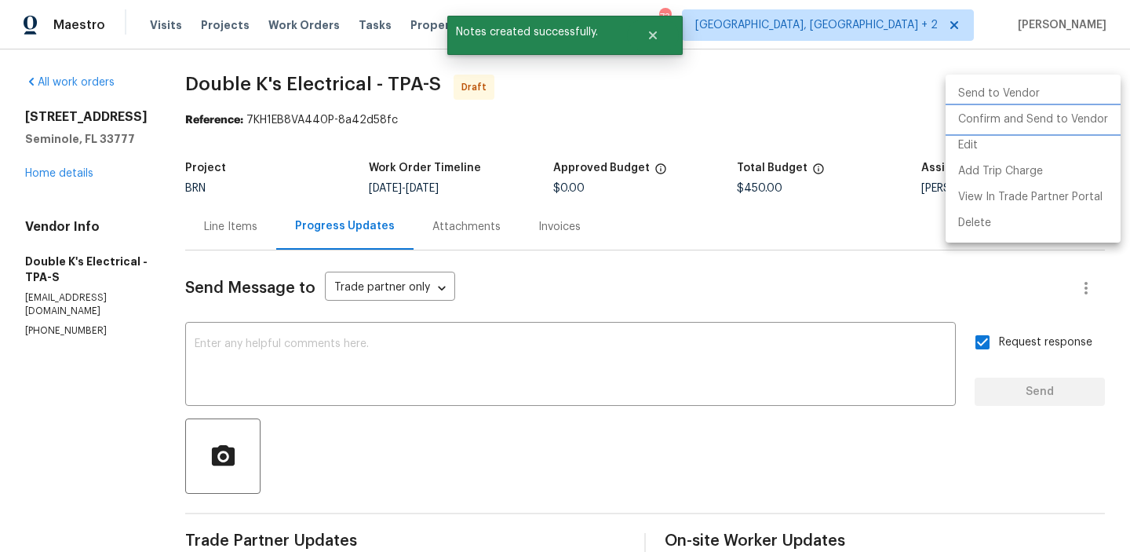
click at [1035, 123] on li "Confirm and Send to Vendor" at bounding box center [1032, 120] width 175 height 26
click at [178, 173] on div at bounding box center [565, 276] width 1130 height 552
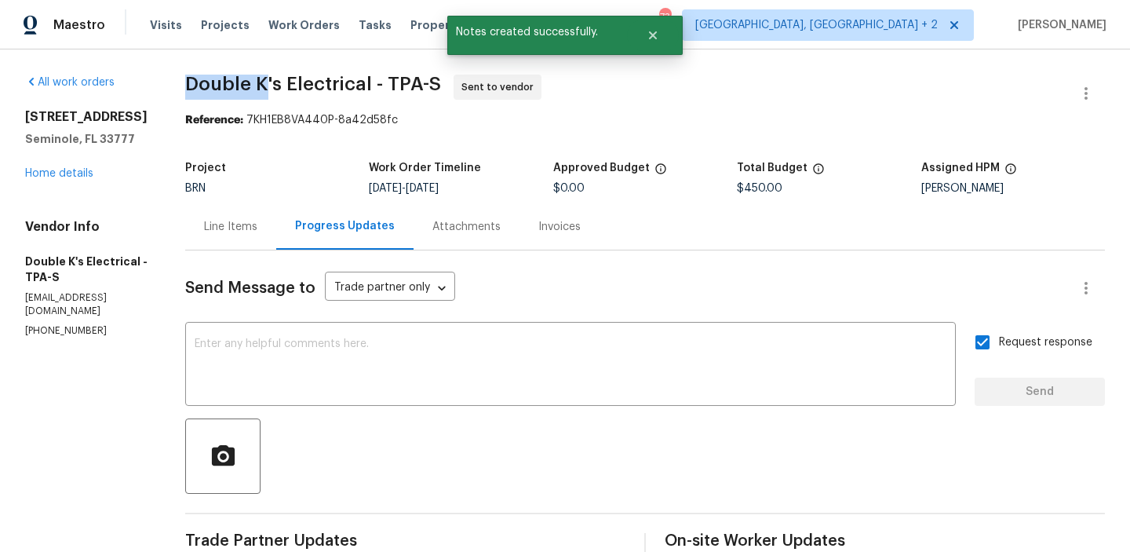
drag, startPoint x: 191, startPoint y: 87, endPoint x: 272, endPoint y: 84, distance: 81.7
click at [272, 84] on div "All work orders [STREET_ADDRESS] Home details Vendor Info Double K's Electrical…" at bounding box center [565, 378] width 1130 height 658
copy span "Double K"
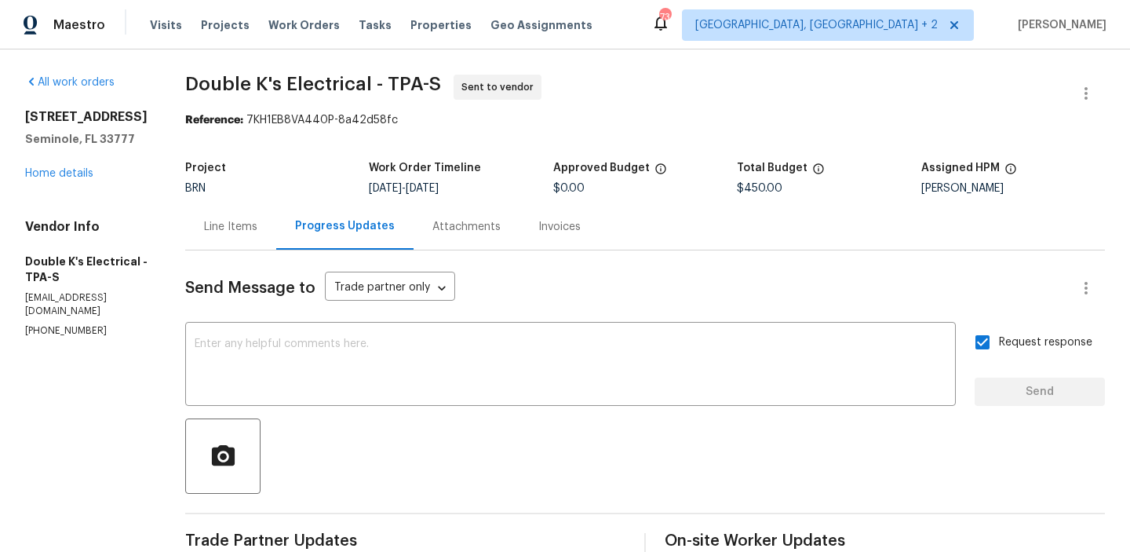
click at [287, 118] on div "Reference: 7KH1EB8VA440P-8a42d58fc" at bounding box center [645, 120] width 920 height 16
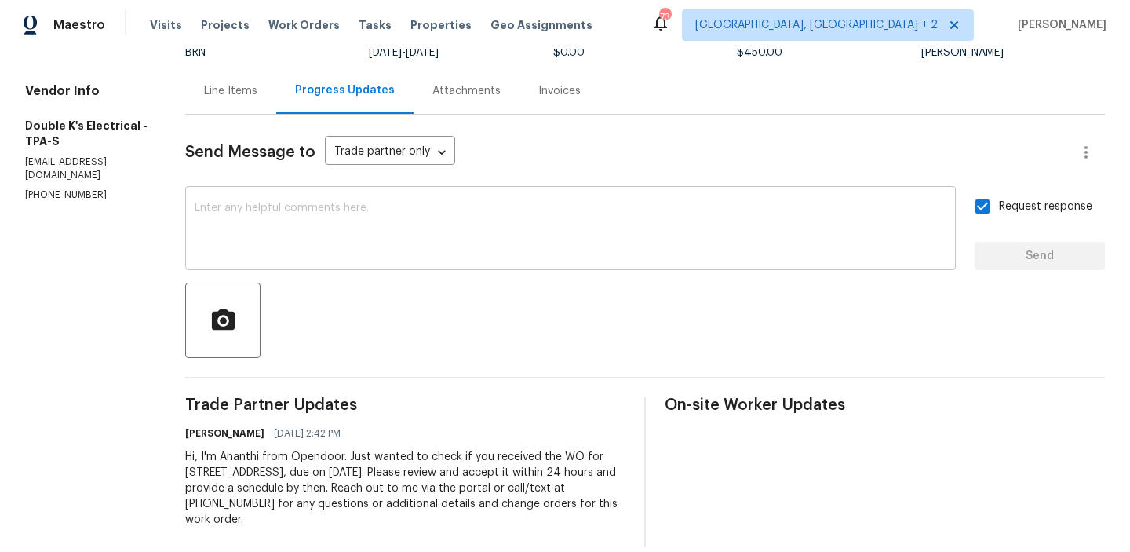
scroll to position [155, 0]
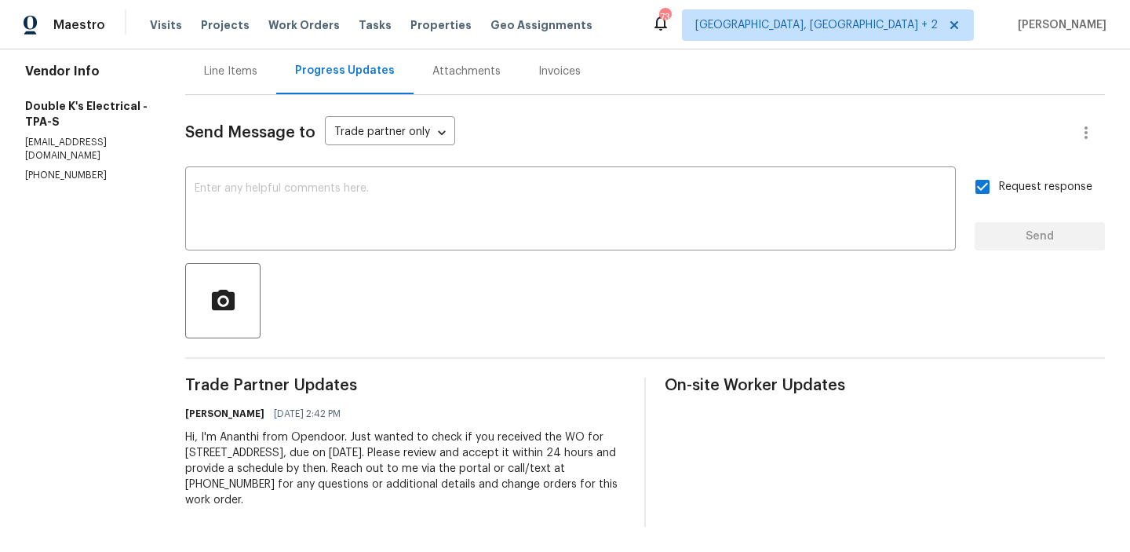
click at [320, 455] on div "Hi, I'm Ananthi from Opendoor. Just wanted to check if you received the WO for …" at bounding box center [405, 468] width 440 height 78
copy div "Trade Partner Updates [PERSON_NAME] [DATE] 2:42 PM"
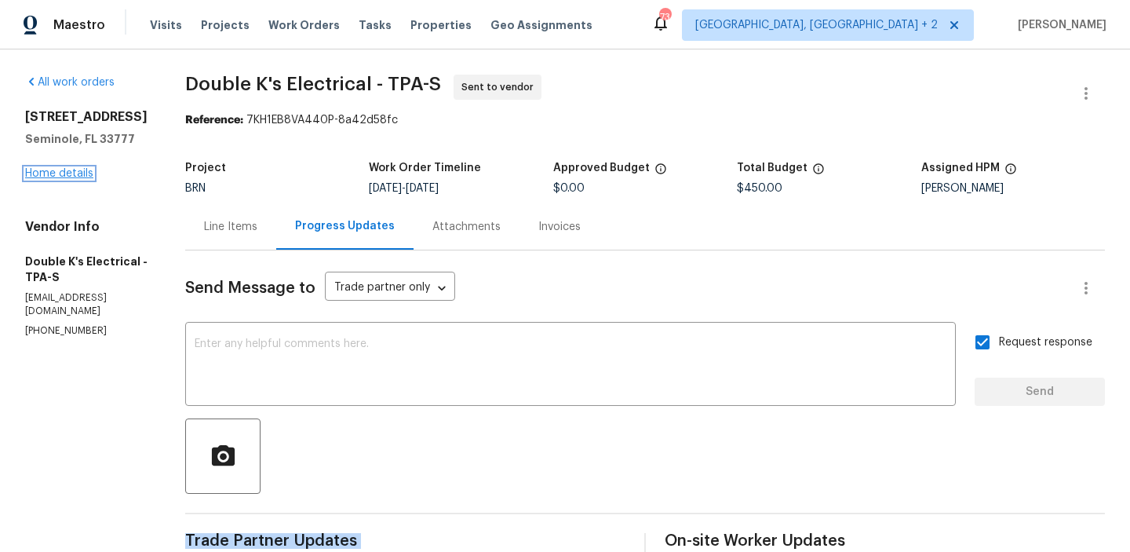
click at [41, 179] on link "Home details" at bounding box center [59, 173] width 68 height 11
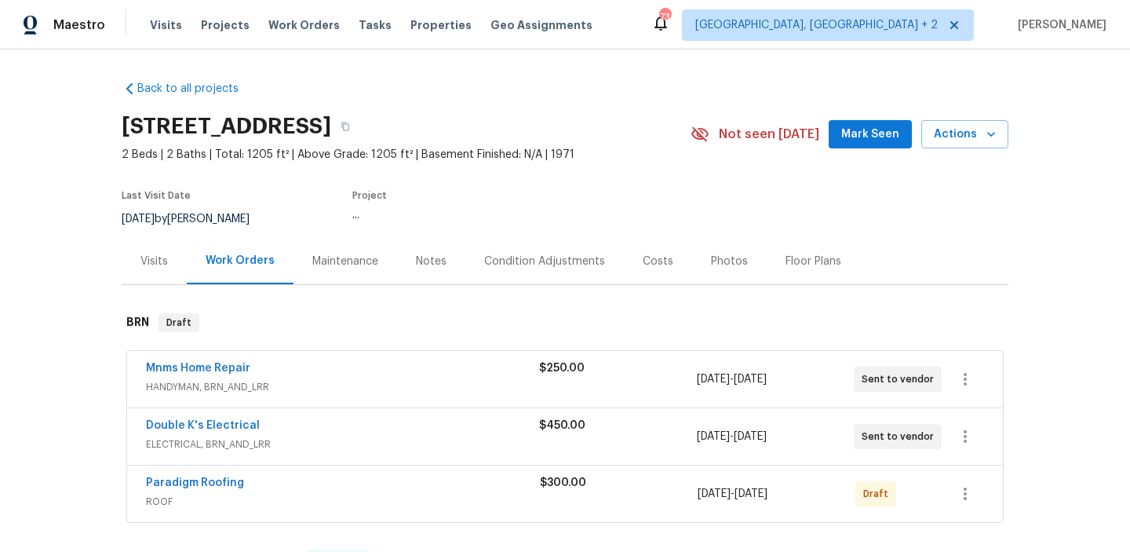
scroll to position [53, 0]
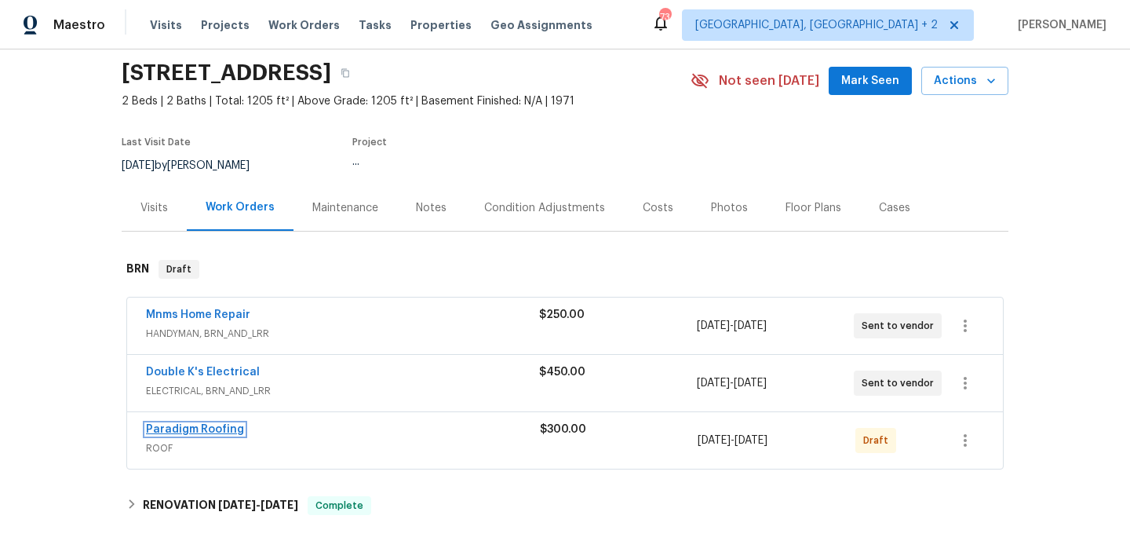
click at [206, 428] on link "Paradigm Roofing" at bounding box center [195, 429] width 98 height 11
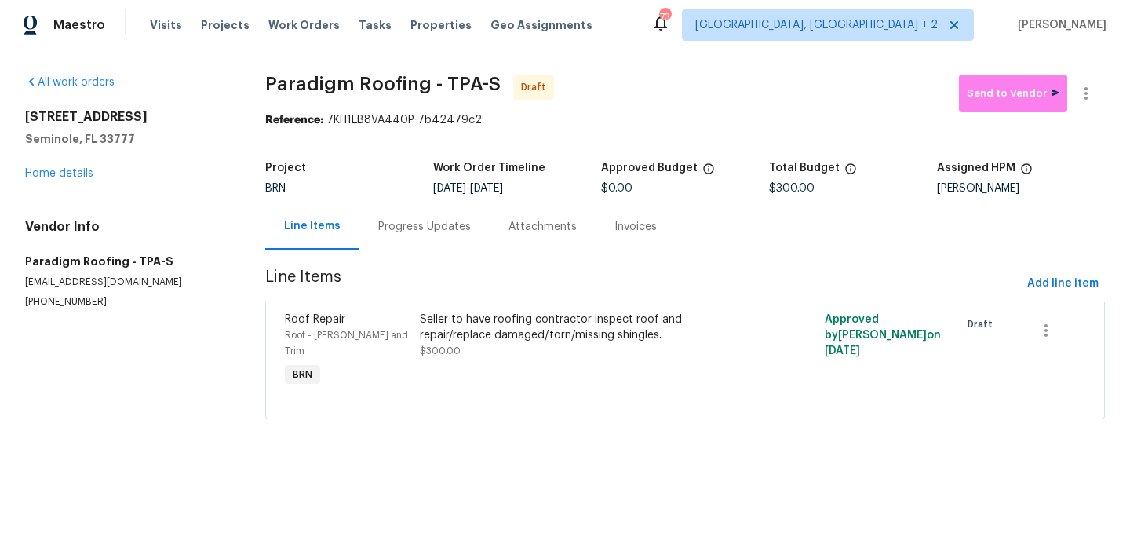
click at [406, 228] on div "Progress Updates" at bounding box center [424, 227] width 93 height 16
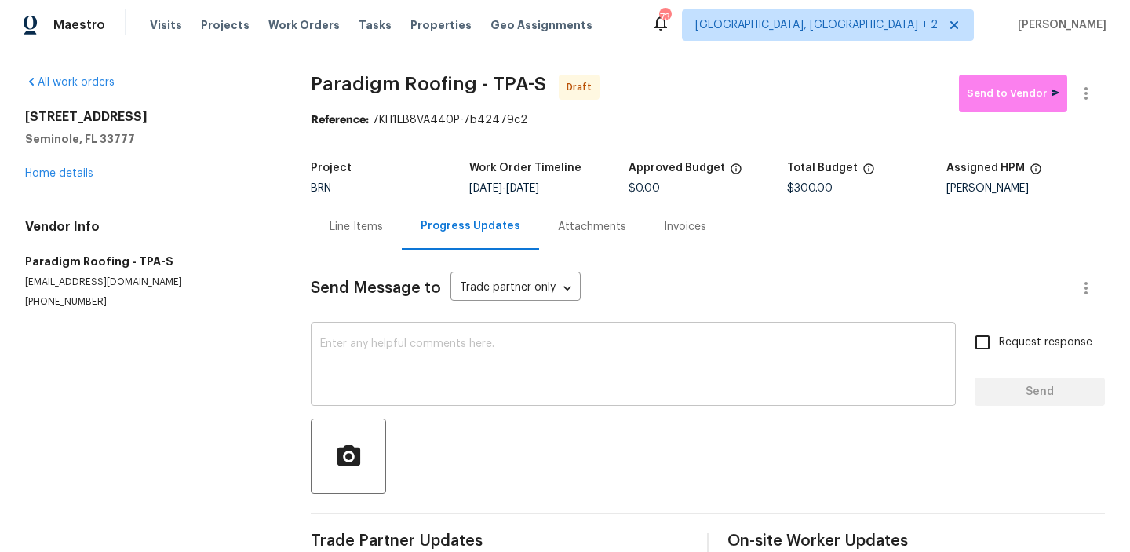
click at [434, 344] on textarea at bounding box center [633, 365] width 626 height 55
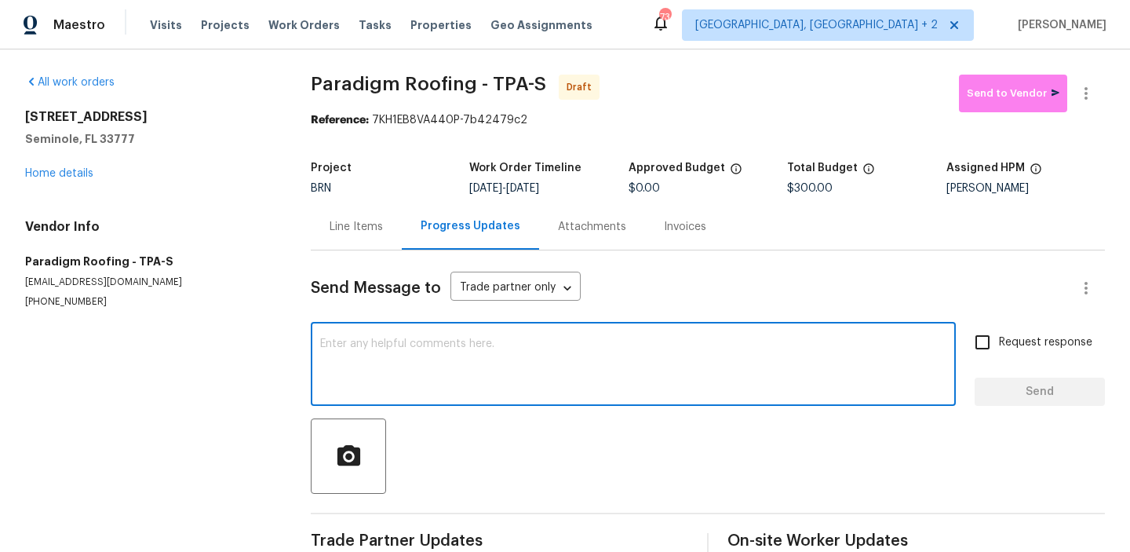
paste textarea "Hi, I'm Ananthi from Opendoor. Just wanted to check if you received the WO for …"
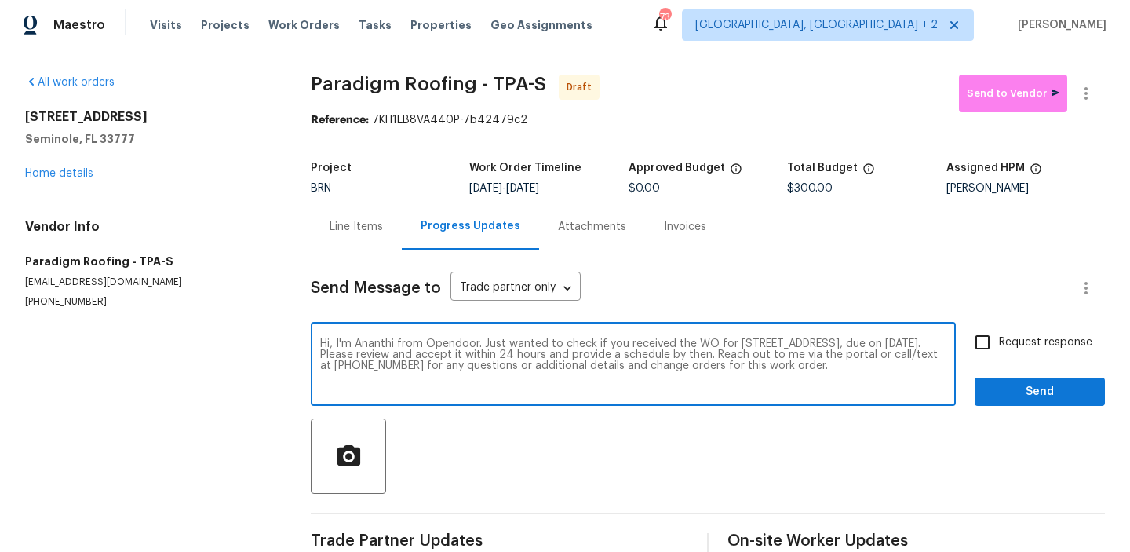
type textarea "Hi, I'm Ananthi from Opendoor. Just wanted to check if you received the WO for …"
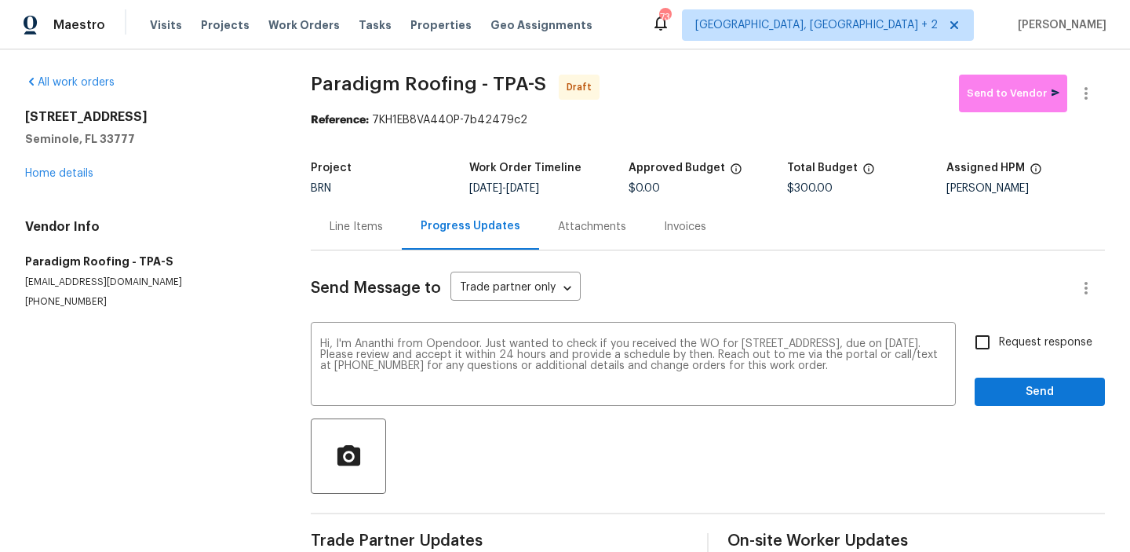
click at [1044, 330] on label "Request response" at bounding box center [1029, 342] width 126 height 33
click at [999, 330] on input "Request response" at bounding box center [982, 342] width 33 height 33
checkbox input "true"
click at [1014, 388] on span "Send" at bounding box center [1039, 392] width 105 height 20
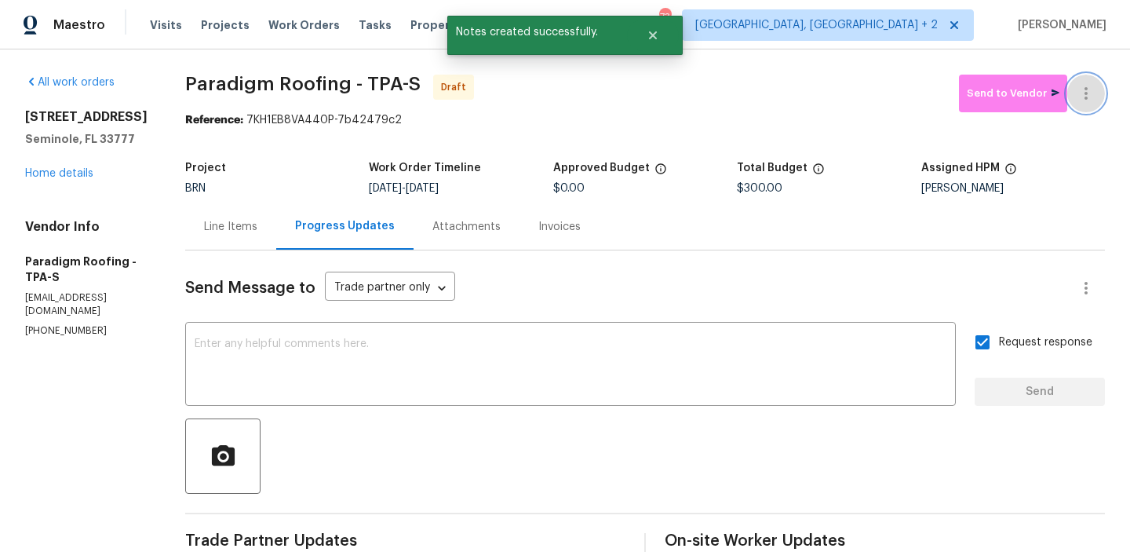
click at [1086, 91] on icon "button" at bounding box center [1086, 93] width 19 height 19
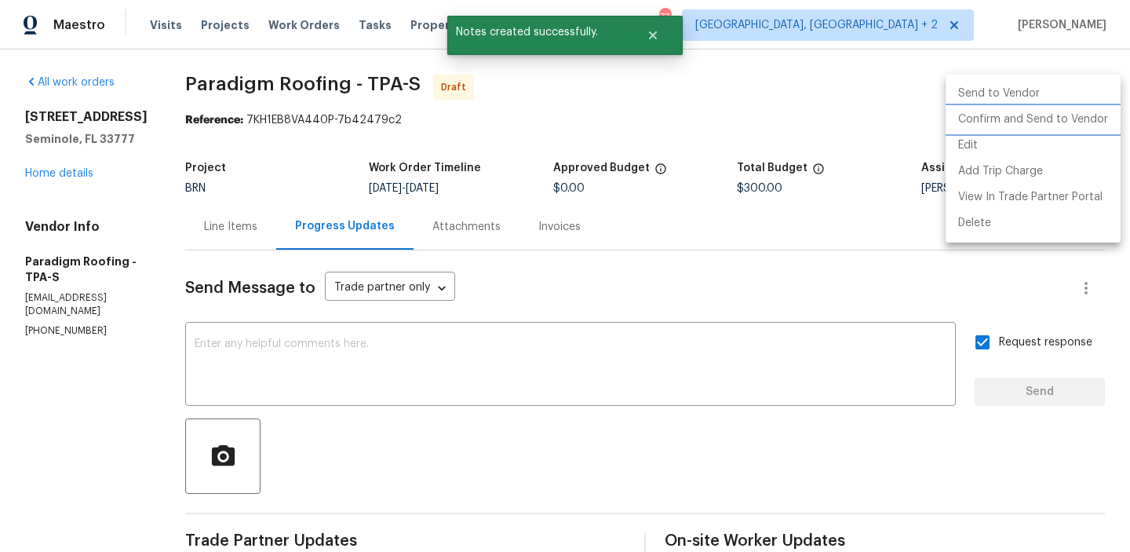
click at [1029, 111] on li "Confirm and Send to Vendor" at bounding box center [1032, 120] width 175 height 26
click at [290, 128] on div at bounding box center [565, 276] width 1130 height 552
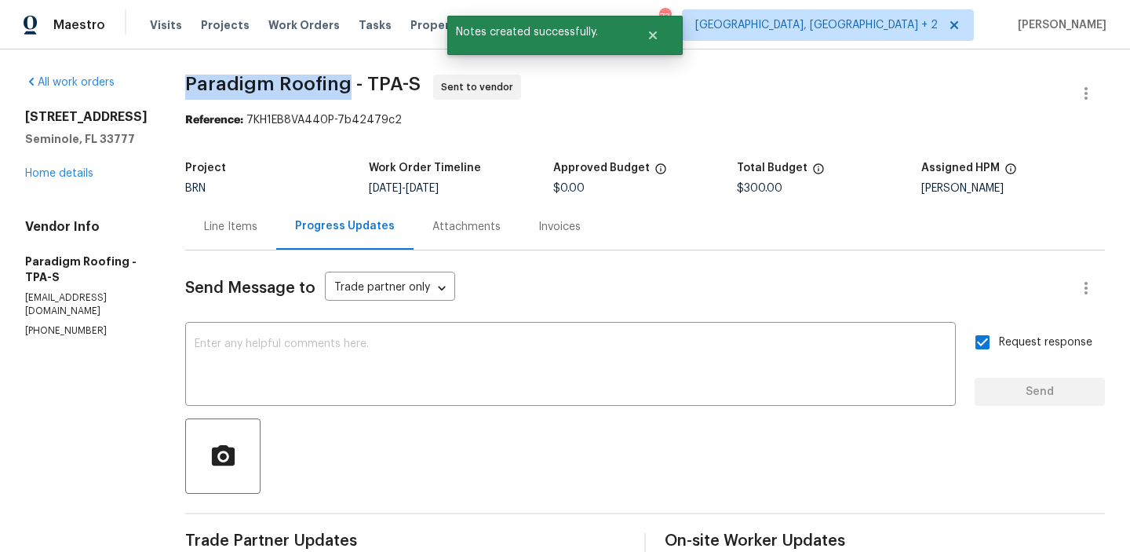
drag, startPoint x: 191, startPoint y: 88, endPoint x: 348, endPoint y: 79, distance: 157.2
click at [348, 79] on span "Paradigm Roofing - TPA-S" at bounding box center [302, 84] width 235 height 19
copy span "Paradigm Roofing"
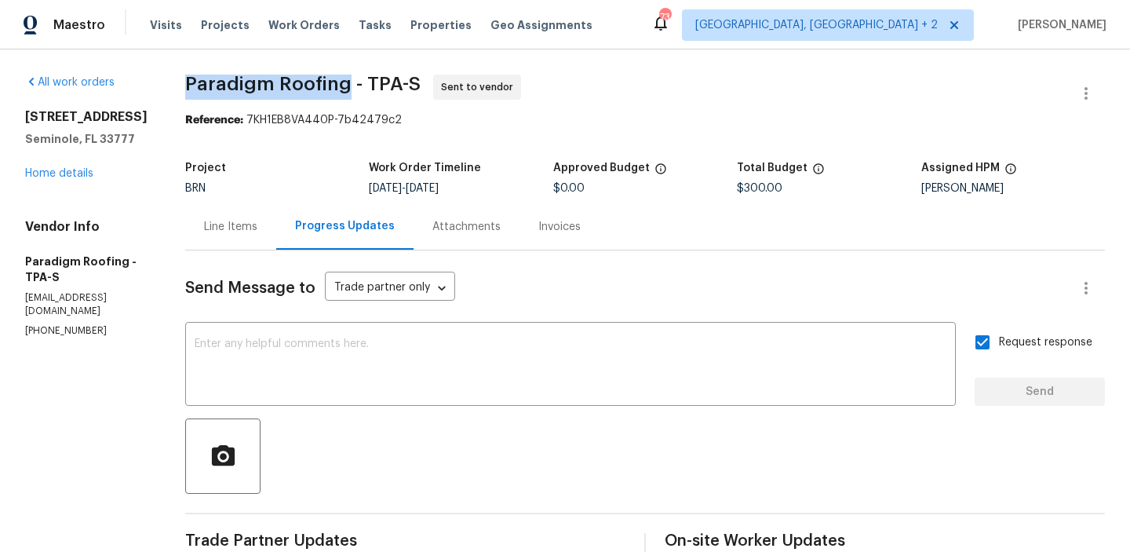
click at [272, 86] on span "Paradigm Roofing - TPA-S" at bounding box center [302, 84] width 235 height 19
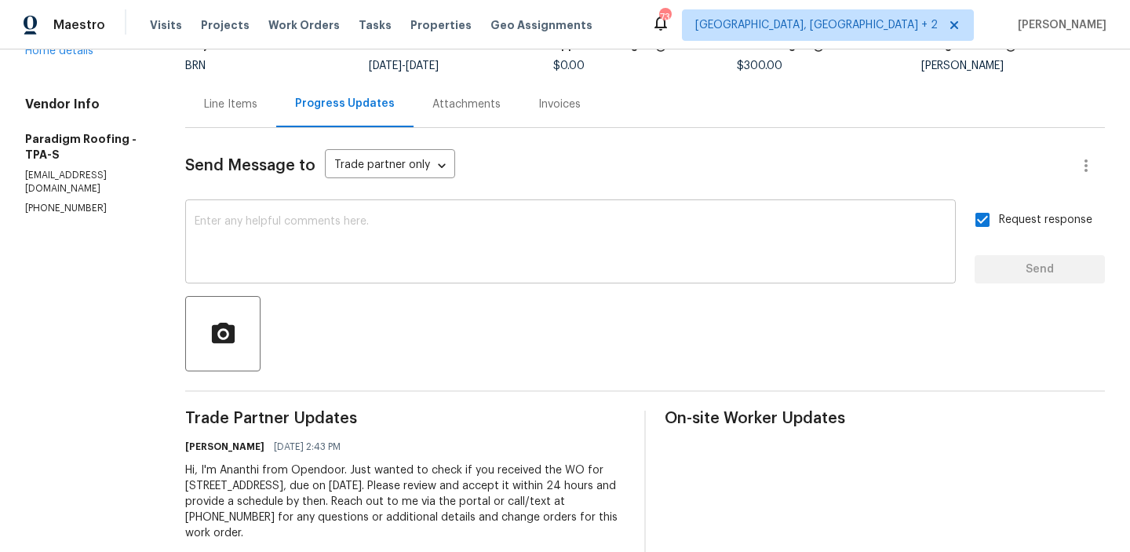
scroll to position [155, 0]
